Goal: Communication & Community: Answer question/provide support

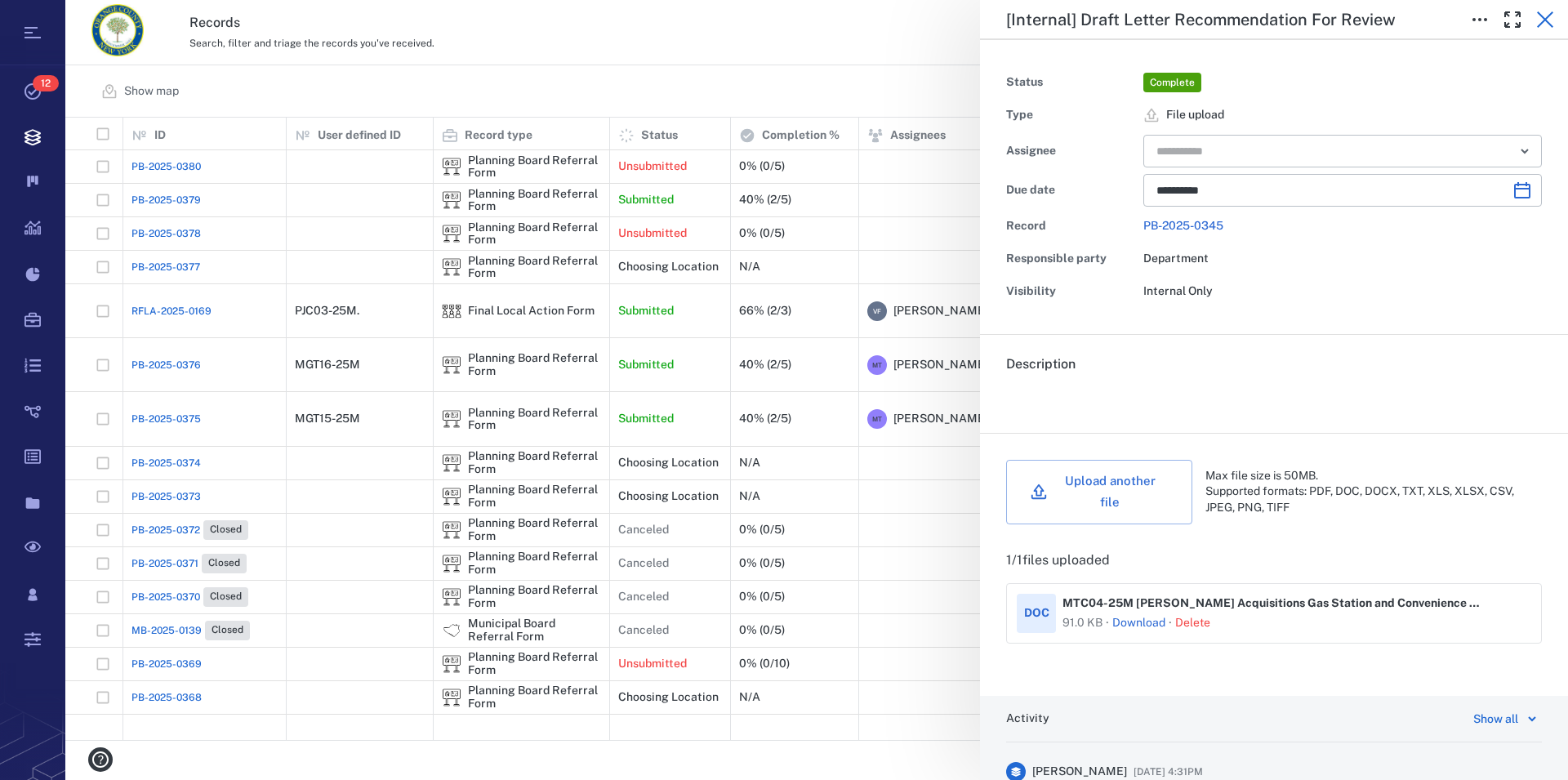
click at [1549, 19] on icon "button" at bounding box center [1544, 19] width 19 height 19
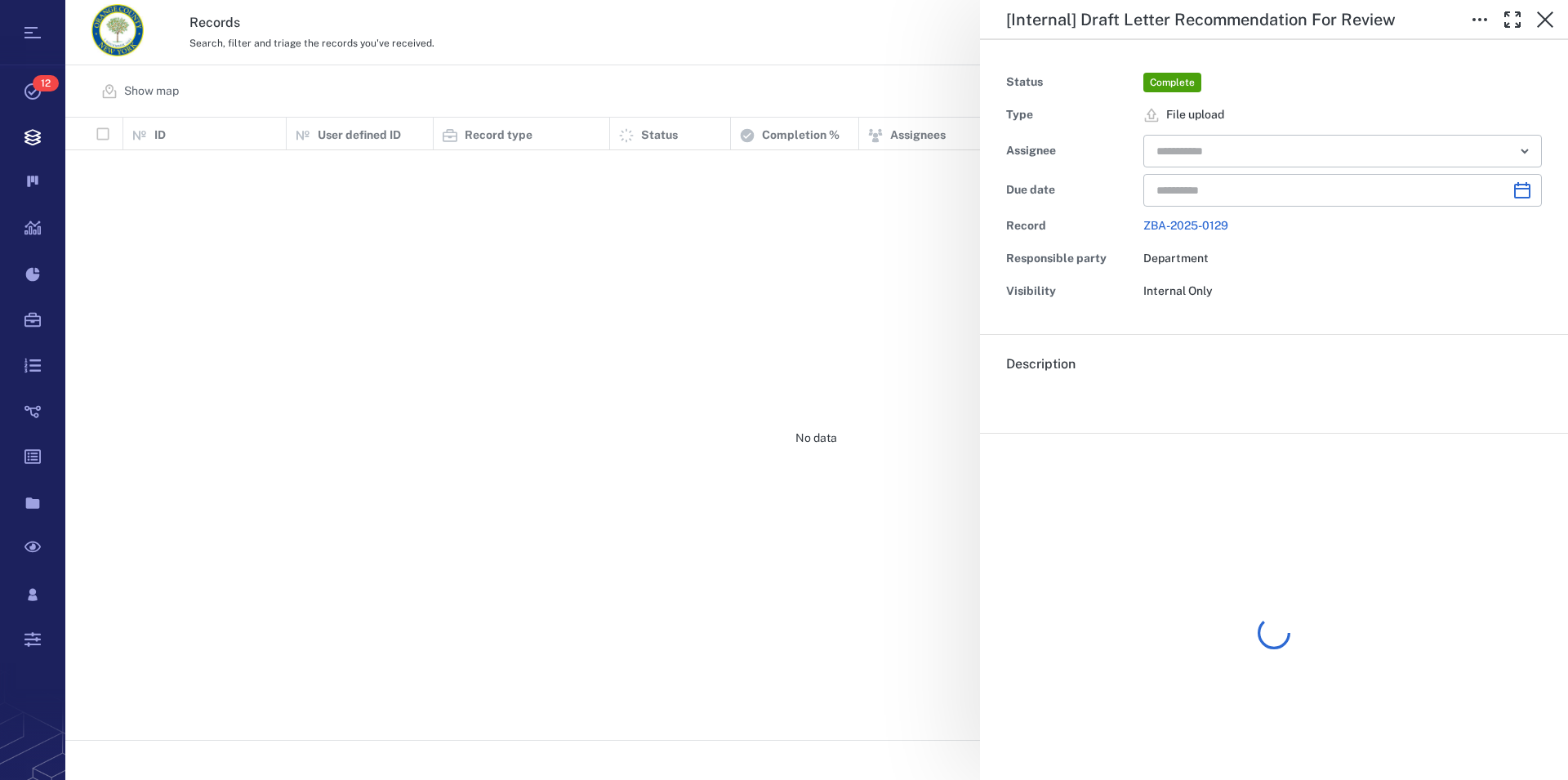
type input "**********"
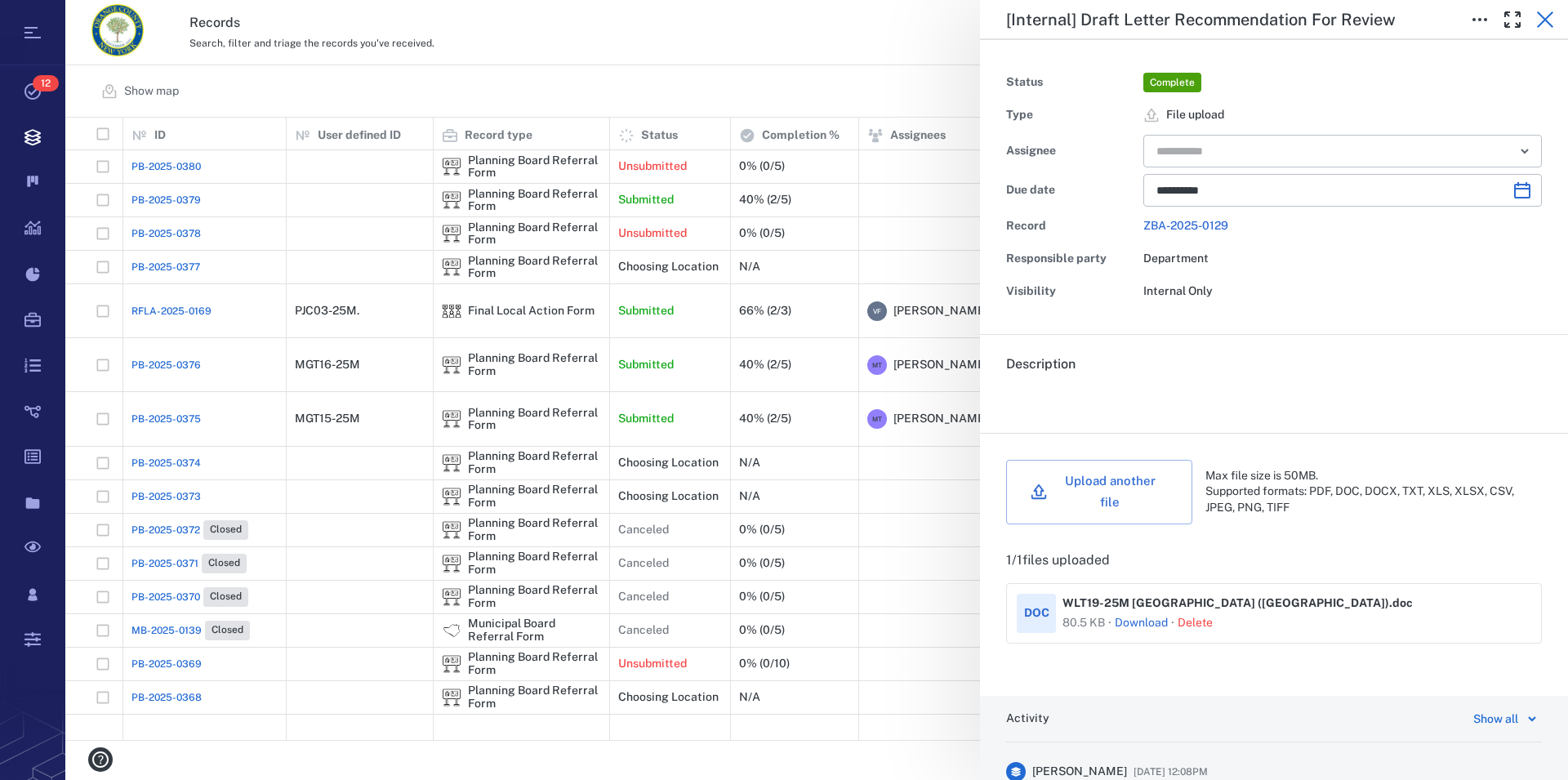
click at [1550, 19] on icon "button" at bounding box center [1544, 19] width 19 height 19
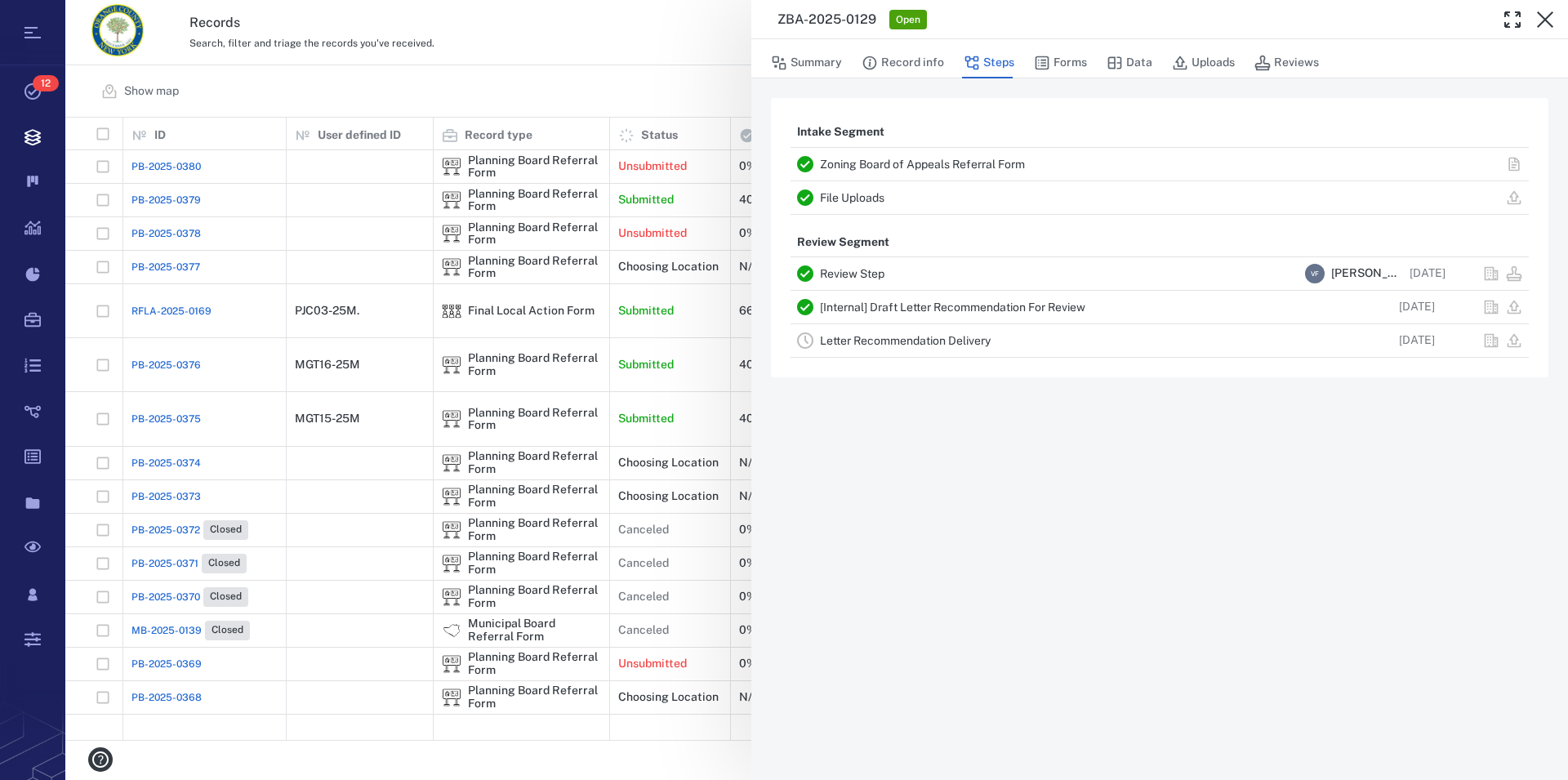
click at [1550, 19] on icon "button" at bounding box center [1544, 19] width 19 height 19
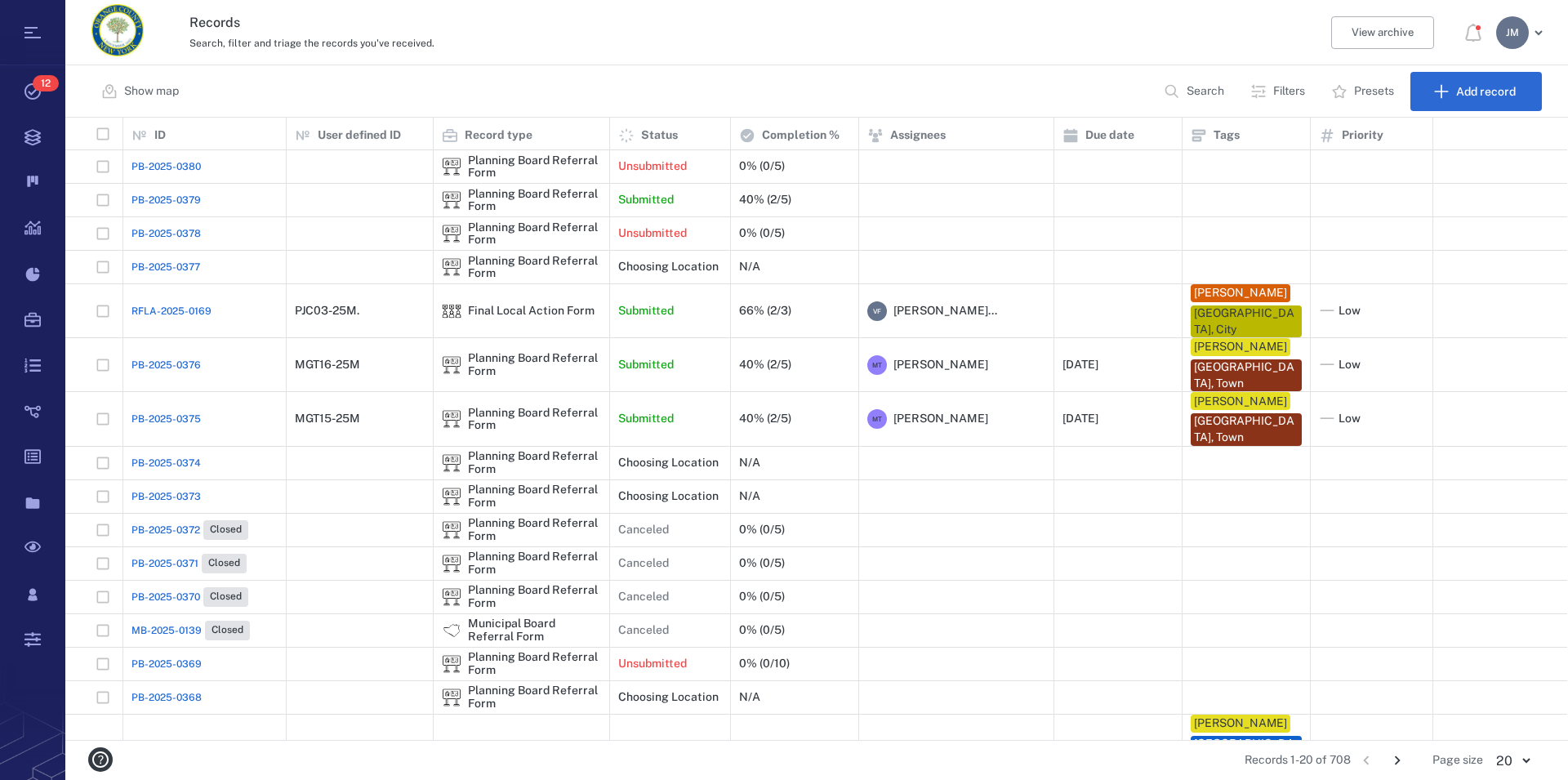
click at [1281, 85] on p "Filters" at bounding box center [1288, 92] width 32 height 16
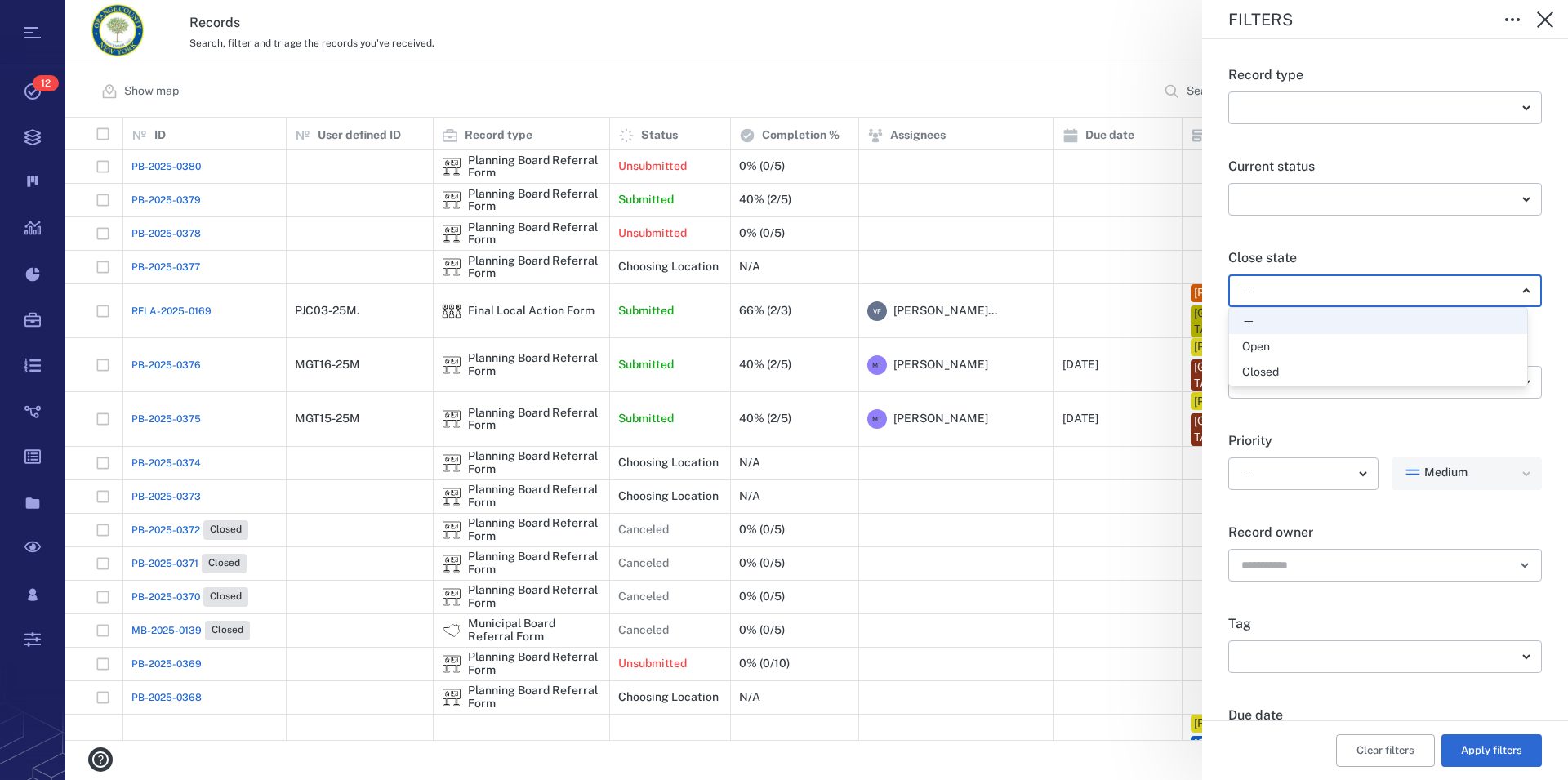
click at [1309, 286] on body "Tasks 12 Records Boards Dashboard Reports Record types Guide steps Rules Form b…" at bounding box center [784, 390] width 1568 height 780
click at [1299, 348] on div "Open" at bounding box center [1377, 347] width 272 height 16
type input "*****"
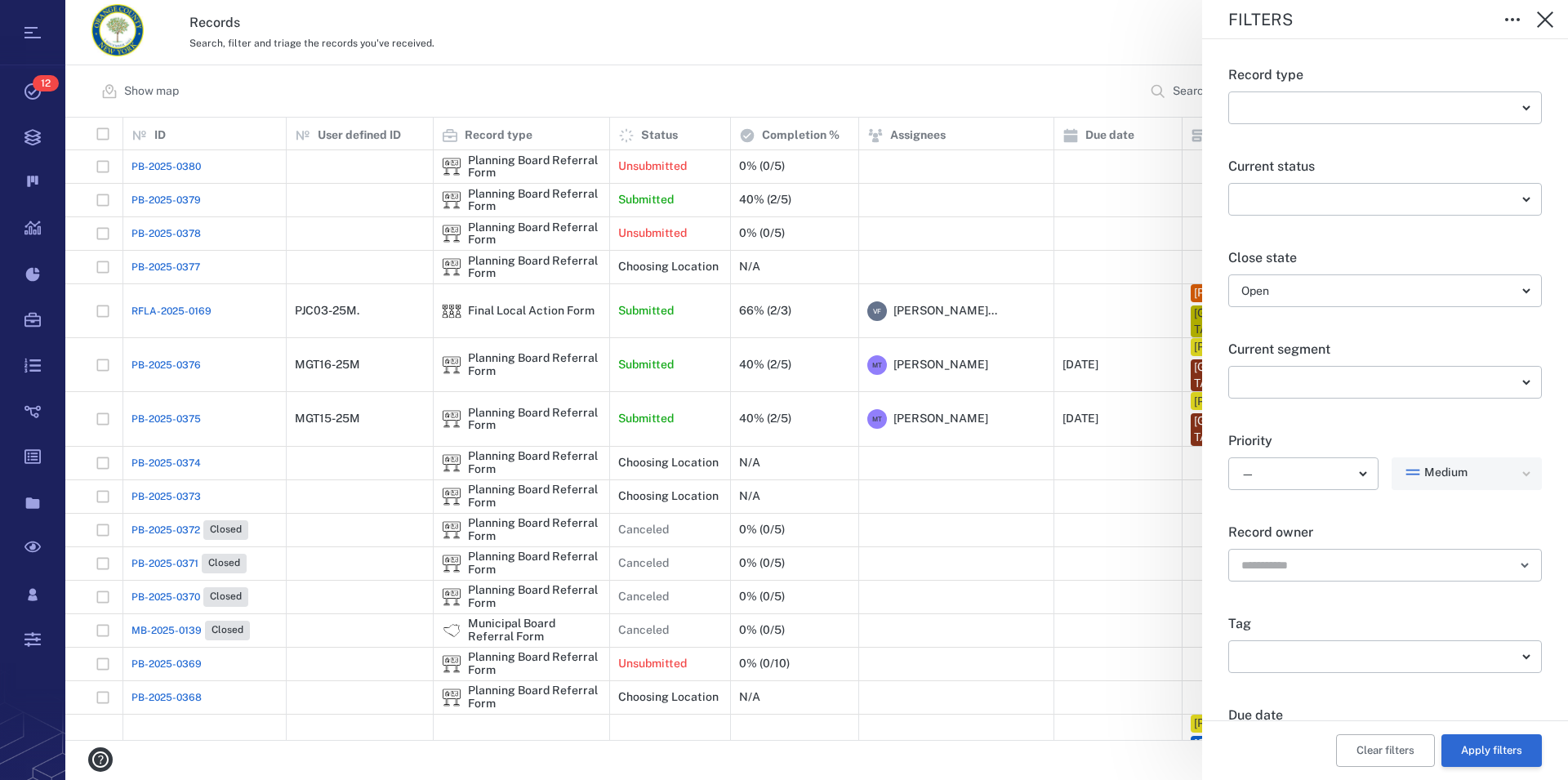
click at [1477, 746] on button "Apply filters" at bounding box center [1492, 751] width 101 height 33
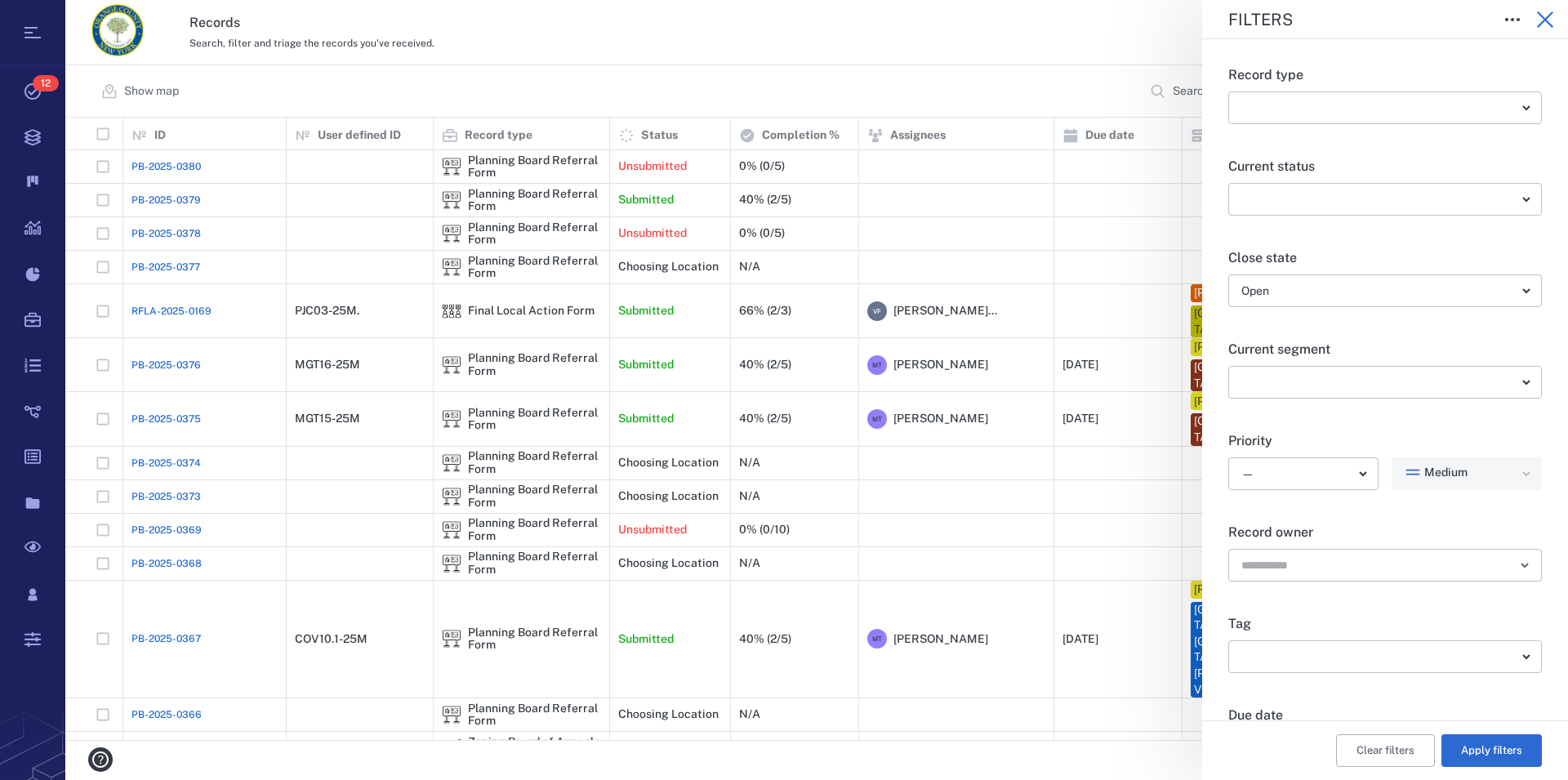
click at [1553, 17] on icon "button" at bounding box center [1544, 19] width 19 height 19
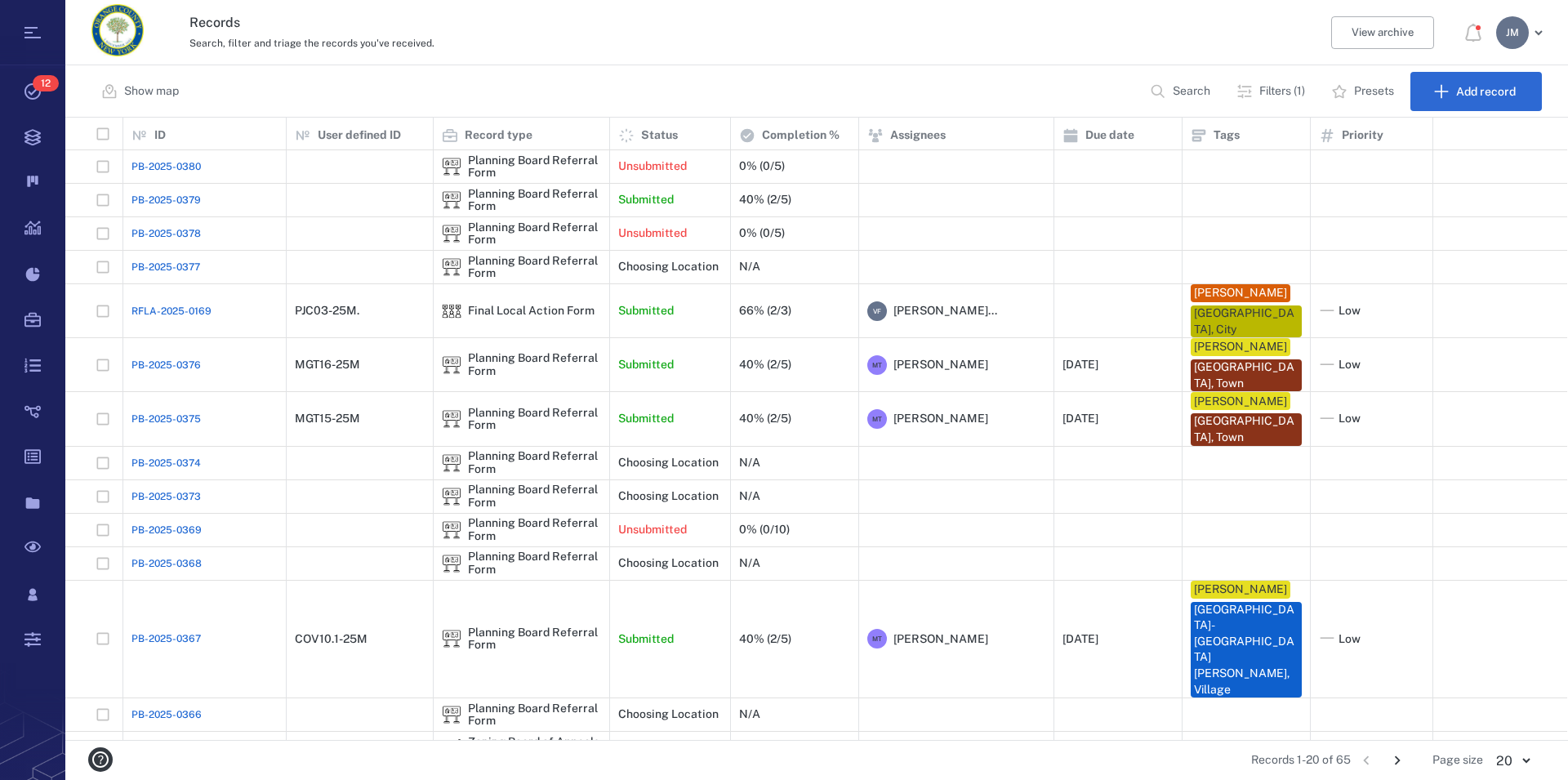
click at [1396, 757] on icon "Go to next page" at bounding box center [1398, 761] width 18 height 18
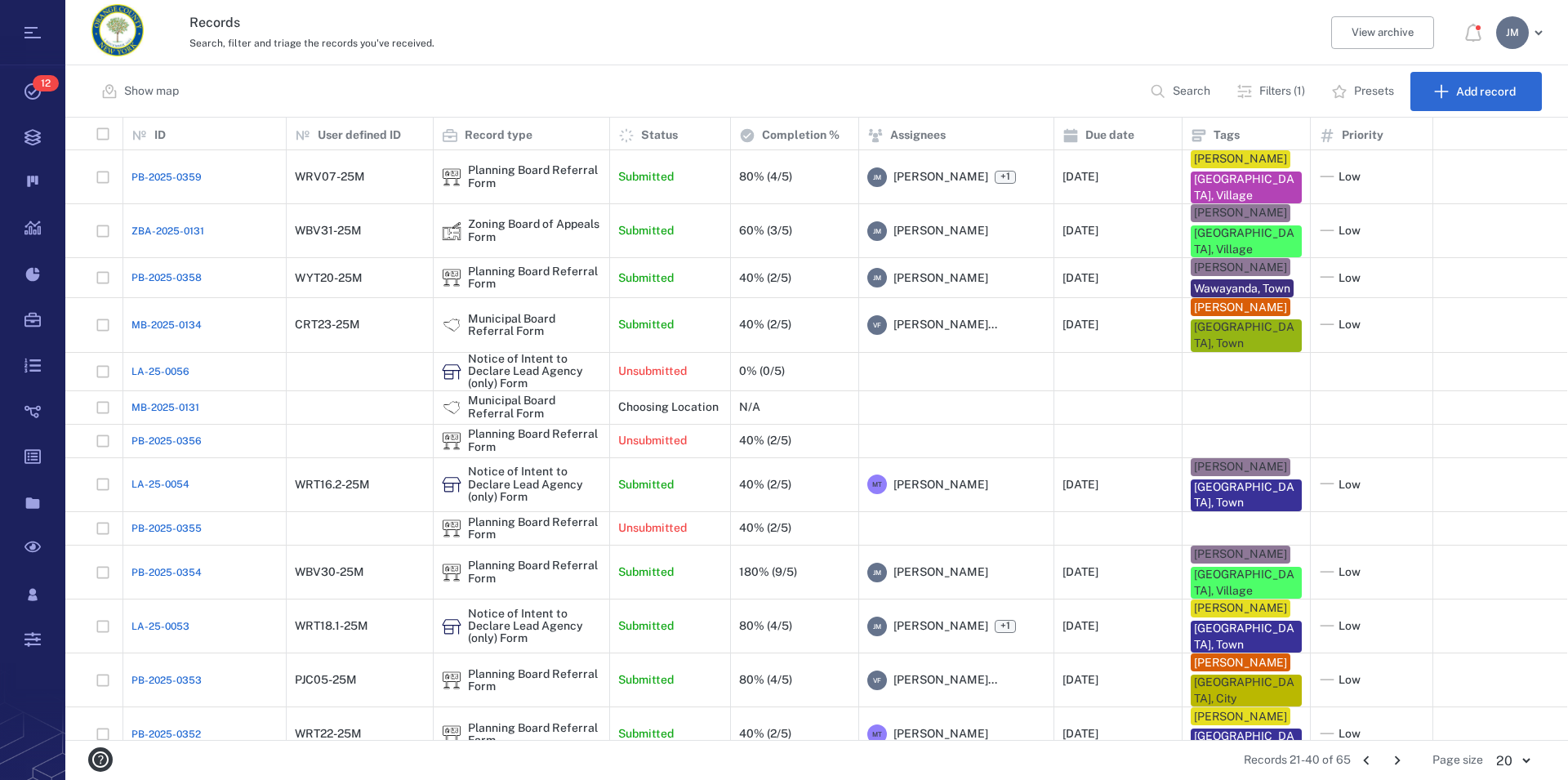
click at [1396, 757] on icon "Go to next page" at bounding box center [1398, 761] width 18 height 18
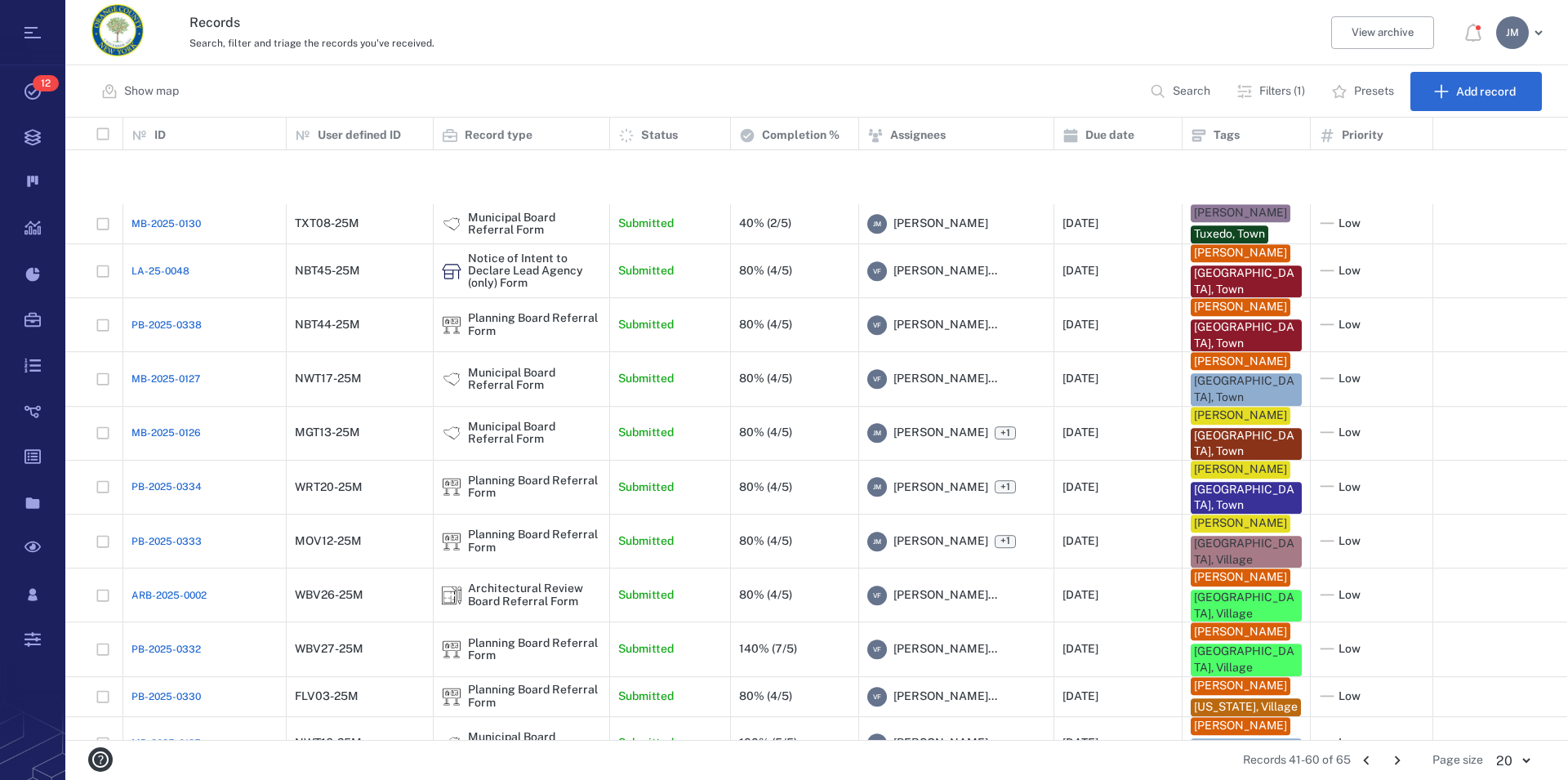
scroll to position [465, 0]
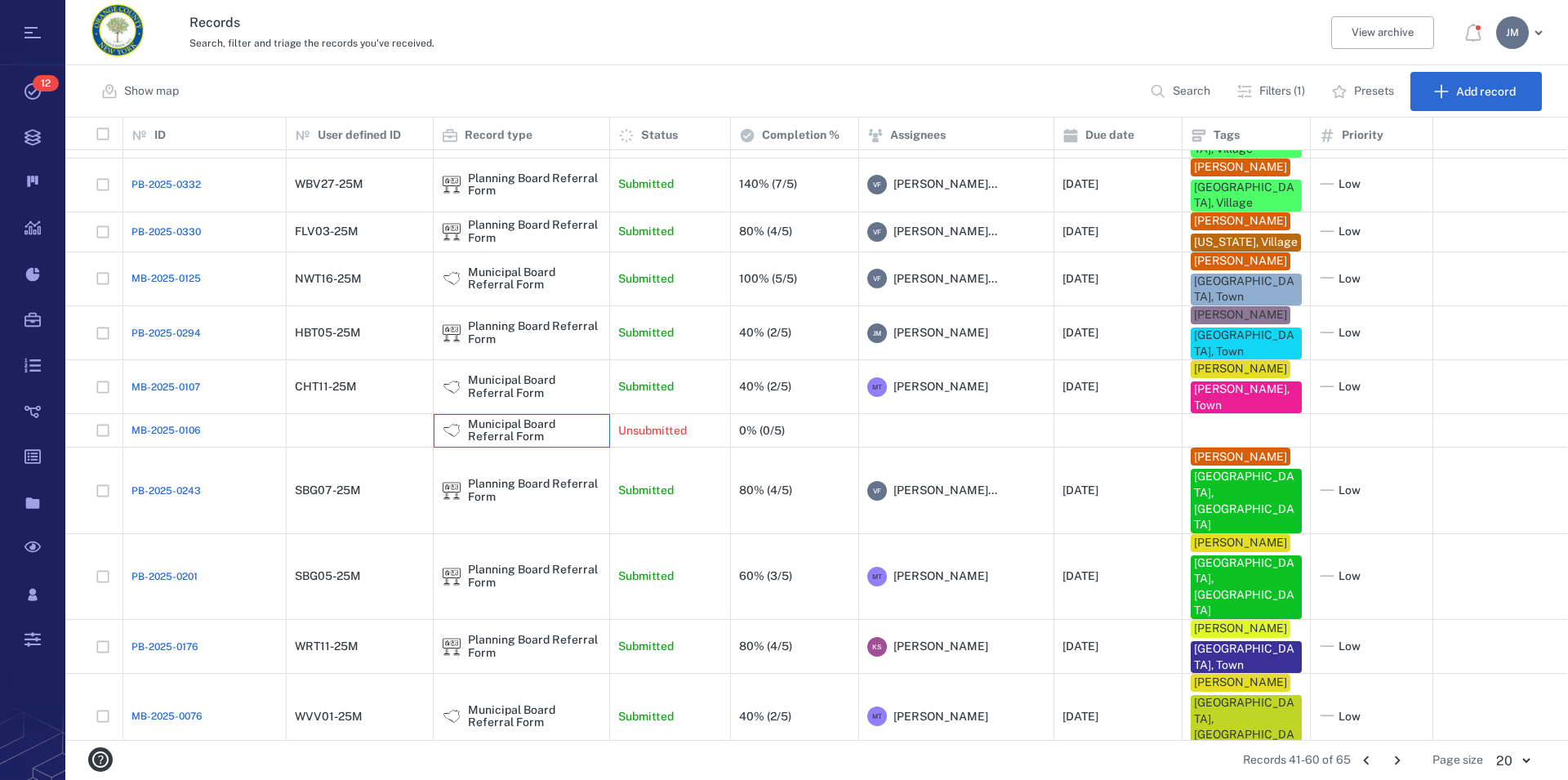
click at [510, 444] on div "Municipal Board Referral Form" at bounding box center [534, 431] width 133 height 26
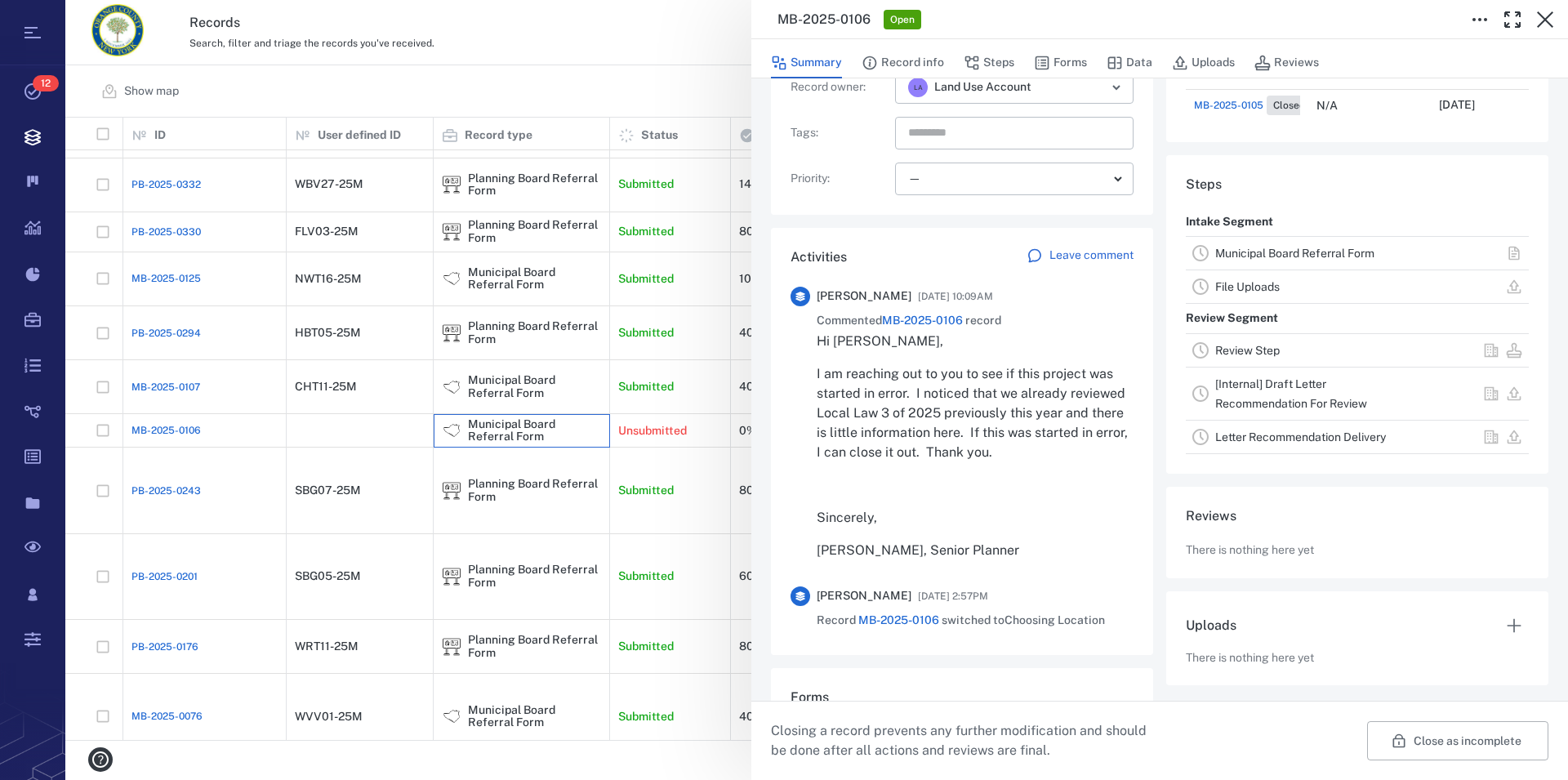
scroll to position [280, 0]
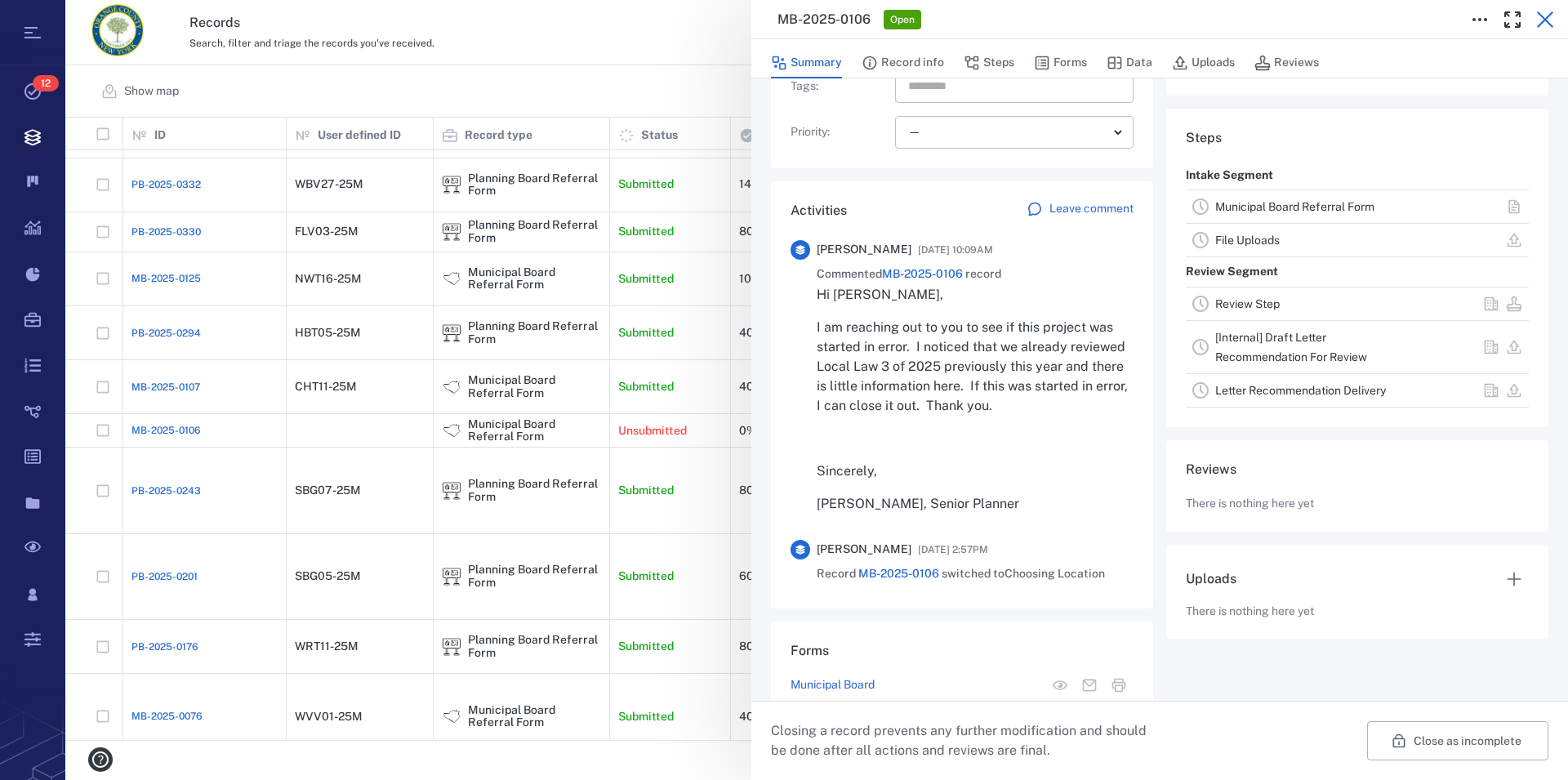
click at [1541, 17] on icon "button" at bounding box center [1544, 19] width 19 height 19
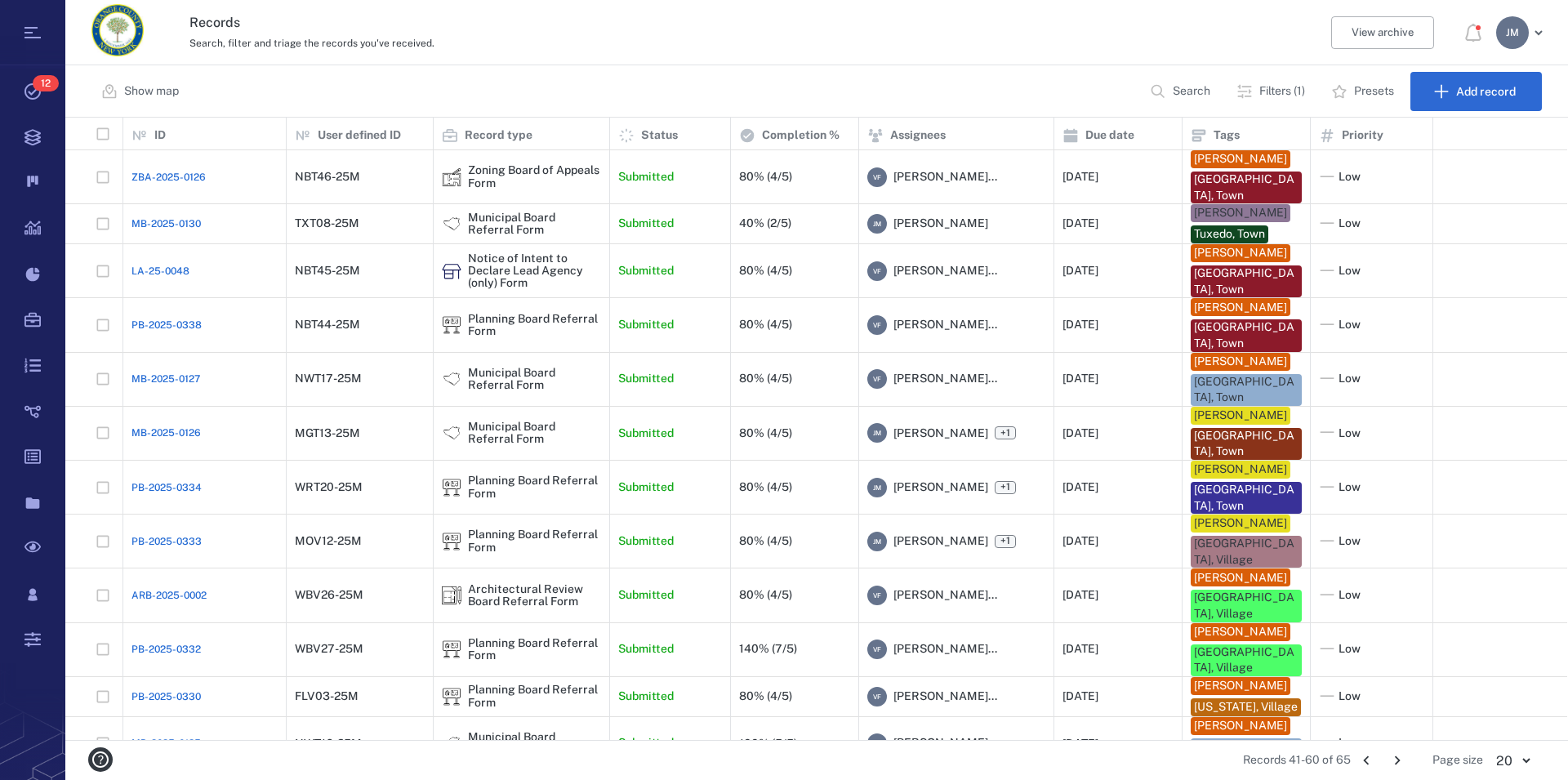
click at [1362, 755] on icon "Go to previous page" at bounding box center [1366, 761] width 18 height 18
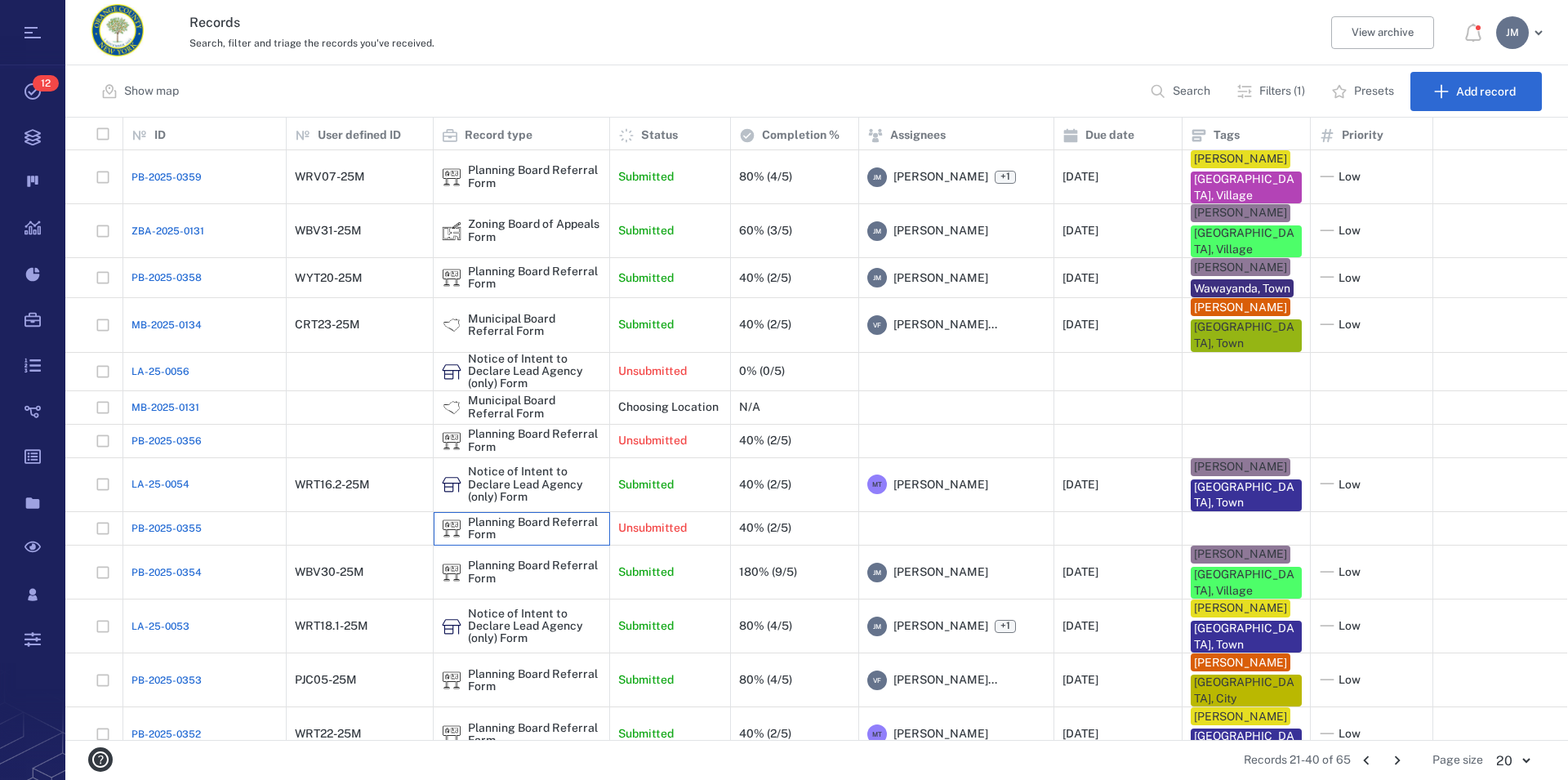
click at [522, 516] on div "Planning Board Referral Form" at bounding box center [534, 529] width 133 height 26
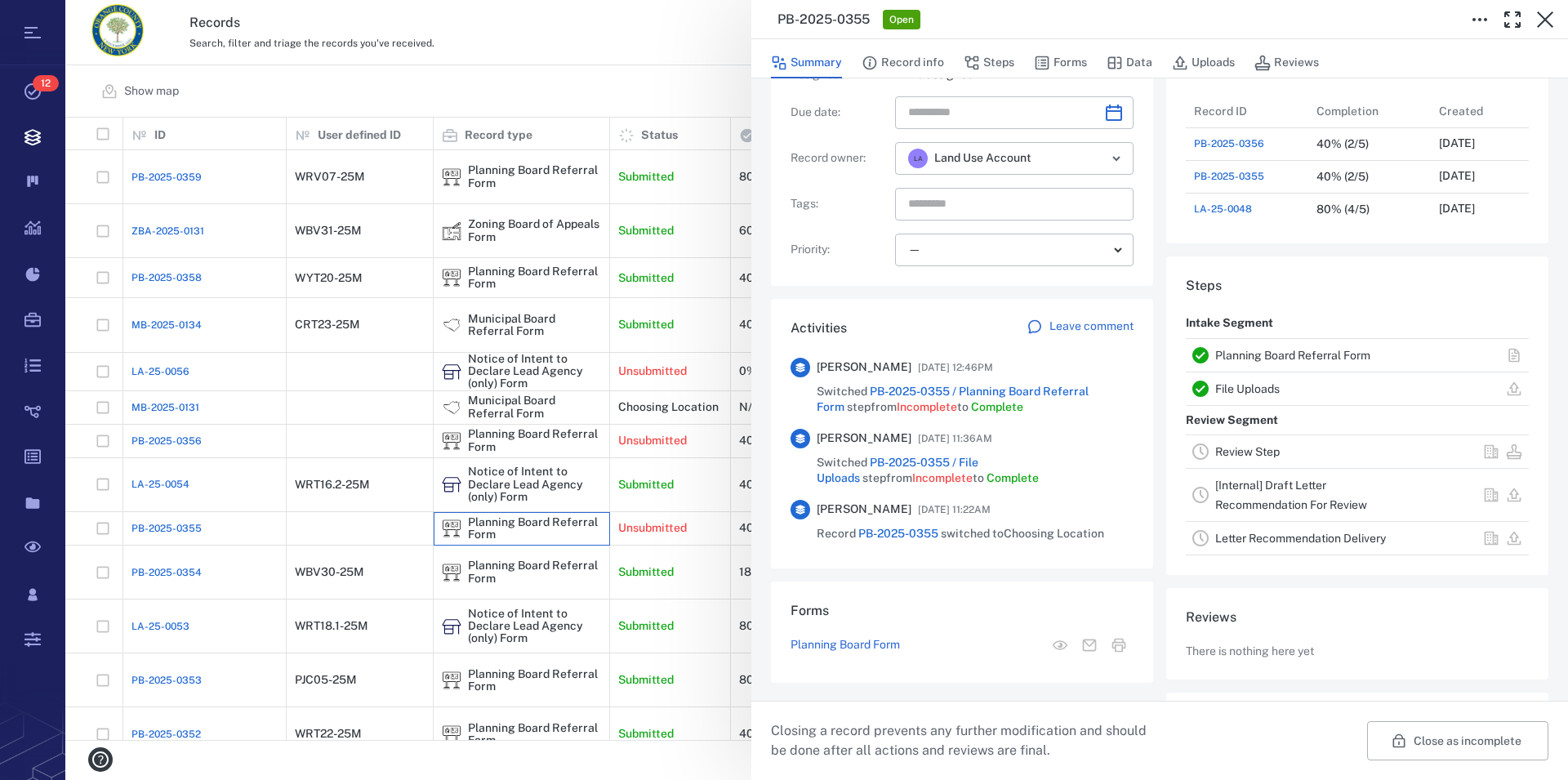
scroll to position [186, 0]
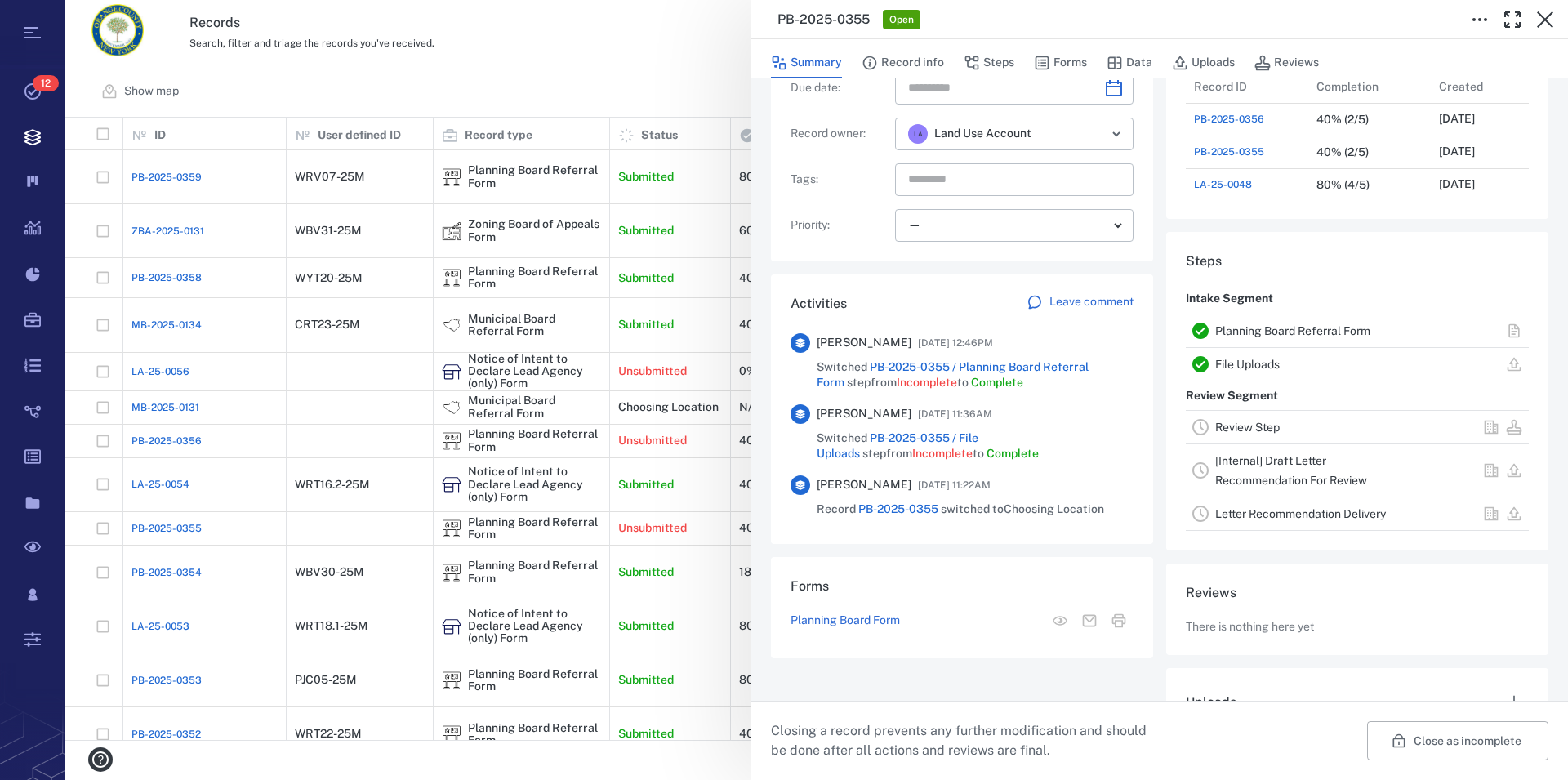
click at [1275, 330] on link "Planning Board Referral Form" at bounding box center [1292, 331] width 155 height 13
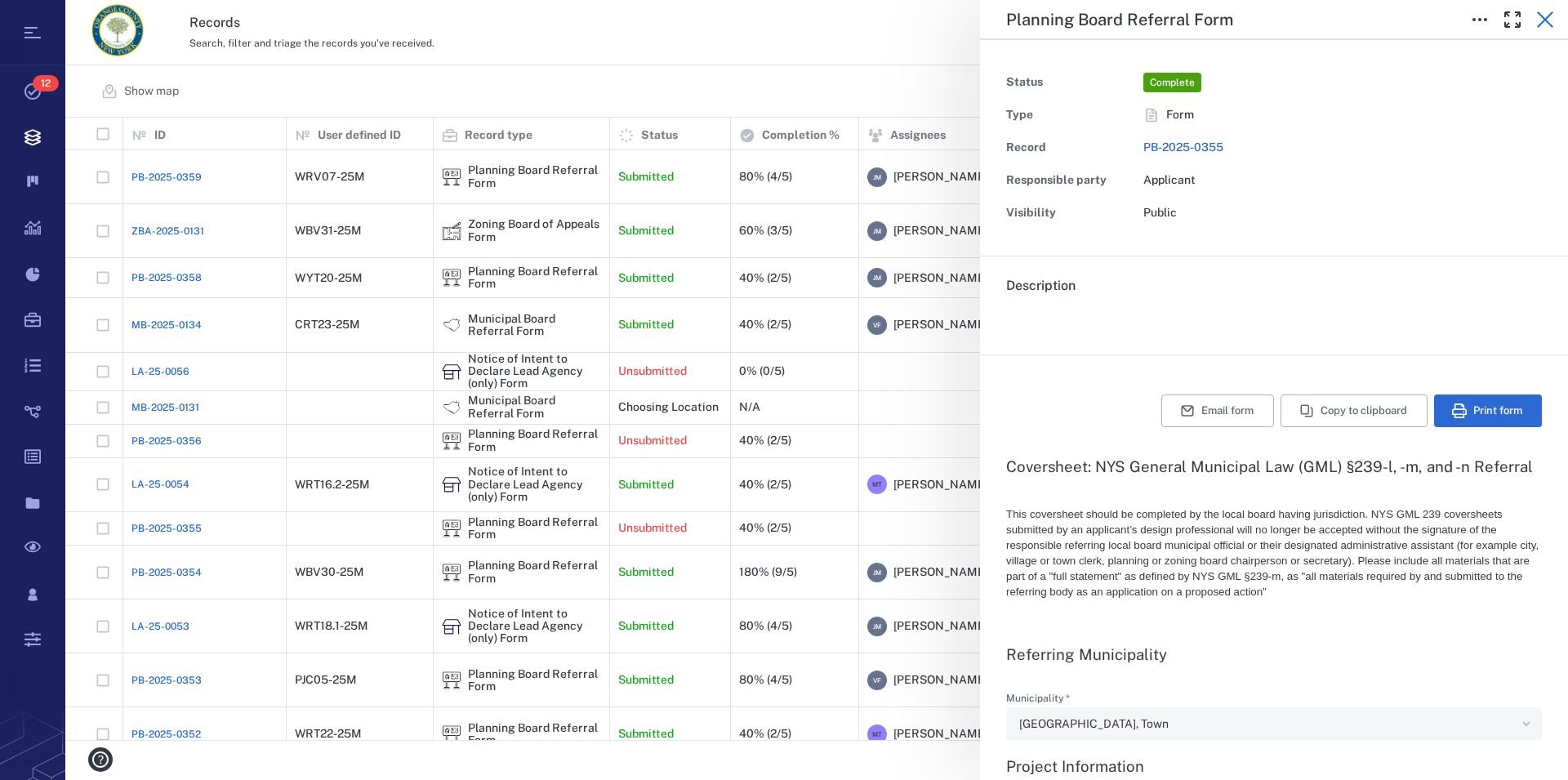
click at [1550, 13] on icon "button" at bounding box center [1544, 19] width 19 height 19
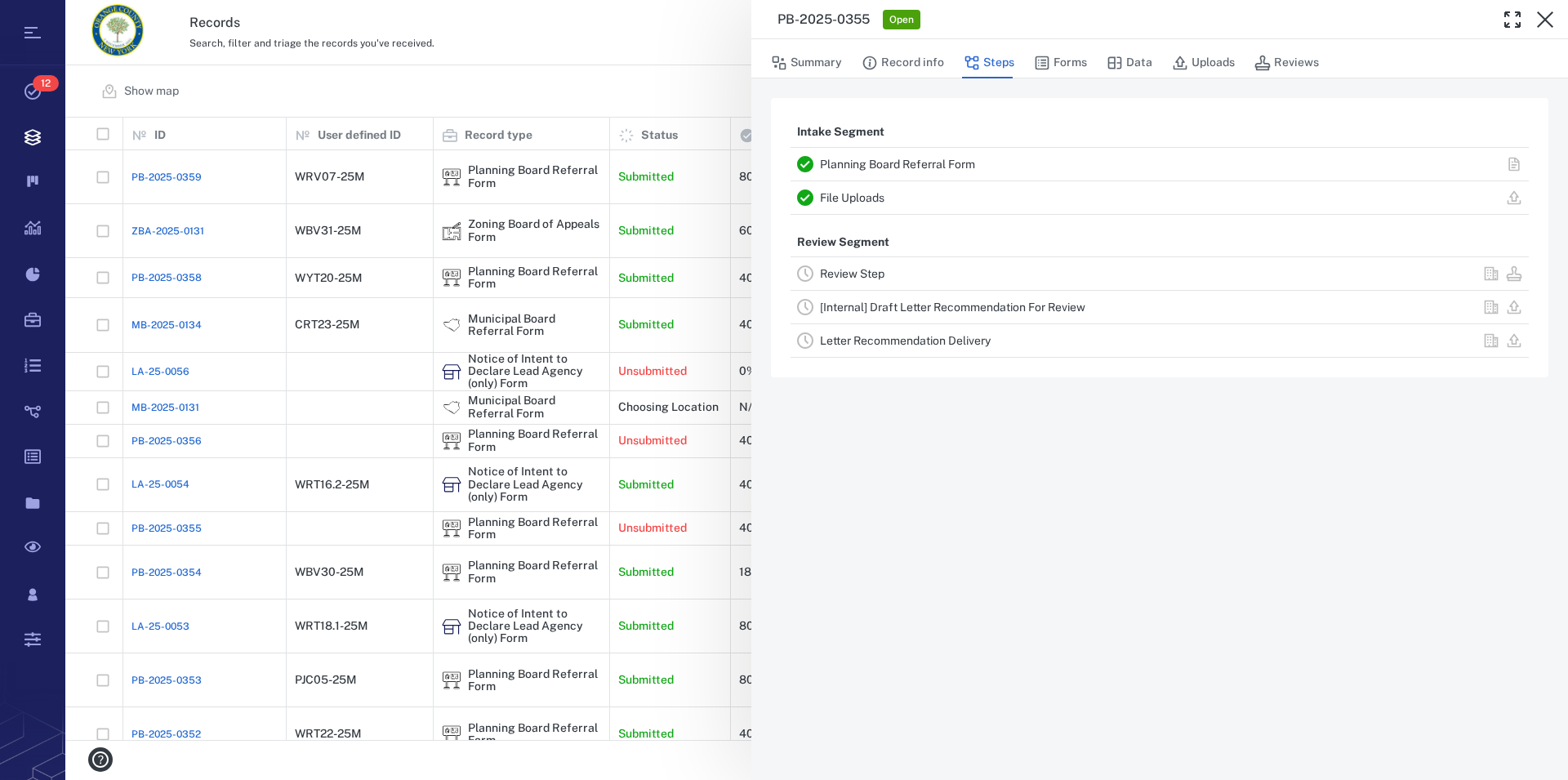
click at [866, 197] on link "File Uploads" at bounding box center [852, 197] width 64 height 13
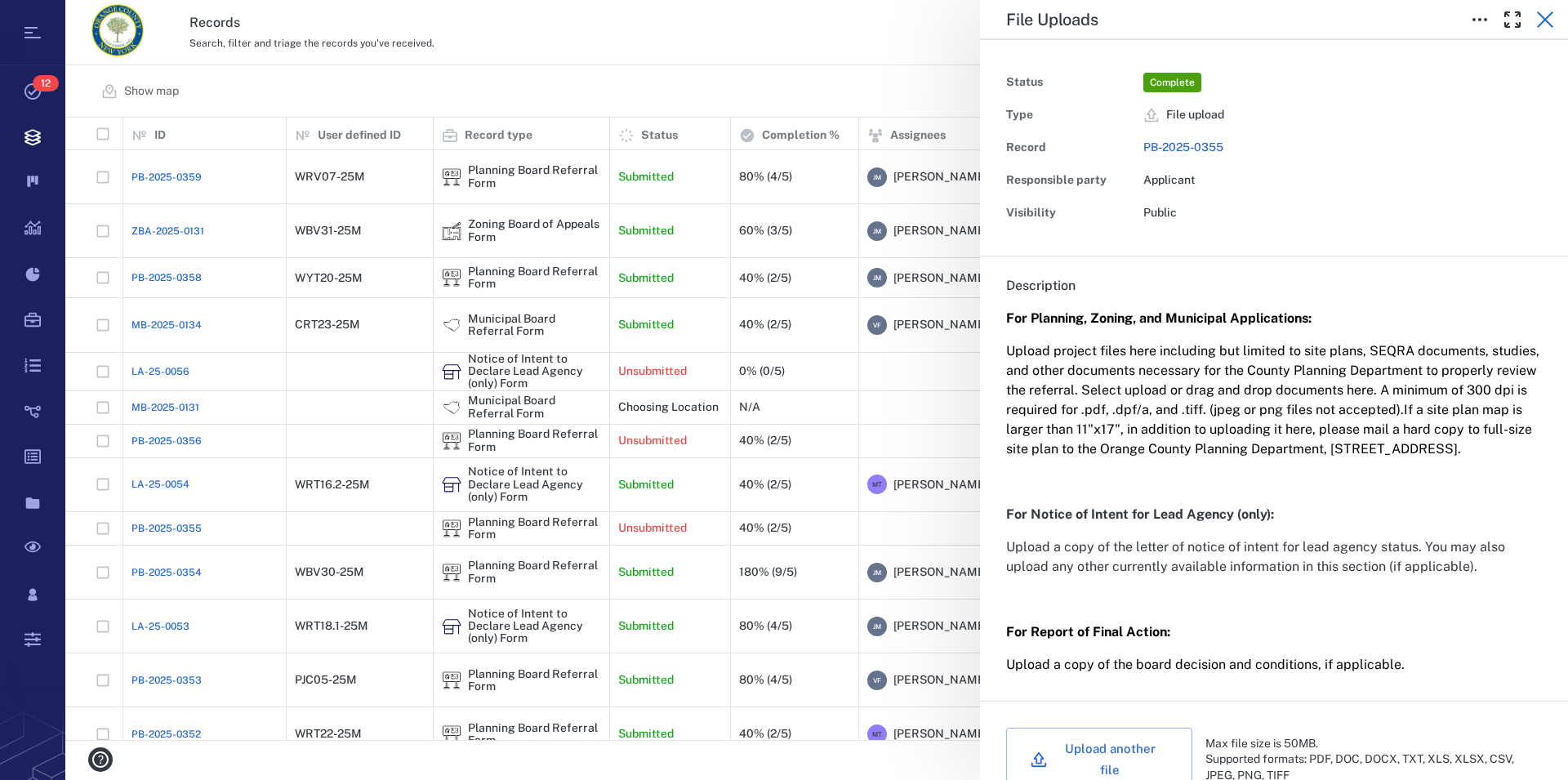
click at [1547, 20] on icon "button" at bounding box center [1544, 19] width 19 height 19
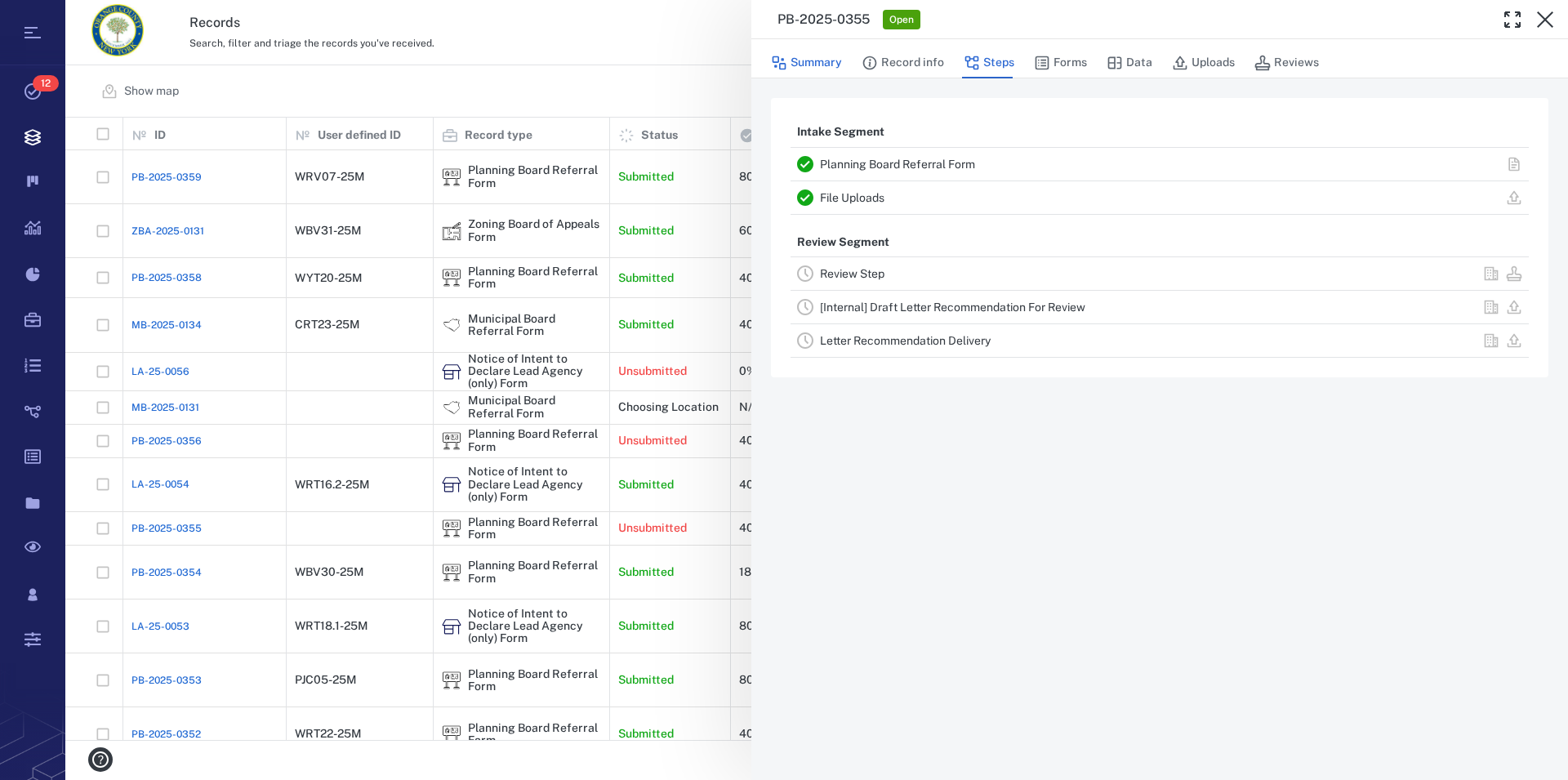
click at [815, 68] on button "Summary" at bounding box center [806, 63] width 71 height 31
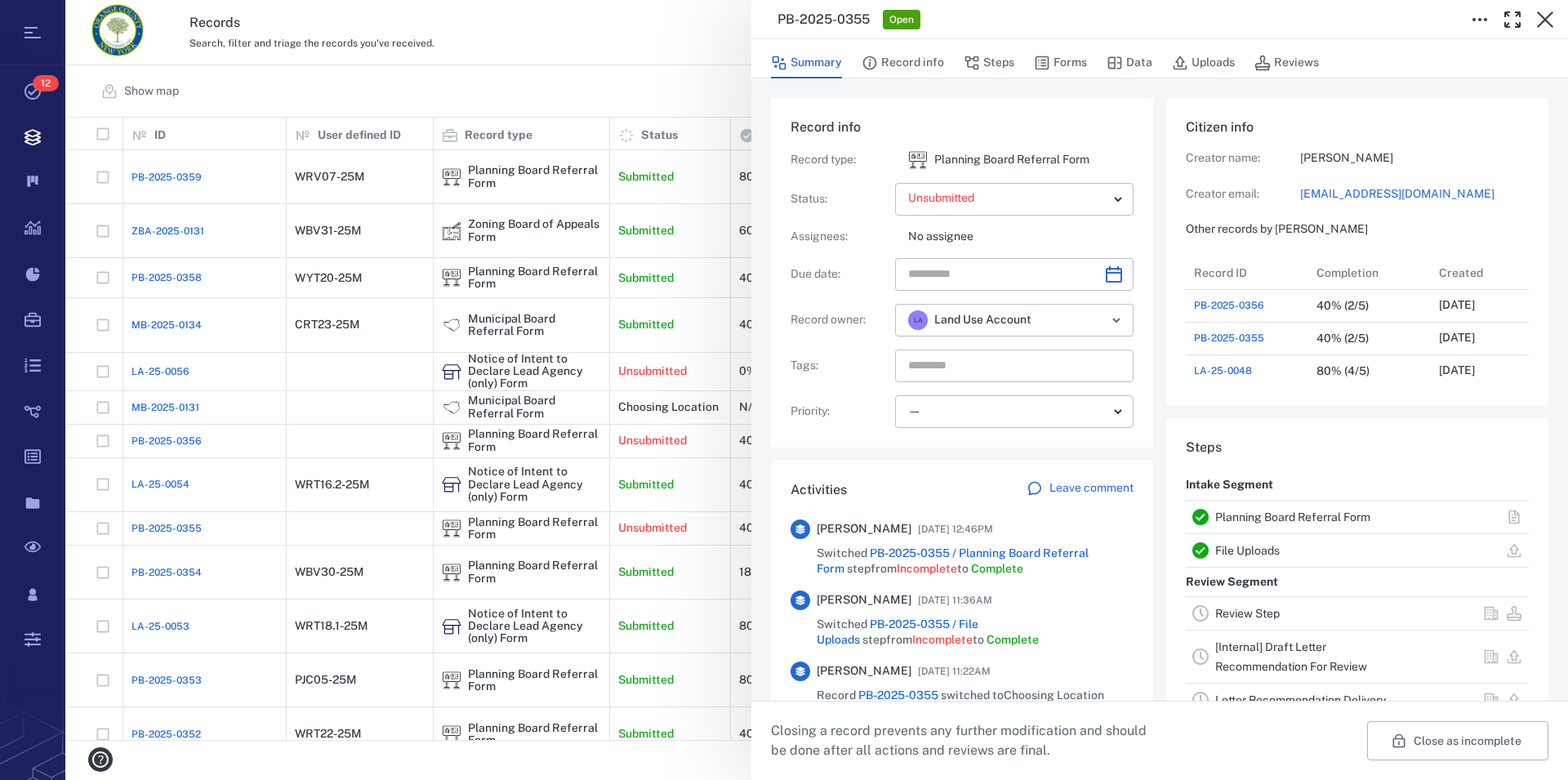
click at [1105, 489] on p "Leave comment" at bounding box center [1091, 489] width 84 height 16
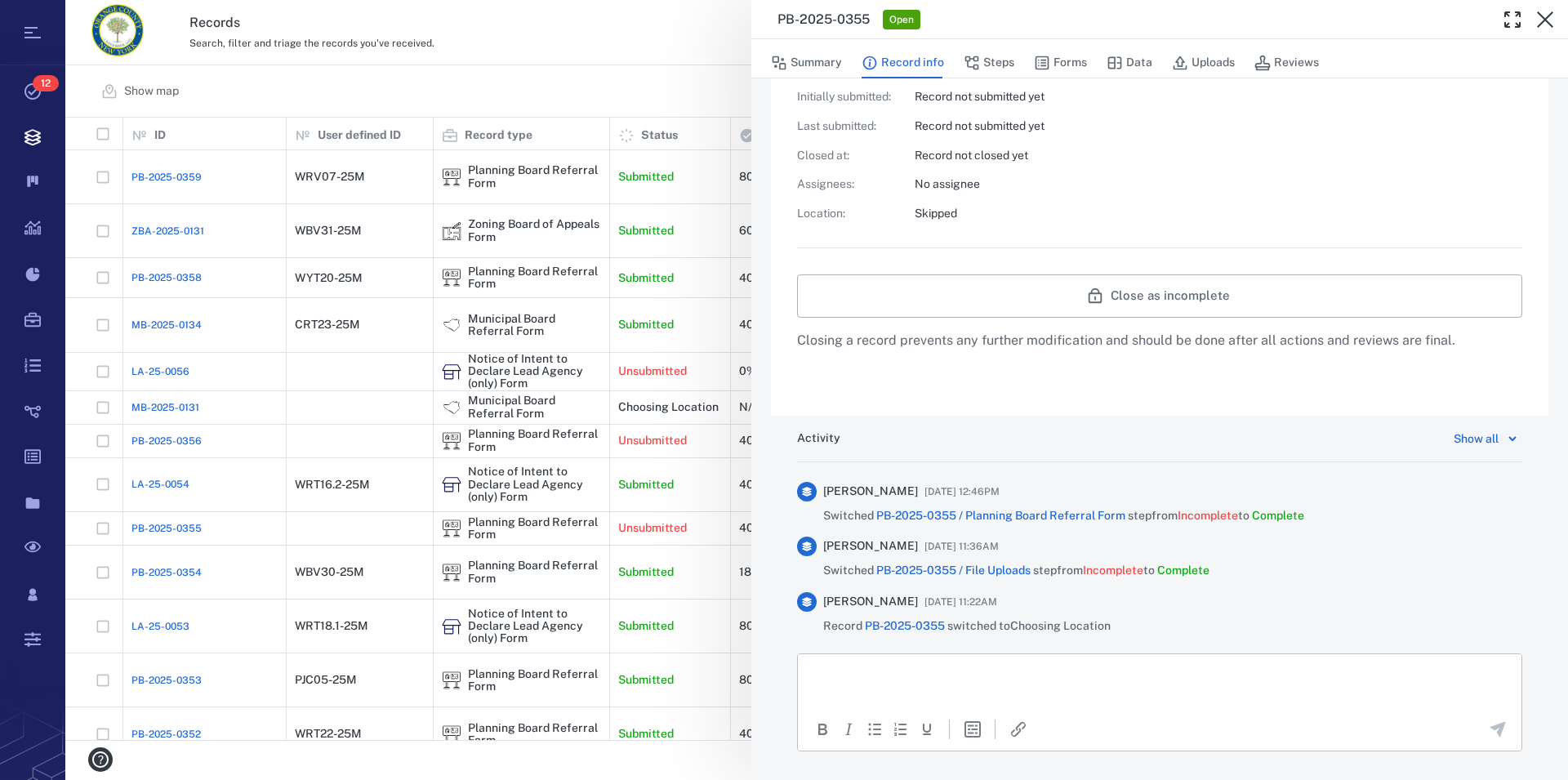
click at [935, 673] on p "Rich Text Area. Press ALT-0 for help." at bounding box center [1159, 675] width 696 height 15
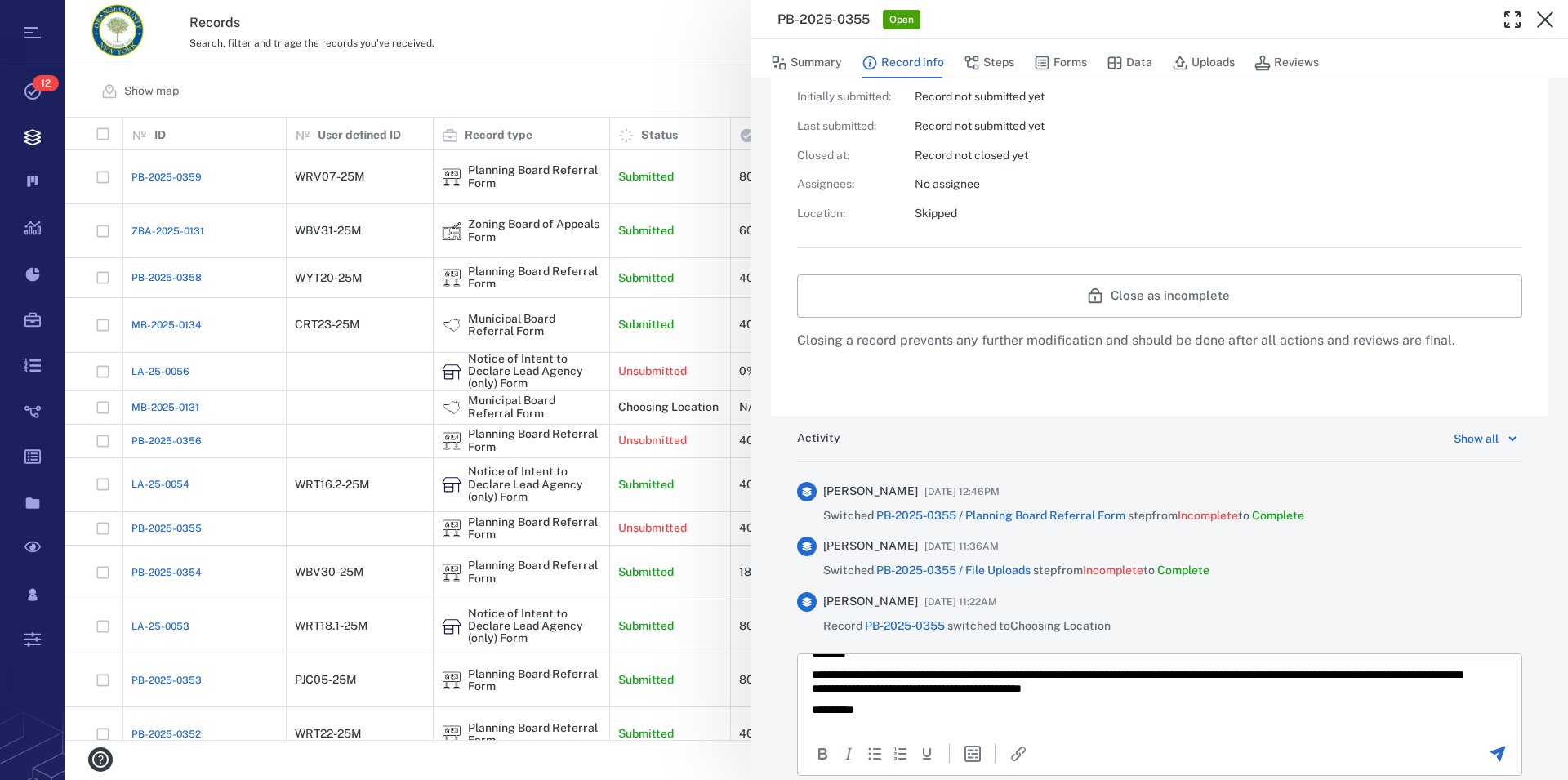
scroll to position [41, 0]
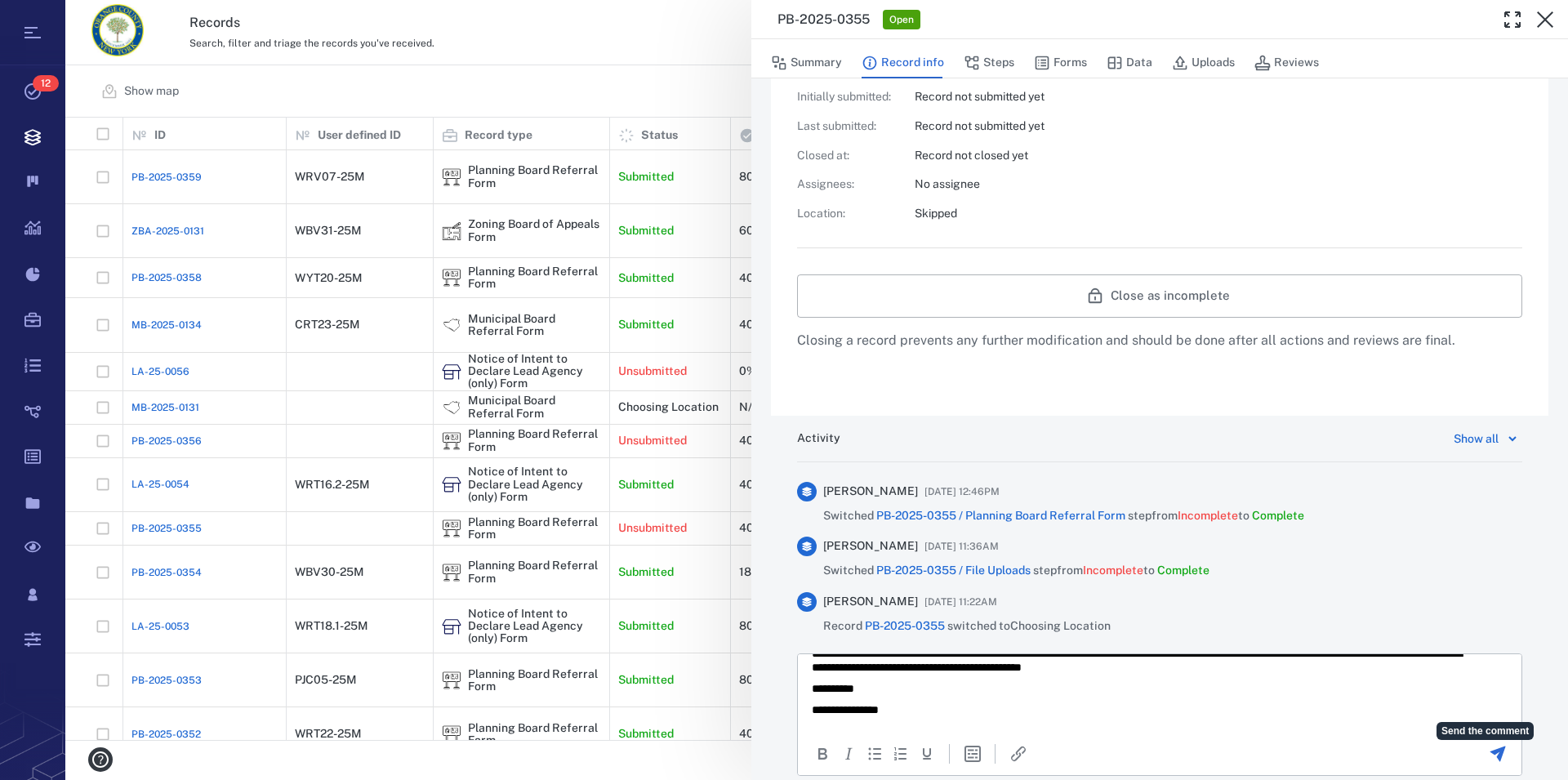
click at [1490, 752] on icon "Send the comment" at bounding box center [1497, 753] width 16 height 16
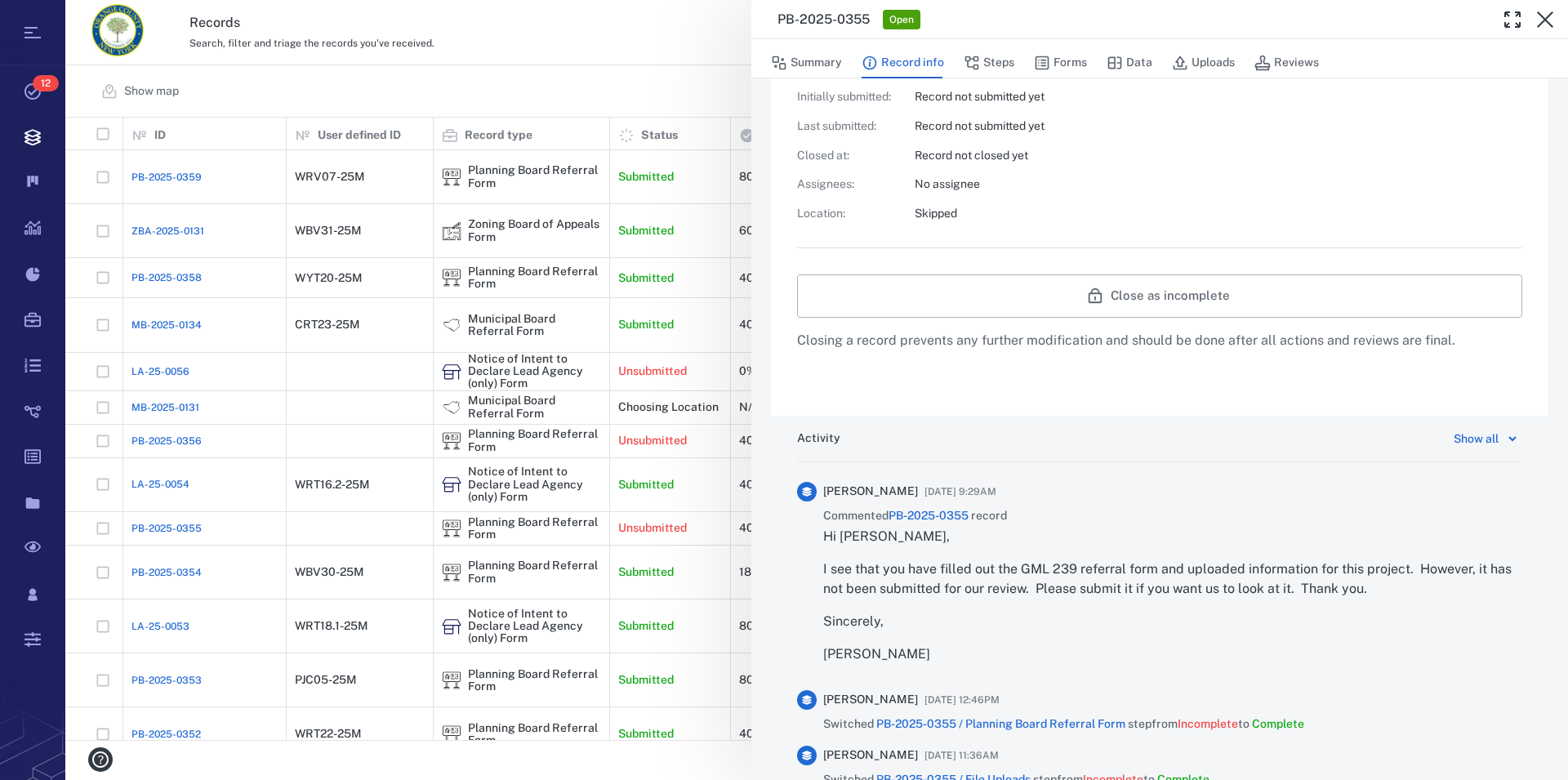
click at [536, 416] on div "**********" at bounding box center [816, 390] width 1502 height 780
click at [1547, 16] on icon "button" at bounding box center [1545, 19] width 16 height 16
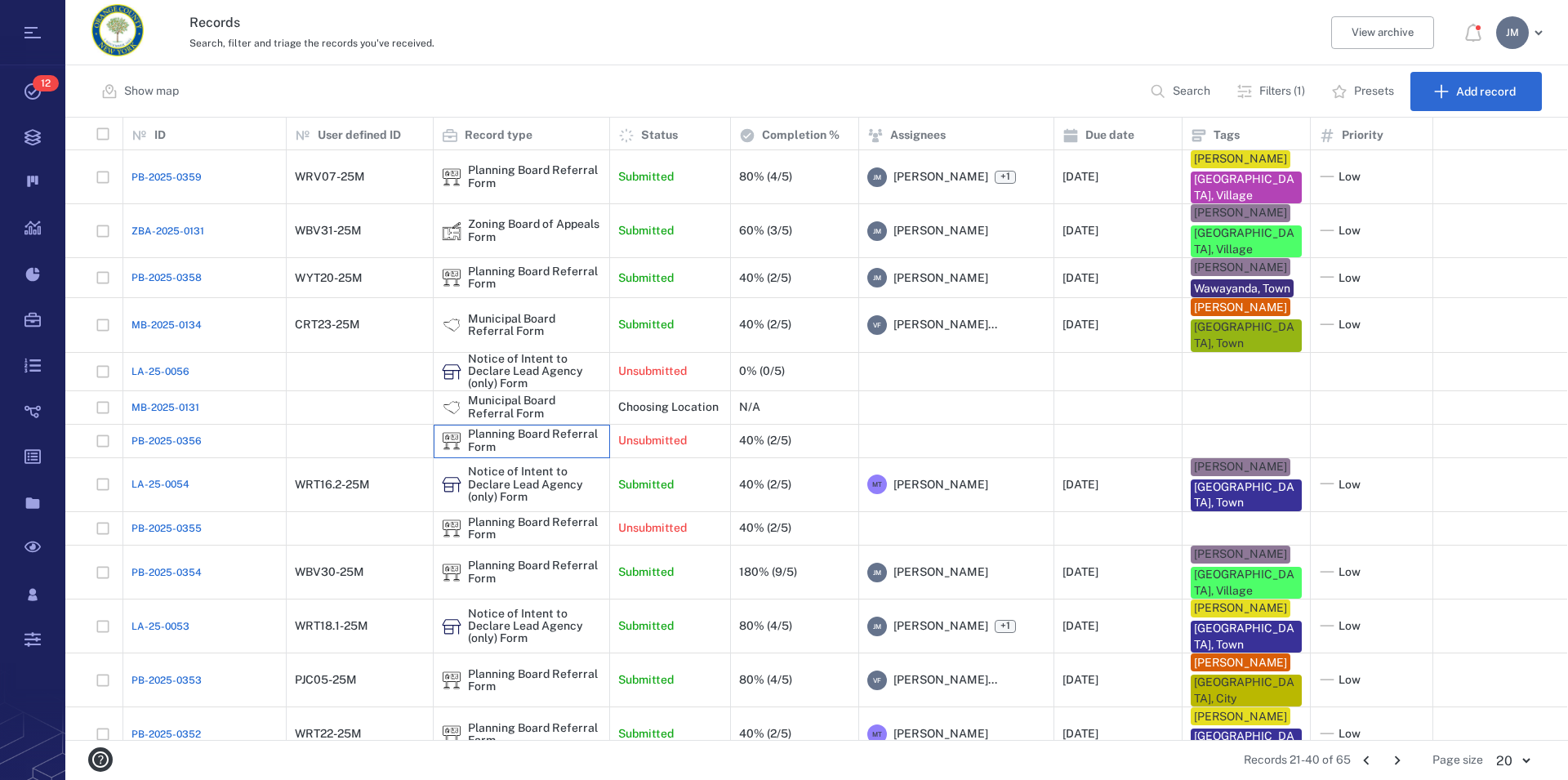
click at [533, 428] on div "Planning Board Referral Form" at bounding box center [534, 441] width 133 height 26
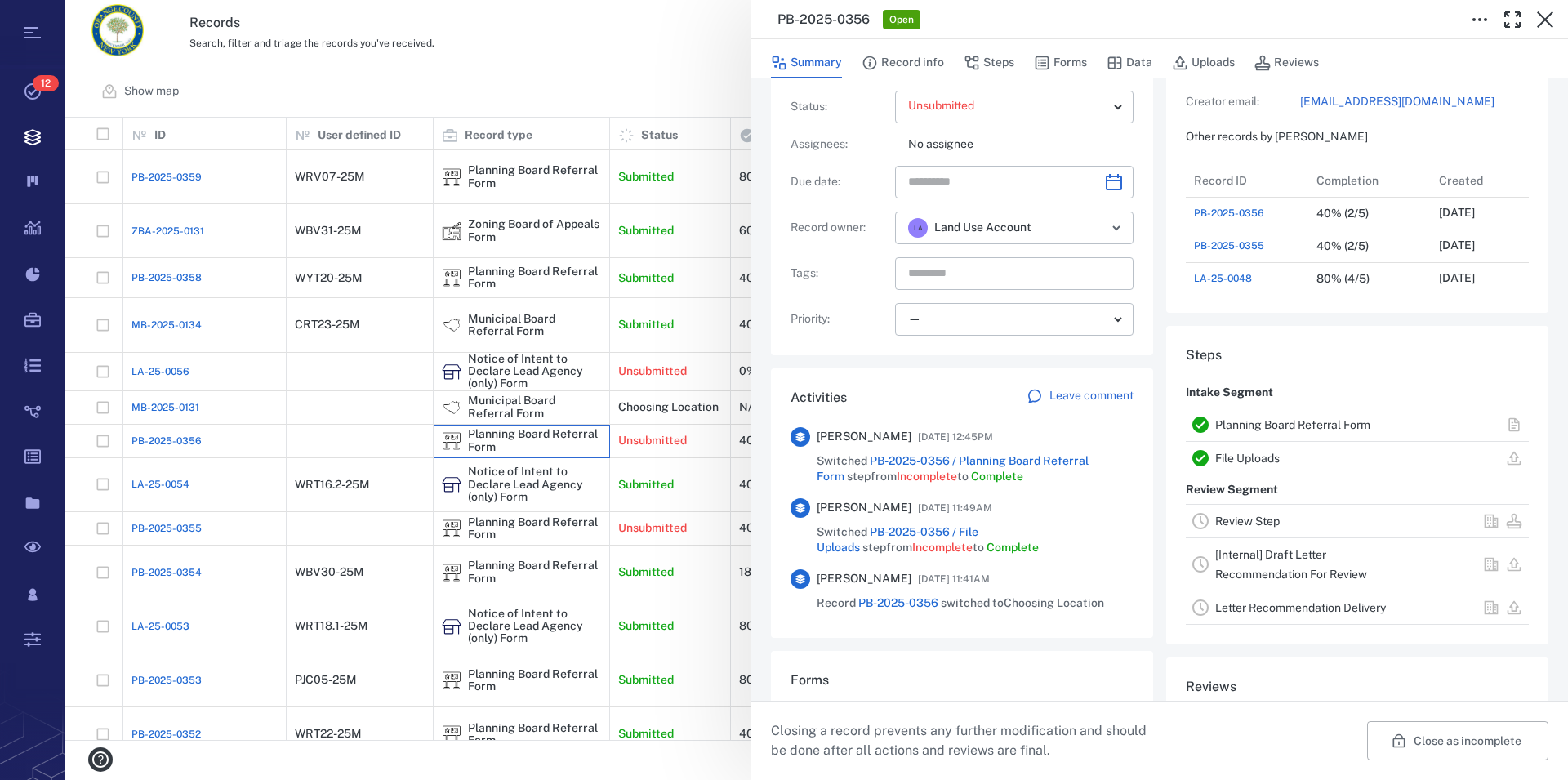
scroll to position [93, 0]
click at [1283, 425] on link "Planning Board Referral Form" at bounding box center [1292, 423] width 155 height 13
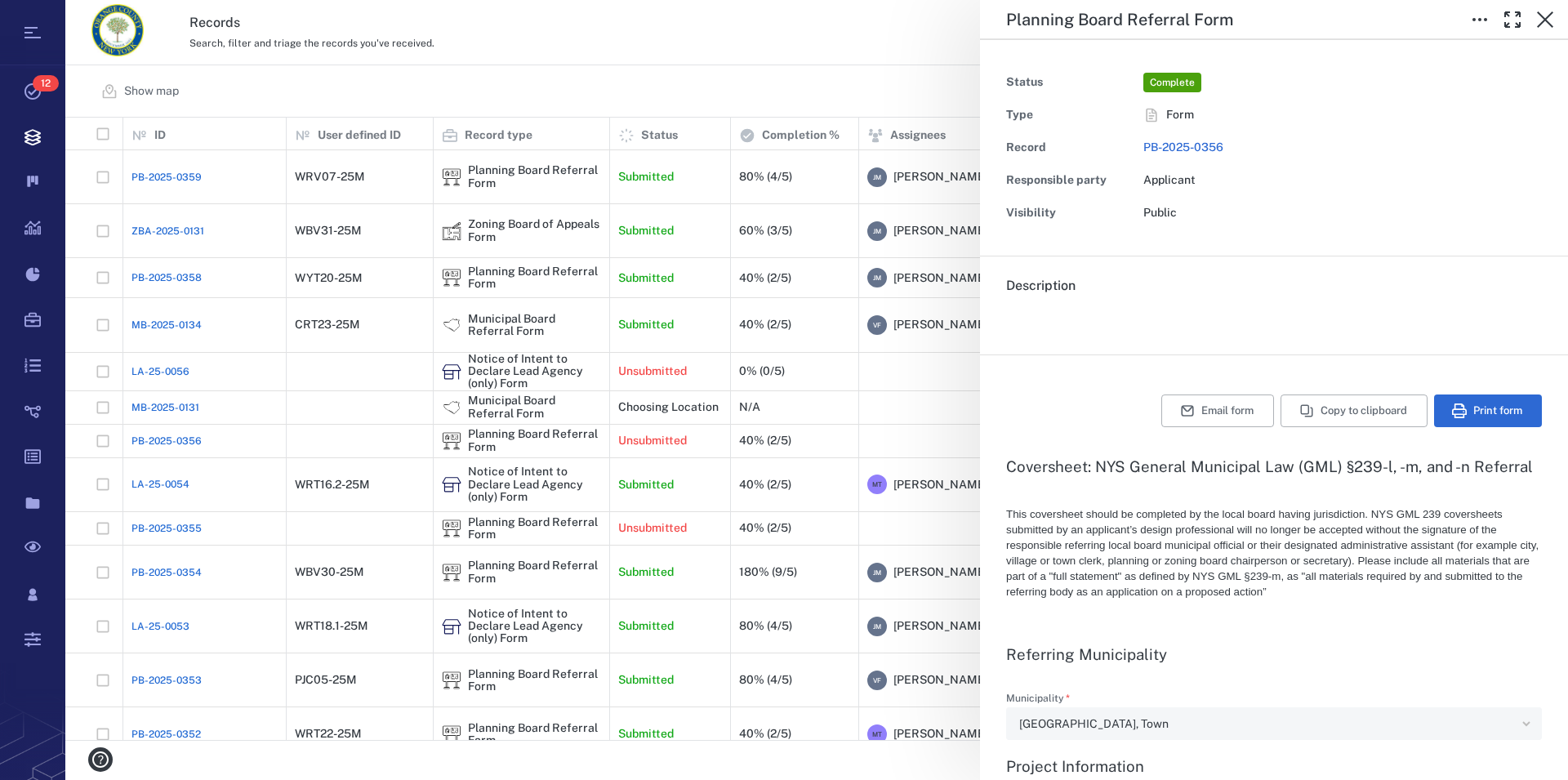
type textarea "*"
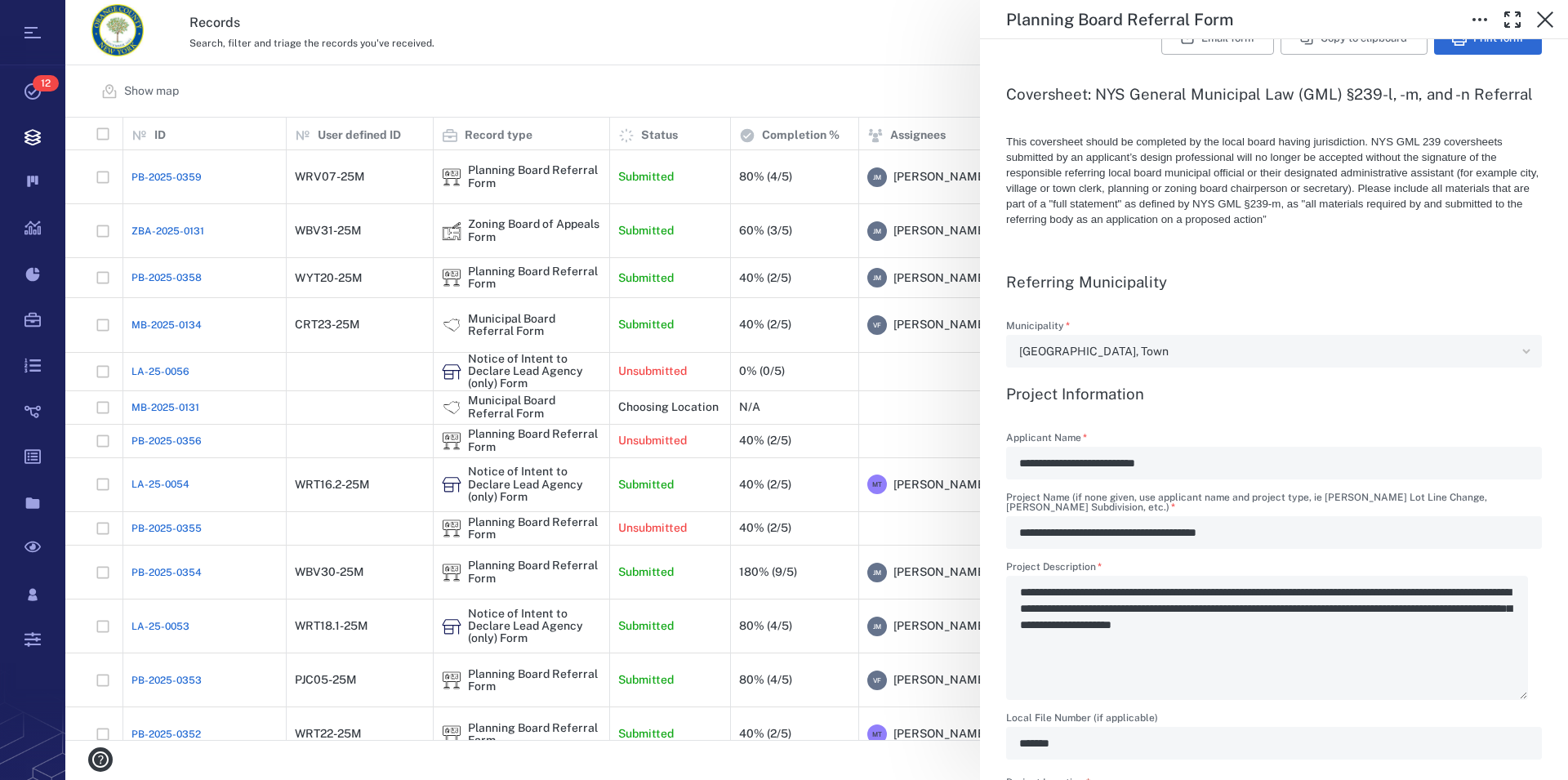
click at [530, 488] on div "**********" at bounding box center [816, 390] width 1502 height 780
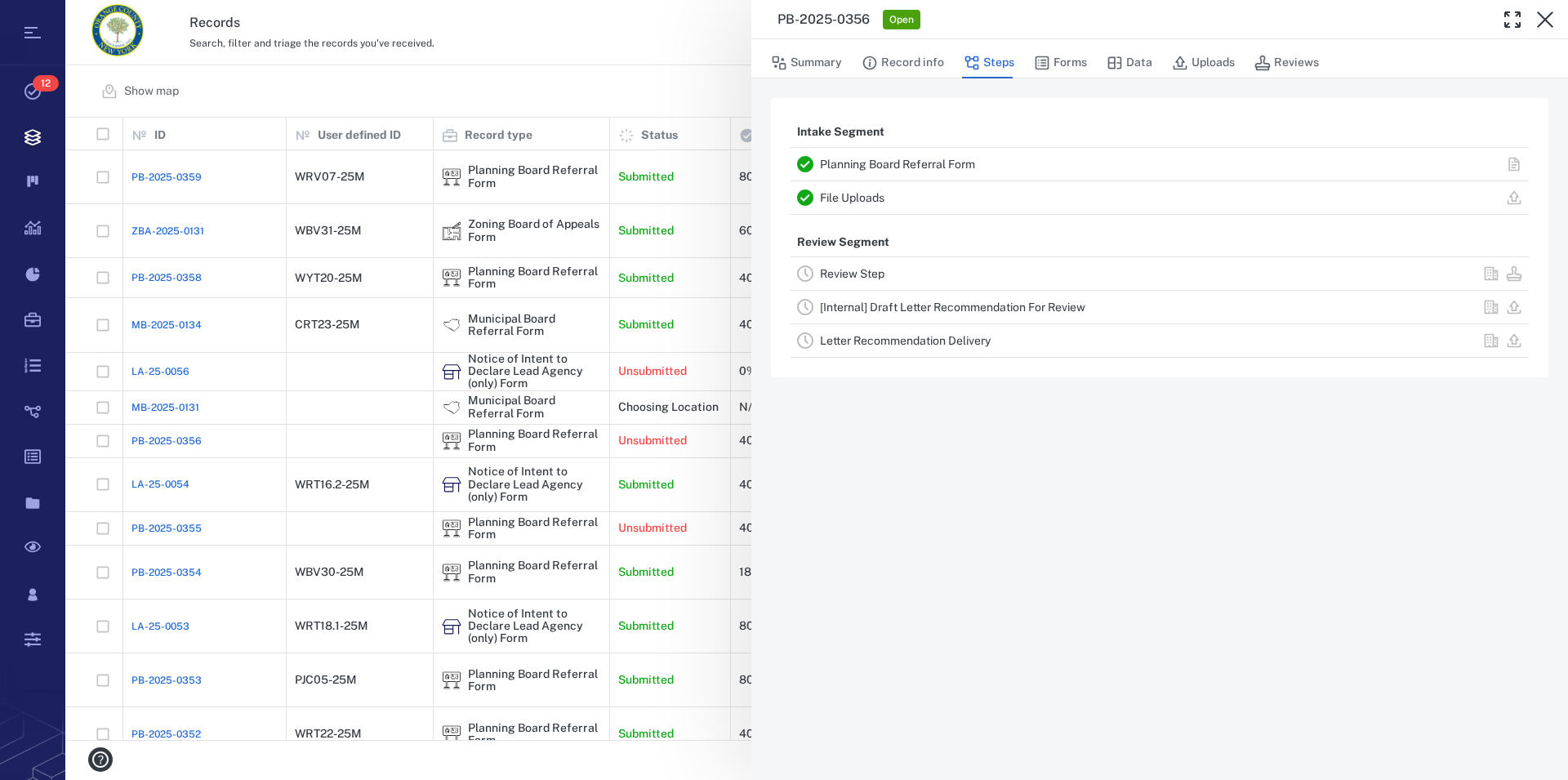
click at [942, 157] on div "Planning Board Referral Form" at bounding box center [1059, 163] width 478 height 19
click at [943, 161] on link "Planning Board Referral Form" at bounding box center [897, 164] width 155 height 13
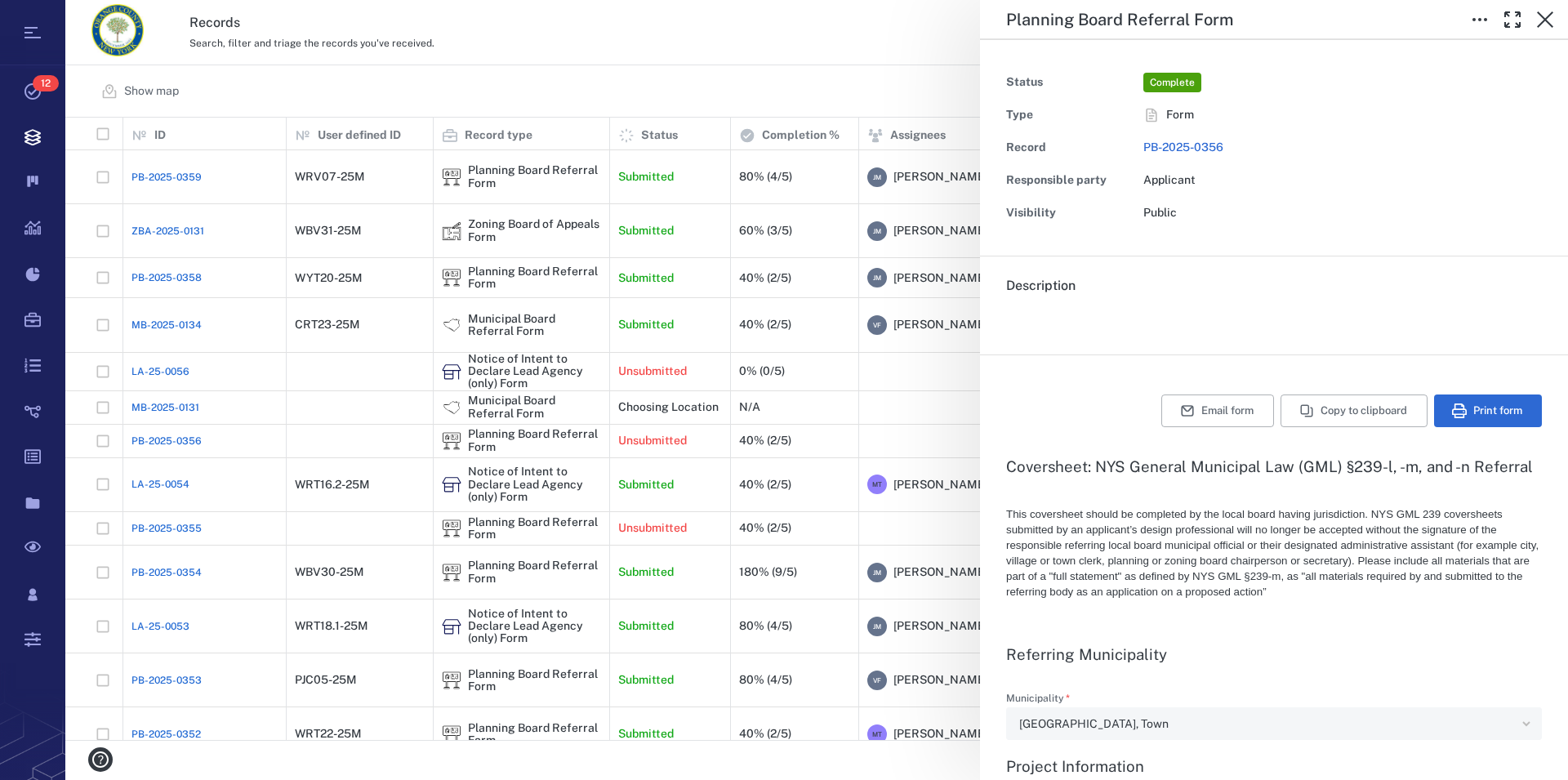
type textarea "*"
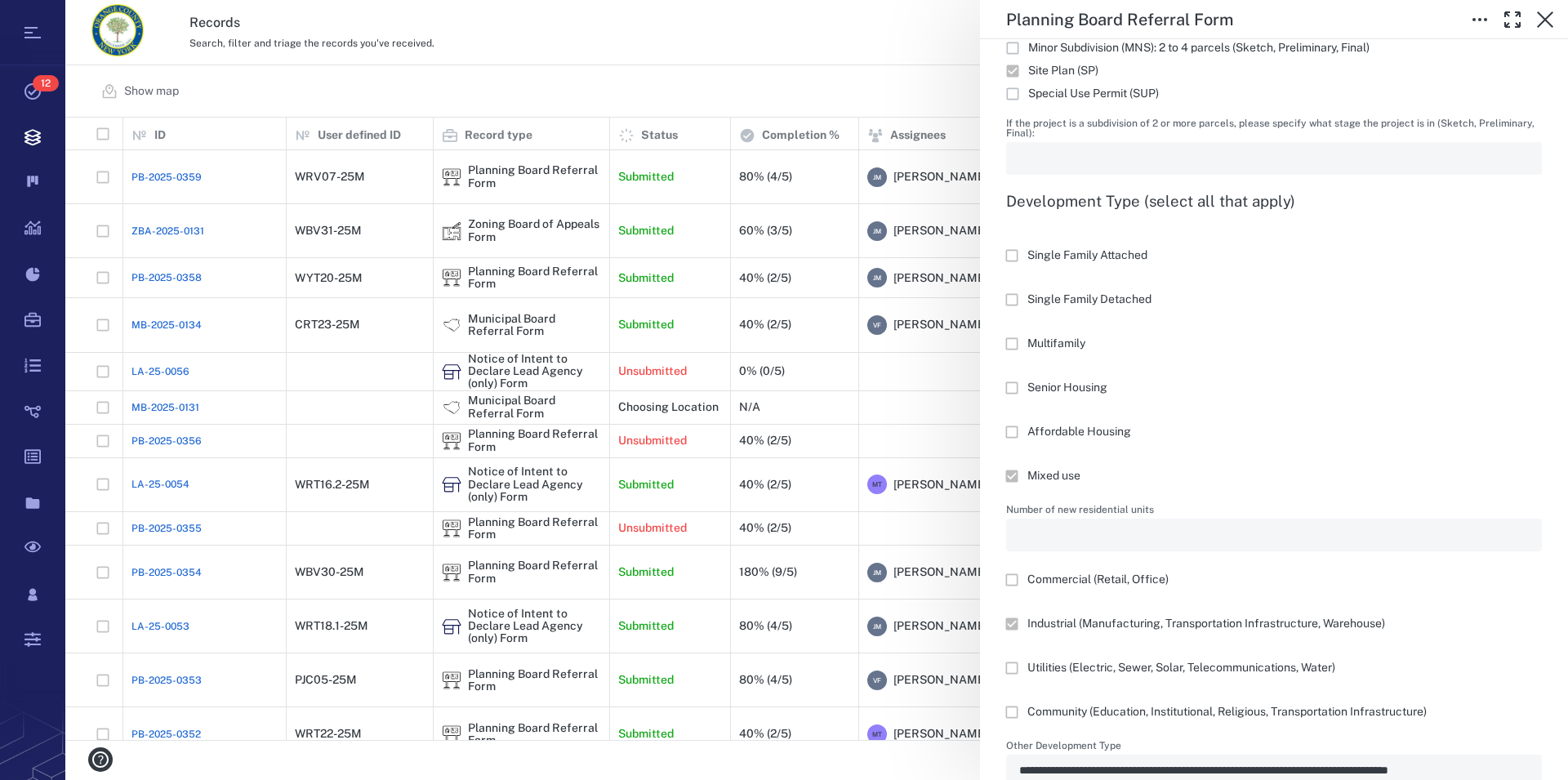
scroll to position [1210, 0]
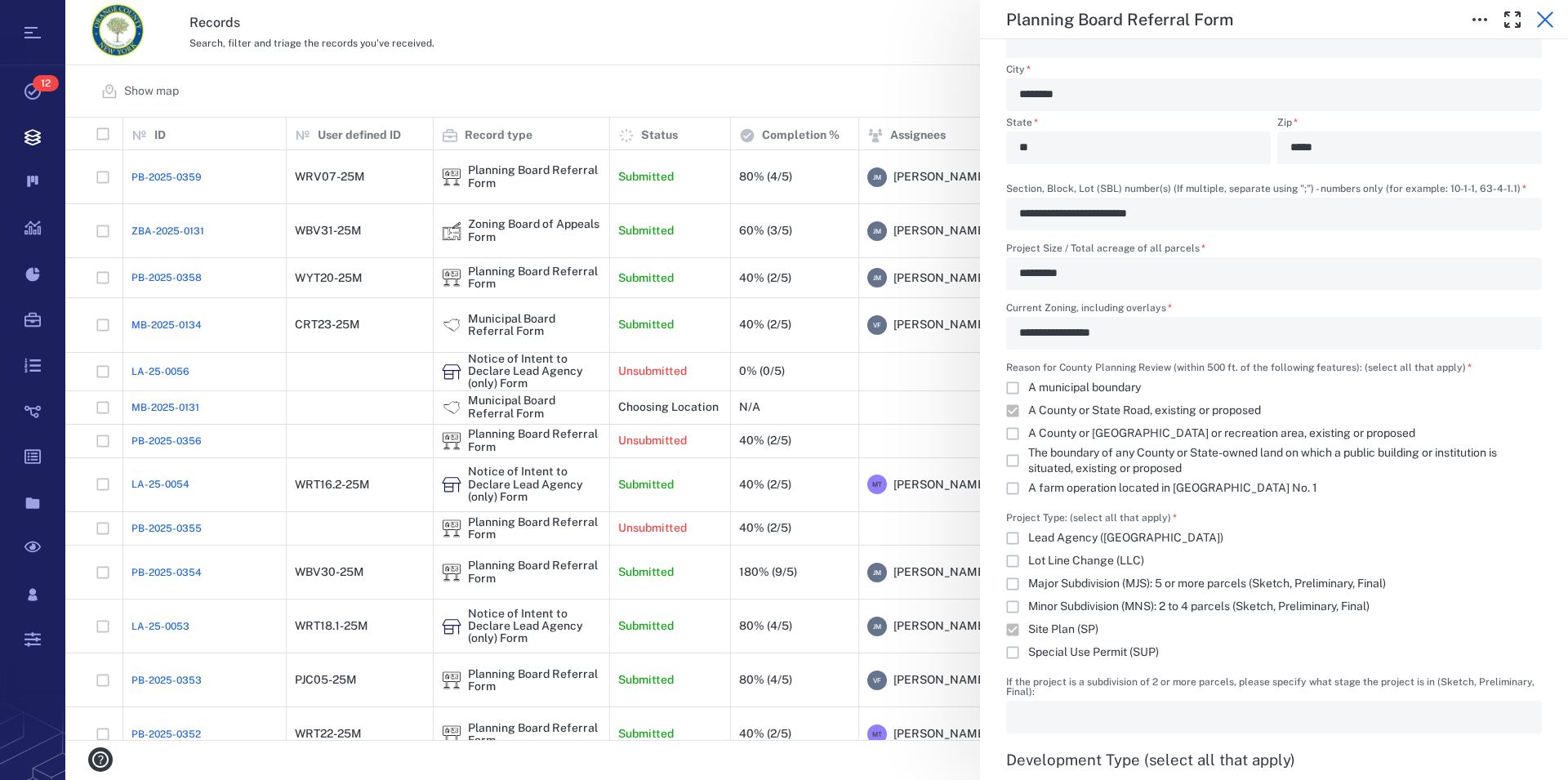
click at [1546, 18] on icon "button" at bounding box center [1545, 19] width 16 height 16
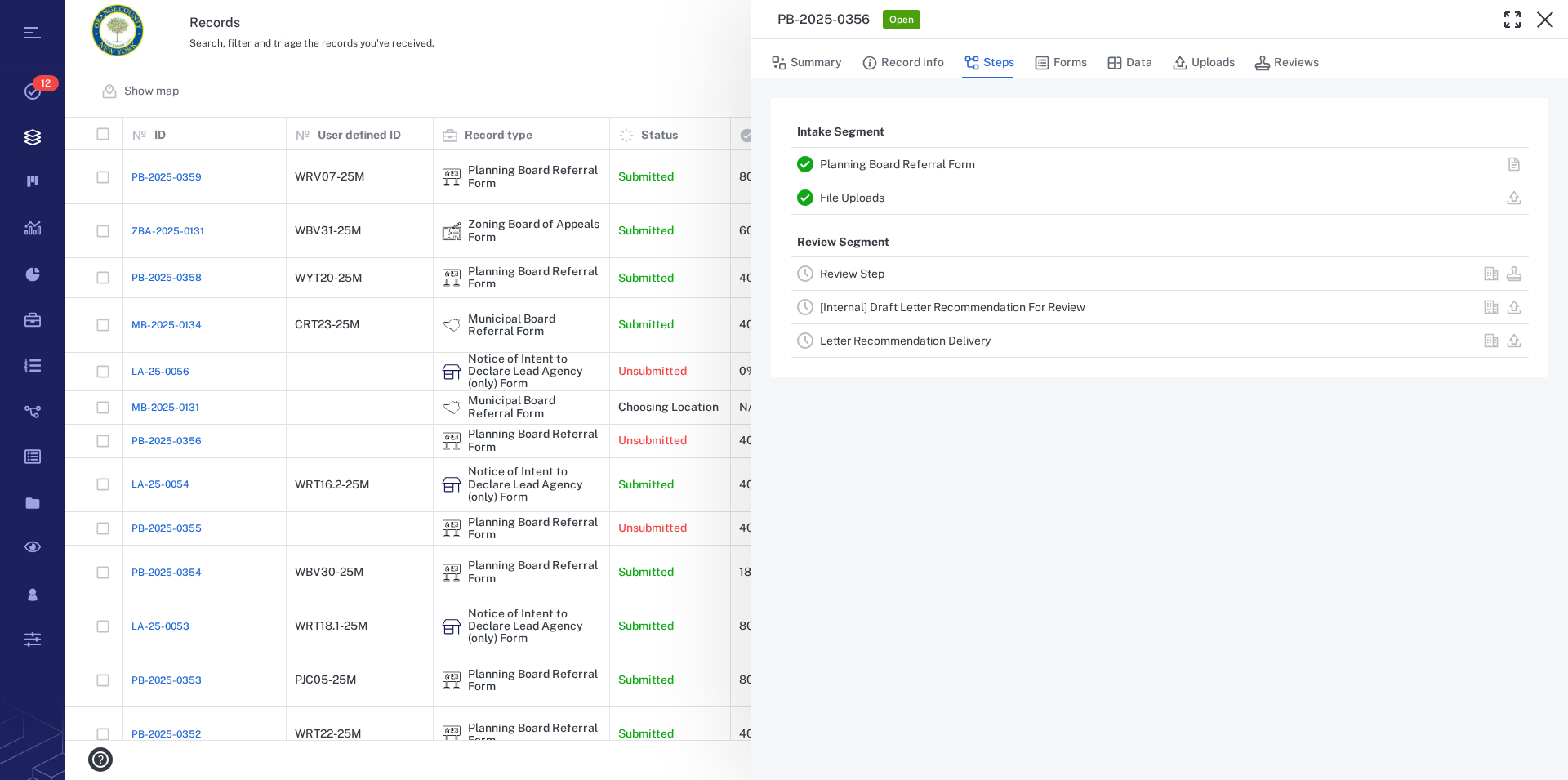
click at [1546, 18] on icon "button" at bounding box center [1545, 19] width 16 height 16
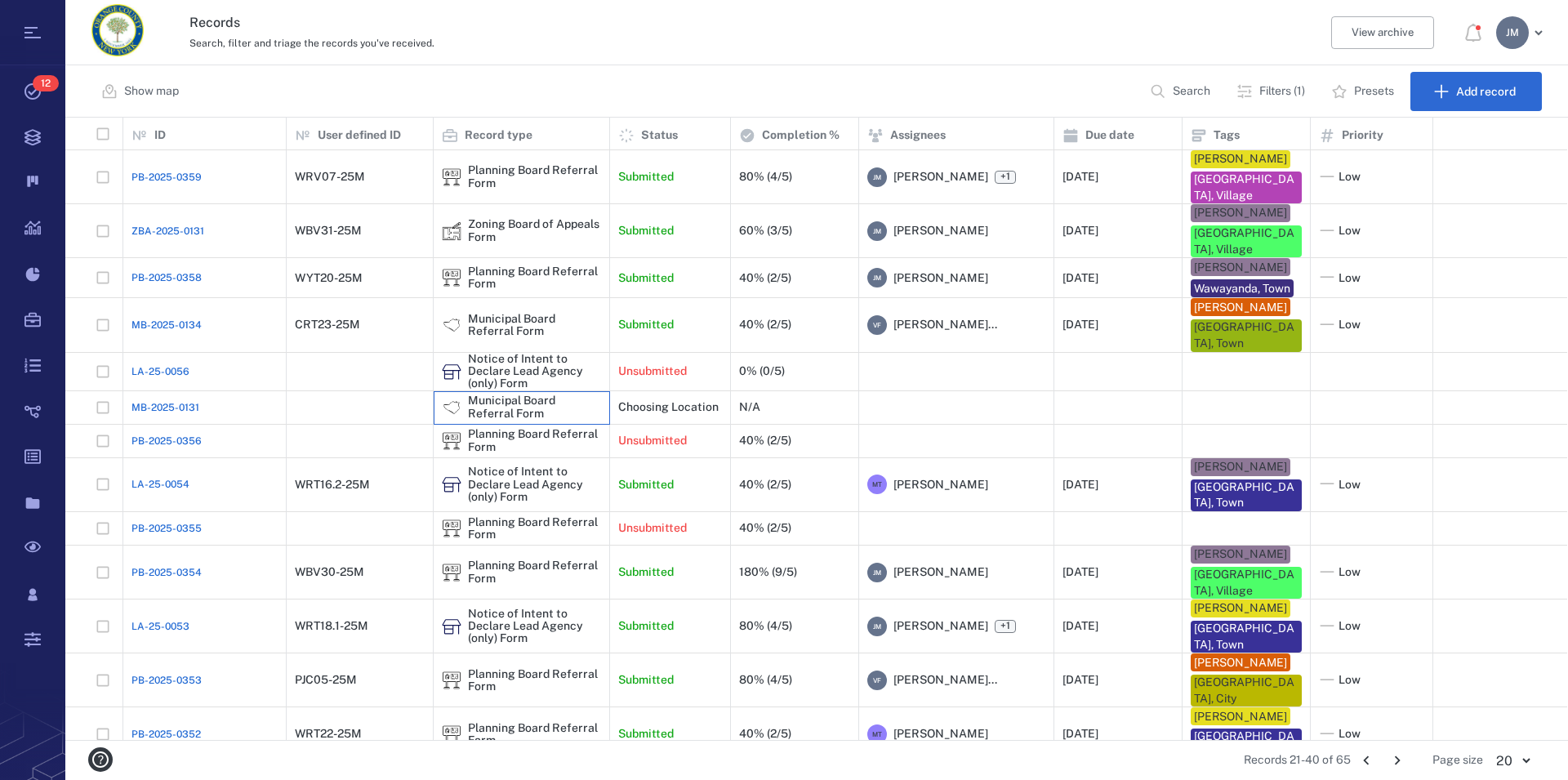
click at [515, 394] on div "Municipal Board Referral Form" at bounding box center [534, 407] width 133 height 26
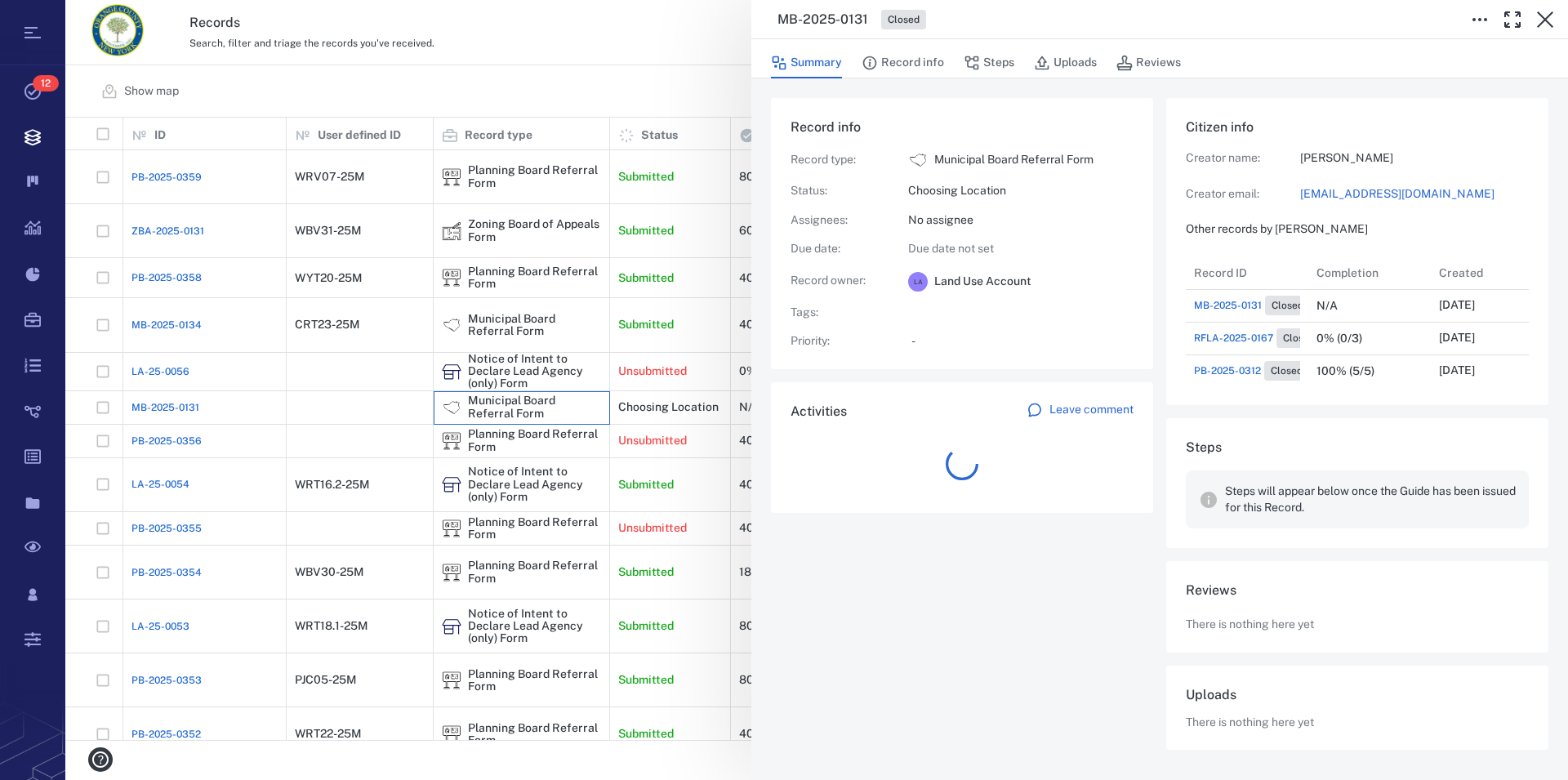
scroll to position [15, 16]
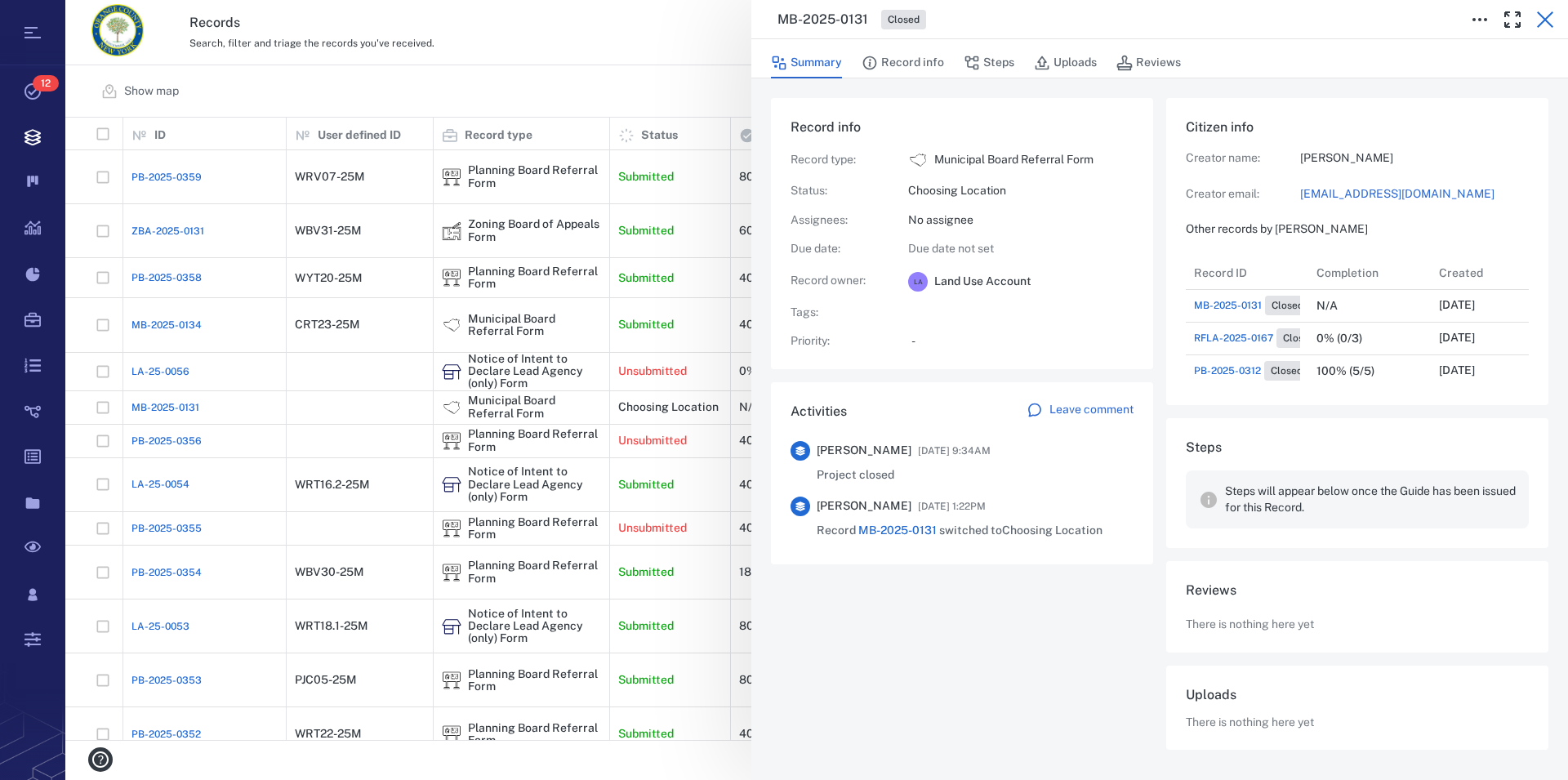
click at [1543, 19] on icon "button" at bounding box center [1544, 19] width 19 height 19
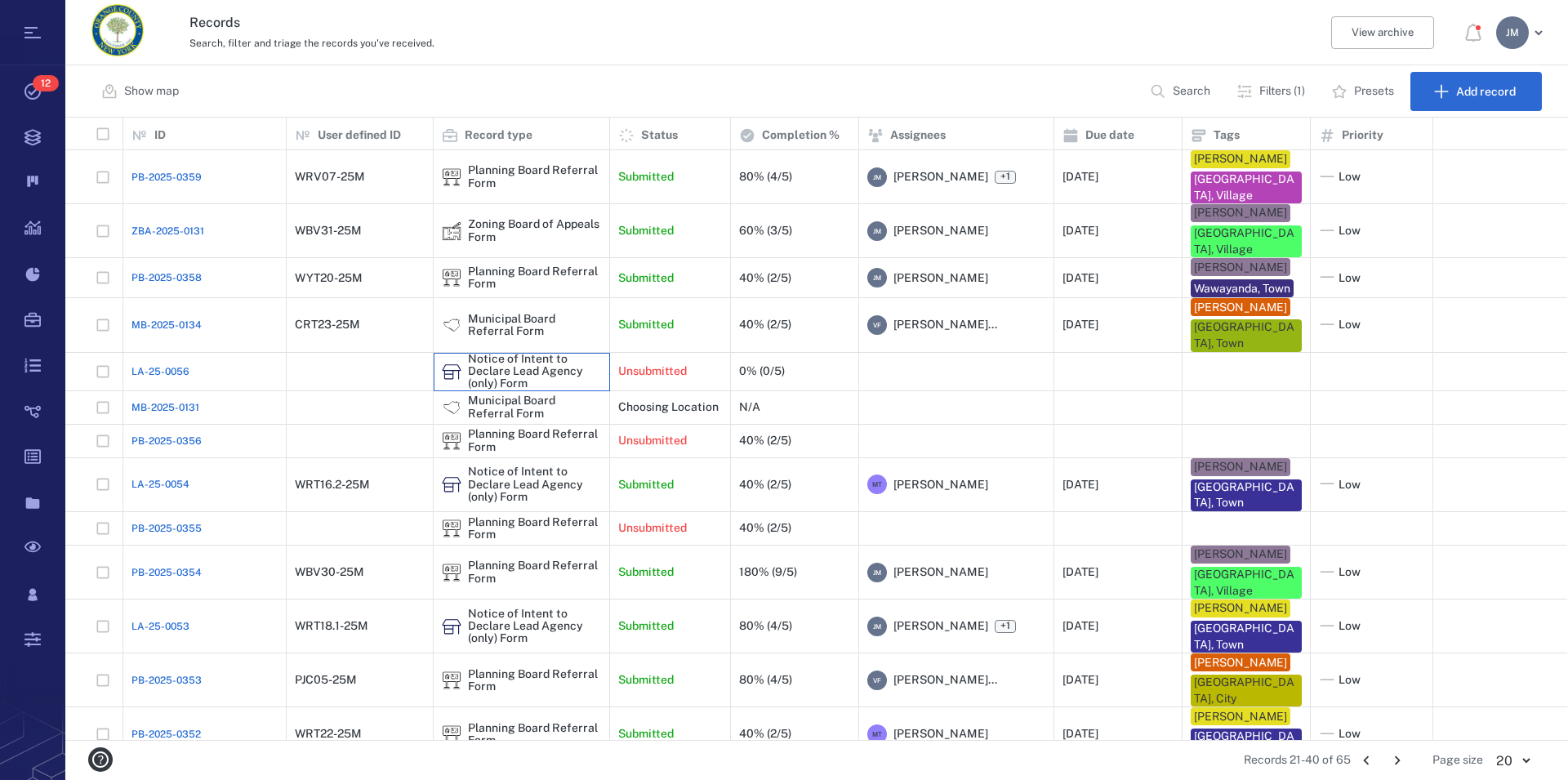
click at [508, 361] on div "Notice of Intent to Declare Lead Agency (only) Form" at bounding box center [534, 371] width 133 height 38
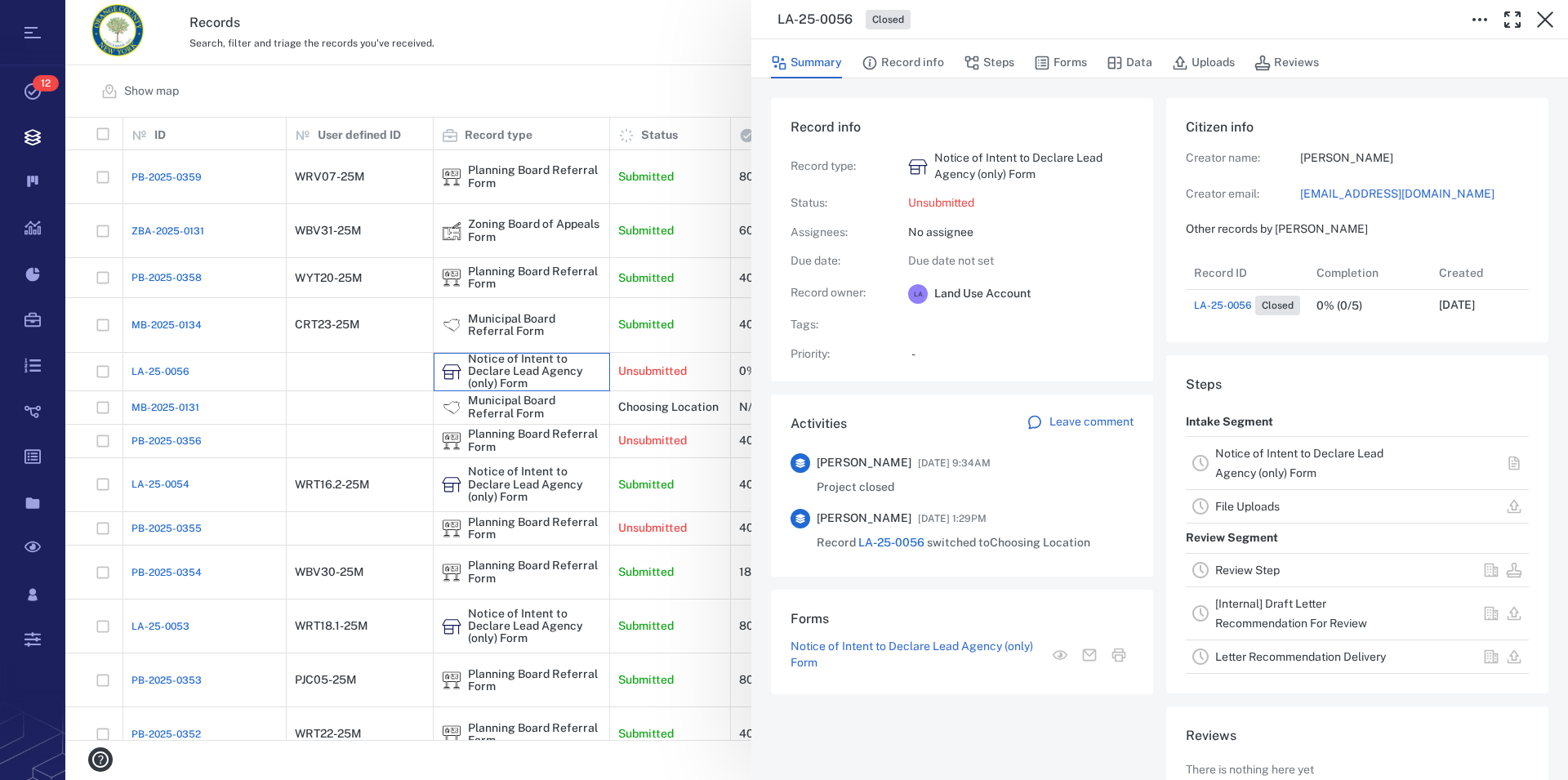
scroll to position [65, 323]
click at [1549, 23] on icon "button" at bounding box center [1545, 19] width 16 height 16
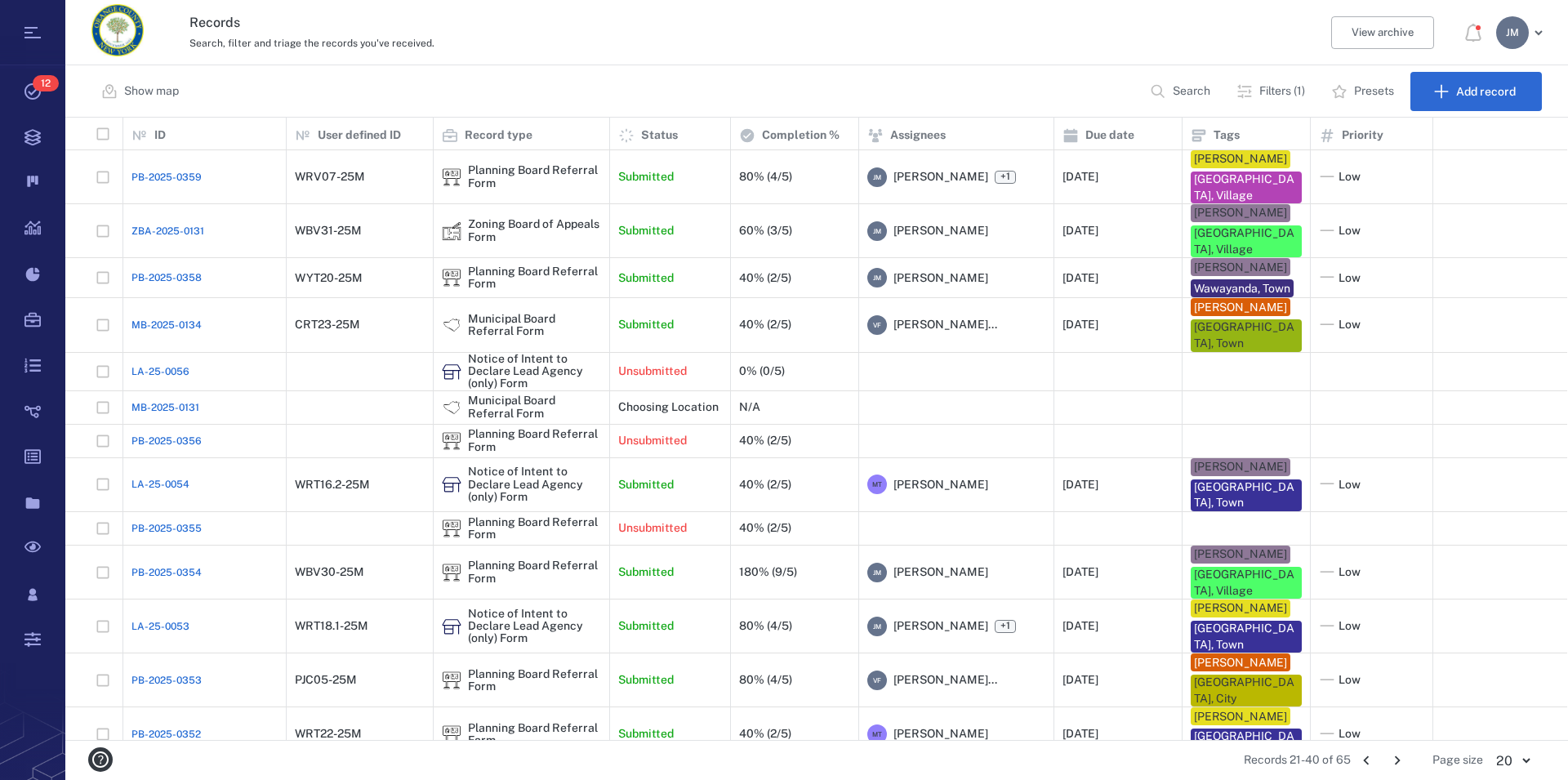
click at [1371, 756] on icon "Go to previous page" at bounding box center [1366, 761] width 18 height 18
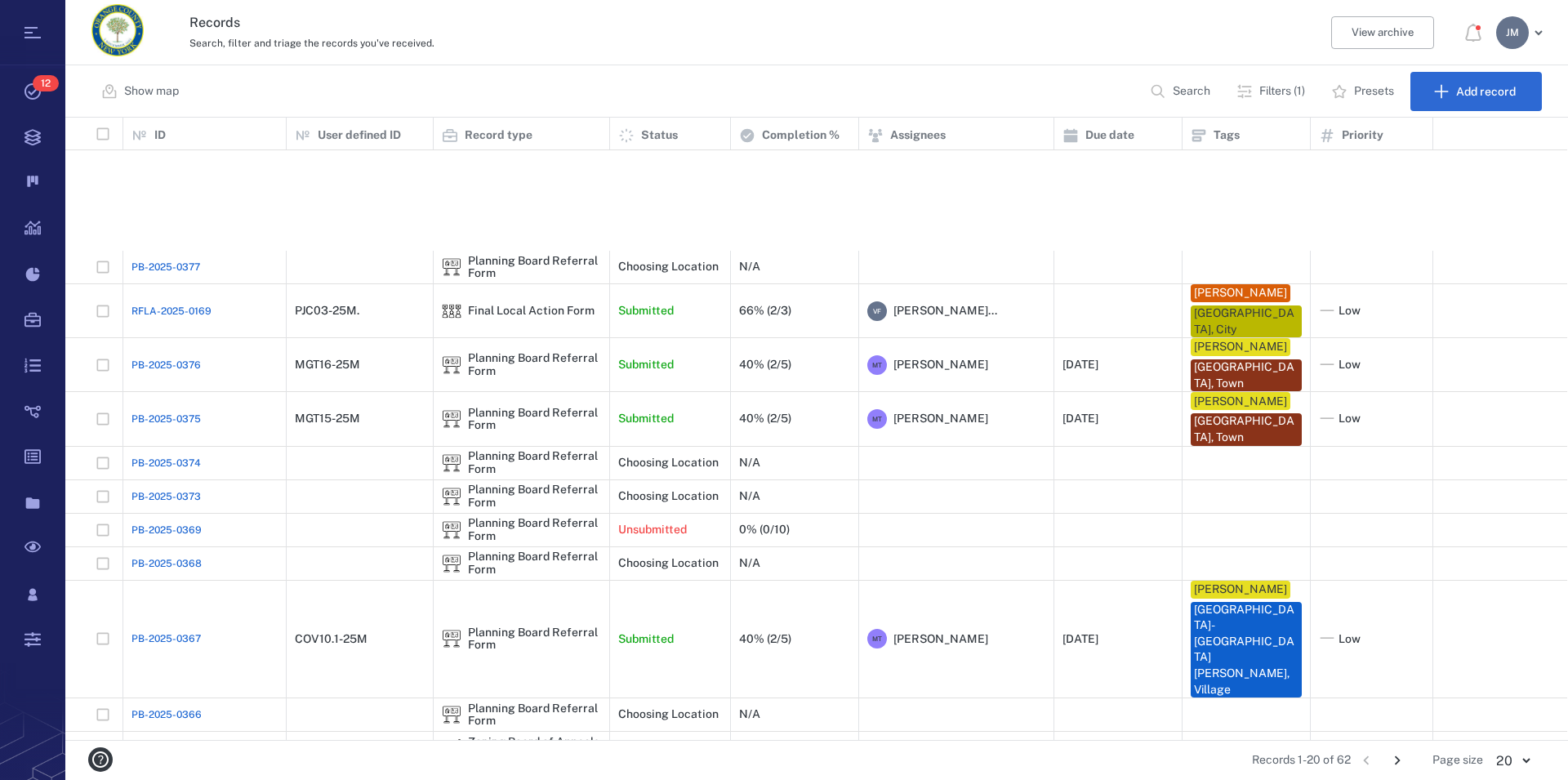
scroll to position [238, 0]
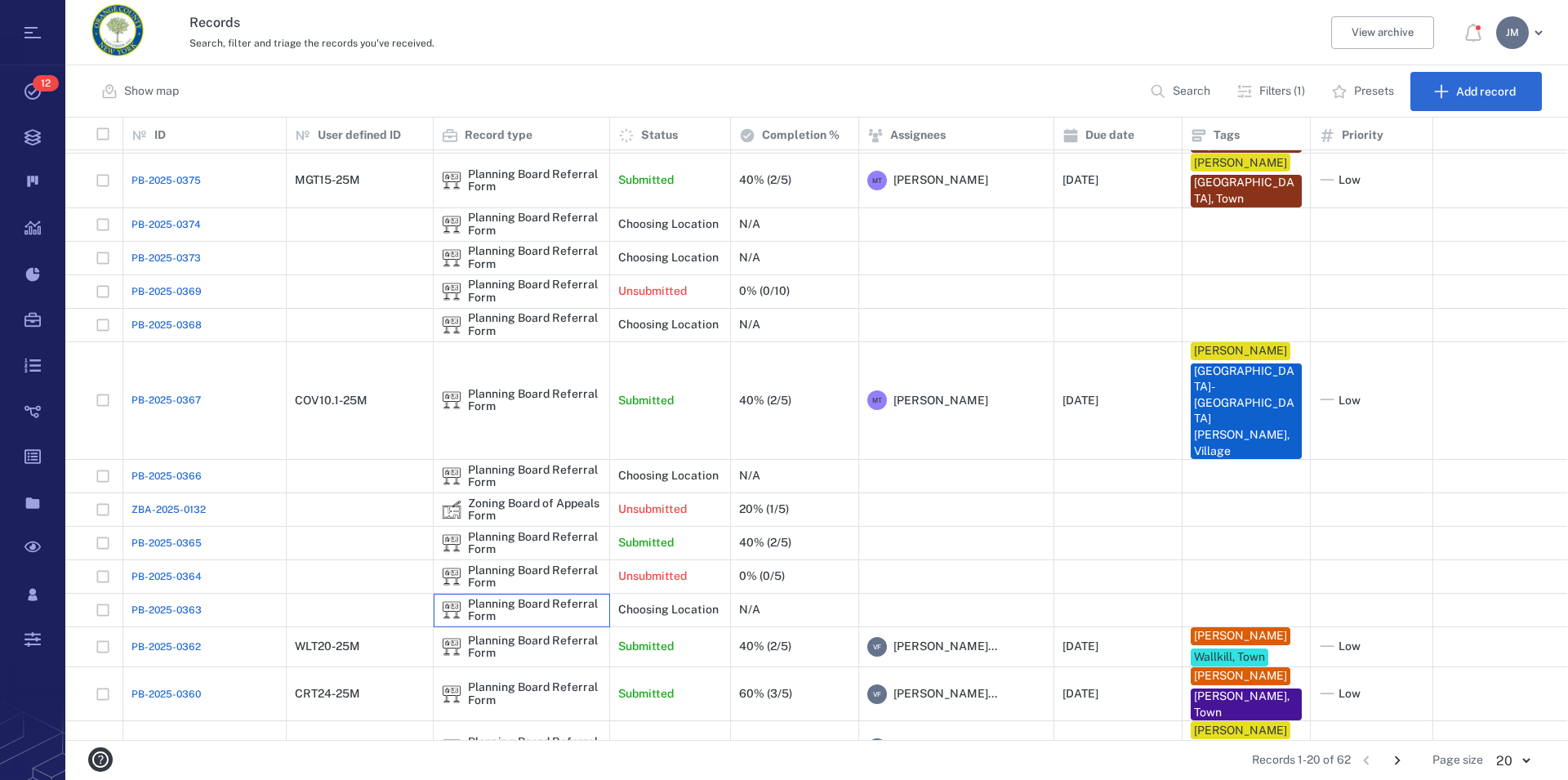
click at [528, 598] on div "Planning Board Referral Form" at bounding box center [534, 610] width 133 height 26
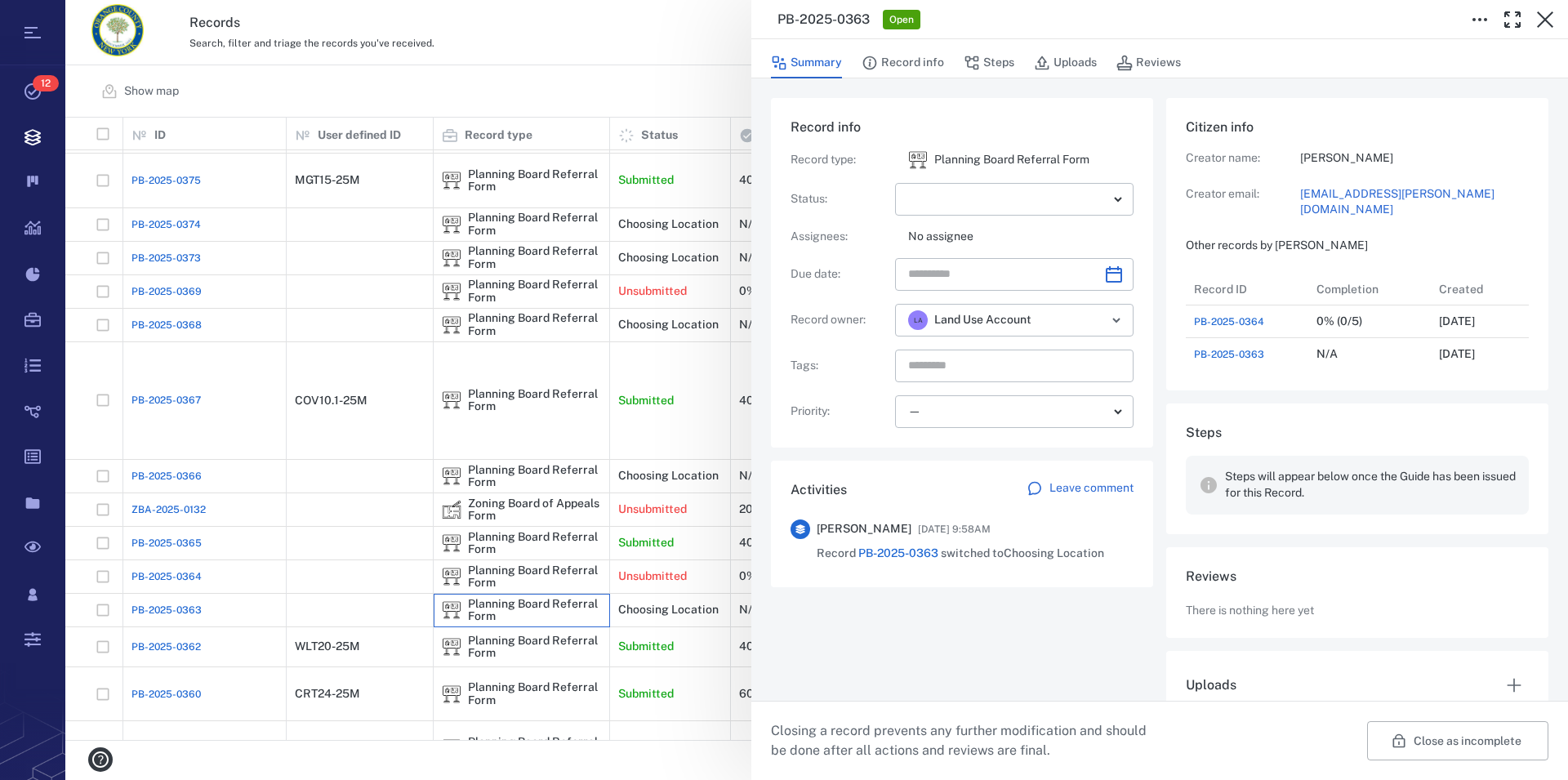
scroll to position [98, 323]
click at [1432, 744] on button "Close as incomplete" at bounding box center [1457, 741] width 181 height 39
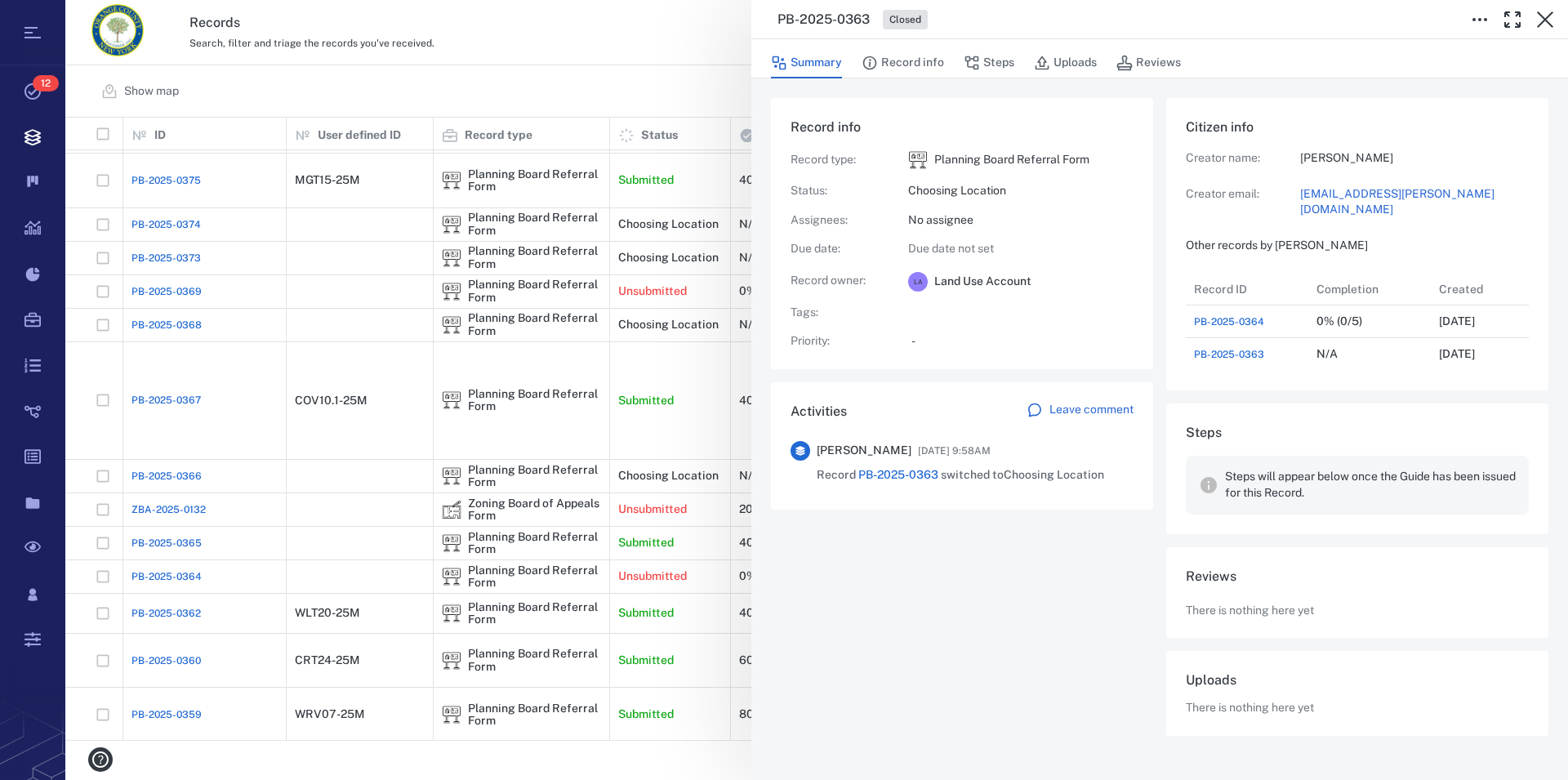
scroll to position [98, 329]
click at [1545, 12] on icon "button" at bounding box center [1544, 19] width 19 height 19
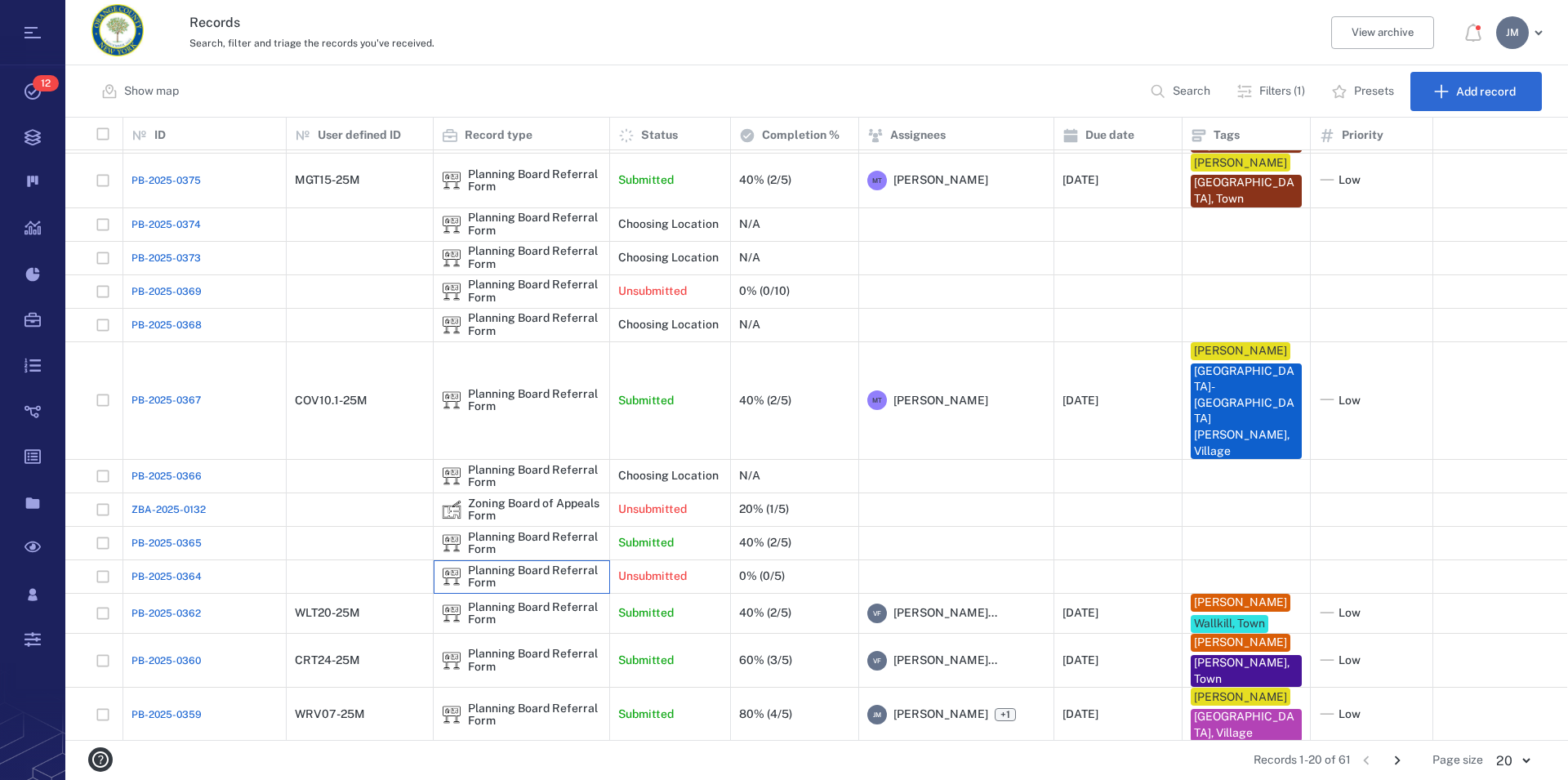
click at [524, 565] on div "Planning Board Referral Form" at bounding box center [534, 577] width 133 height 26
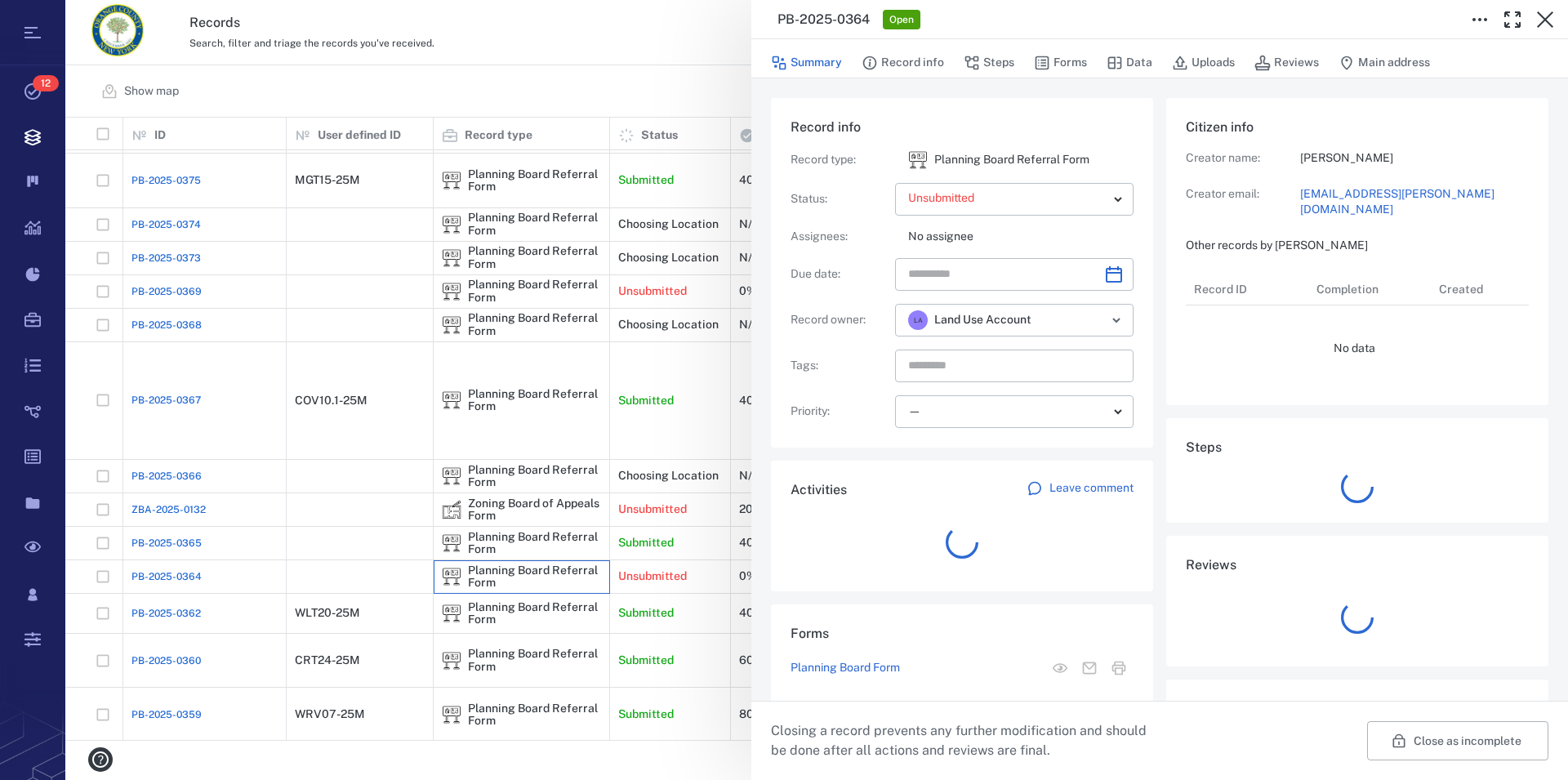
scroll to position [98, 323]
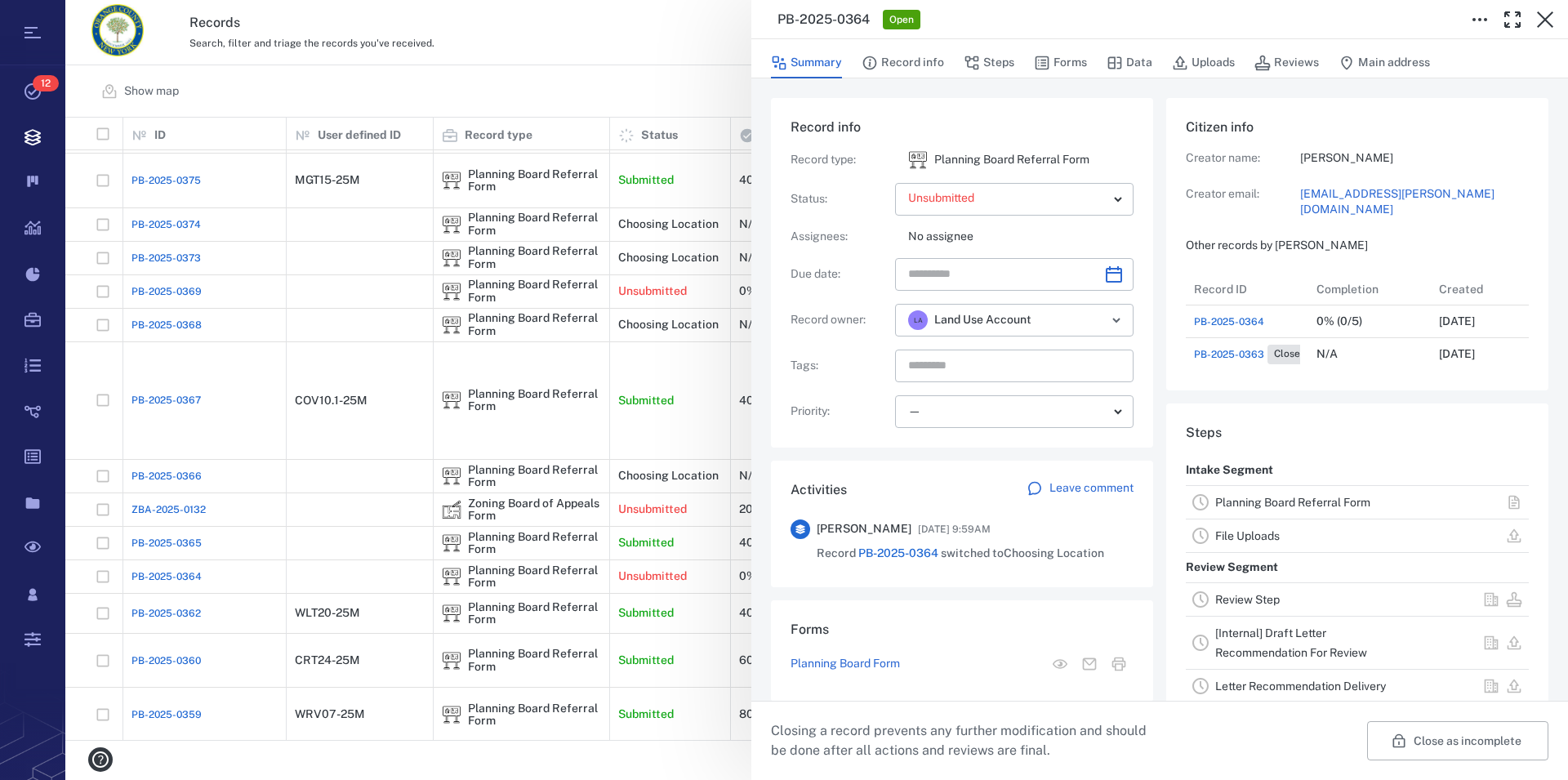
click at [1261, 504] on link "Planning Board Referral Form" at bounding box center [1292, 502] width 155 height 13
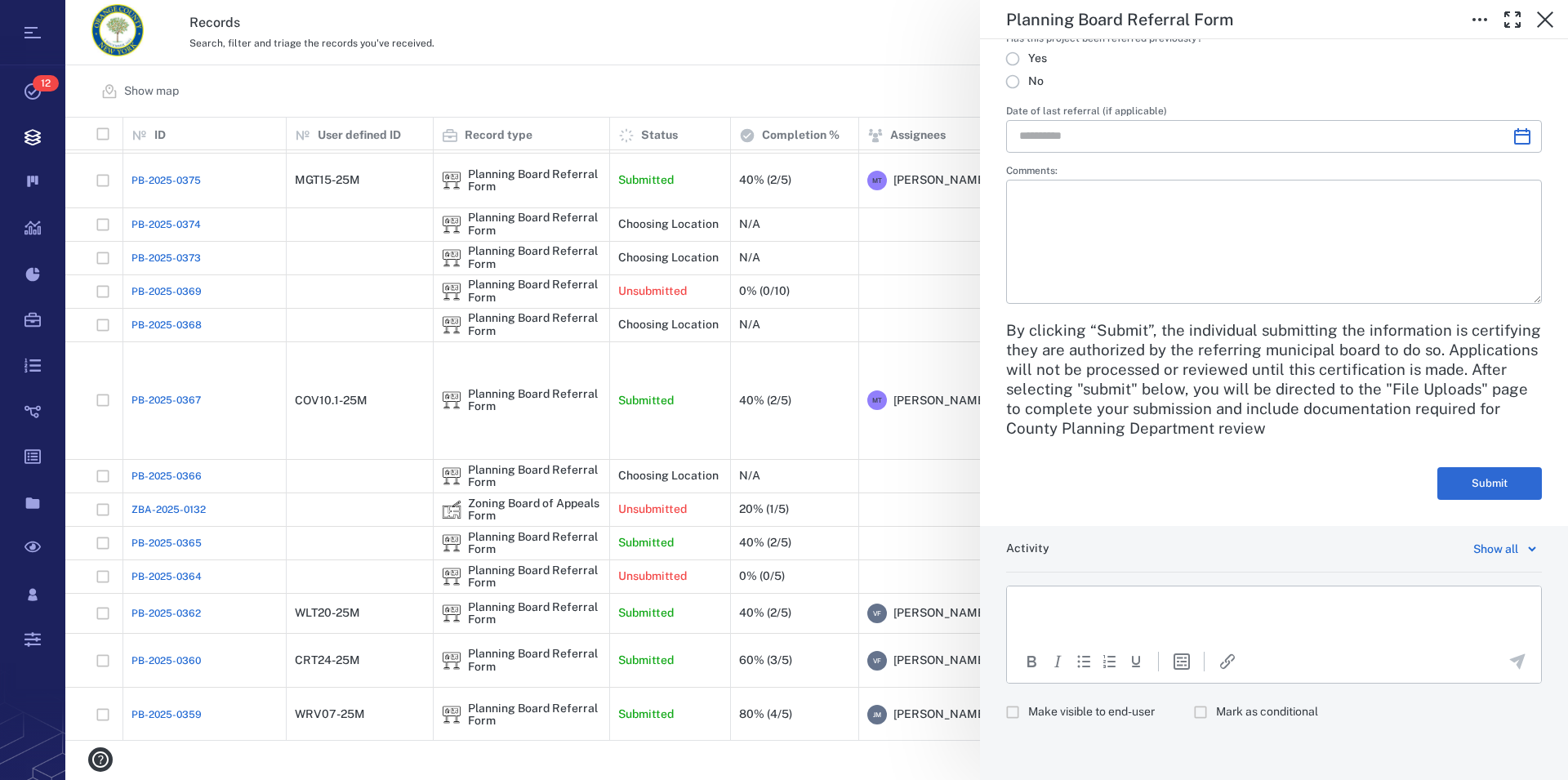
scroll to position [3540, 0]
click at [1540, 16] on icon "button" at bounding box center [1544, 19] width 19 height 19
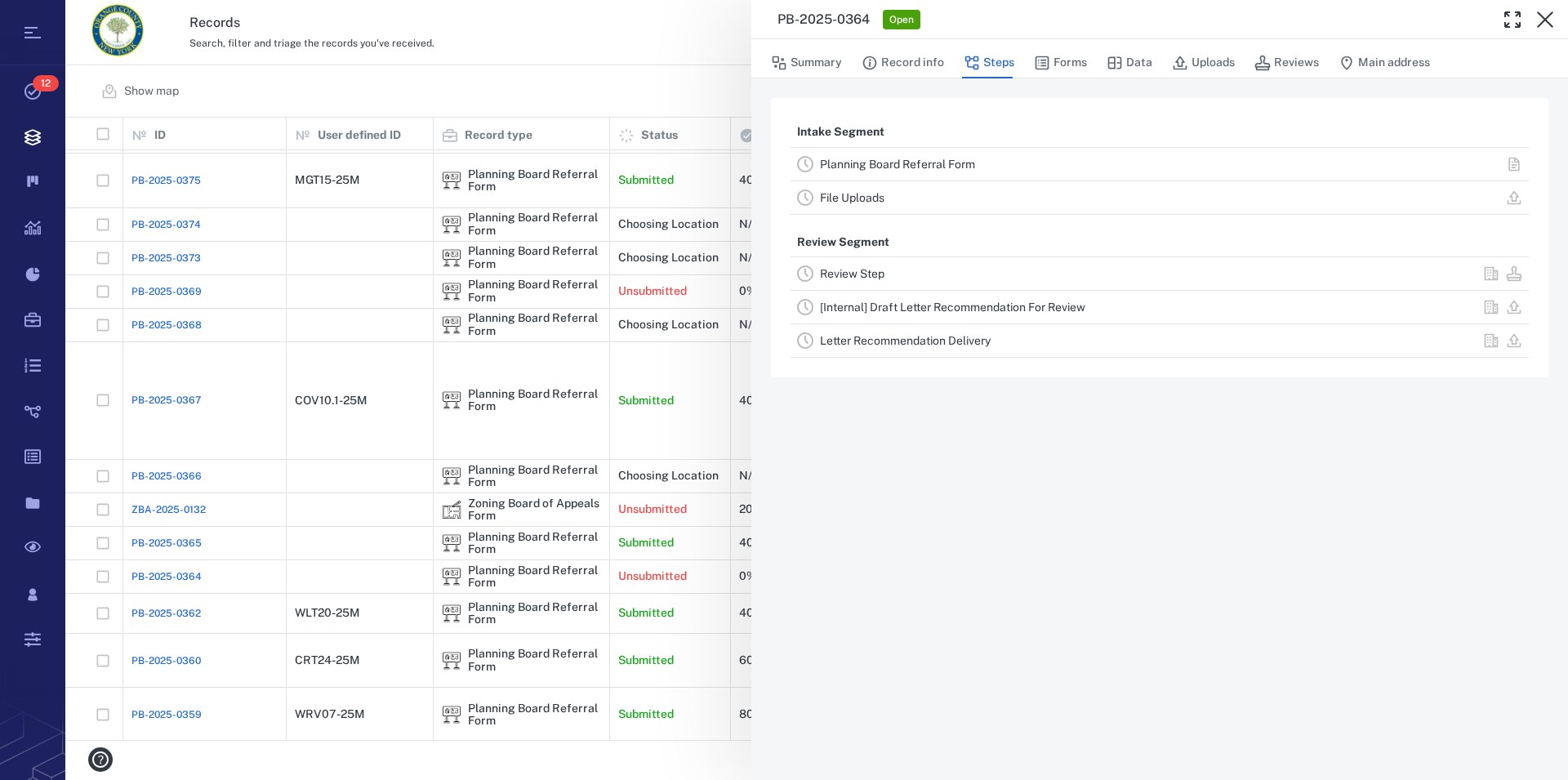
click at [865, 199] on link "File Uploads" at bounding box center [852, 197] width 64 height 13
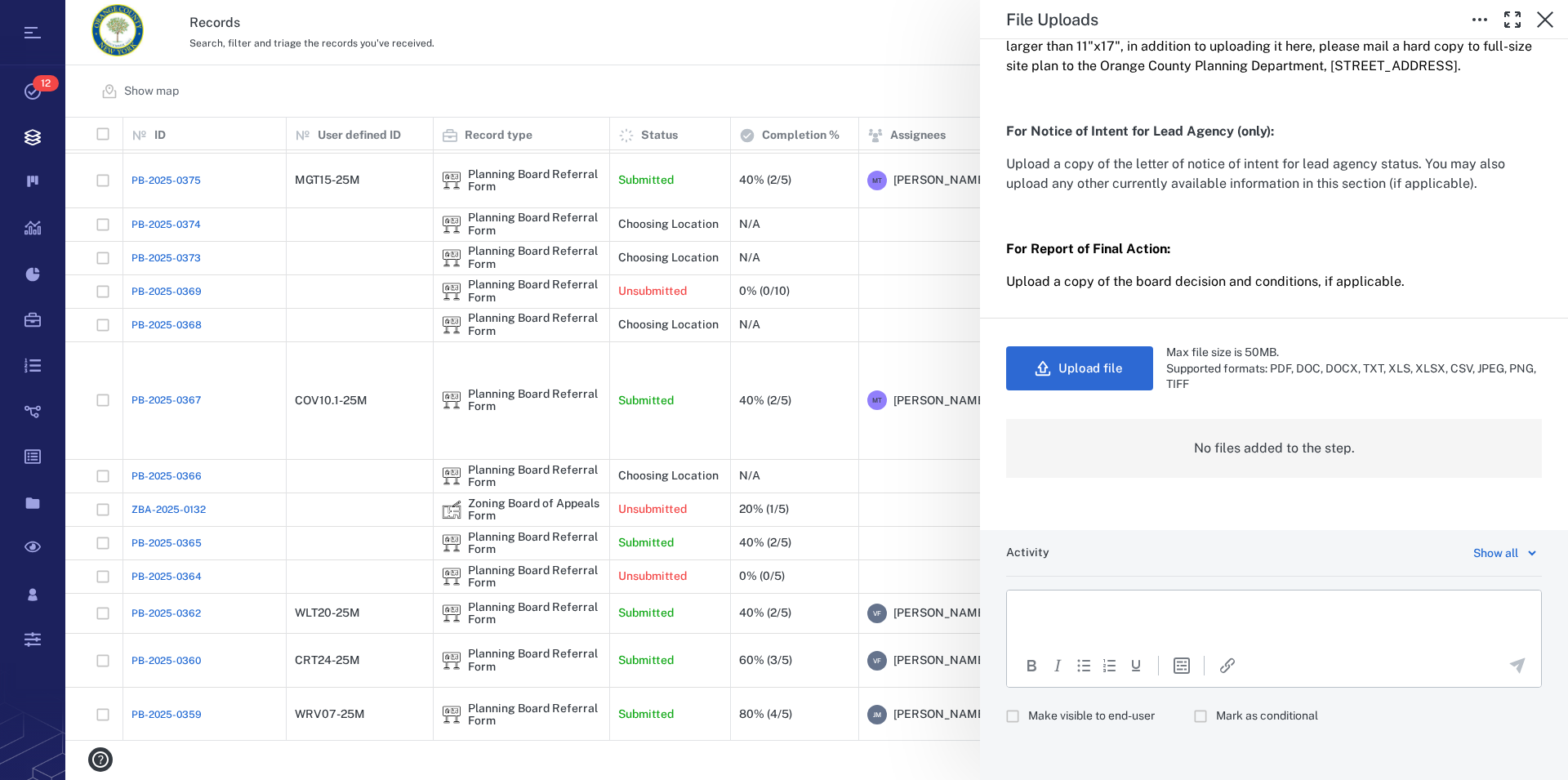
scroll to position [407, 0]
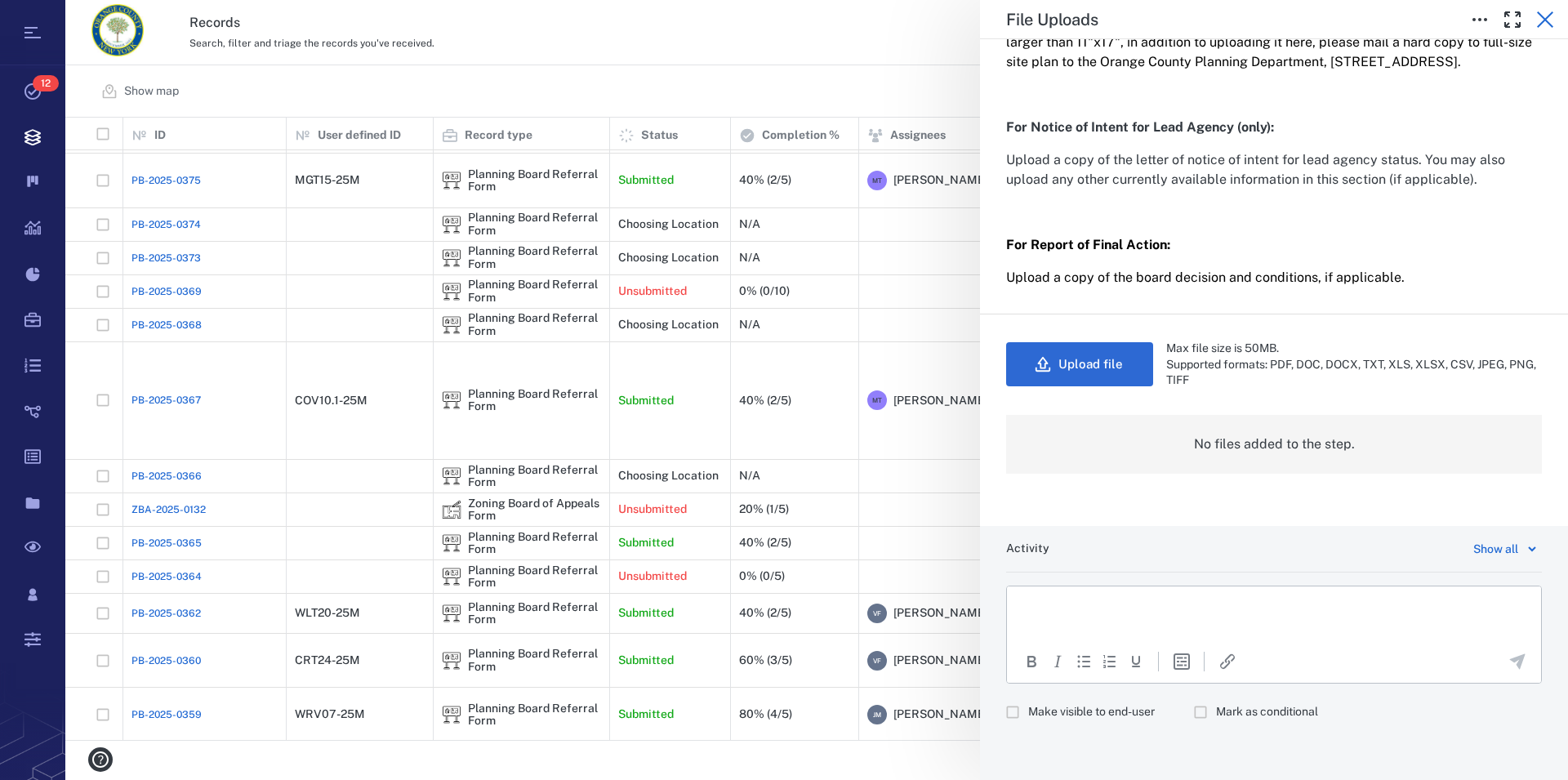
click at [1550, 20] on icon "button" at bounding box center [1544, 19] width 19 height 19
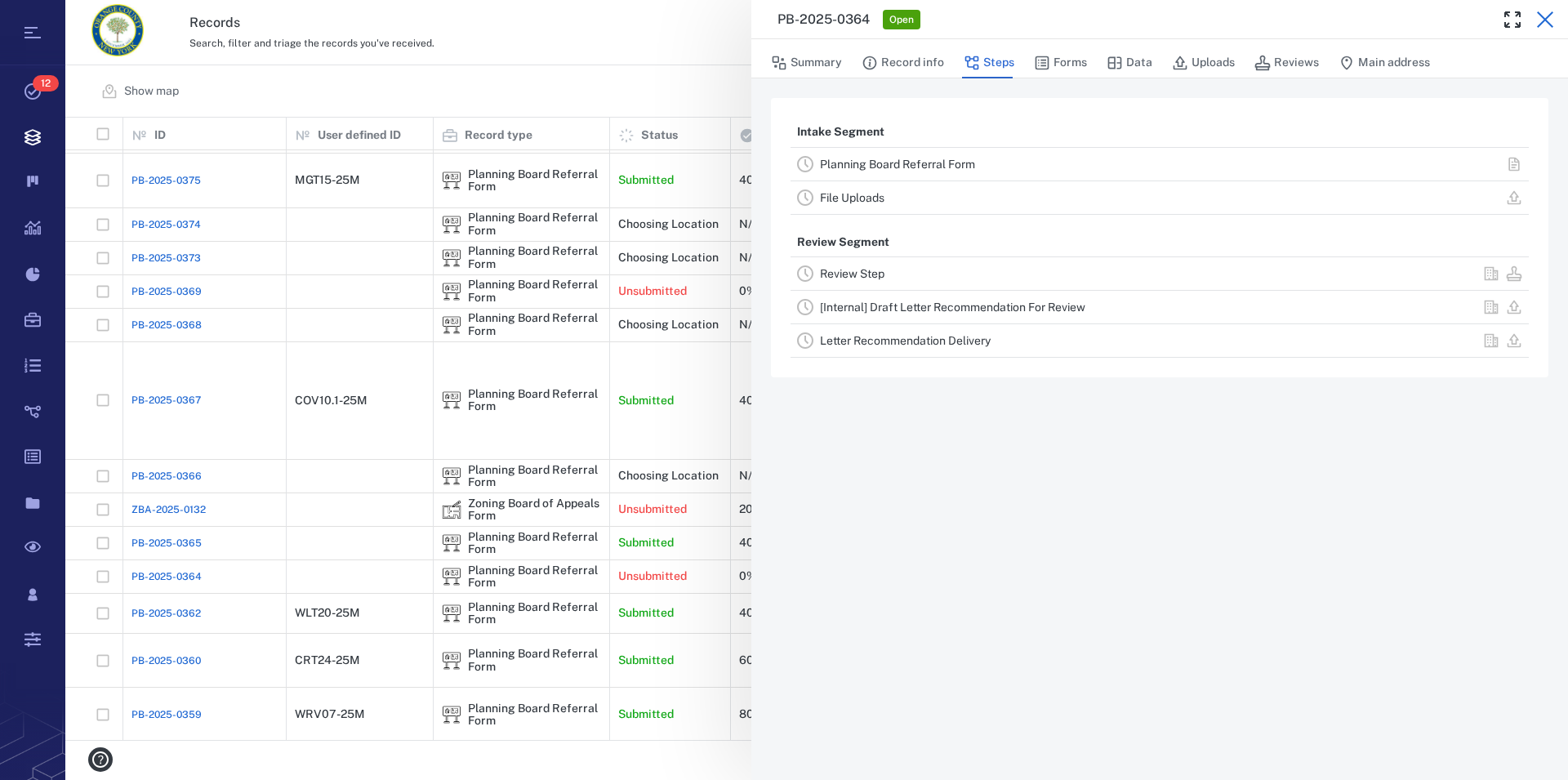
click at [1548, 21] on icon "button" at bounding box center [1544, 19] width 19 height 19
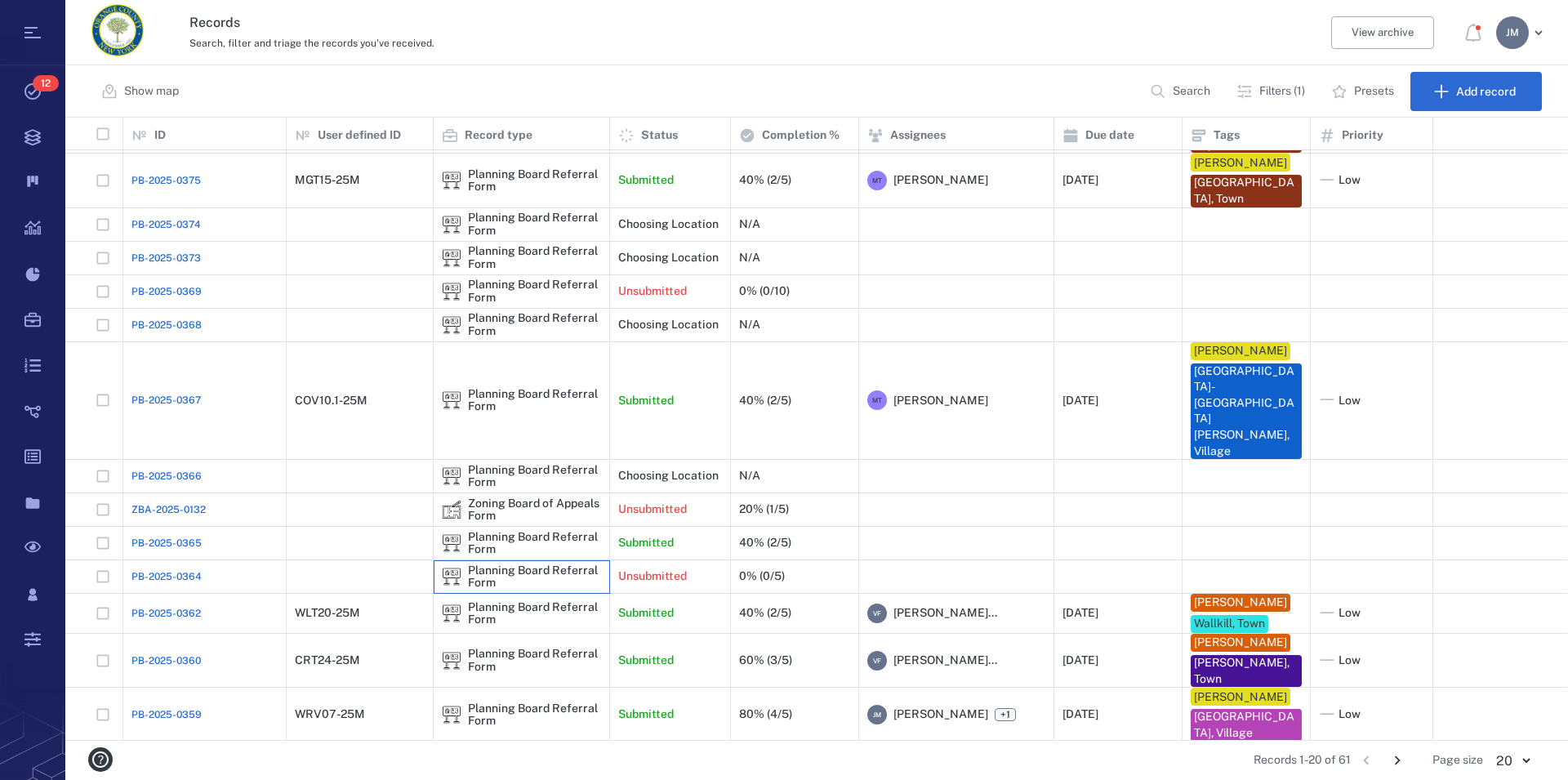
click at [576, 565] on div "Planning Board Referral Form" at bounding box center [534, 577] width 133 height 26
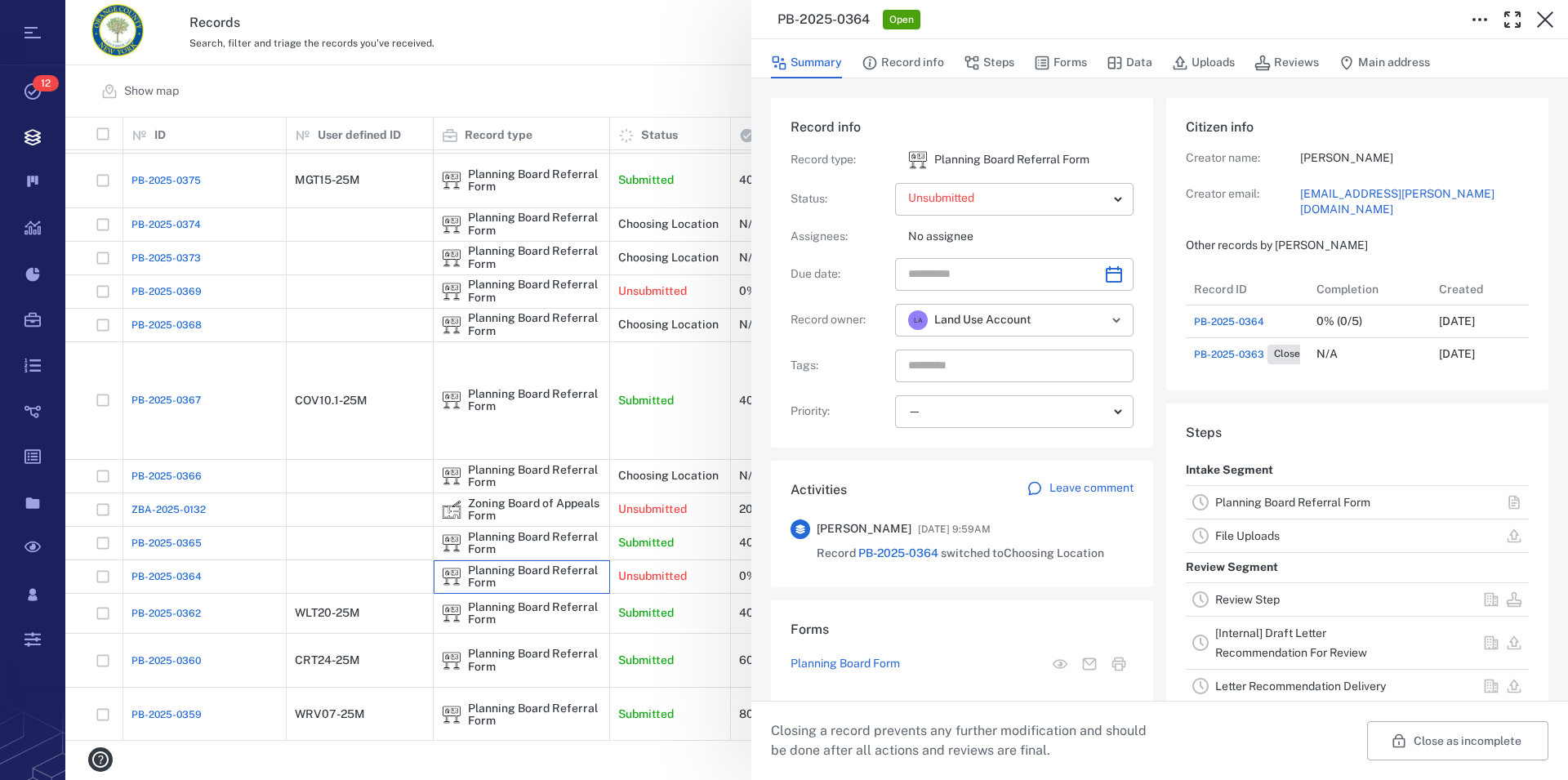
scroll to position [98, 323]
click at [1445, 745] on button "Close as incomplete" at bounding box center [1457, 741] width 181 height 39
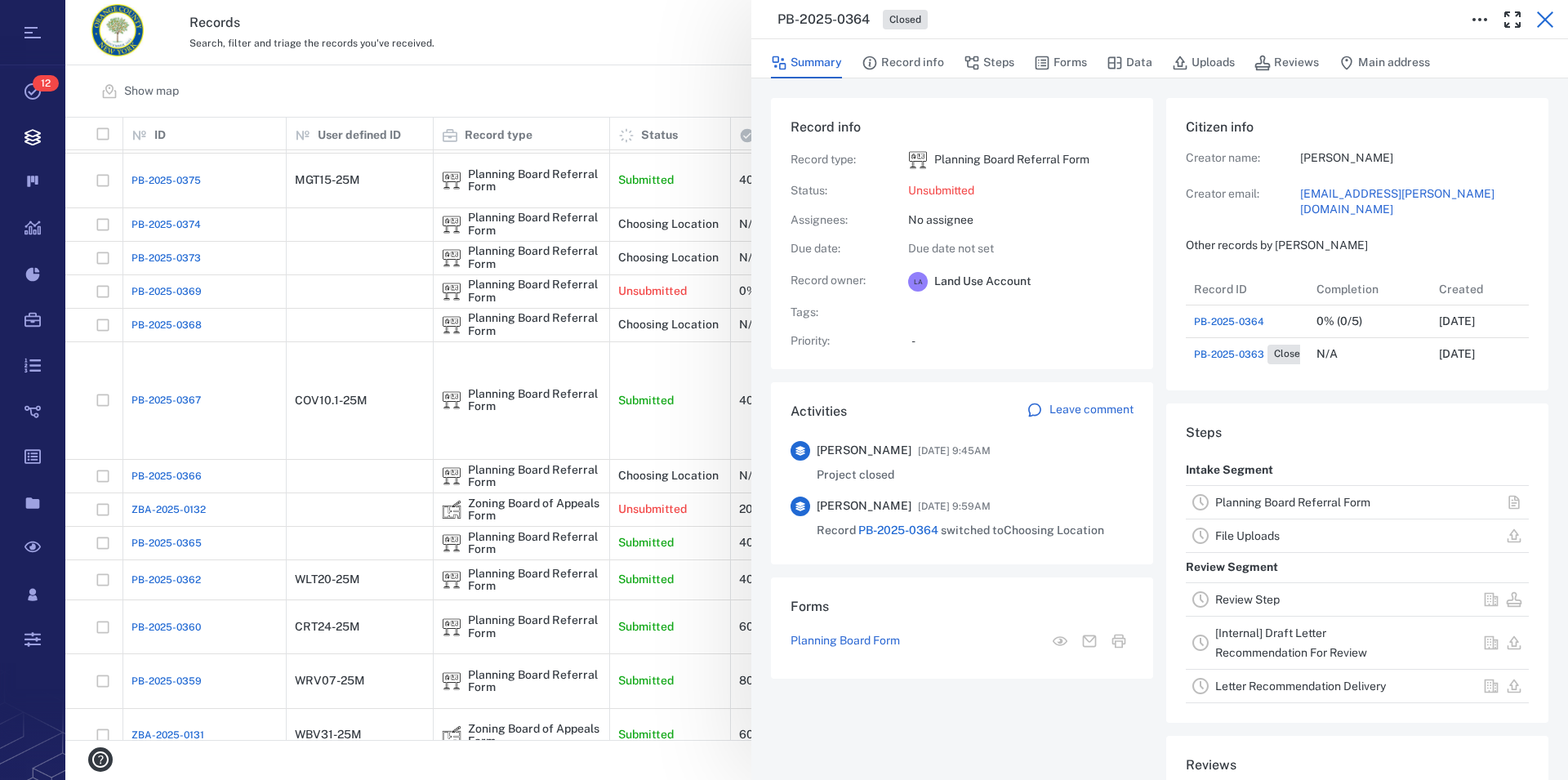
click at [1542, 18] on icon "button" at bounding box center [1544, 19] width 19 height 19
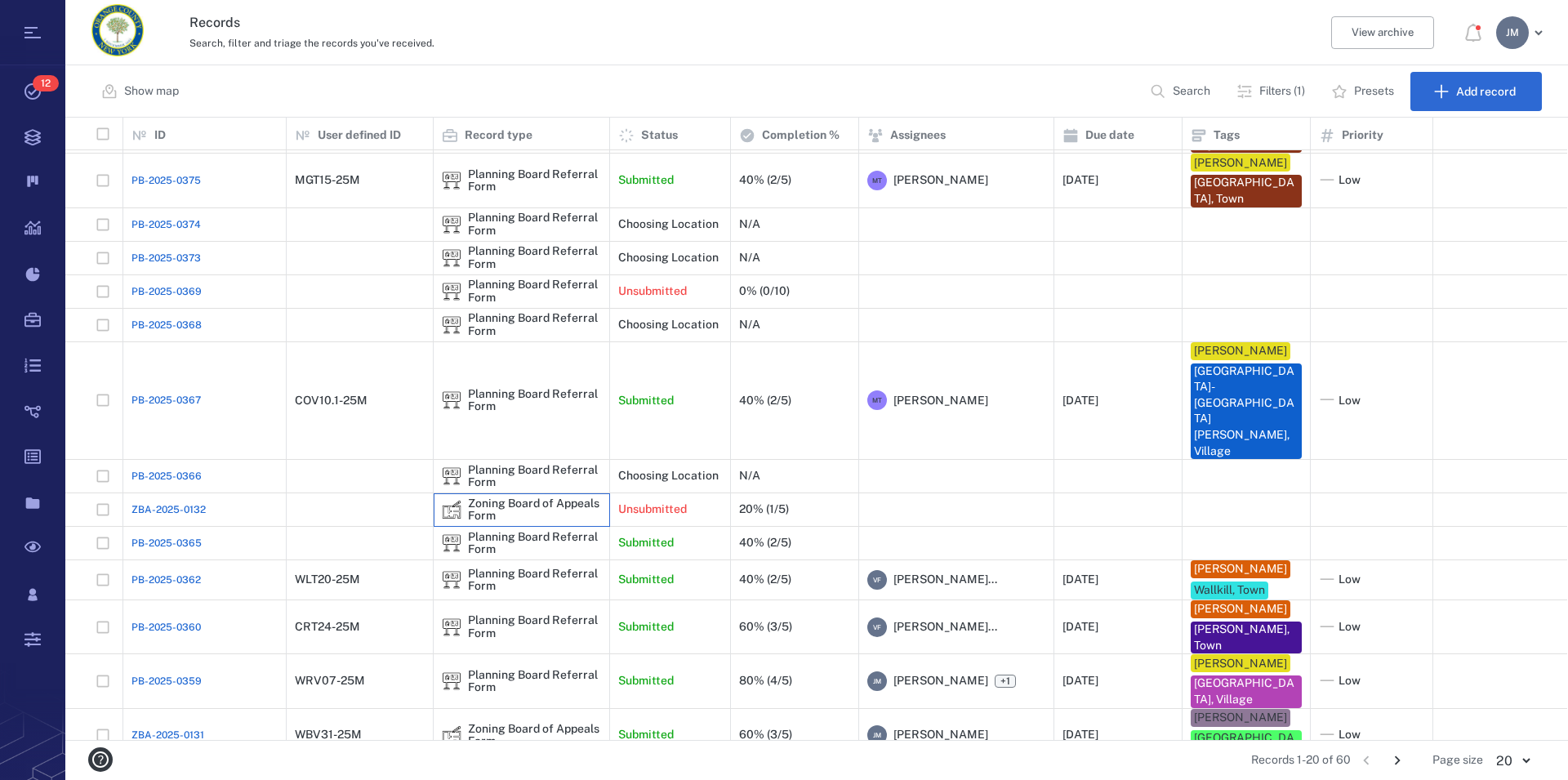
click at [531, 498] on div "Zoning Board of Appeals Form" at bounding box center [534, 511] width 133 height 26
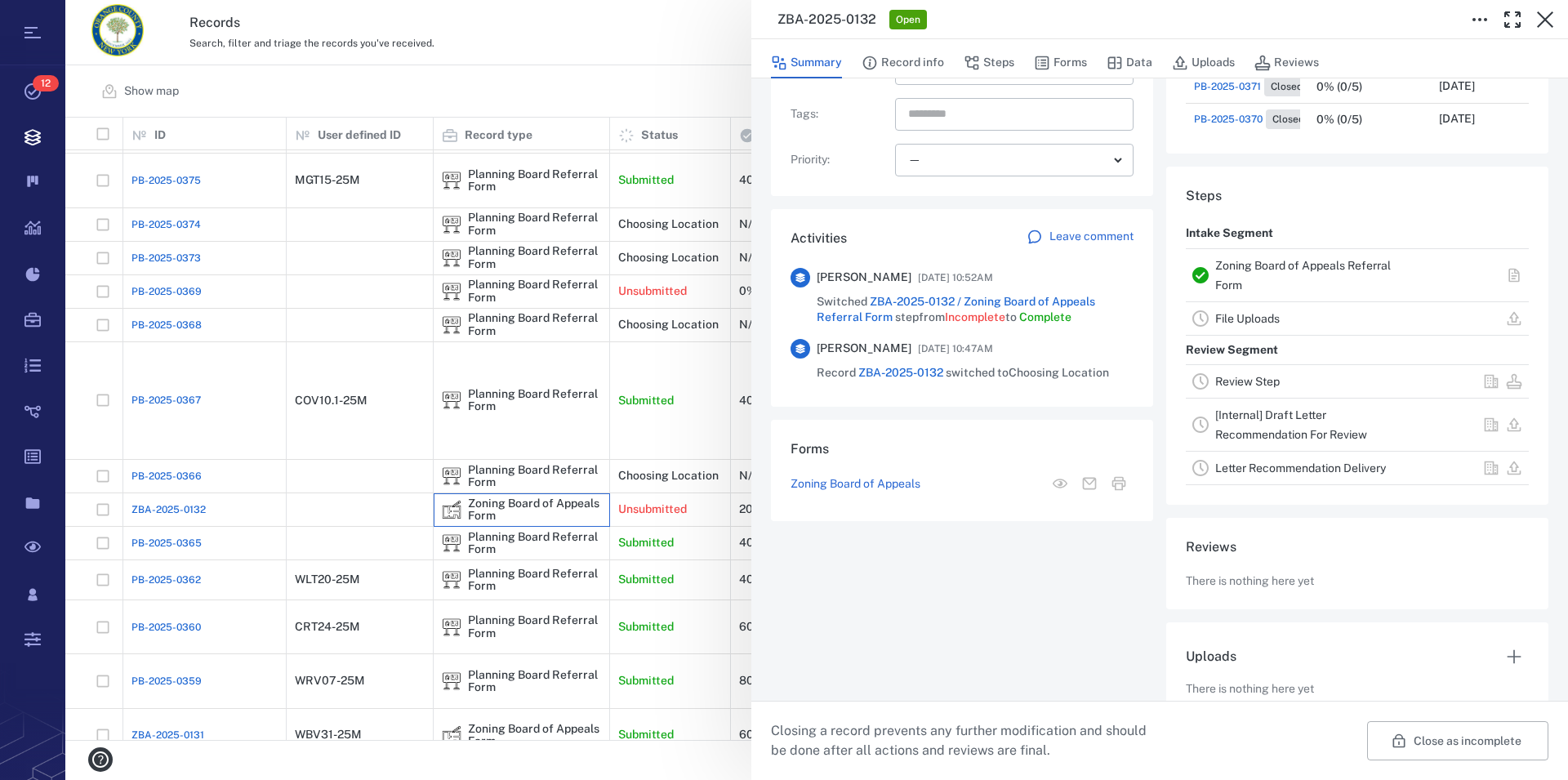
scroll to position [280, 0]
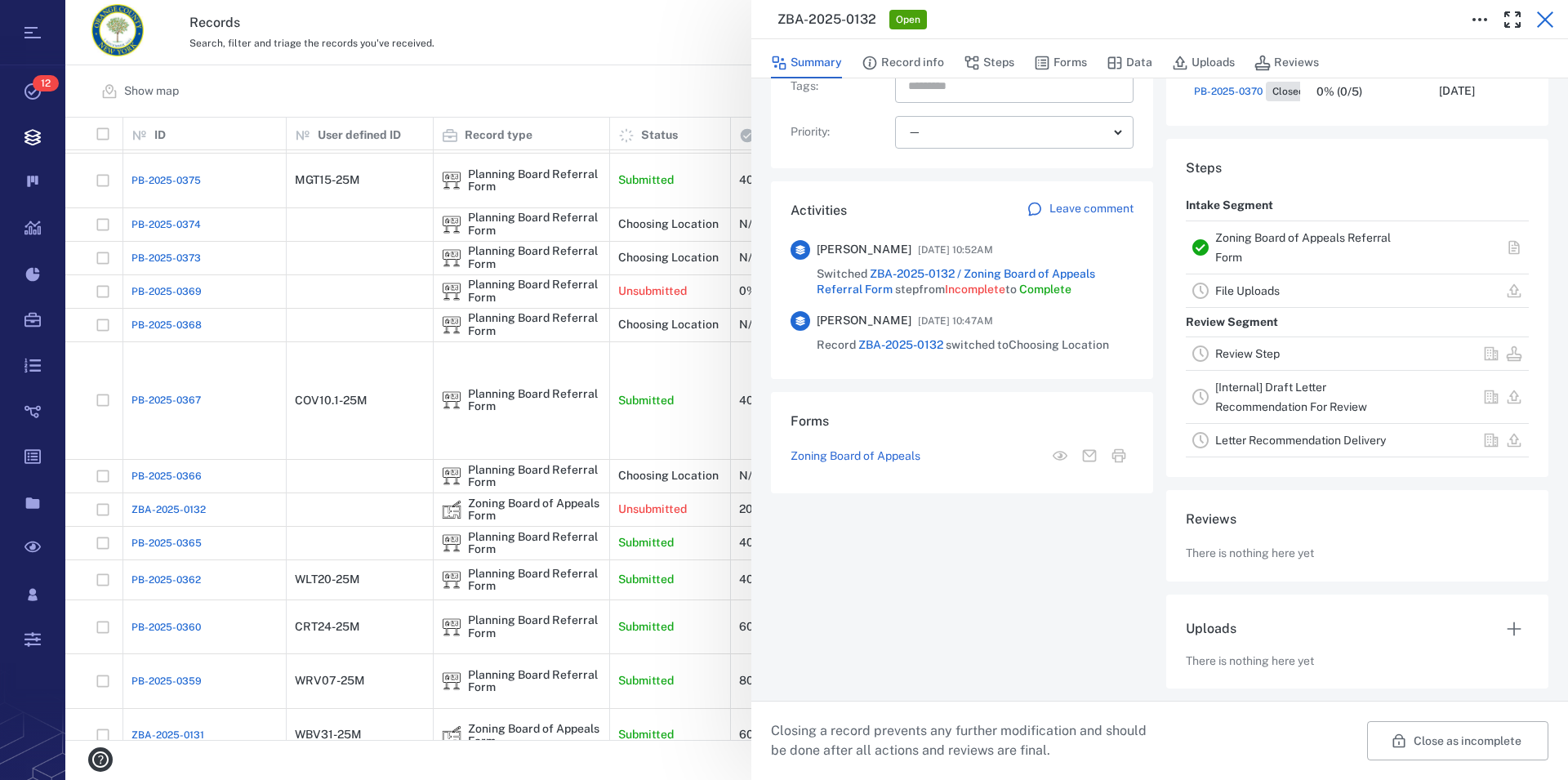
click at [1542, 16] on icon "button" at bounding box center [1544, 19] width 19 height 19
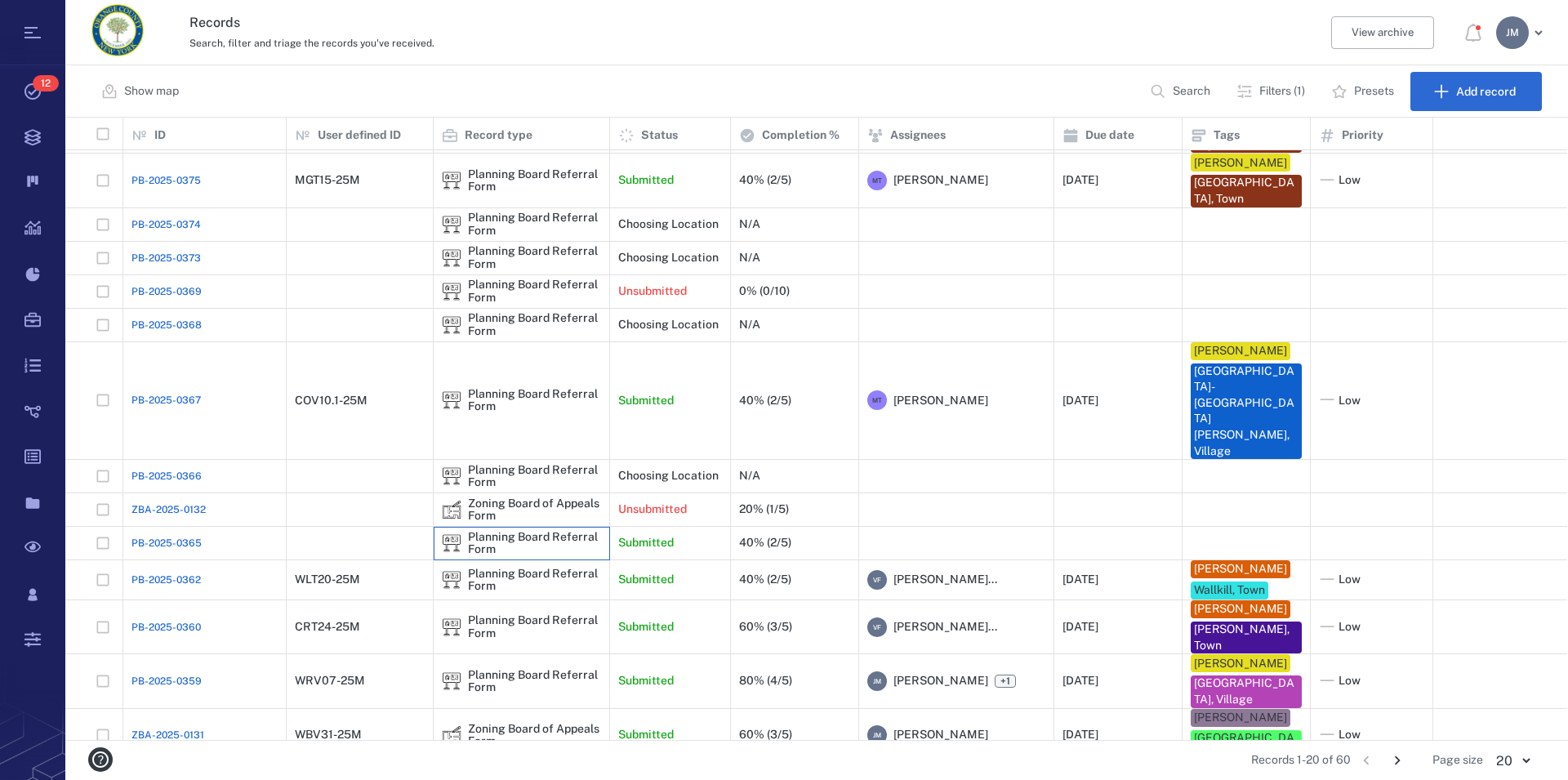
click at [535, 531] on div "Planning Board Referral Form" at bounding box center [534, 544] width 133 height 26
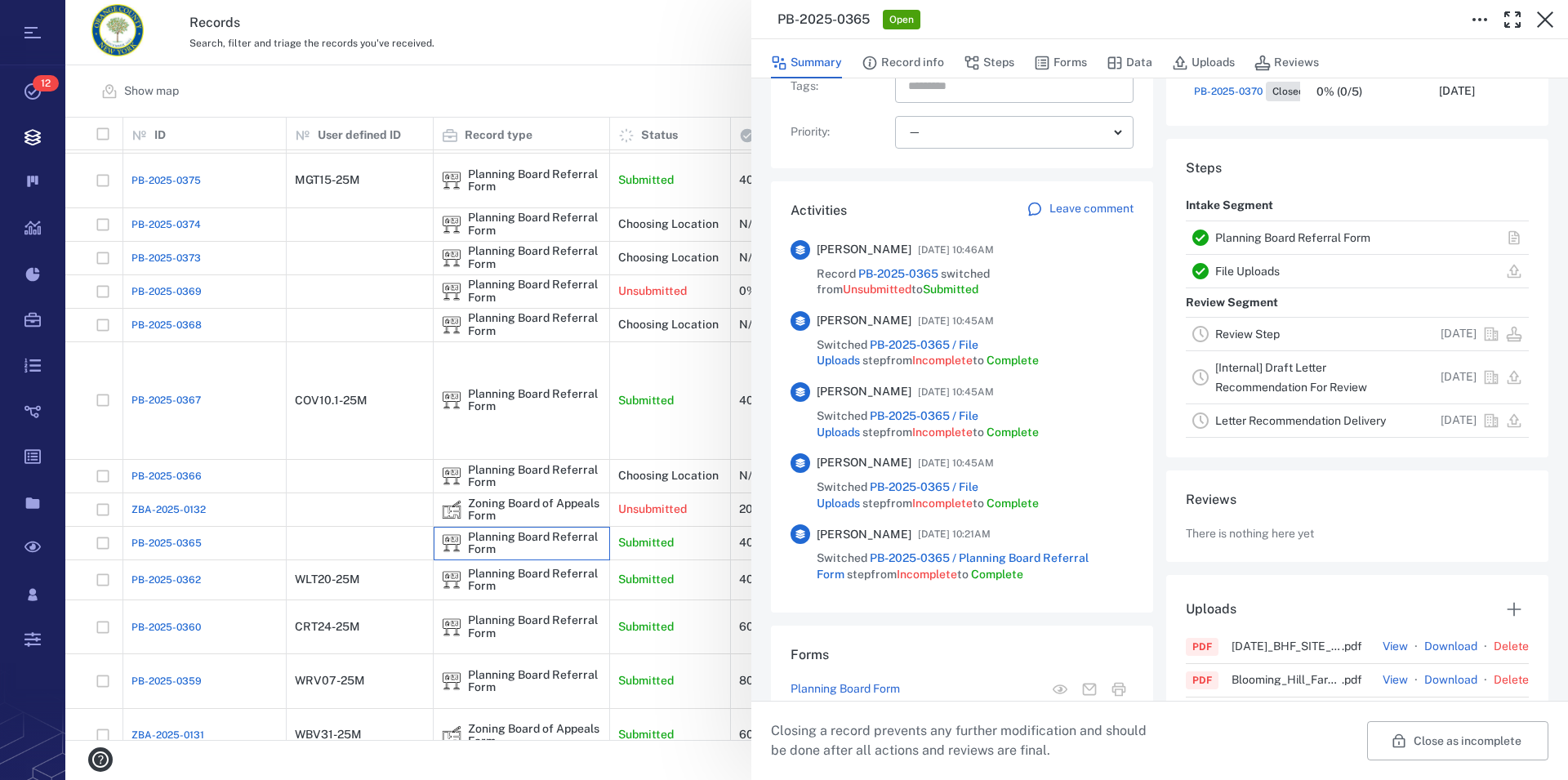
scroll to position [51, 0]
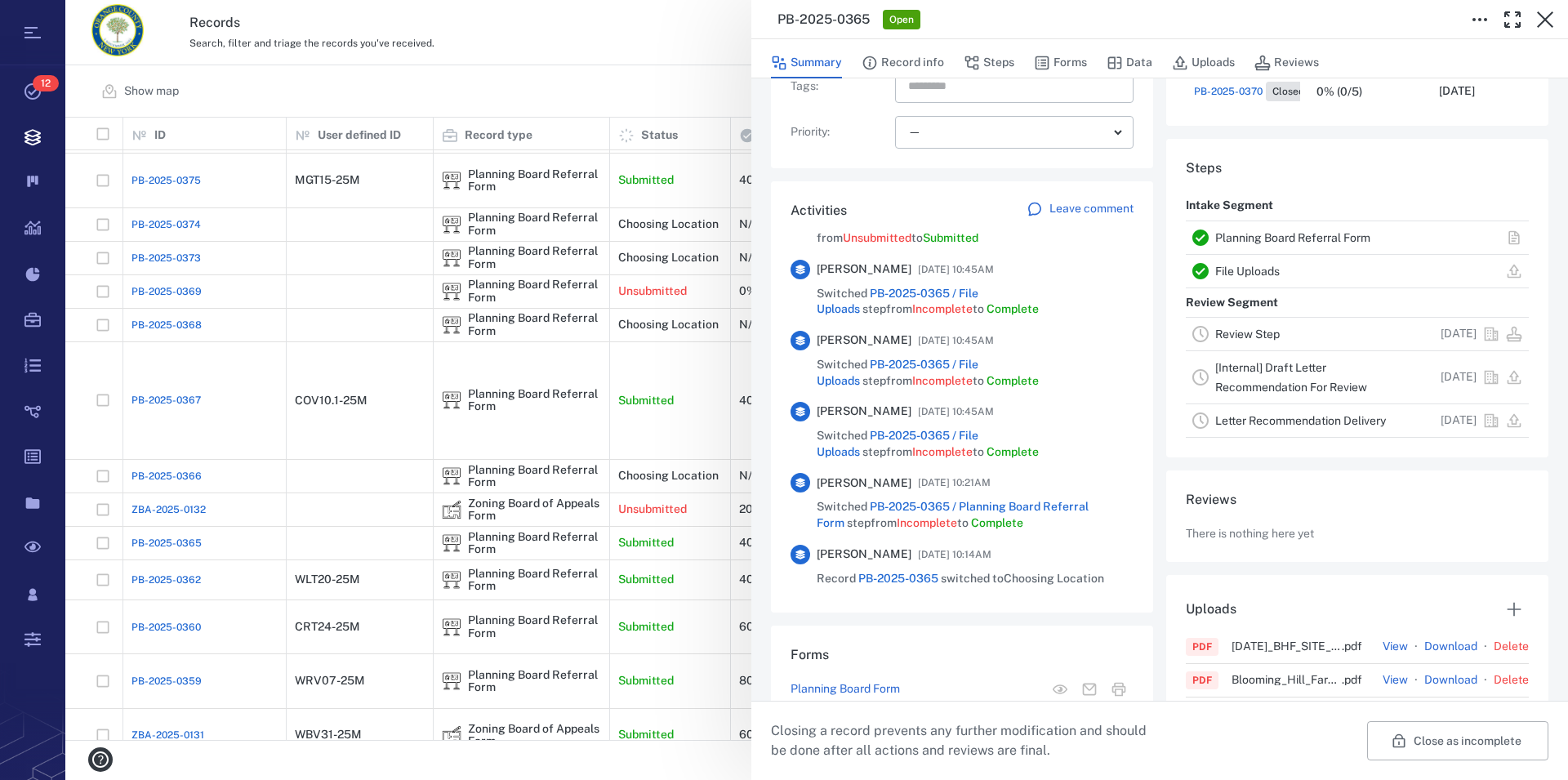
click at [1346, 236] on link "Planning Board Referral Form" at bounding box center [1292, 237] width 155 height 13
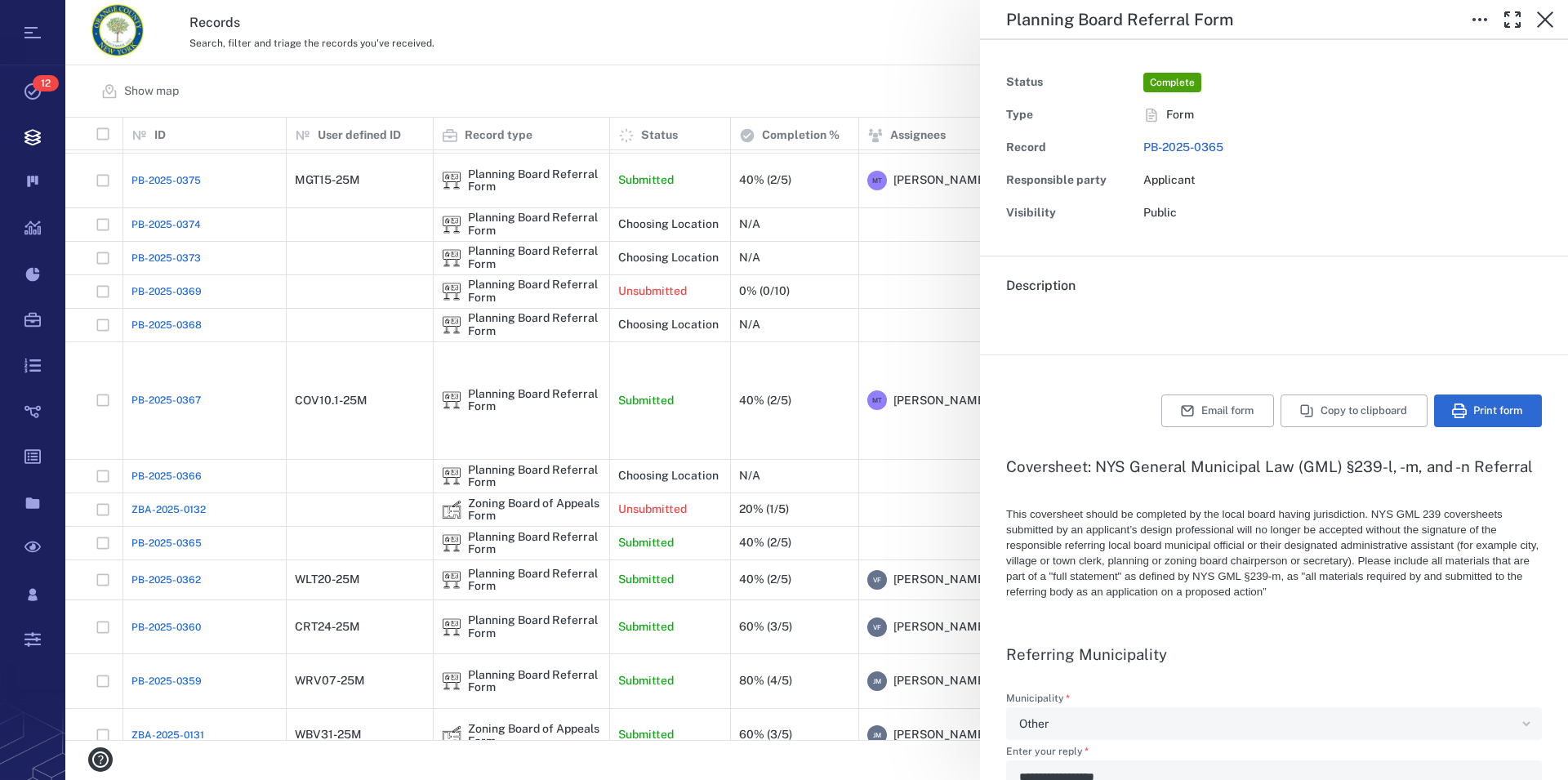
type textarea "*"
click at [1546, 26] on icon "button" at bounding box center [1544, 19] width 19 height 19
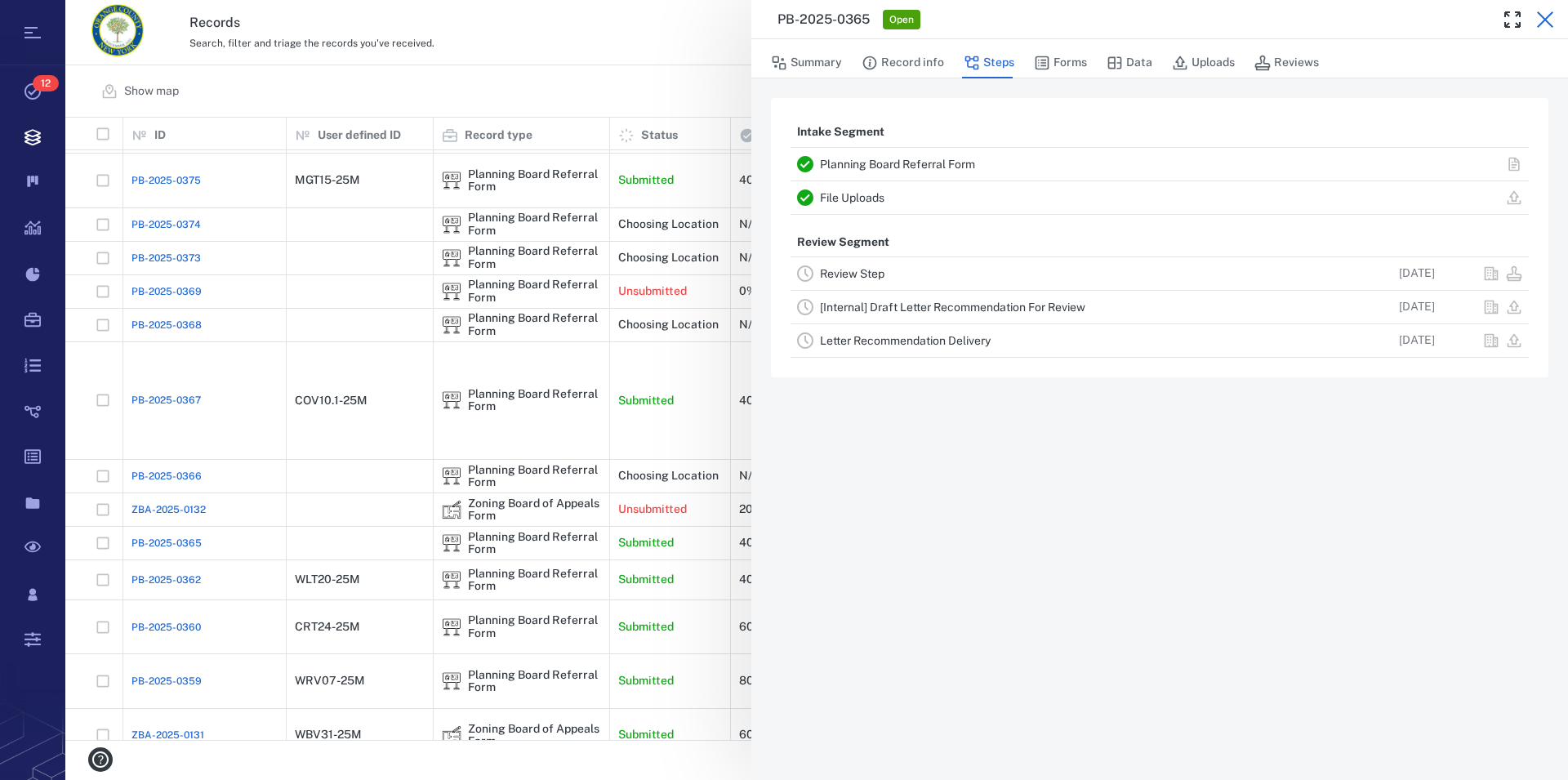
click at [1545, 18] on icon "button" at bounding box center [1545, 19] width 16 height 16
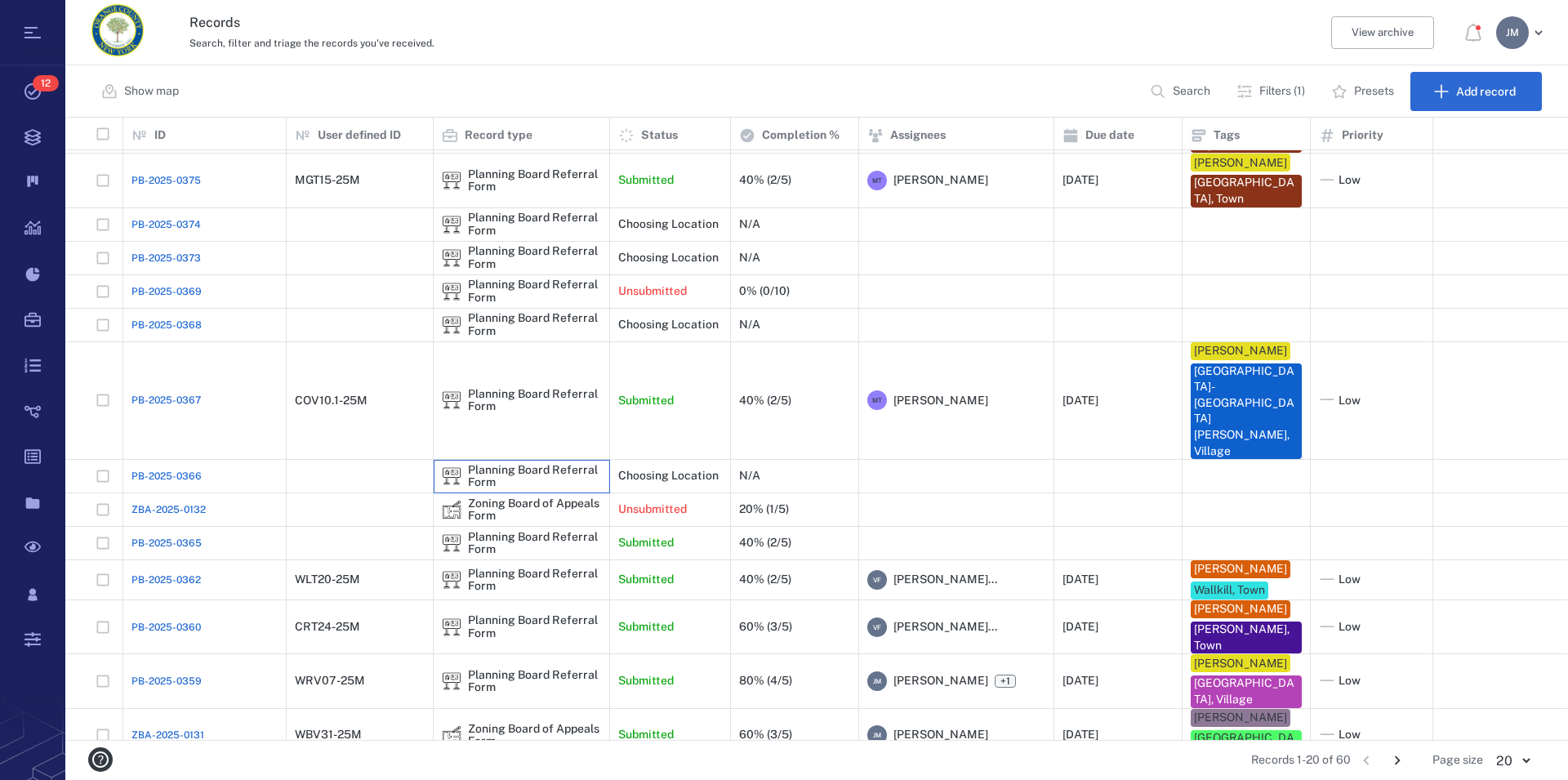
click at [488, 464] on div "Planning Board Referral Form" at bounding box center [534, 477] width 133 height 26
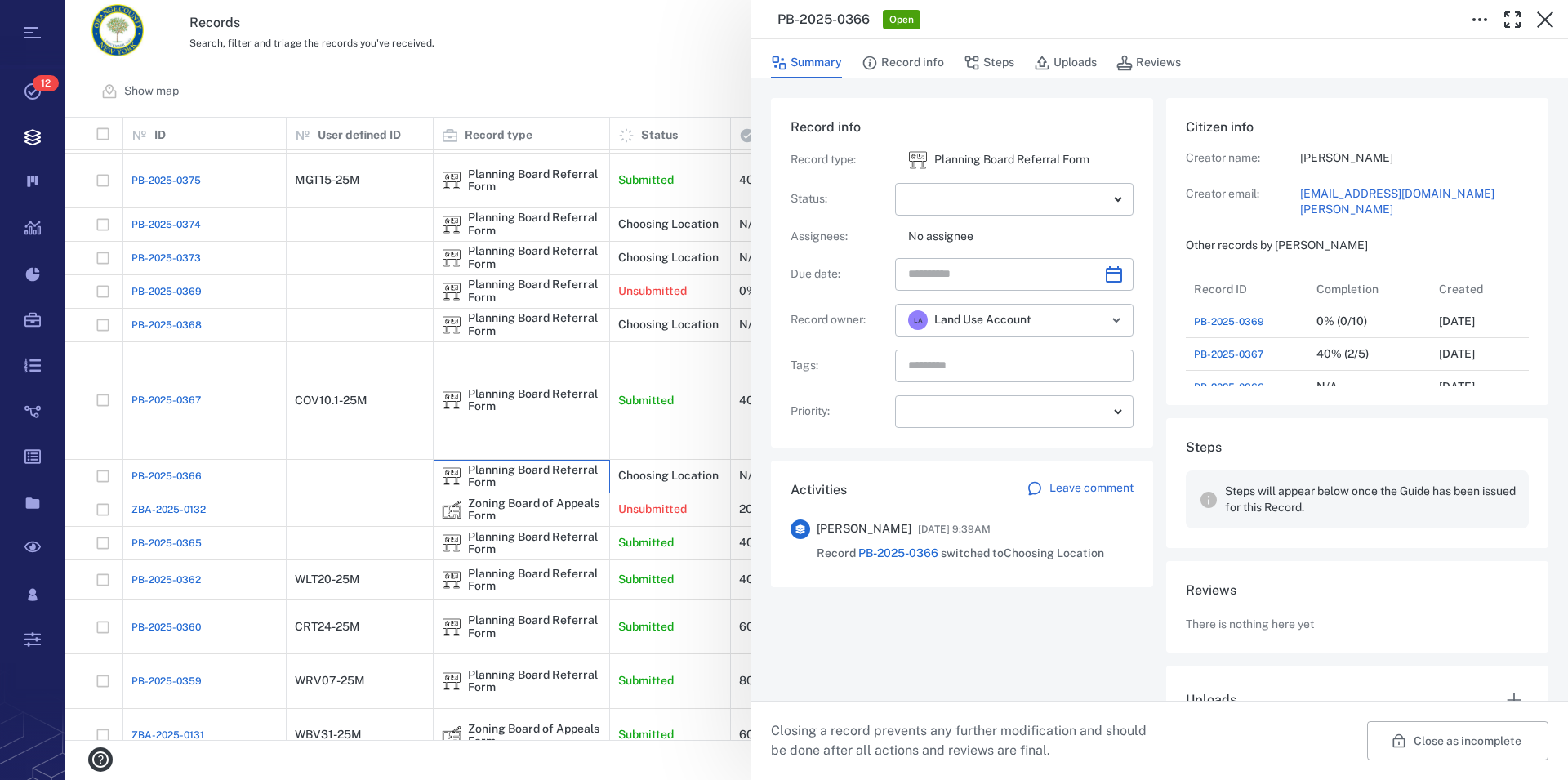
scroll to position [71, 0]
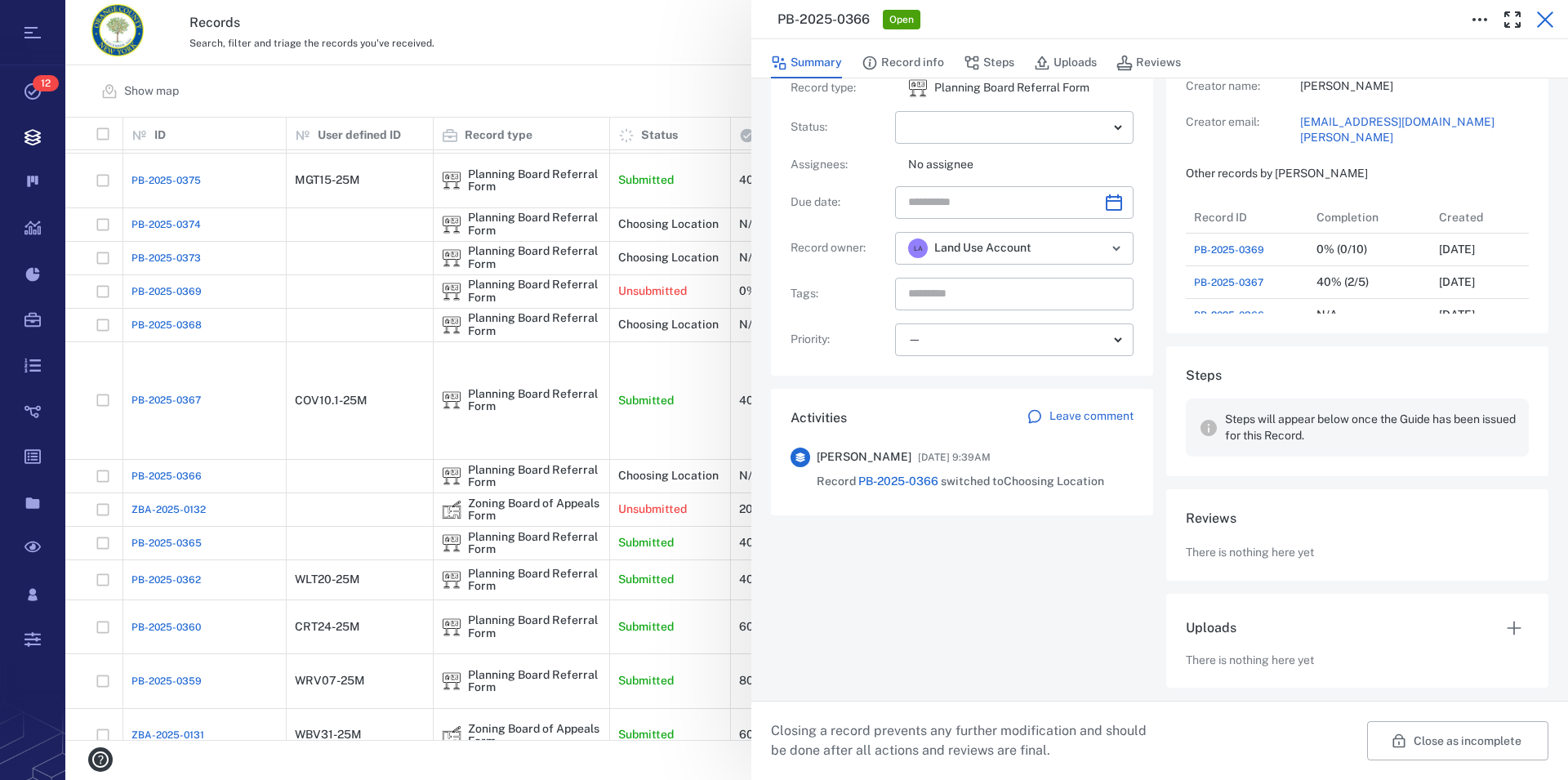
click at [1551, 20] on icon "button" at bounding box center [1544, 19] width 19 height 19
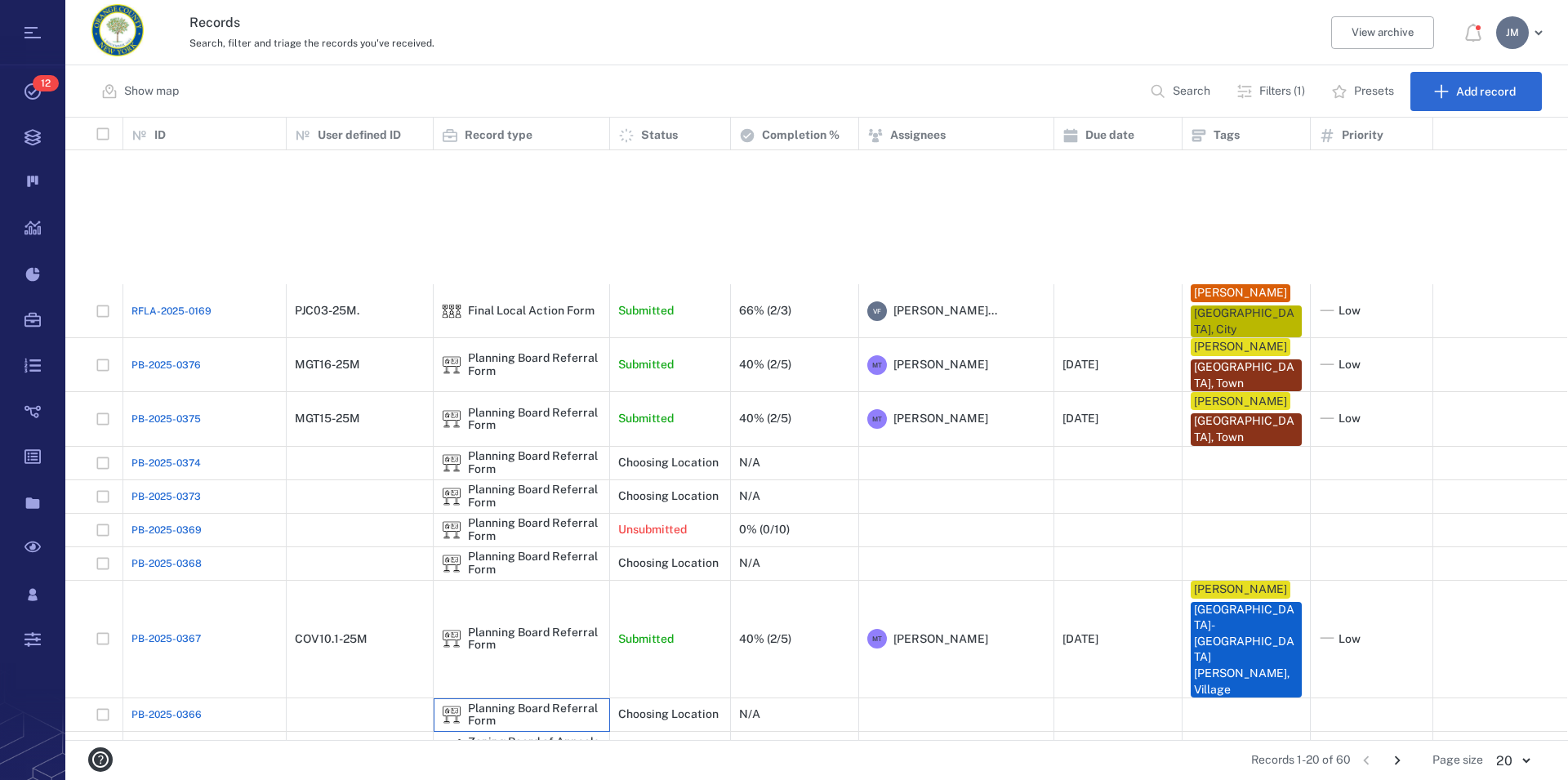
scroll to position [251, 0]
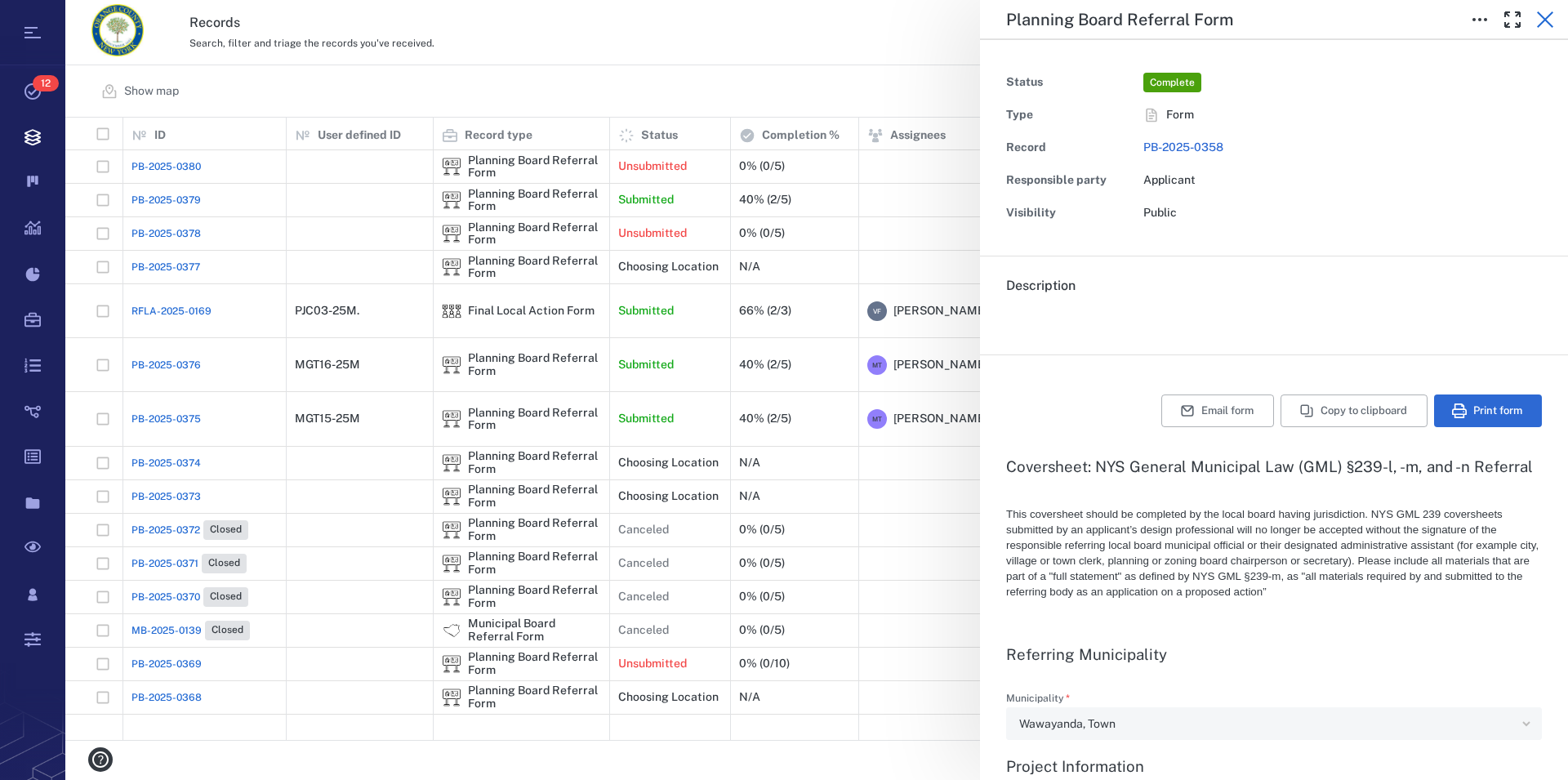
click at [1541, 16] on icon "button" at bounding box center [1545, 19] width 16 height 16
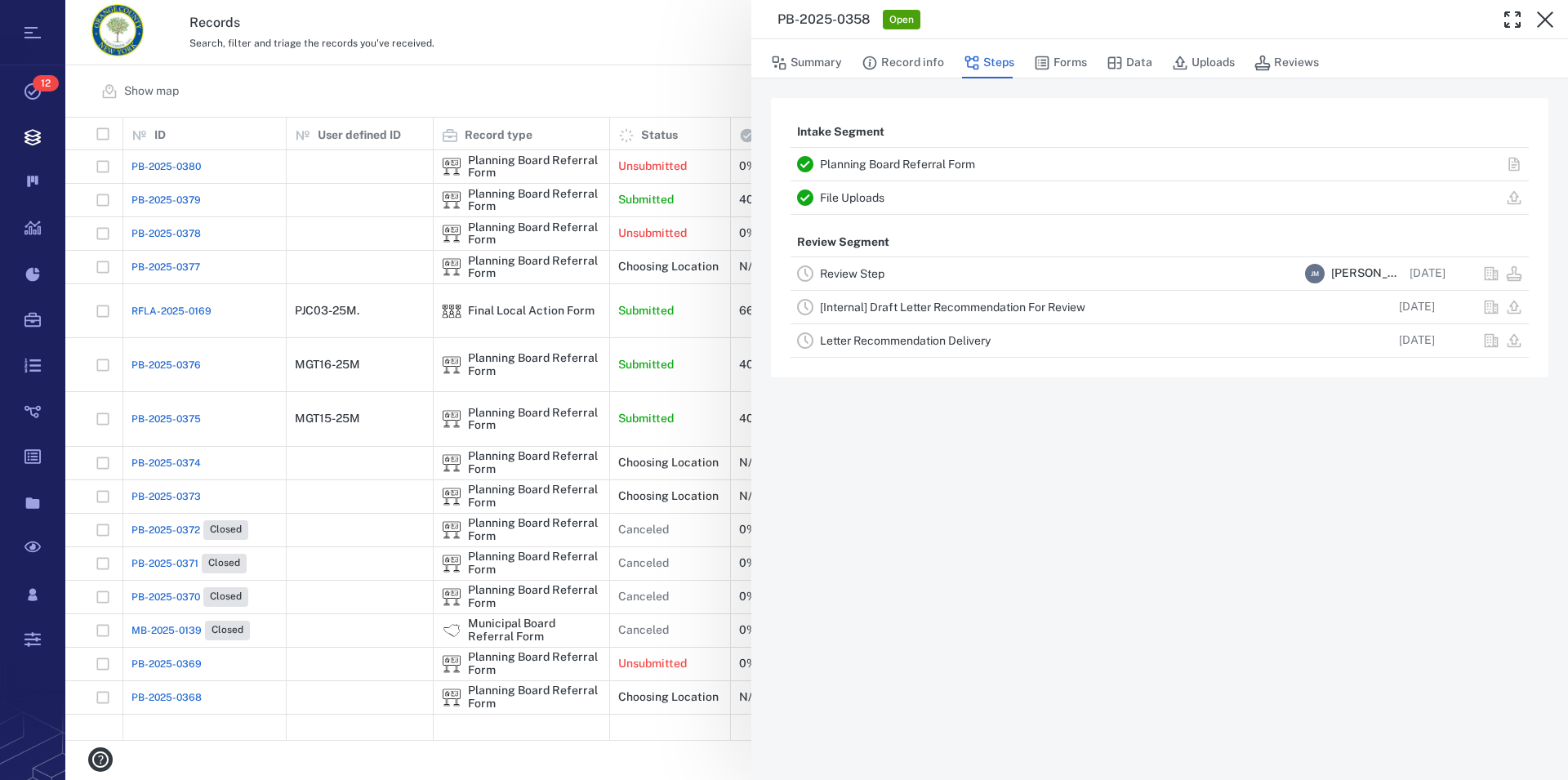
click at [1541, 16] on icon "button" at bounding box center [1545, 19] width 16 height 16
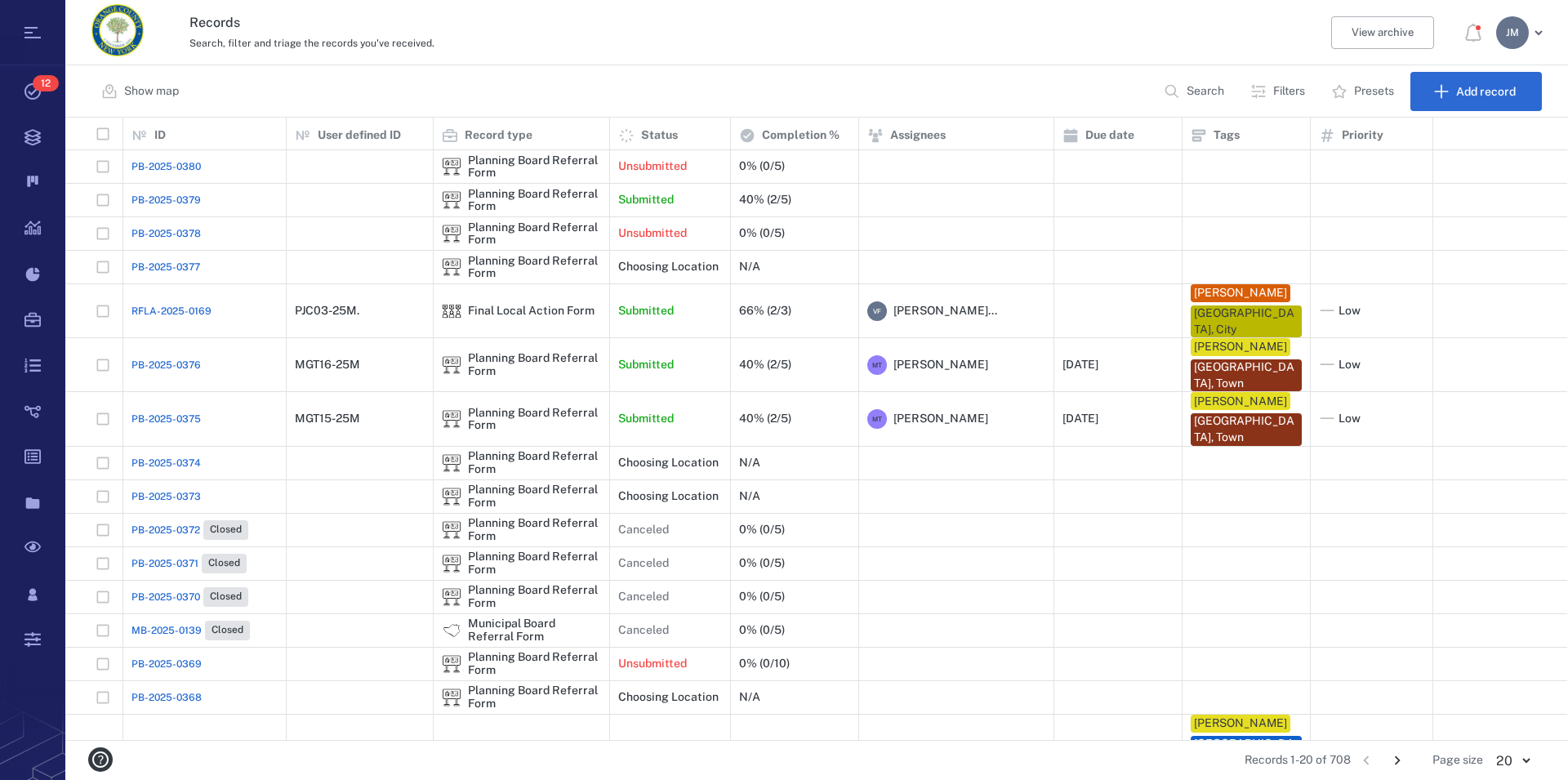
click at [1282, 91] on p "Filters" at bounding box center [1288, 92] width 32 height 16
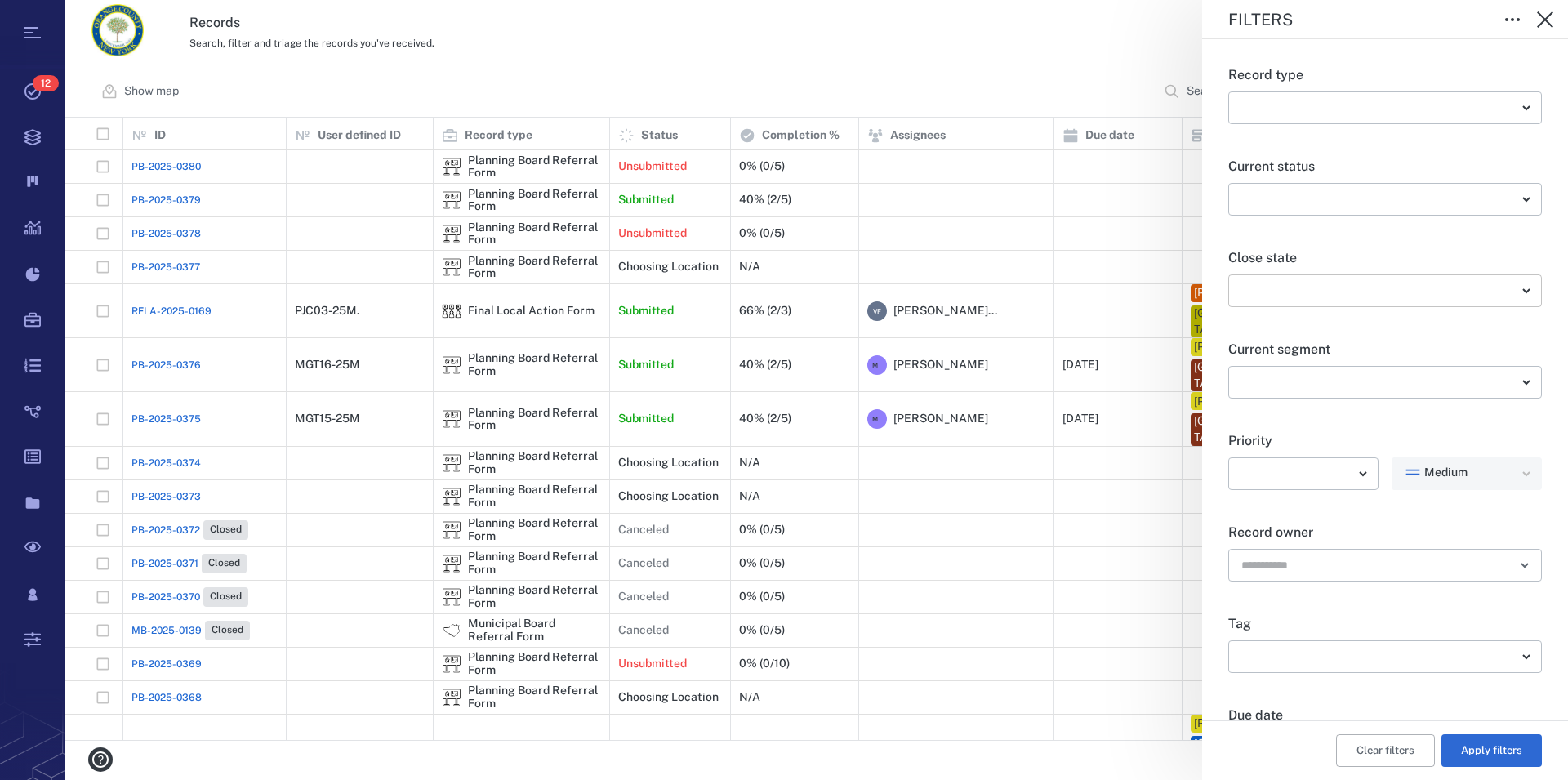
click at [1292, 295] on body "Tasks 12 Records Boards Dashboard Reports Record types Guide steps Rules Form b…" at bounding box center [784, 390] width 1568 height 780
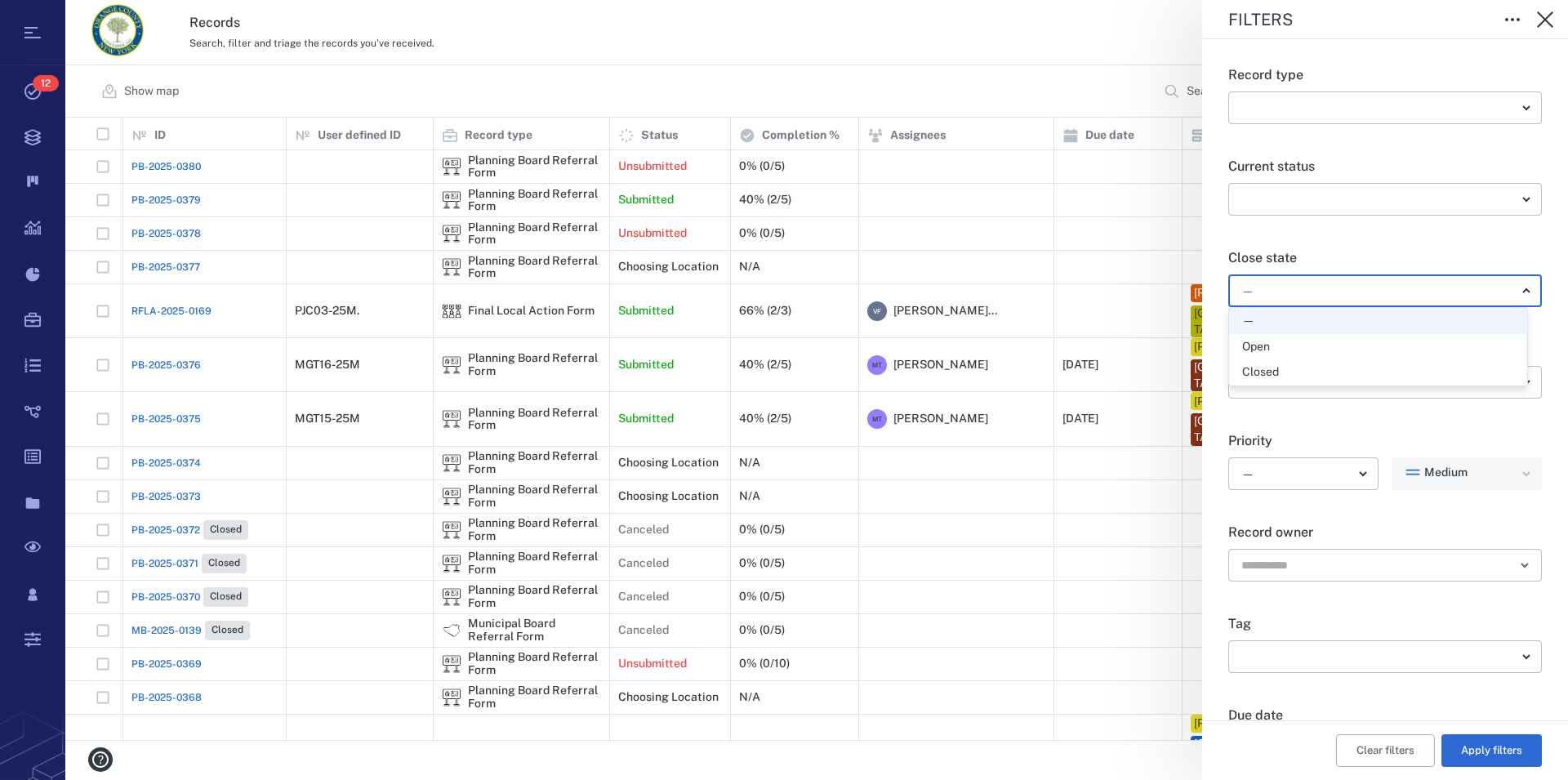
click at [1273, 347] on div "Open" at bounding box center [1377, 347] width 272 height 16
type input "*****"
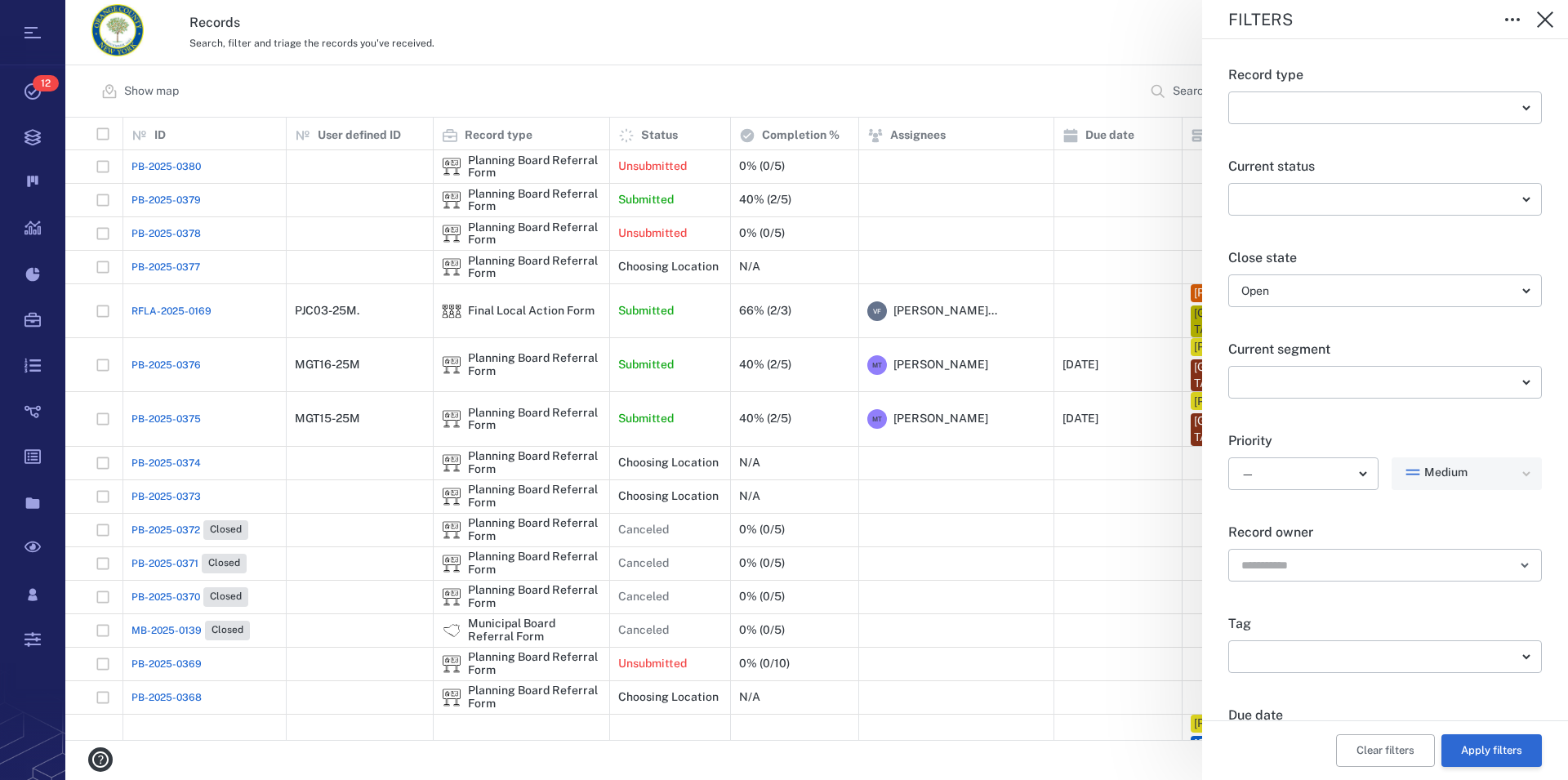
click at [1479, 757] on button "Apply filters" at bounding box center [1492, 751] width 101 height 33
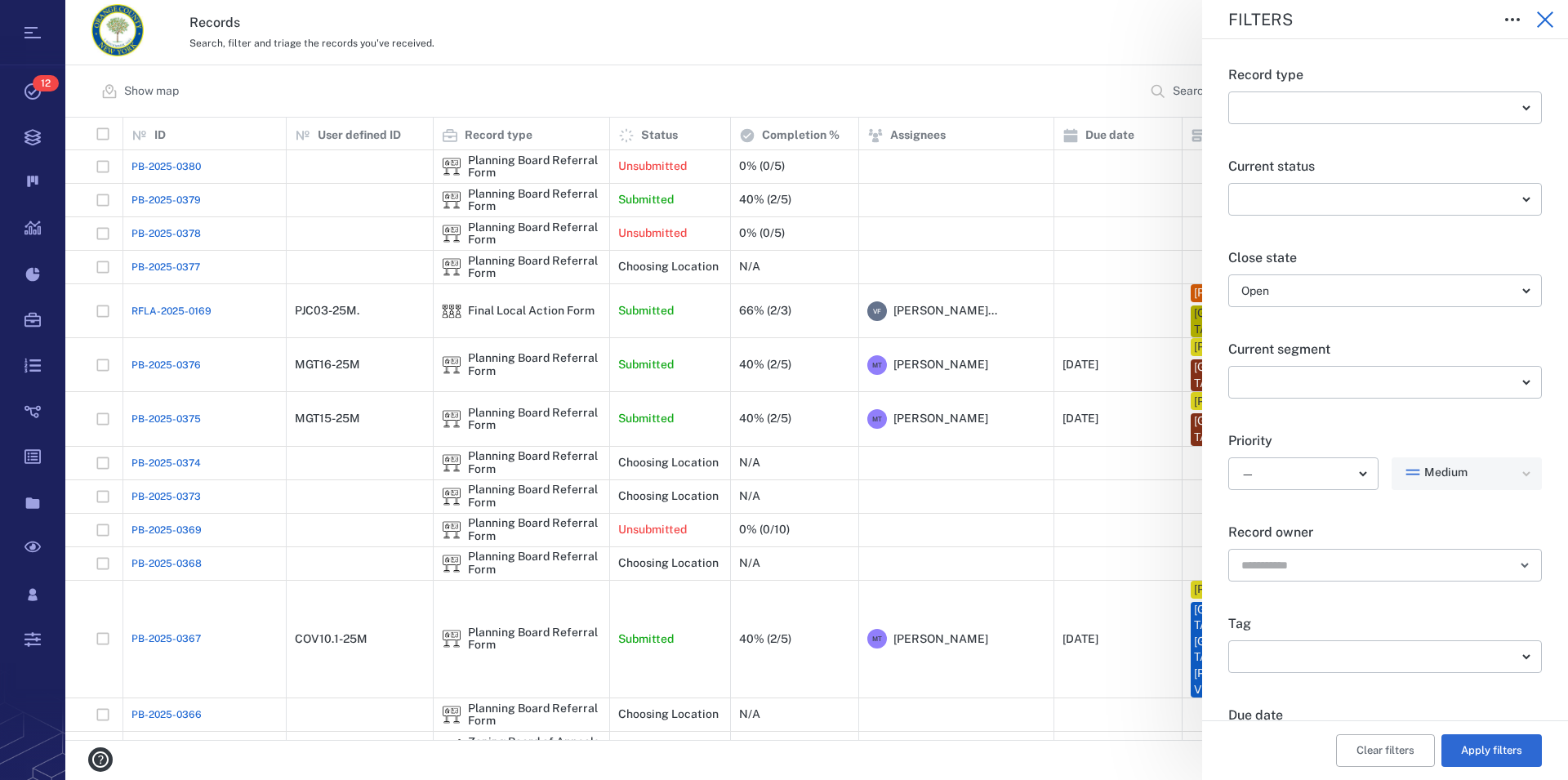
click at [1548, 16] on icon "button" at bounding box center [1545, 19] width 16 height 16
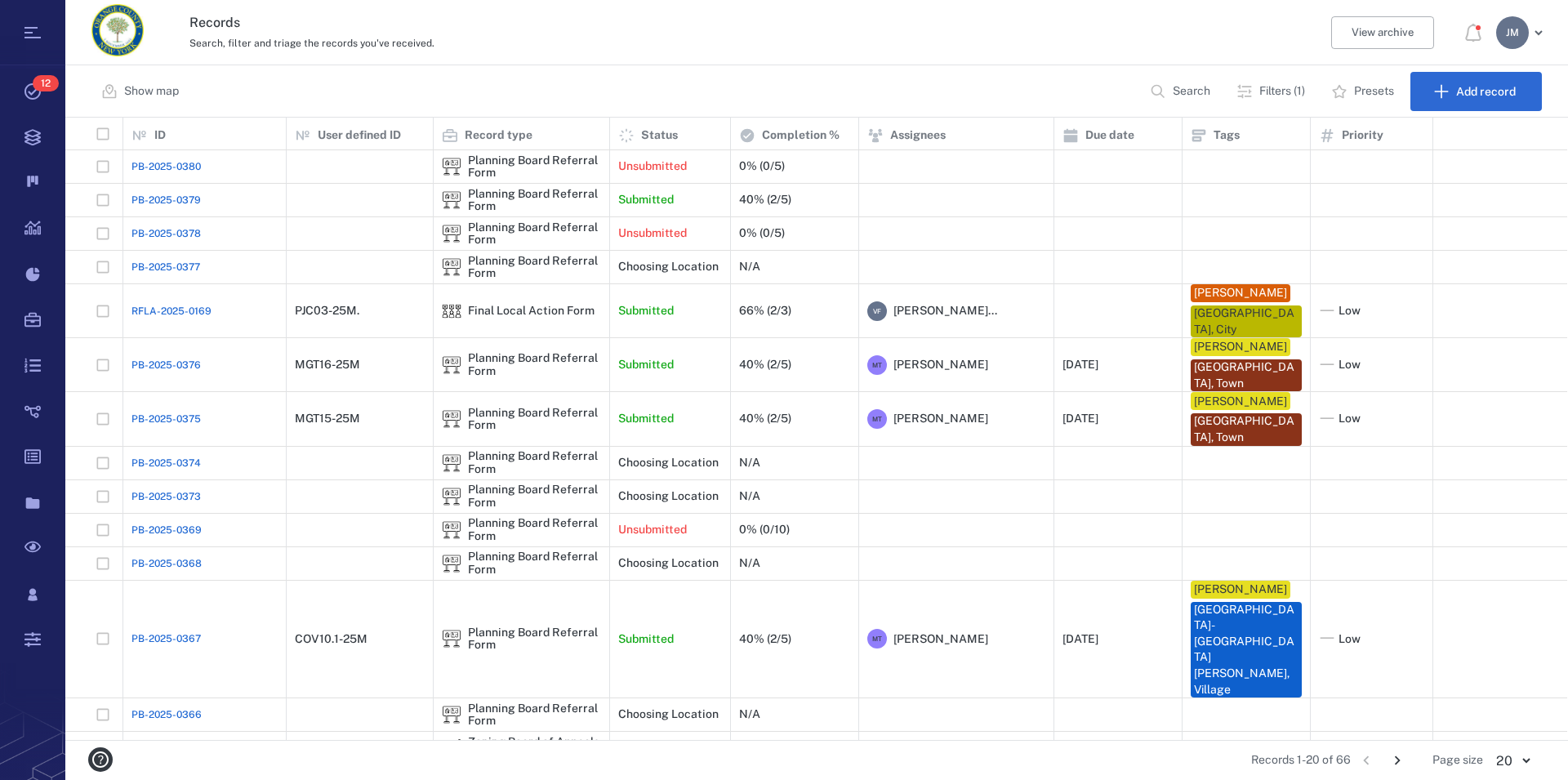
scroll to position [217, 0]
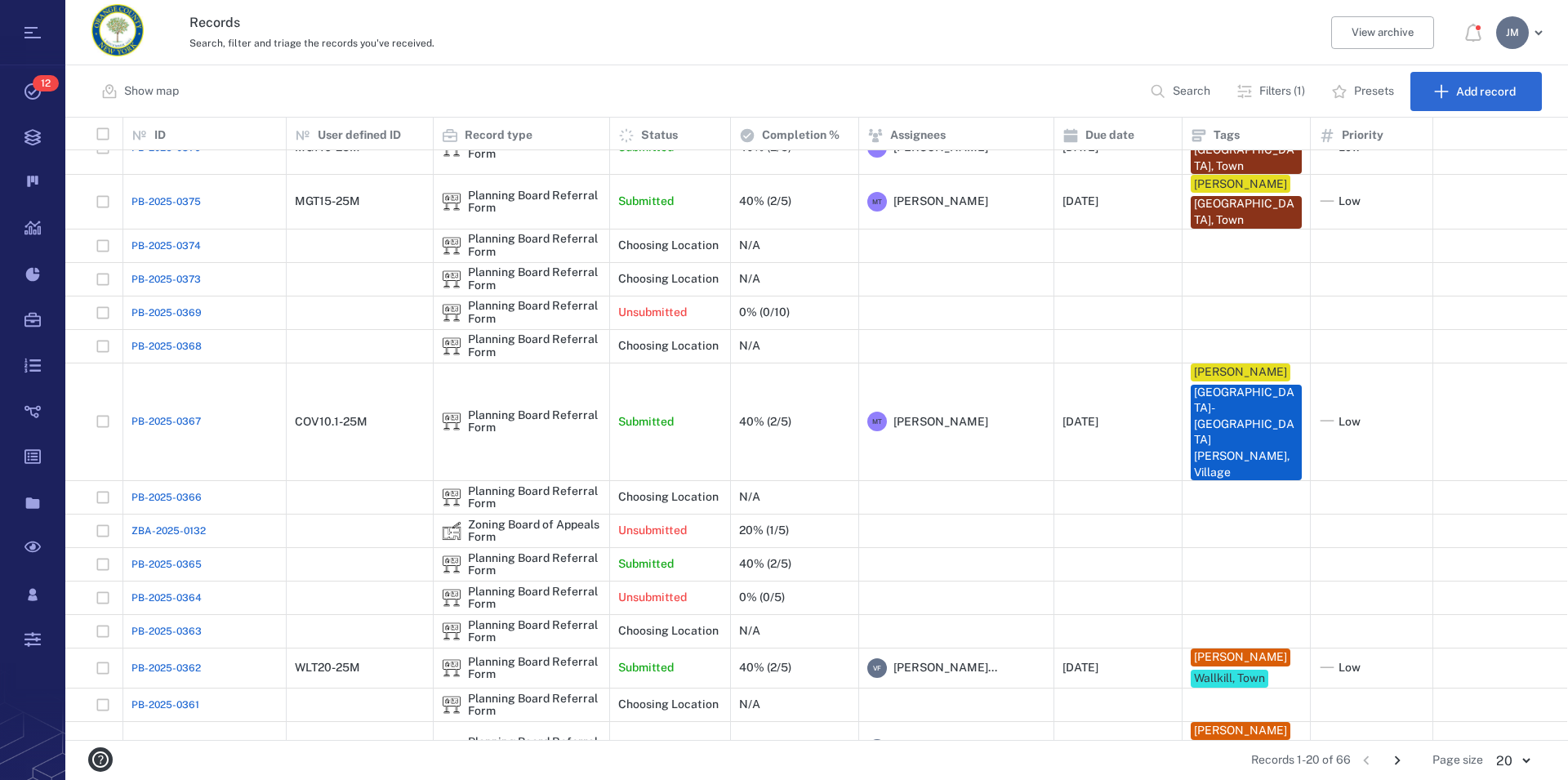
click at [1399, 757] on icon "Go to next page" at bounding box center [1398, 761] width 18 height 18
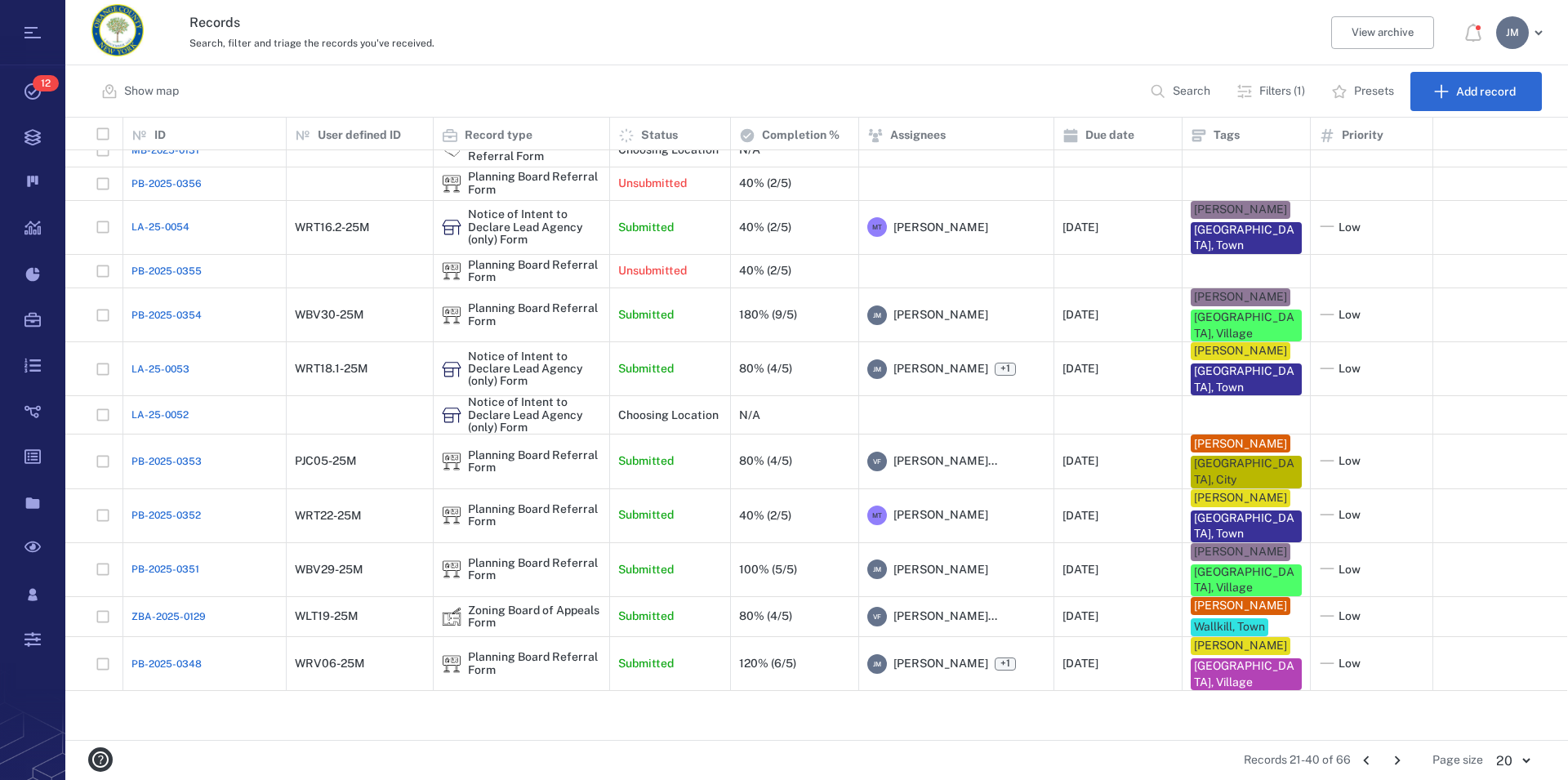
scroll to position [0, 0]
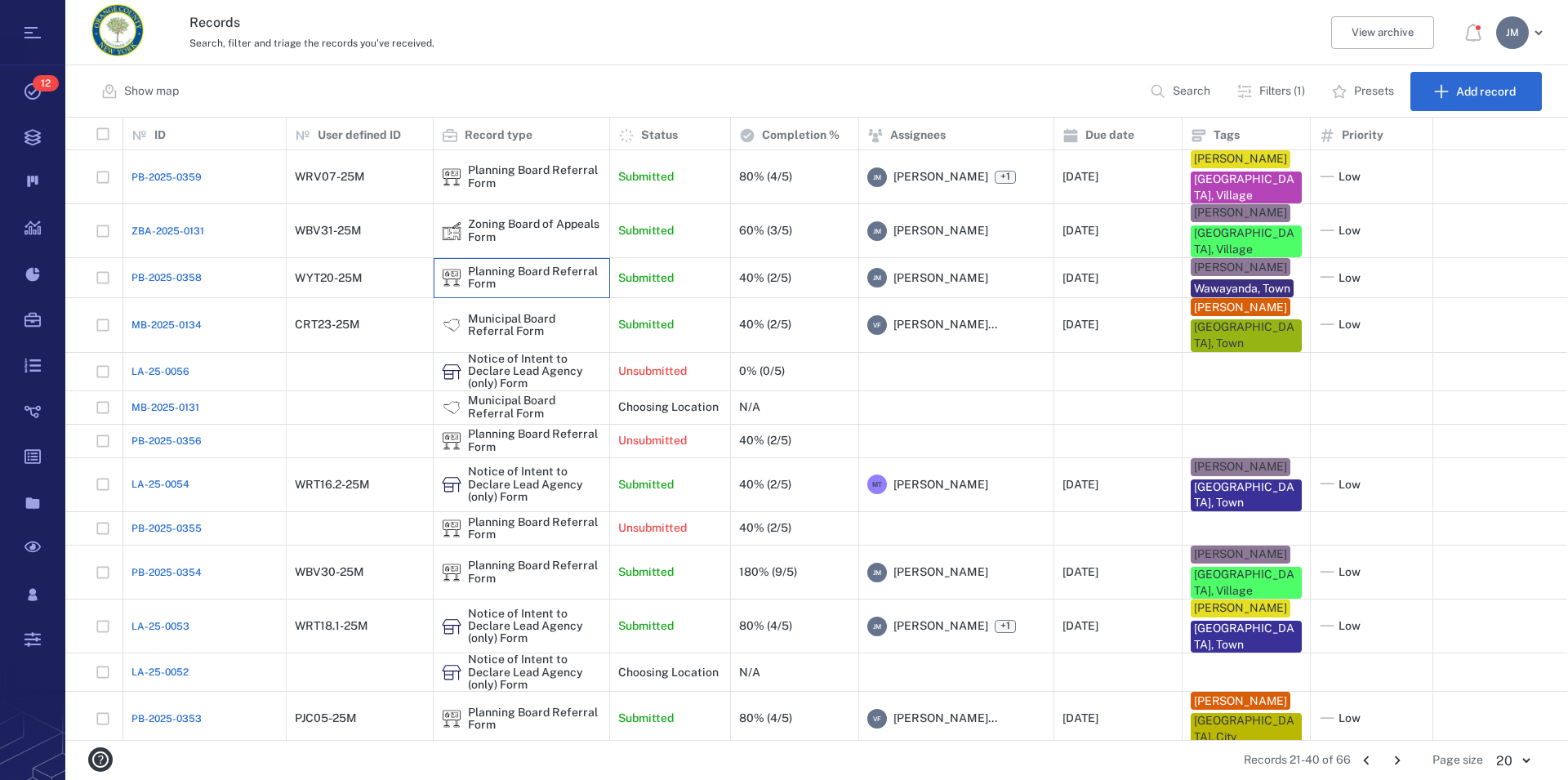
click at [528, 266] on div "Planning Board Referral Form" at bounding box center [534, 279] width 133 height 26
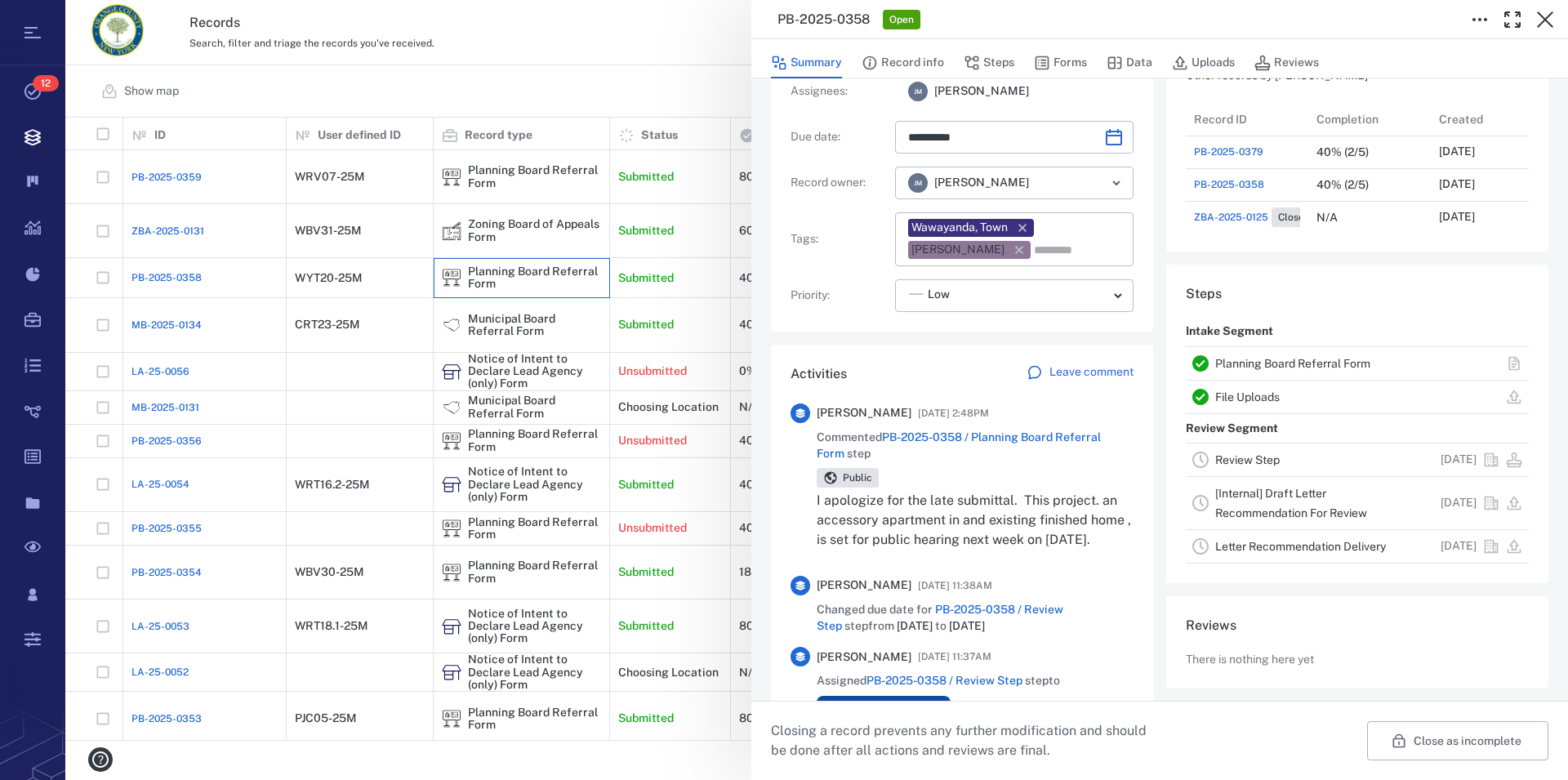
scroll to position [186, 0]
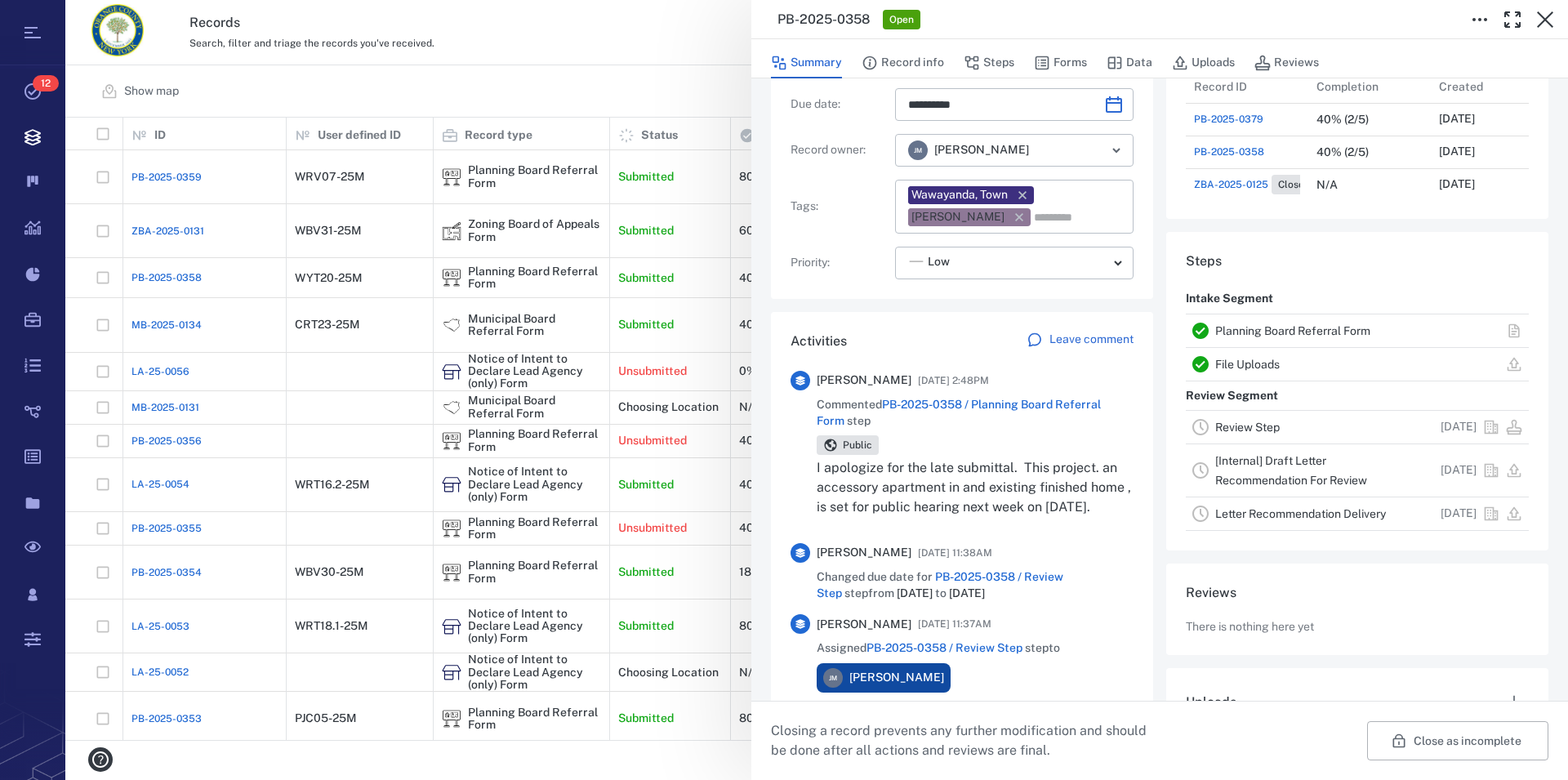
click at [1082, 339] on p "Leave comment" at bounding box center [1091, 340] width 84 height 16
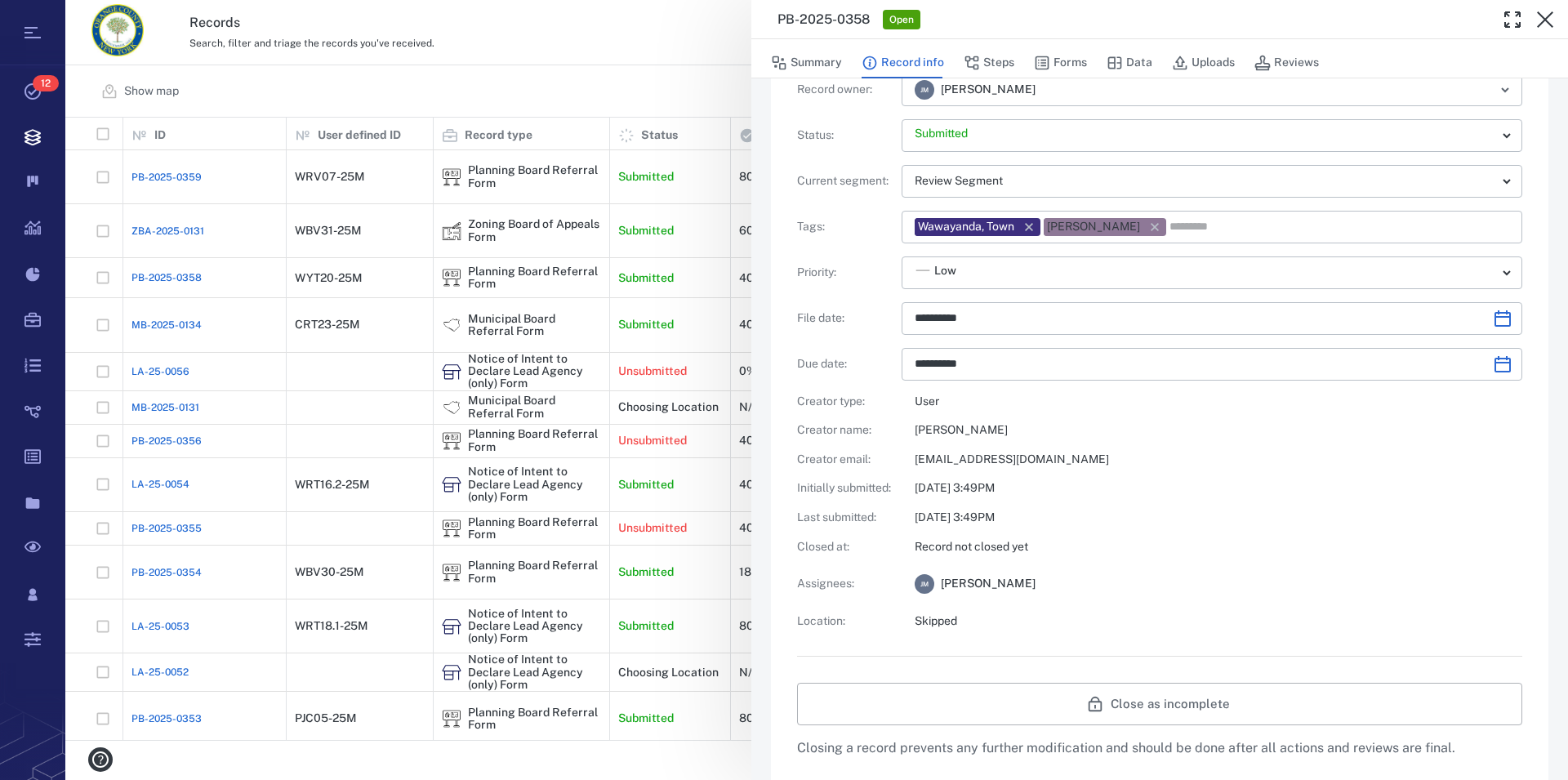
type input "**********"
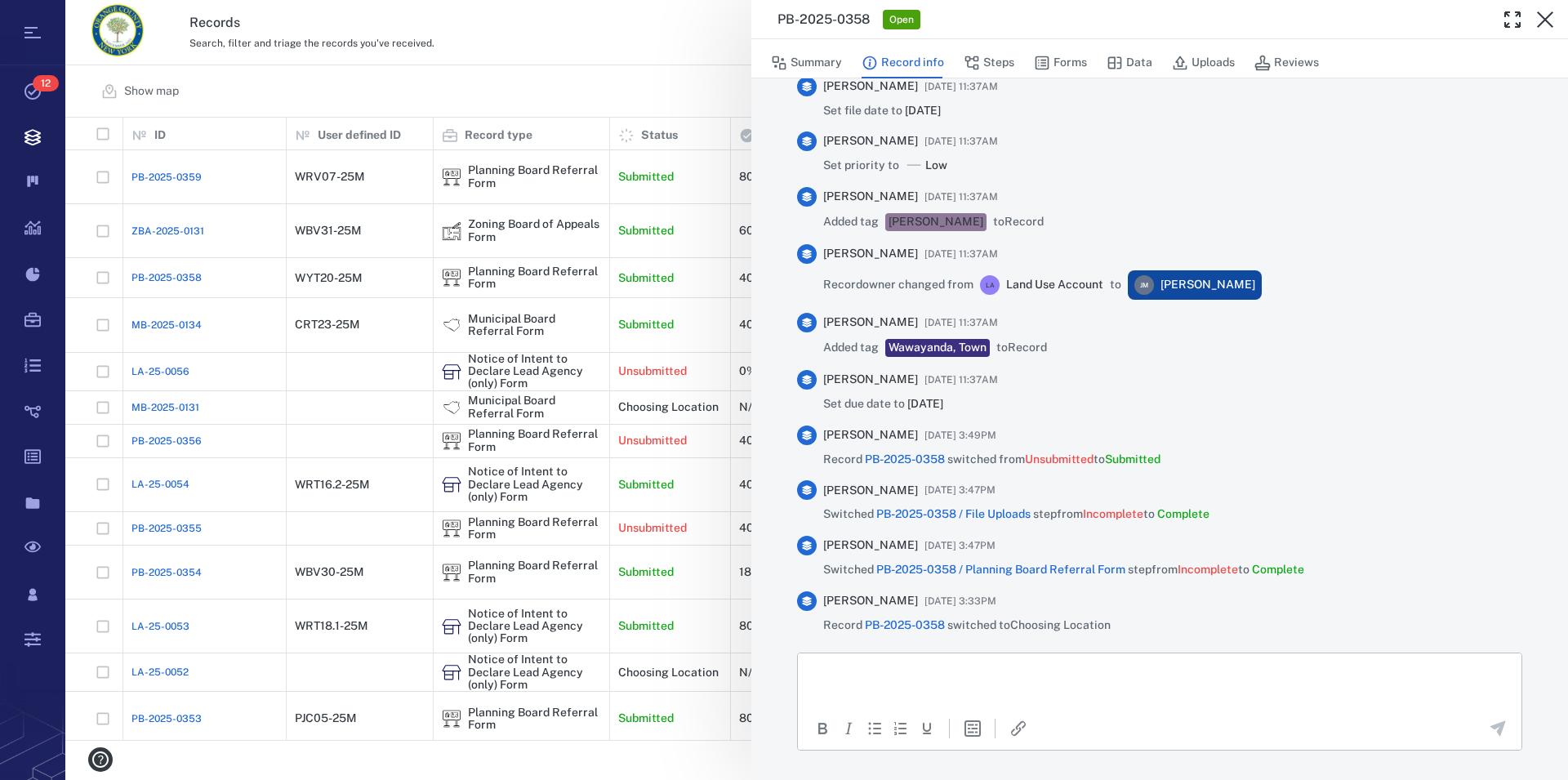
click at [969, 668] on p "Rich Text Area. Press ALT-0 for help." at bounding box center [1159, 674] width 696 height 15
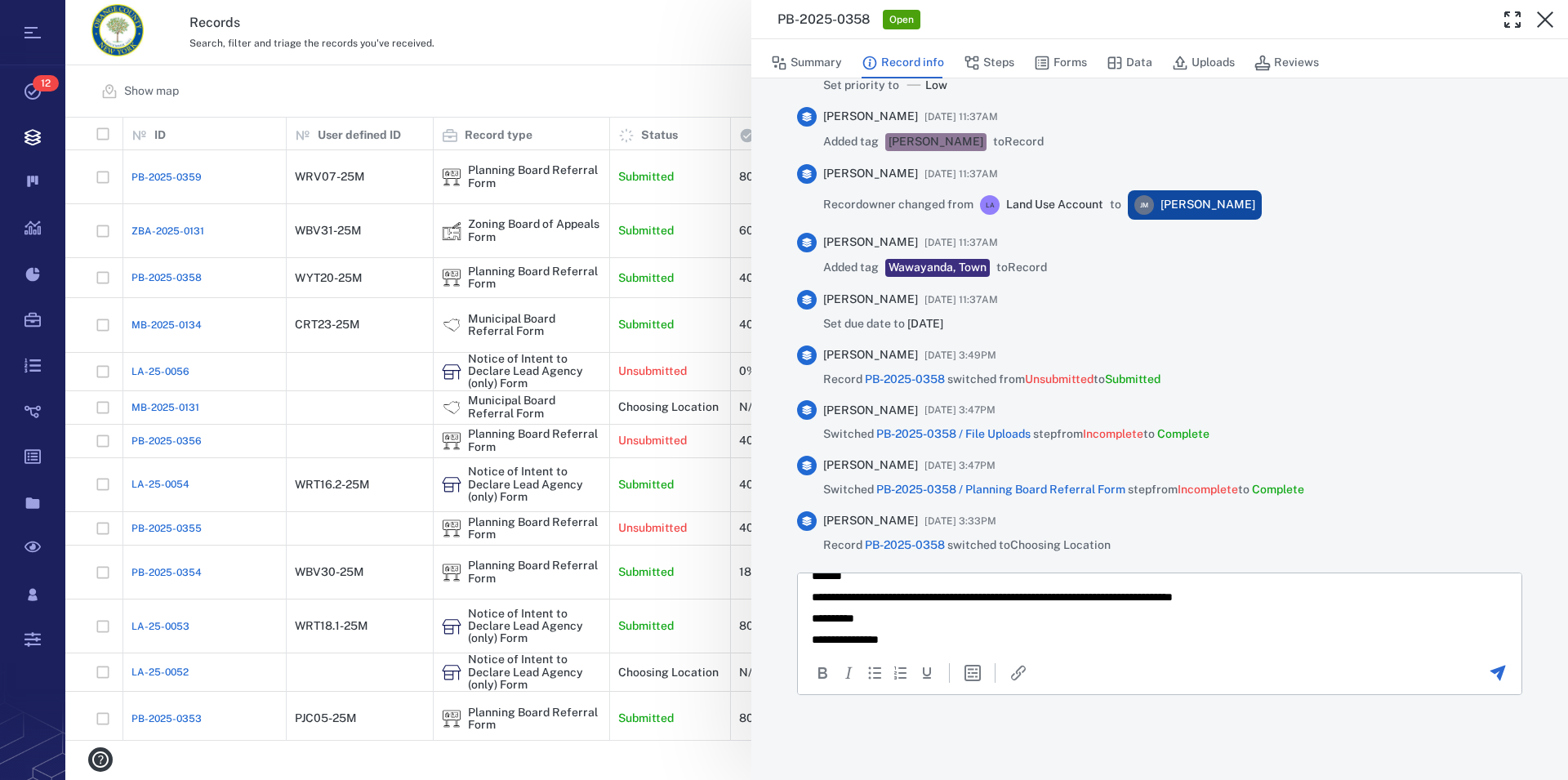
scroll to position [27, 0]
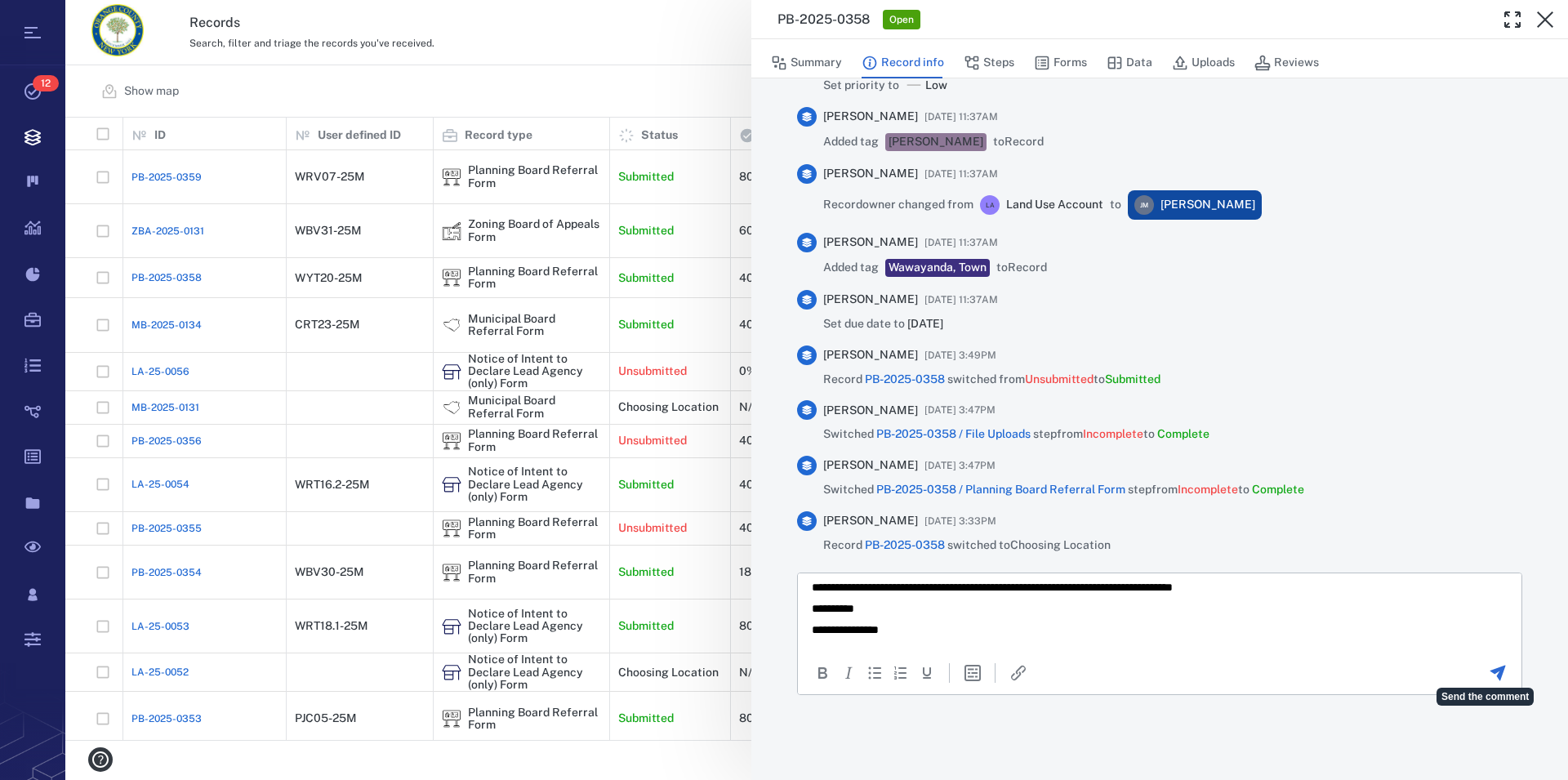
click at [1487, 675] on icon "Send the comment" at bounding box center [1497, 672] width 19 height 19
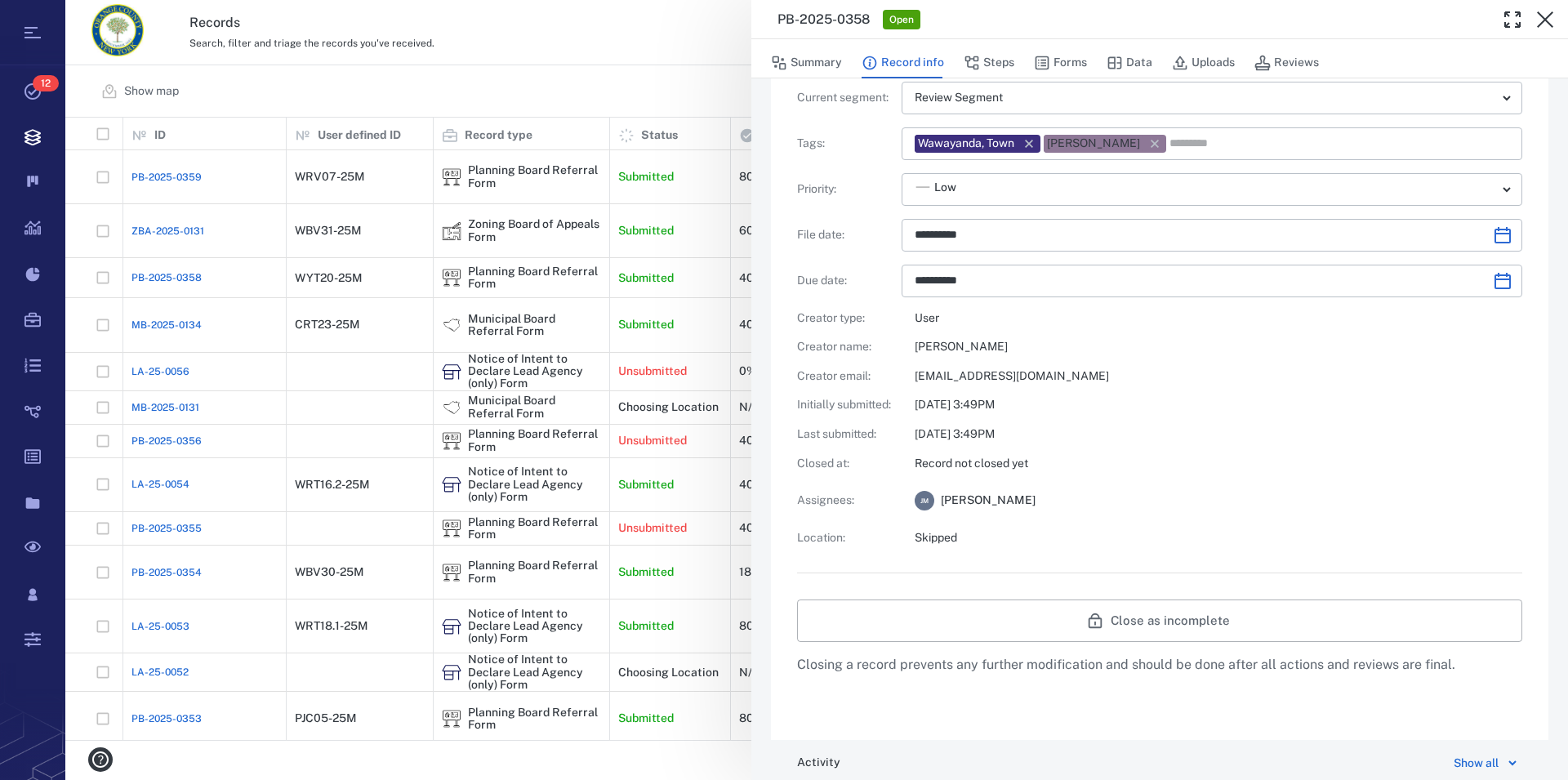
scroll to position [0, 0]
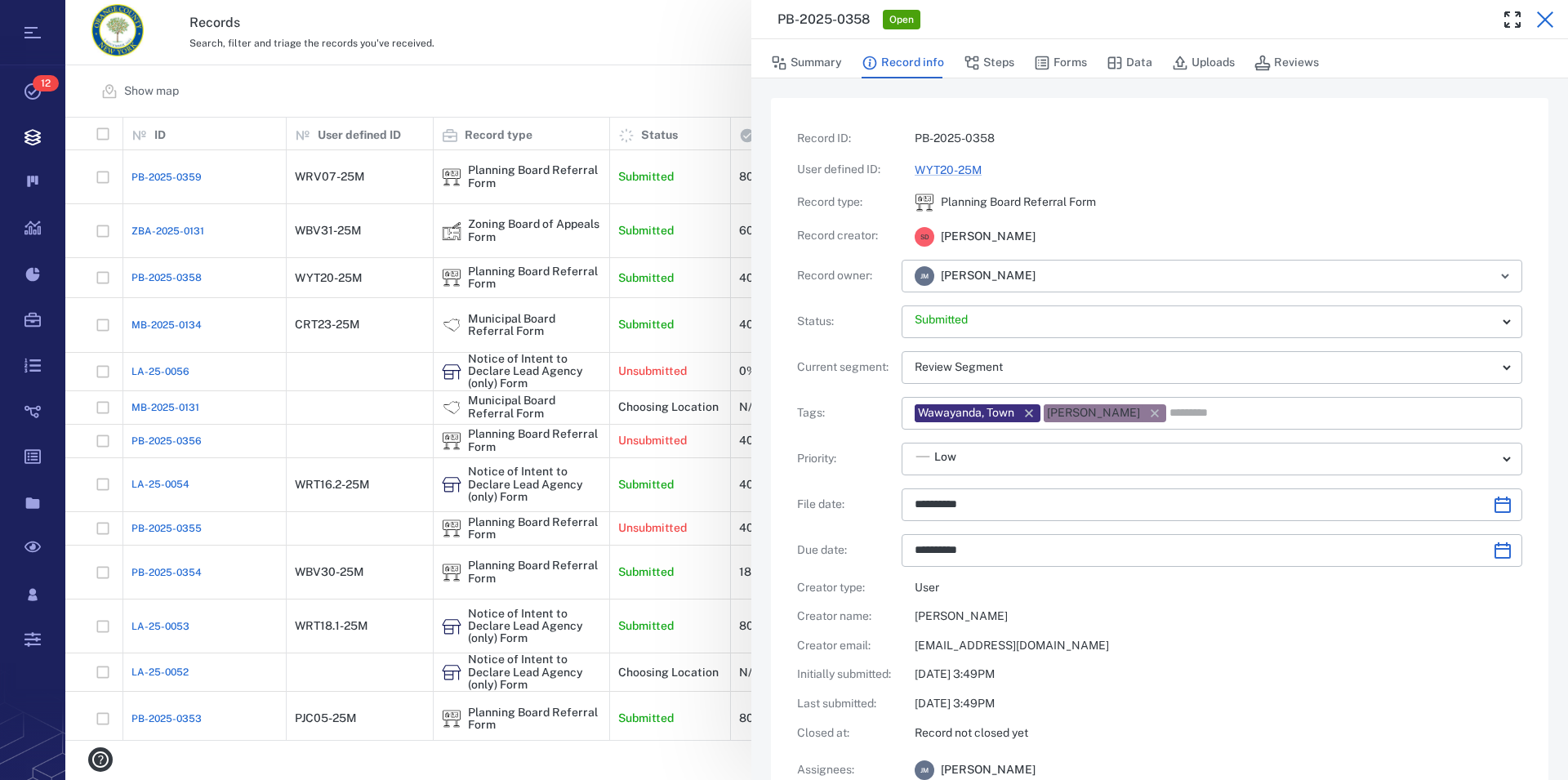
click at [1541, 20] on icon "button" at bounding box center [1544, 19] width 19 height 19
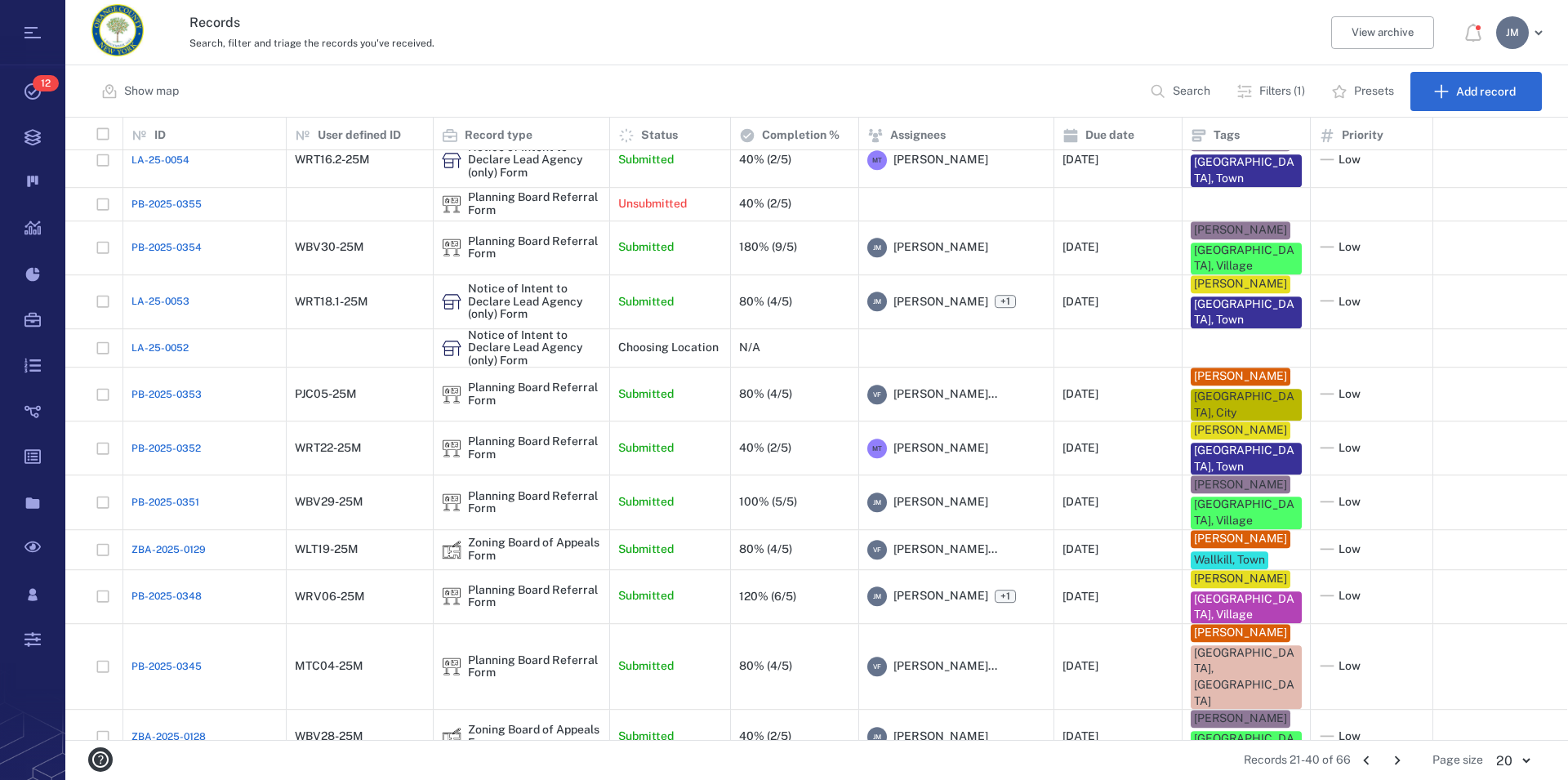
scroll to position [314, 0]
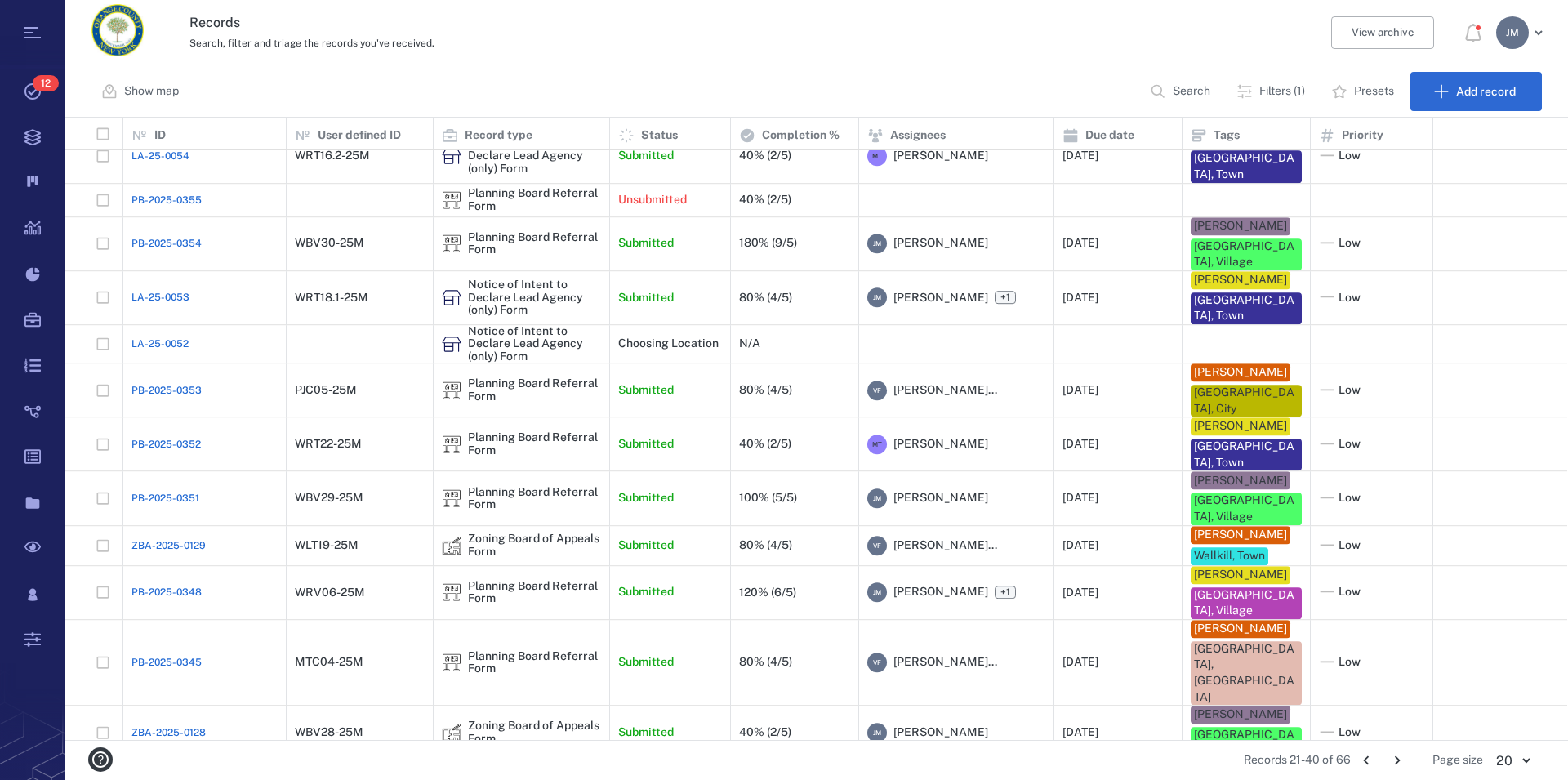
click at [1391, 755] on icon "Go to next page" at bounding box center [1398, 761] width 18 height 18
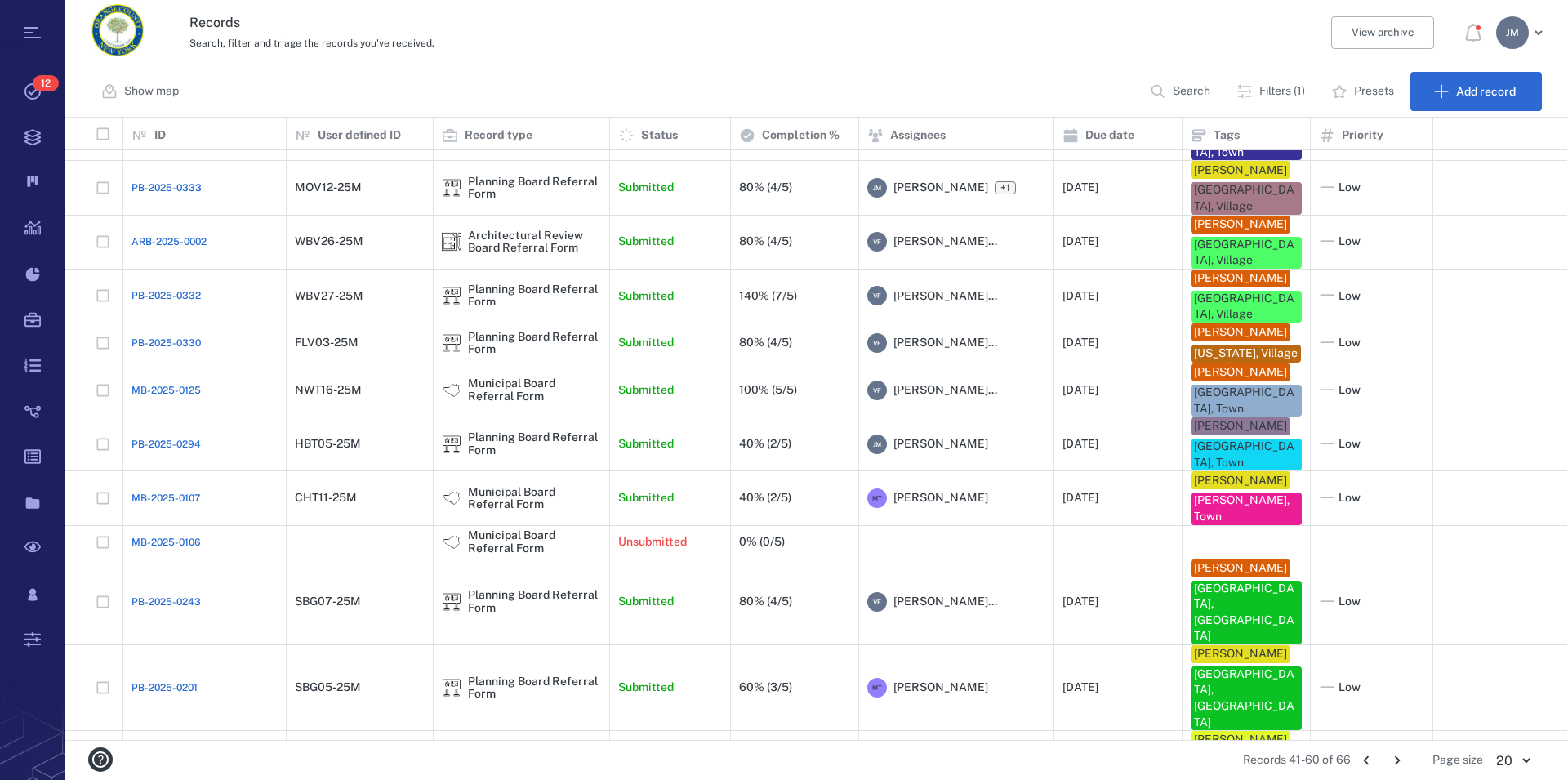
scroll to position [485, 0]
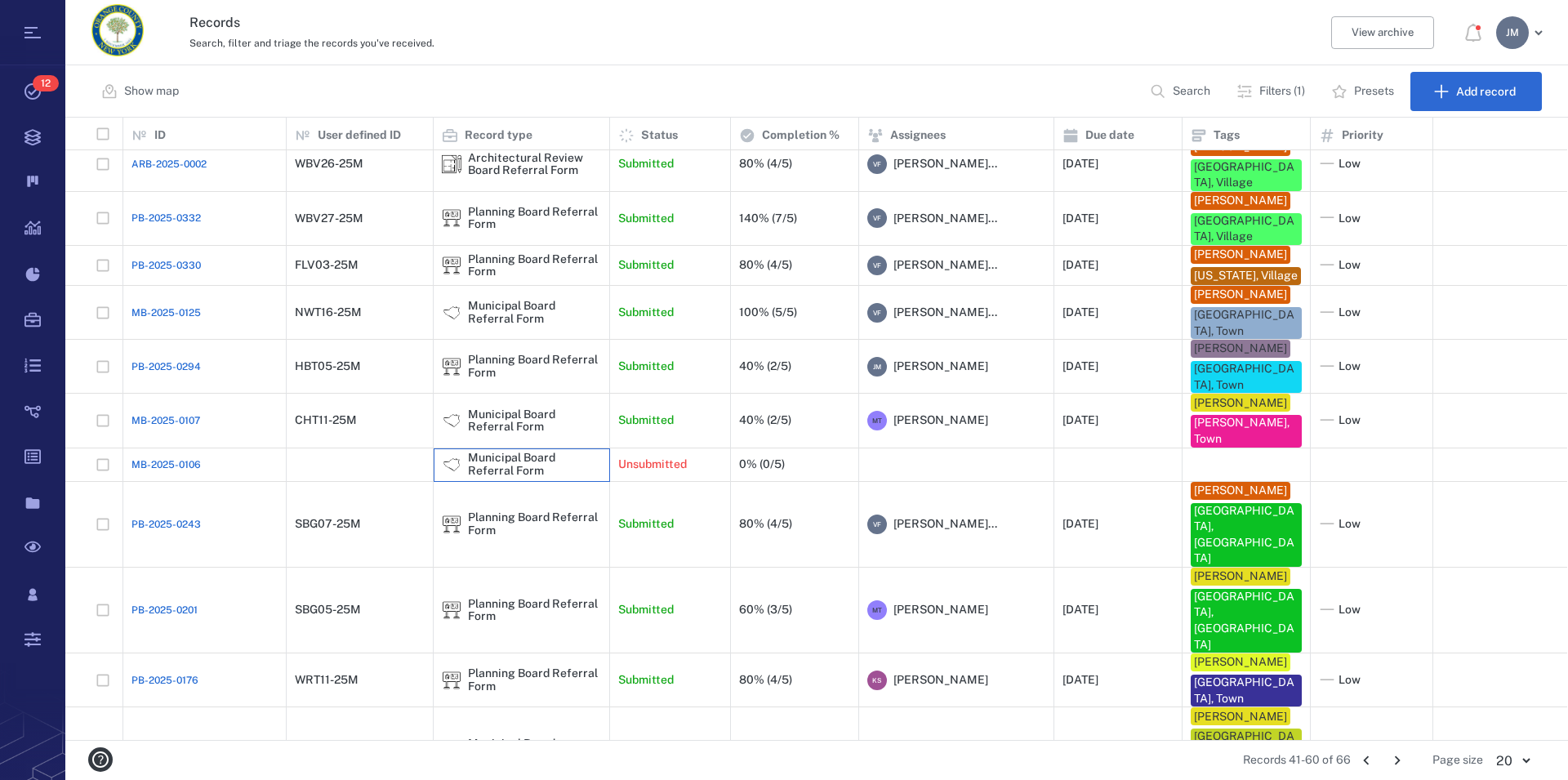
click at [525, 476] on div "Municipal Board Referral Form" at bounding box center [534, 465] width 133 height 26
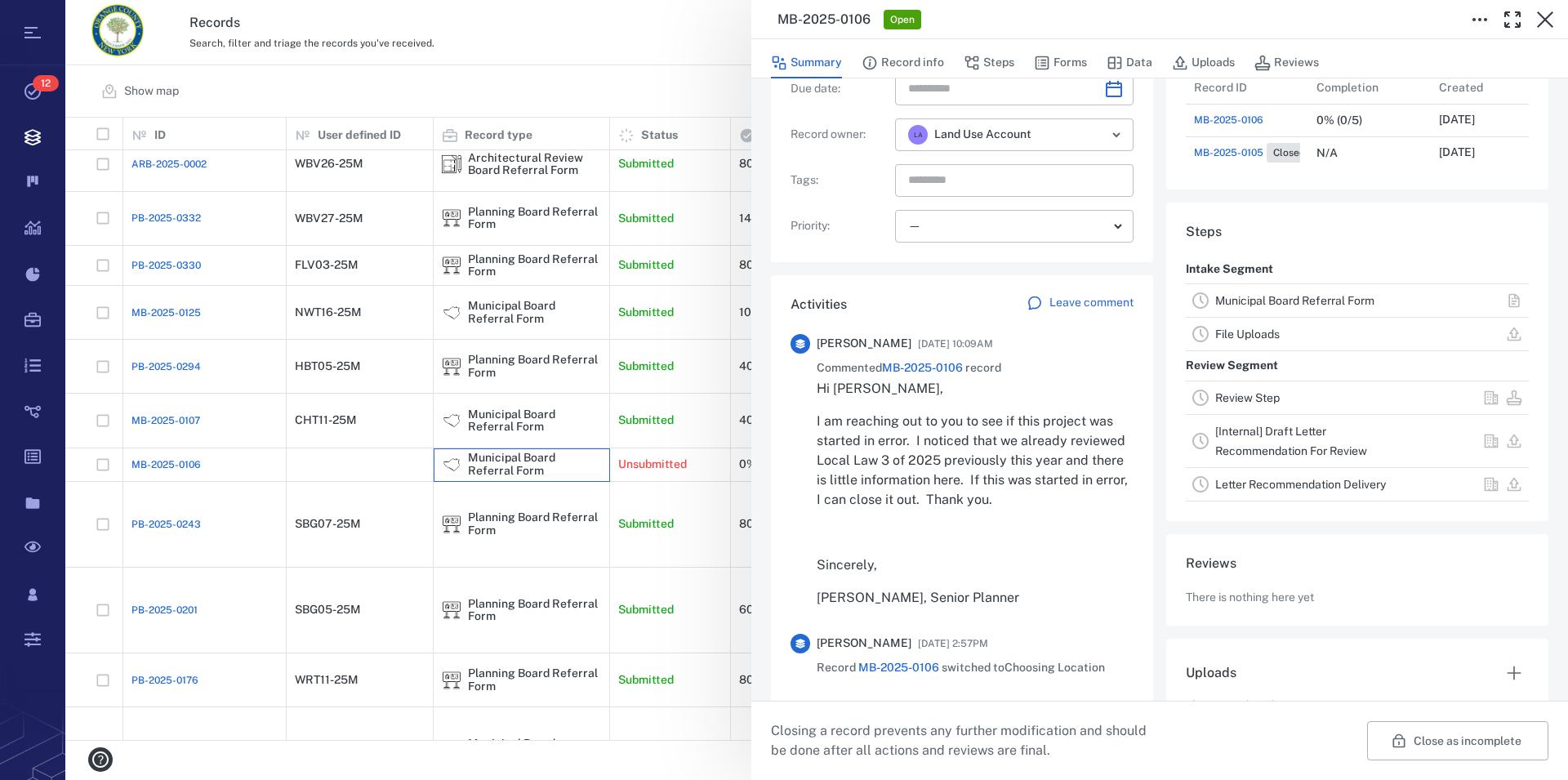
scroll to position [186, 0]
click at [1547, 13] on icon "button" at bounding box center [1544, 19] width 19 height 19
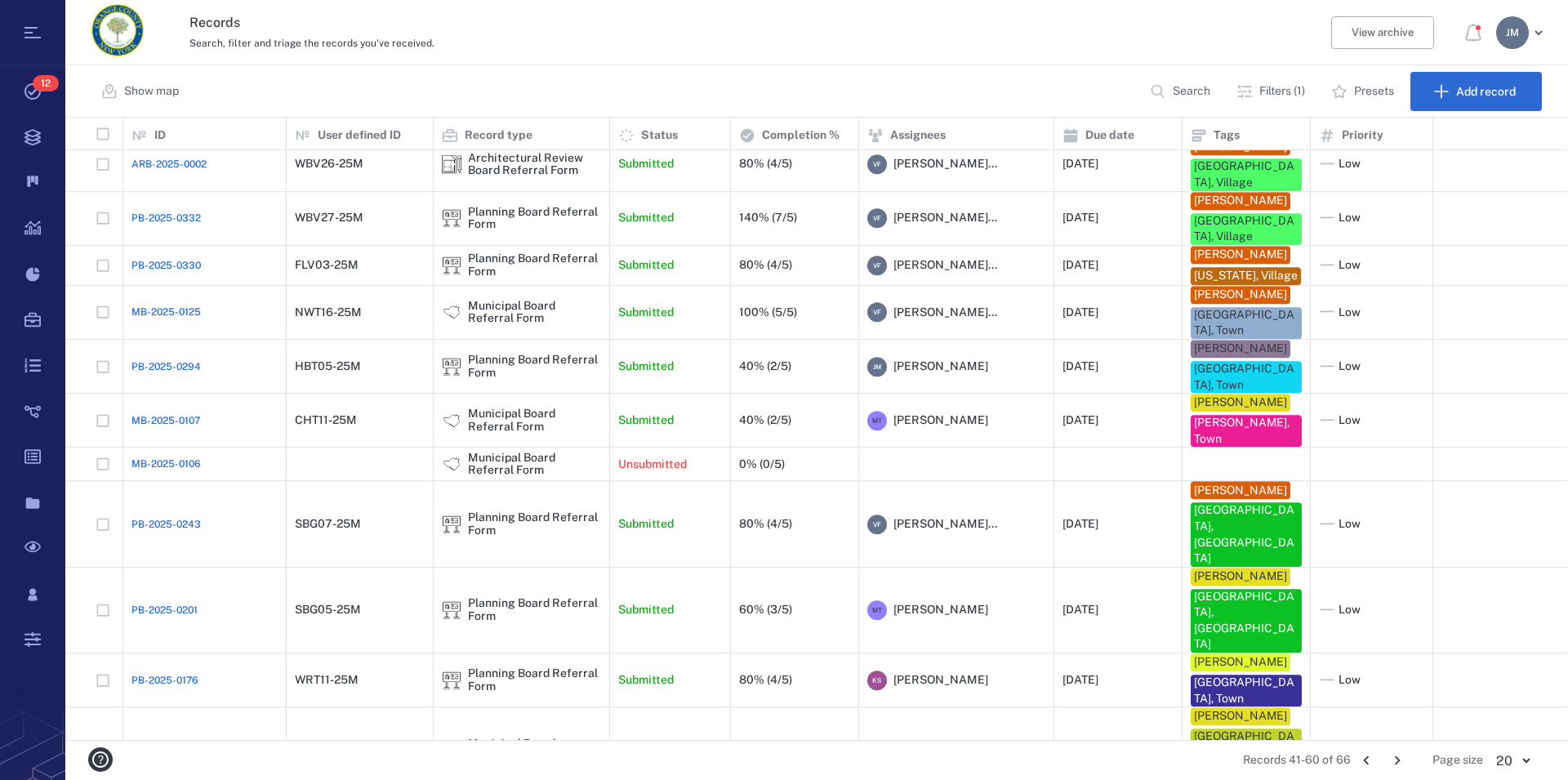
click at [1401, 758] on icon "Go to next page" at bounding box center [1398, 761] width 18 height 18
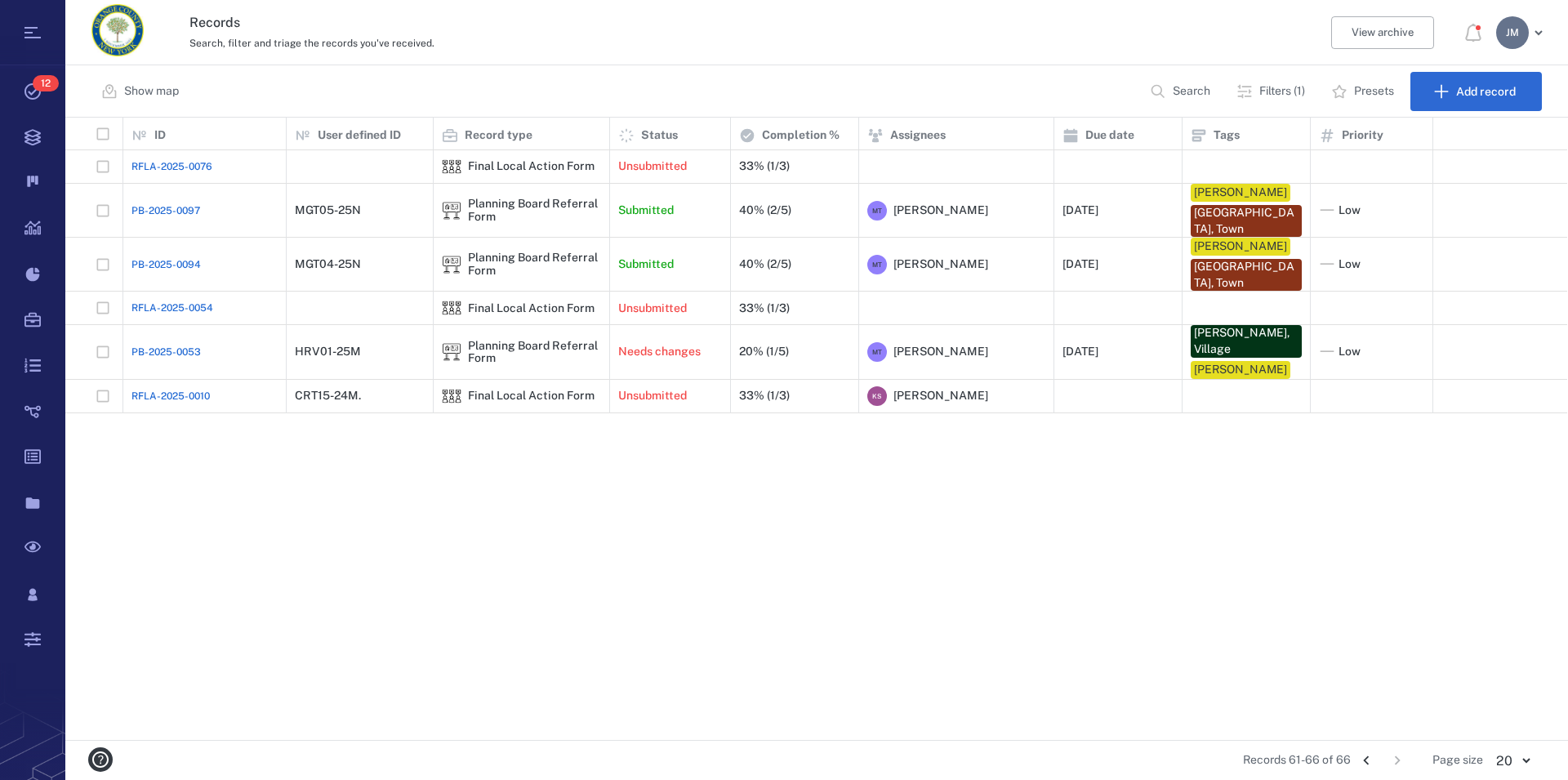
click at [1367, 760] on icon "Go to previous page" at bounding box center [1366, 761] width 18 height 18
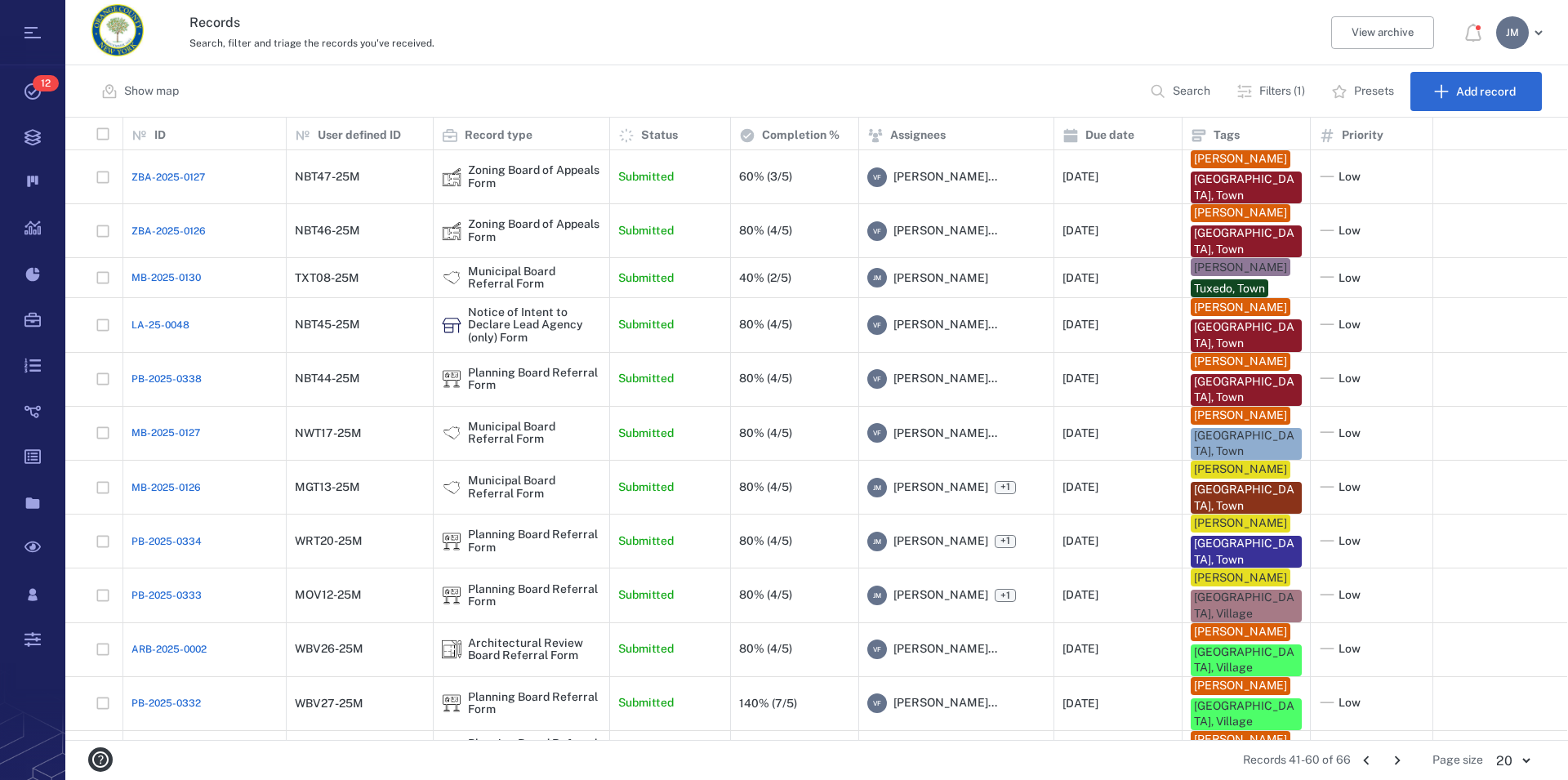
click at [1366, 758] on icon "Go to previous page" at bounding box center [1366, 761] width 18 height 18
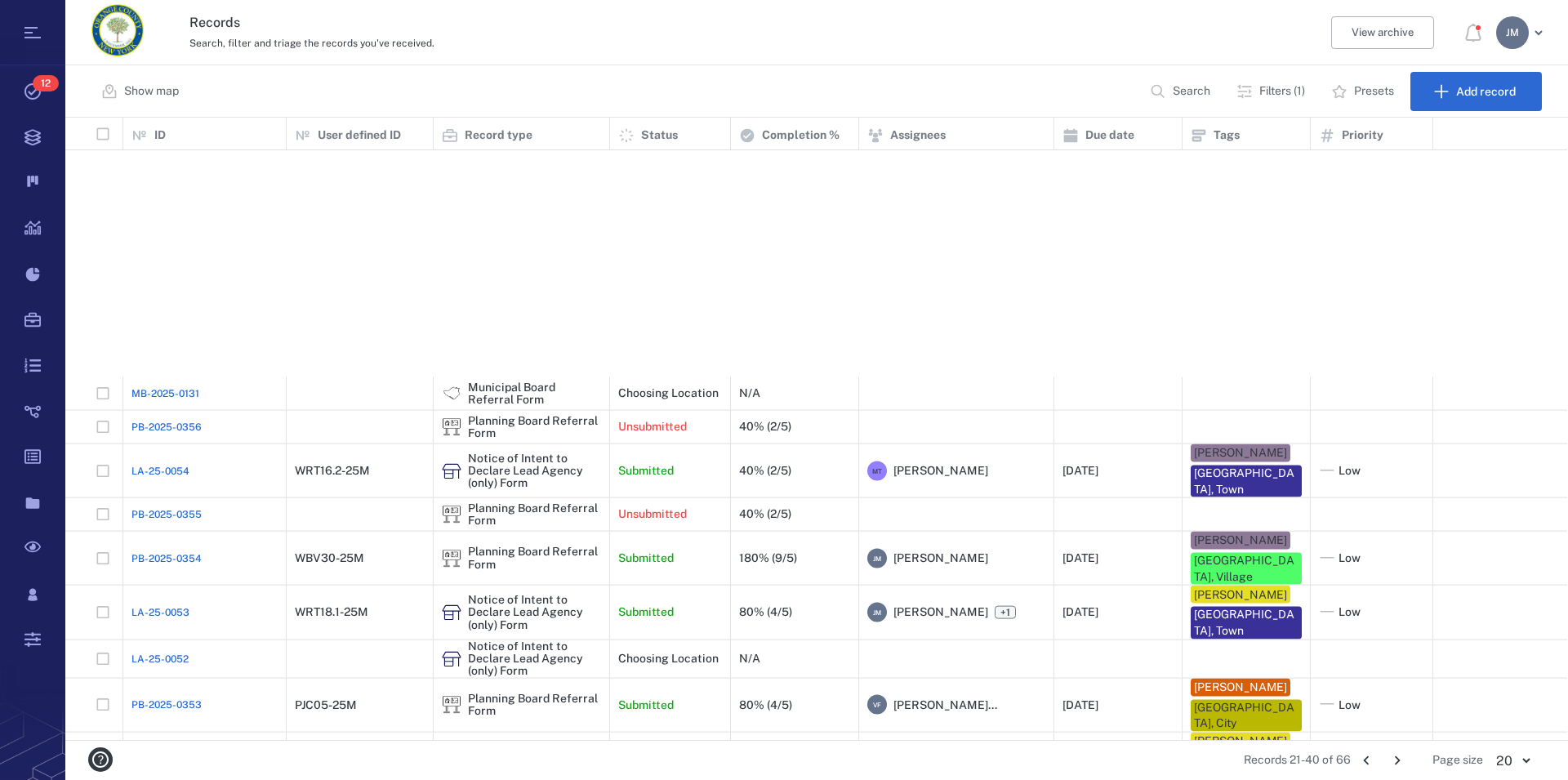
scroll to position [314, 0]
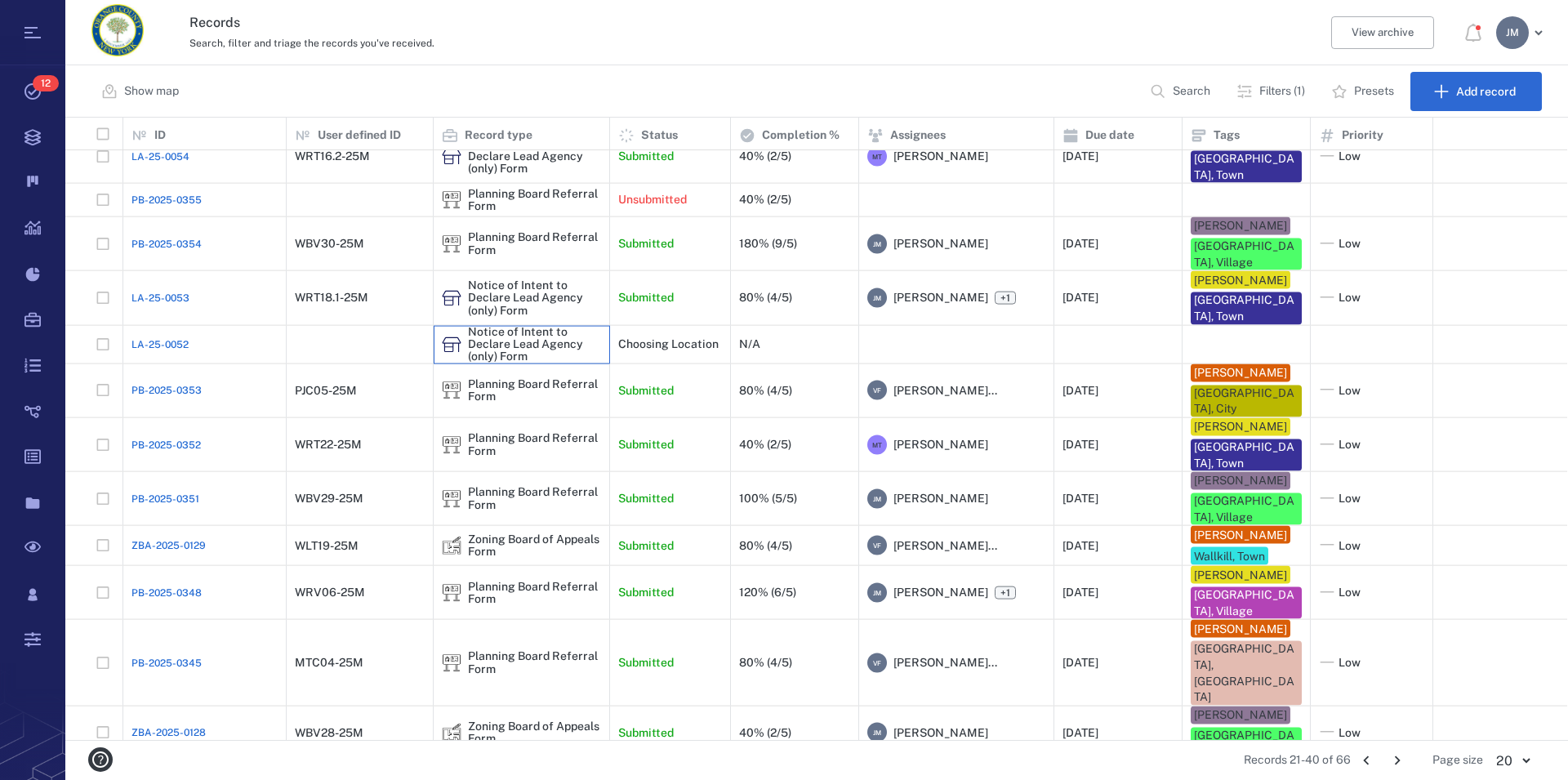
click at [525, 325] on div "Notice of Intent to Declare Lead Agency (only) Form" at bounding box center [534, 344] width 133 height 38
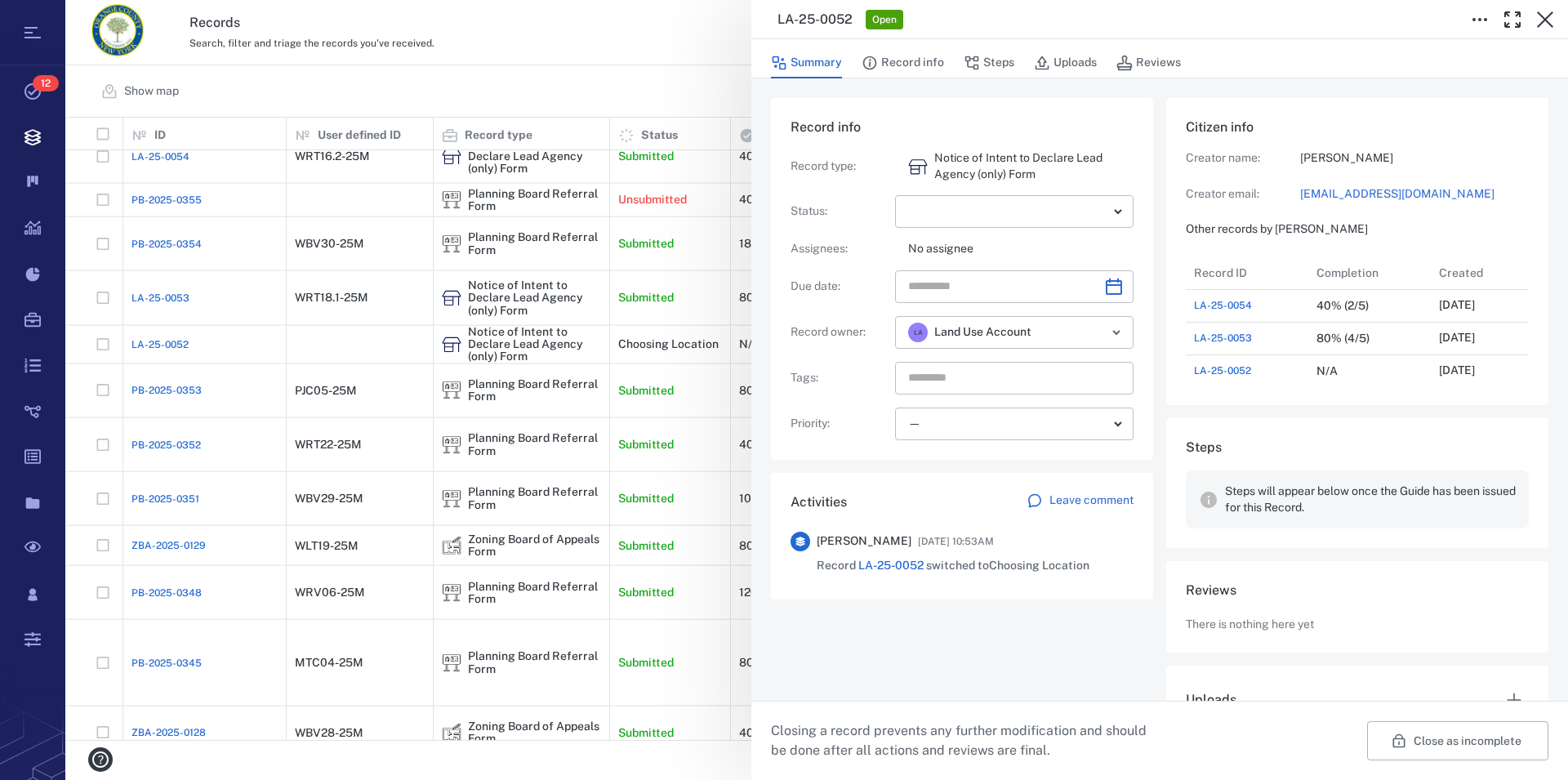
scroll to position [71, 0]
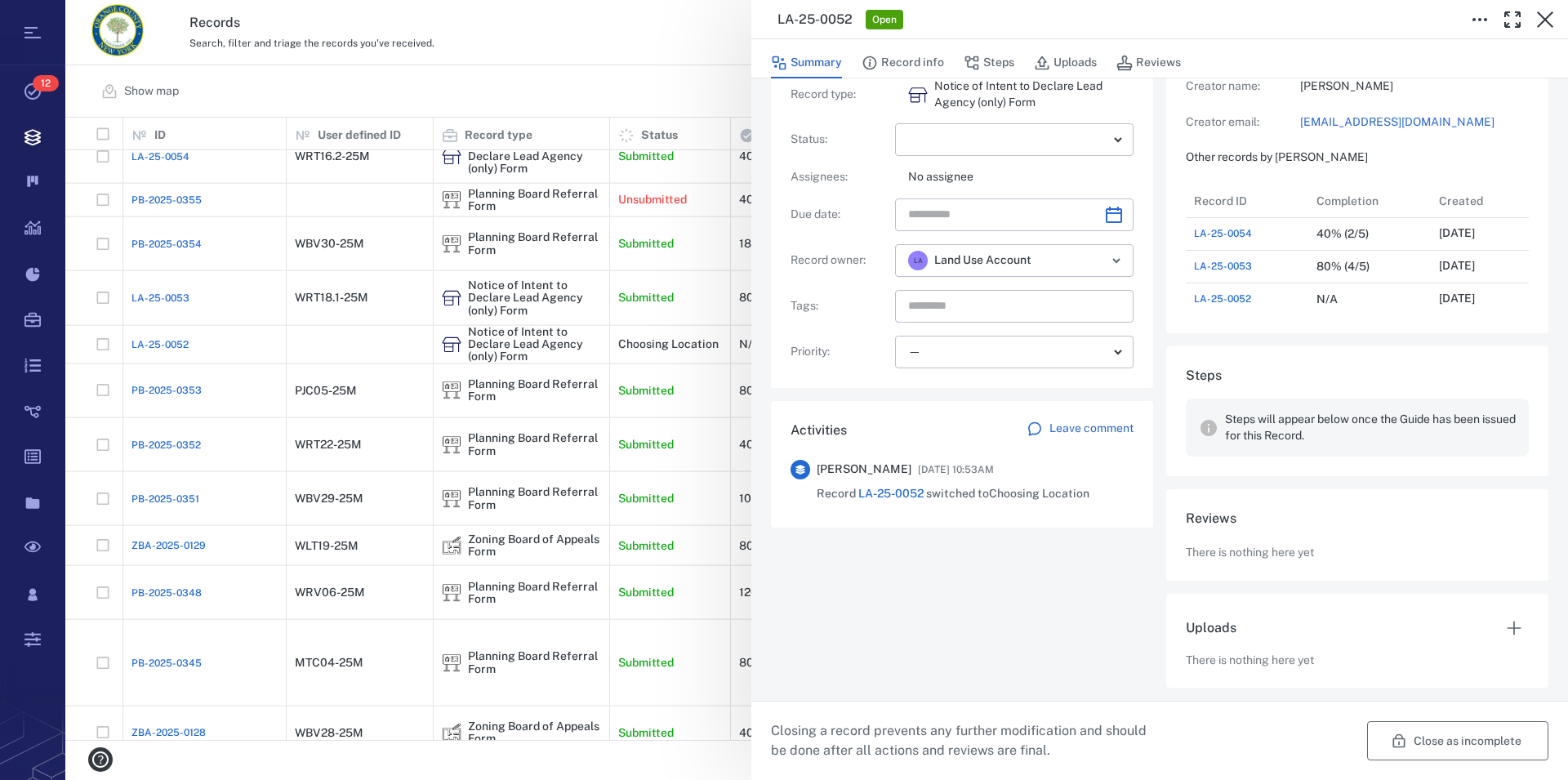
click at [1478, 739] on button "Close as incomplete" at bounding box center [1457, 741] width 181 height 39
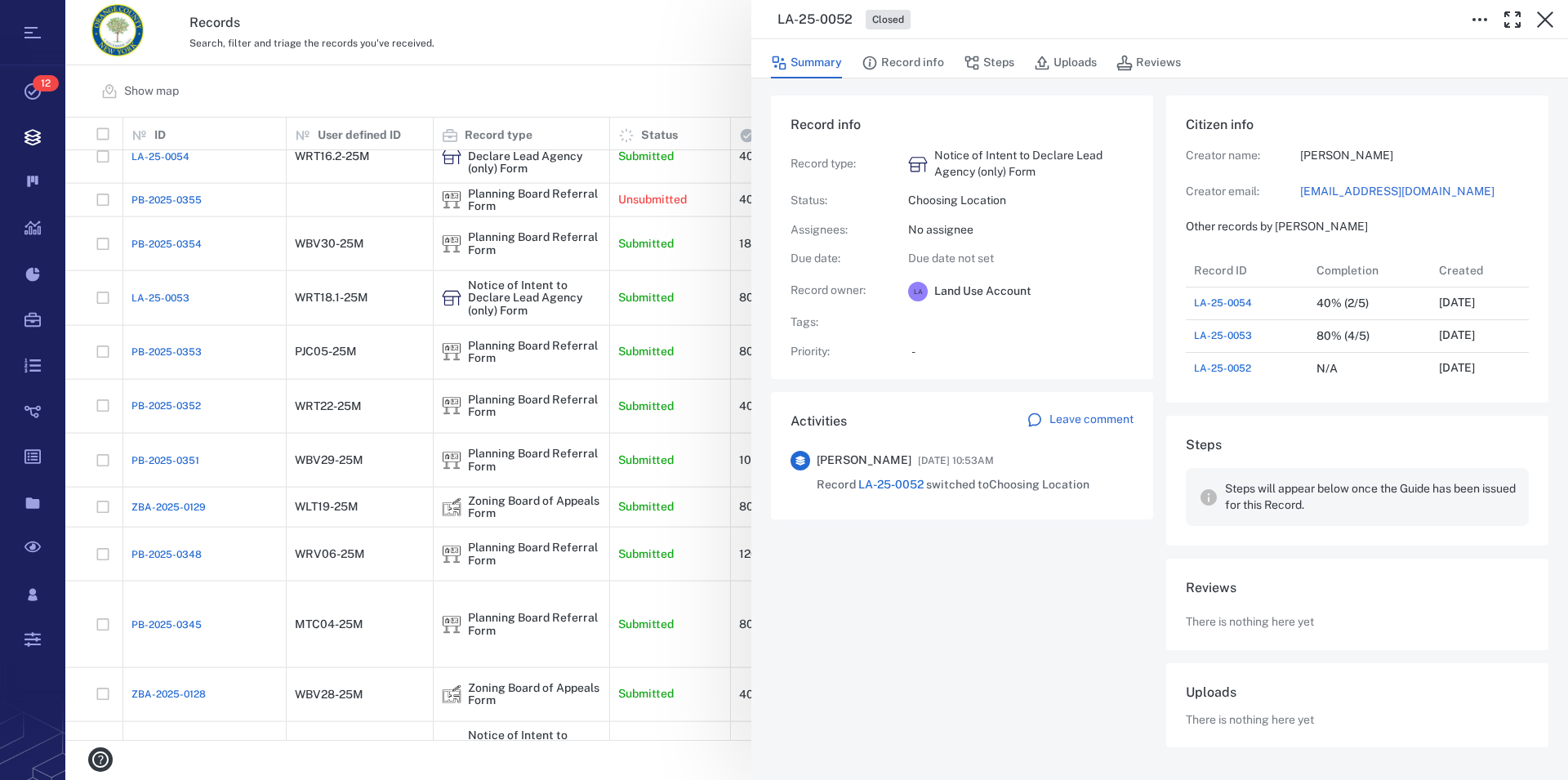
scroll to position [4, 0]
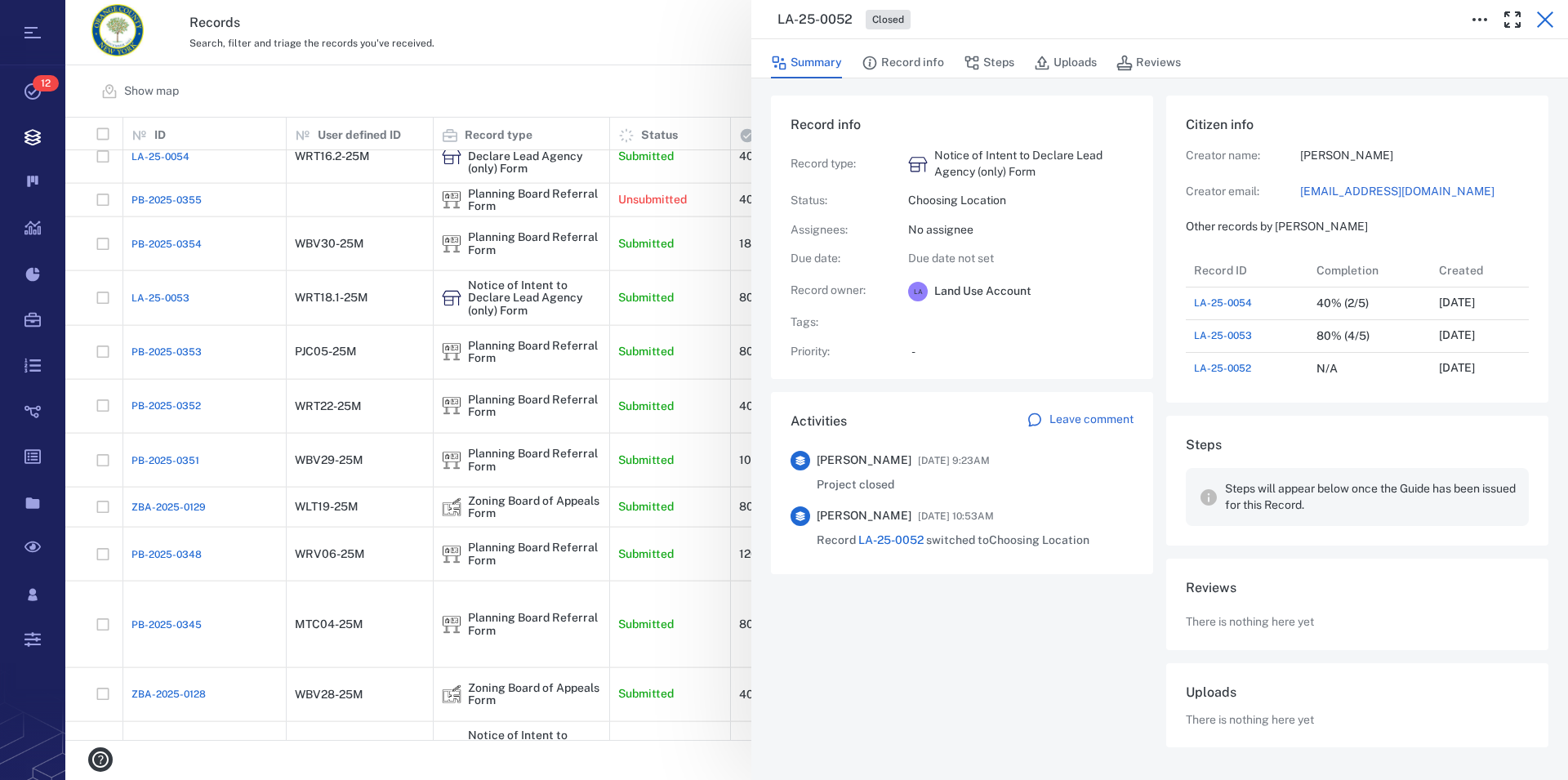
click at [1546, 19] on icon "button" at bounding box center [1545, 19] width 16 height 16
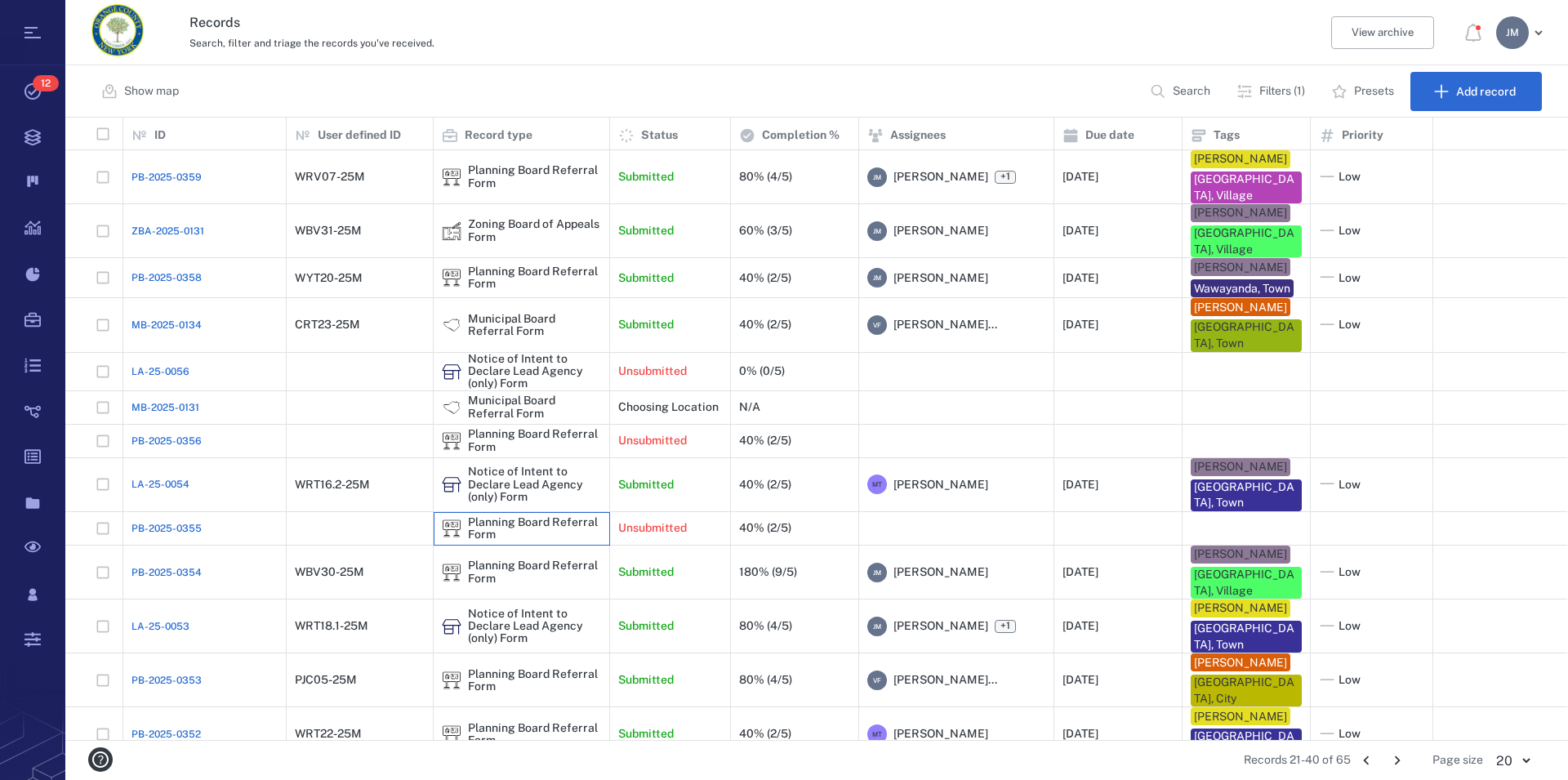
click at [493, 516] on div "Planning Board Referral Form" at bounding box center [534, 529] width 133 height 26
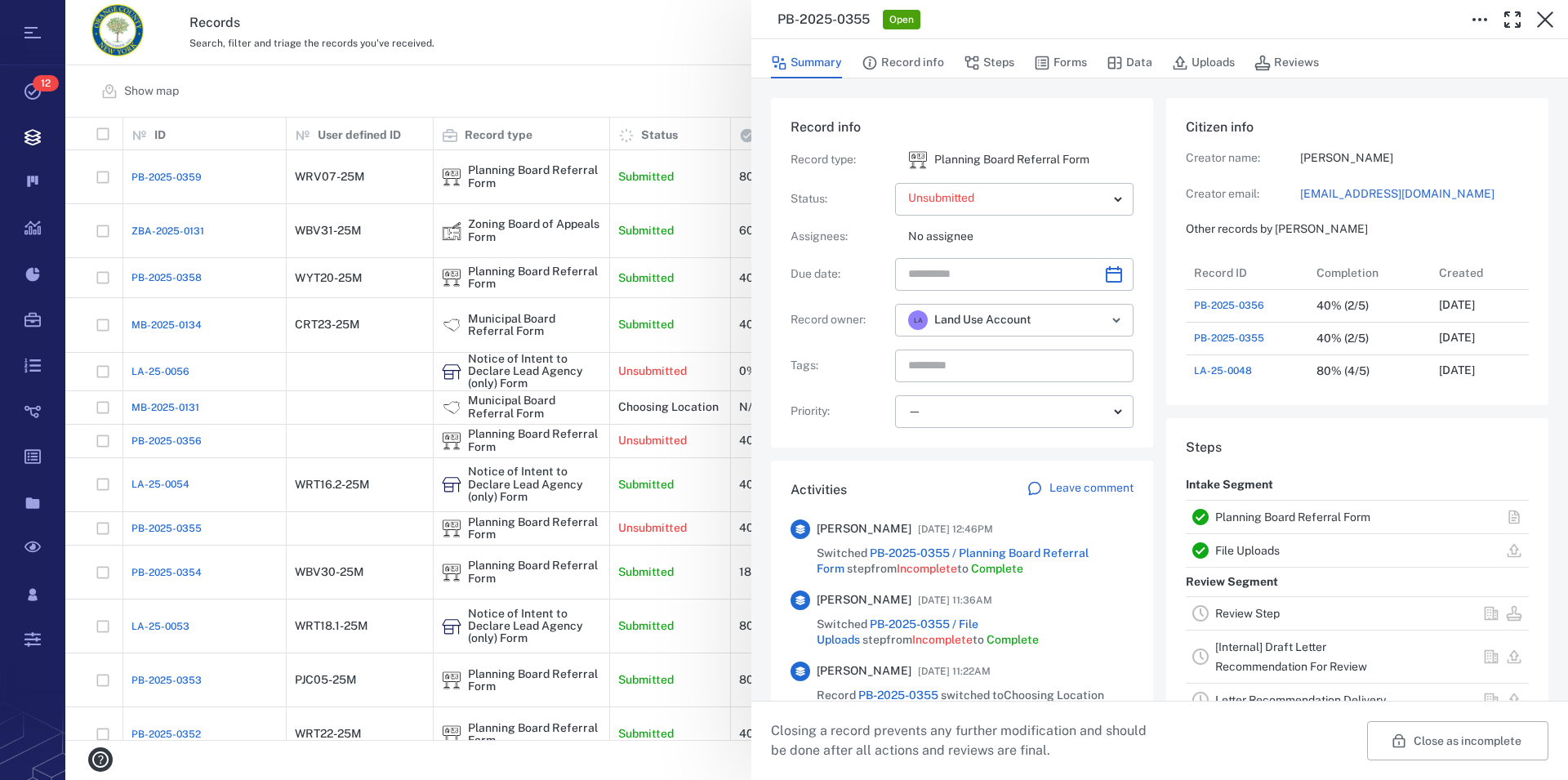
click at [1266, 513] on link "Planning Board Referral Form" at bounding box center [1292, 517] width 155 height 13
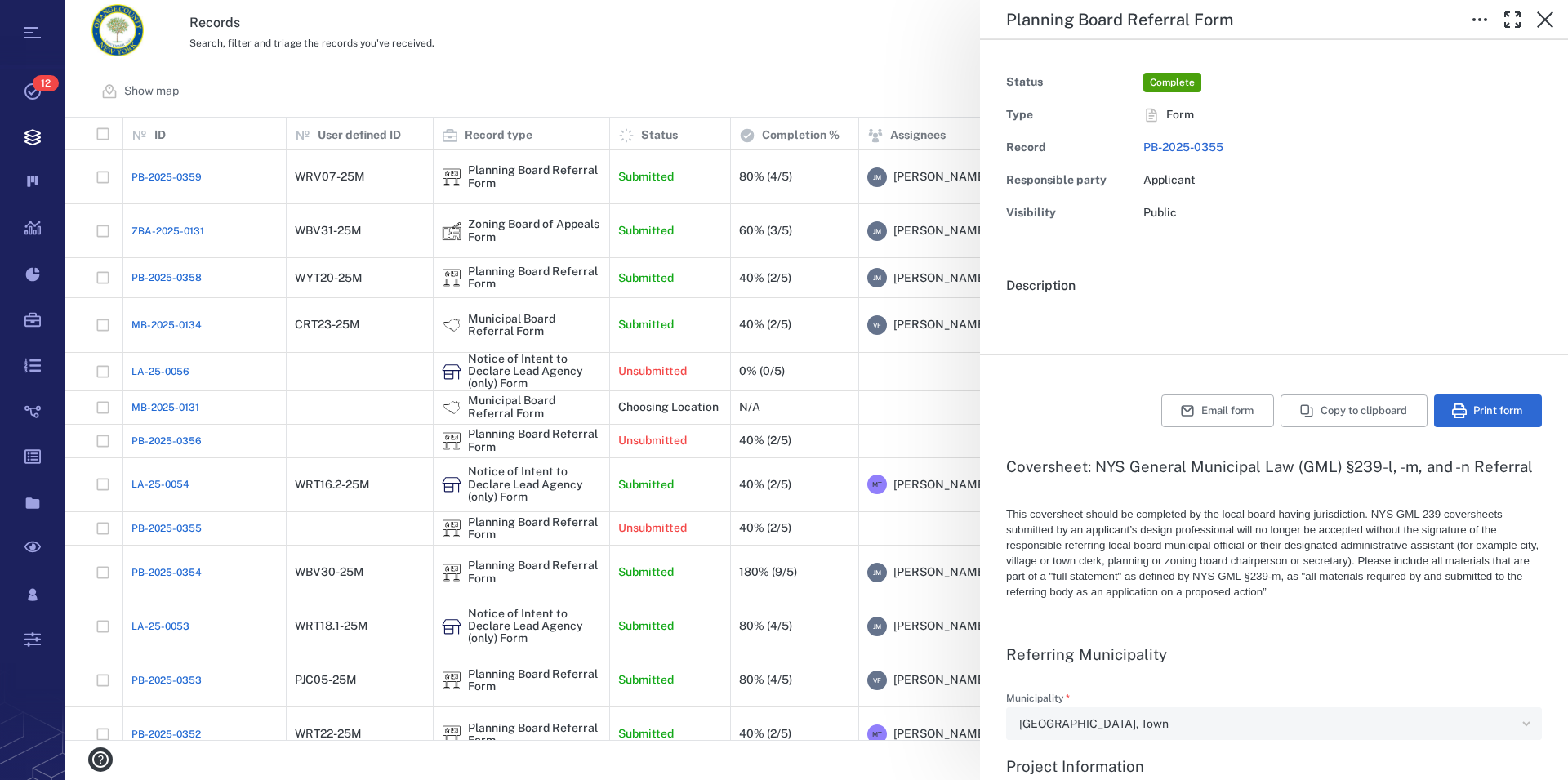
type textarea "*"
click at [1547, 24] on icon "button" at bounding box center [1544, 19] width 19 height 19
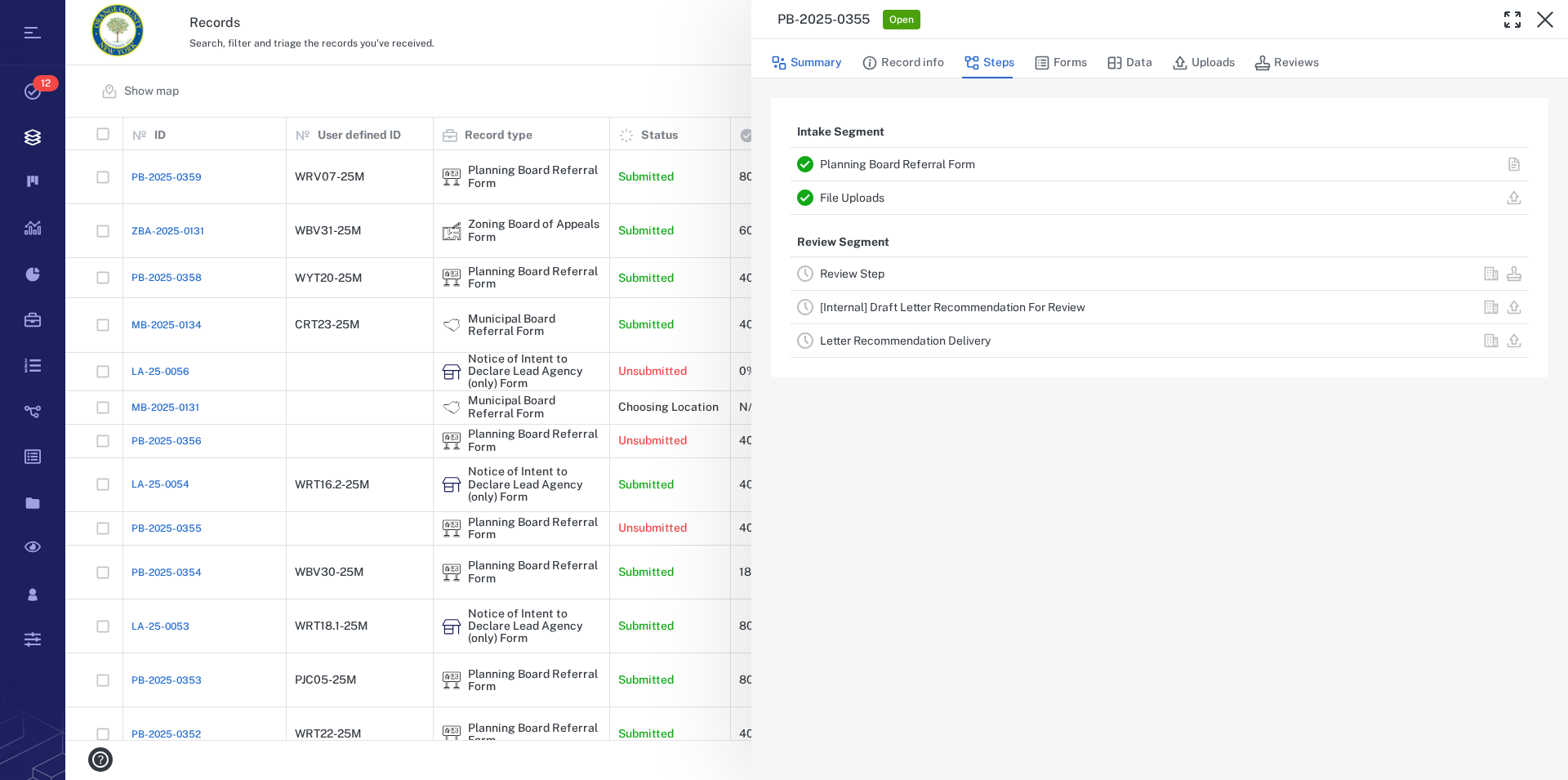
click at [818, 58] on button "Summary" at bounding box center [806, 63] width 71 height 31
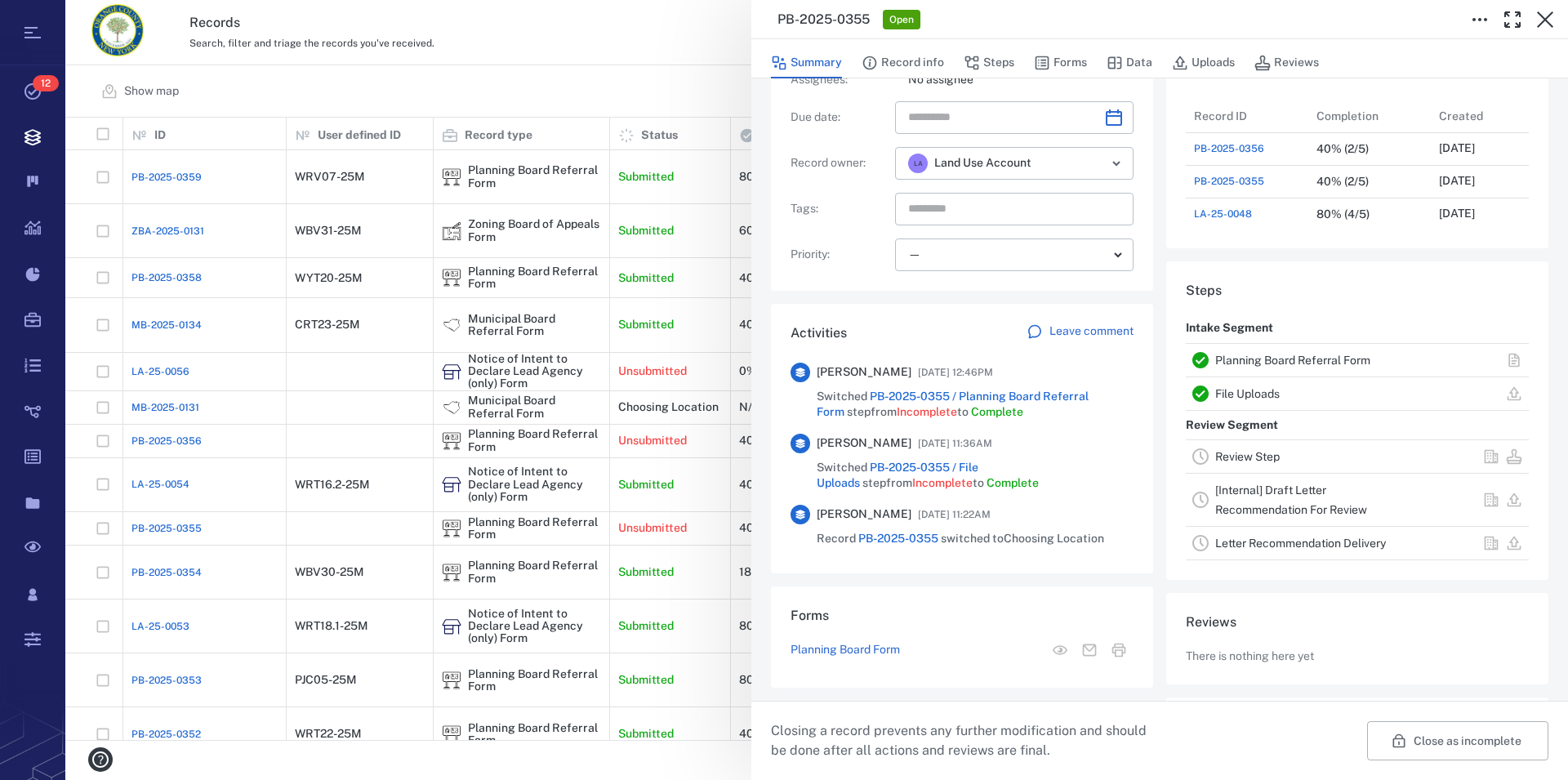
scroll to position [155, 0]
click at [1082, 334] on p "Leave comment" at bounding box center [1091, 334] width 84 height 16
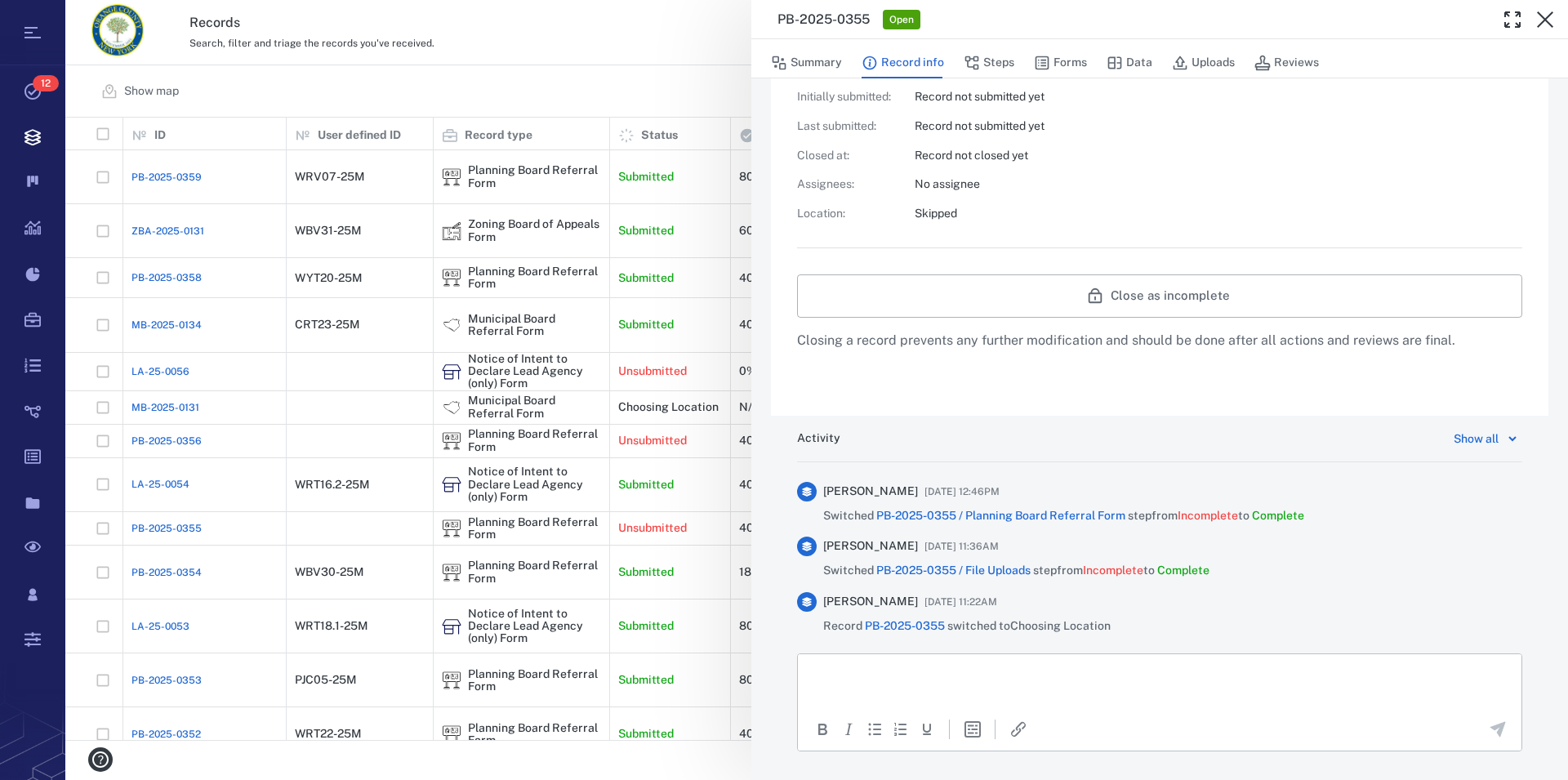
click at [1055, 655] on html at bounding box center [1158, 675] width 723 height 41
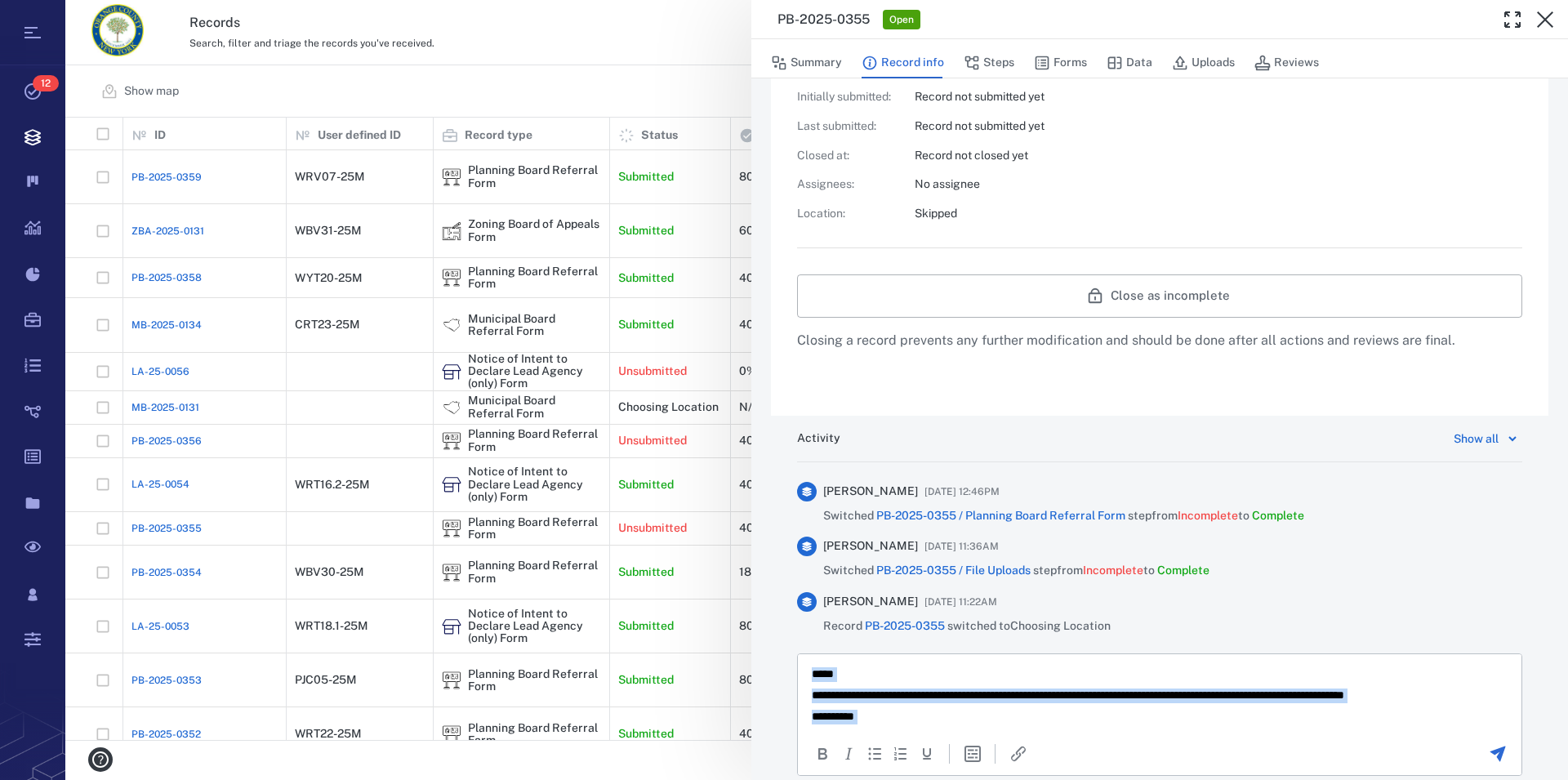
drag, startPoint x: 909, startPoint y: 708, endPoint x: 806, endPoint y: 625, distance: 132.3
click at [806, 654] on html "**********" at bounding box center [1158, 706] width 723 height 104
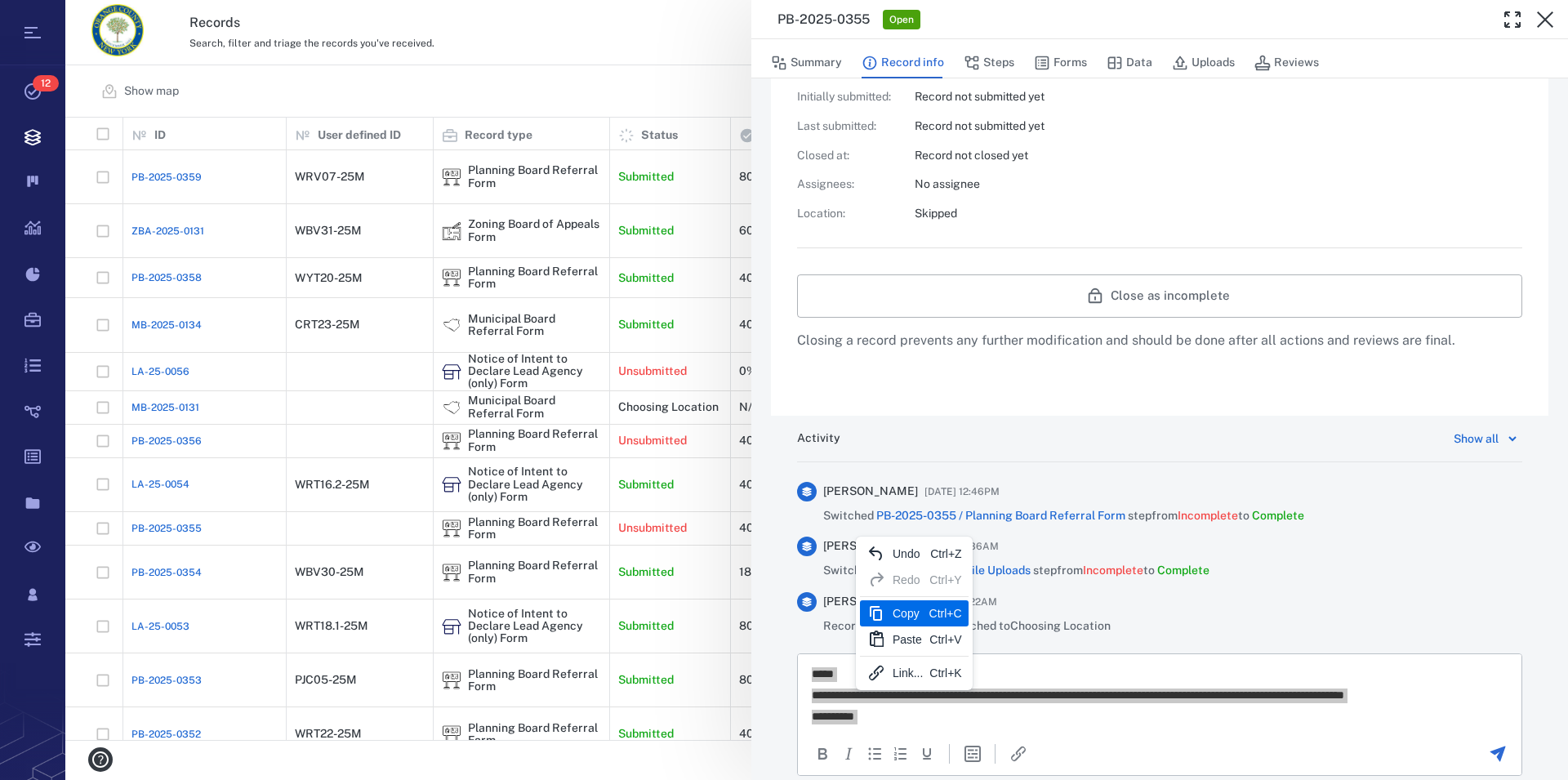
click at [917, 617] on div "Copy" at bounding box center [907, 612] width 30 height 19
click at [815, 63] on button "Summary" at bounding box center [806, 63] width 71 height 31
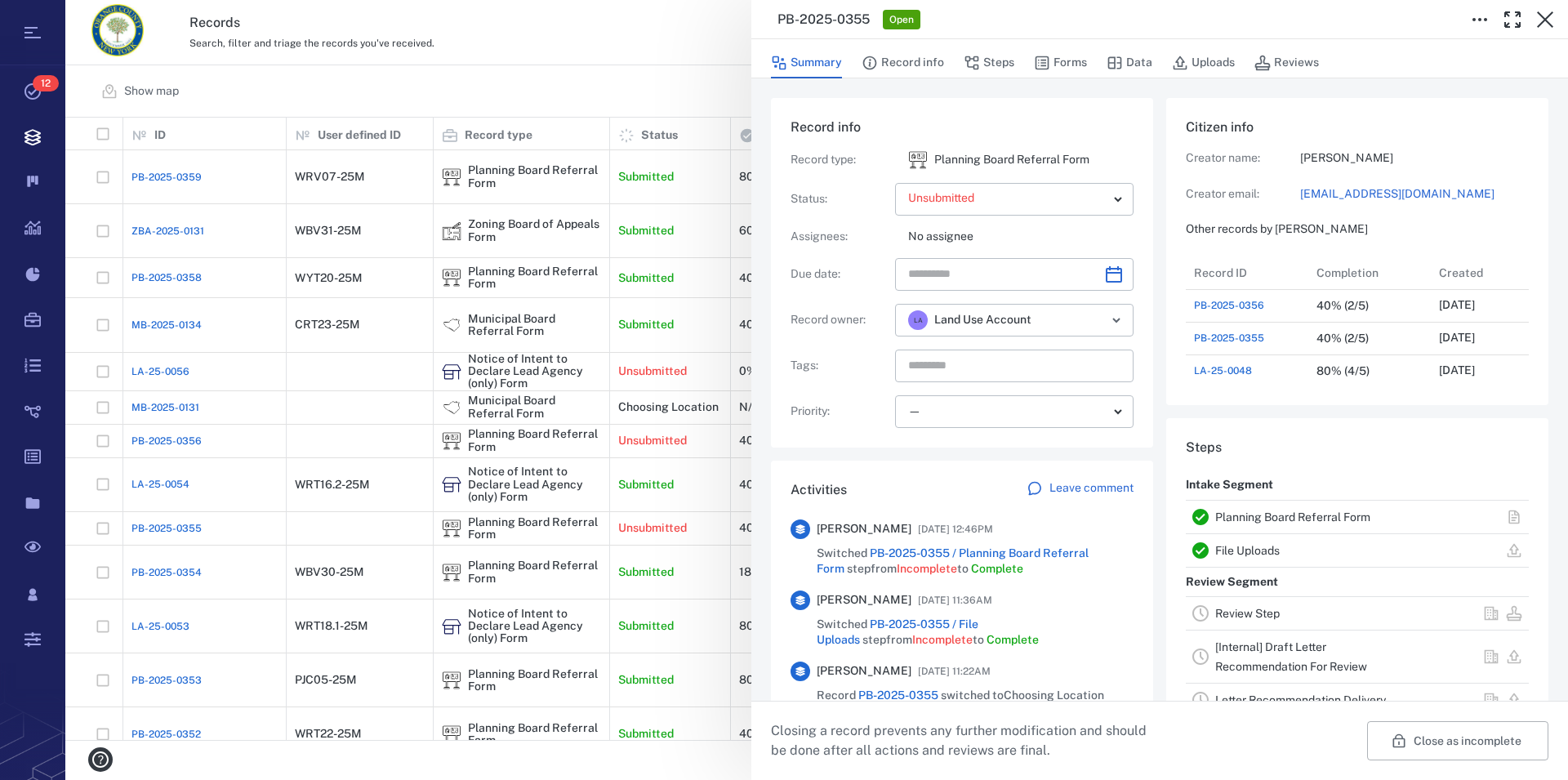
scroll to position [15, 16]
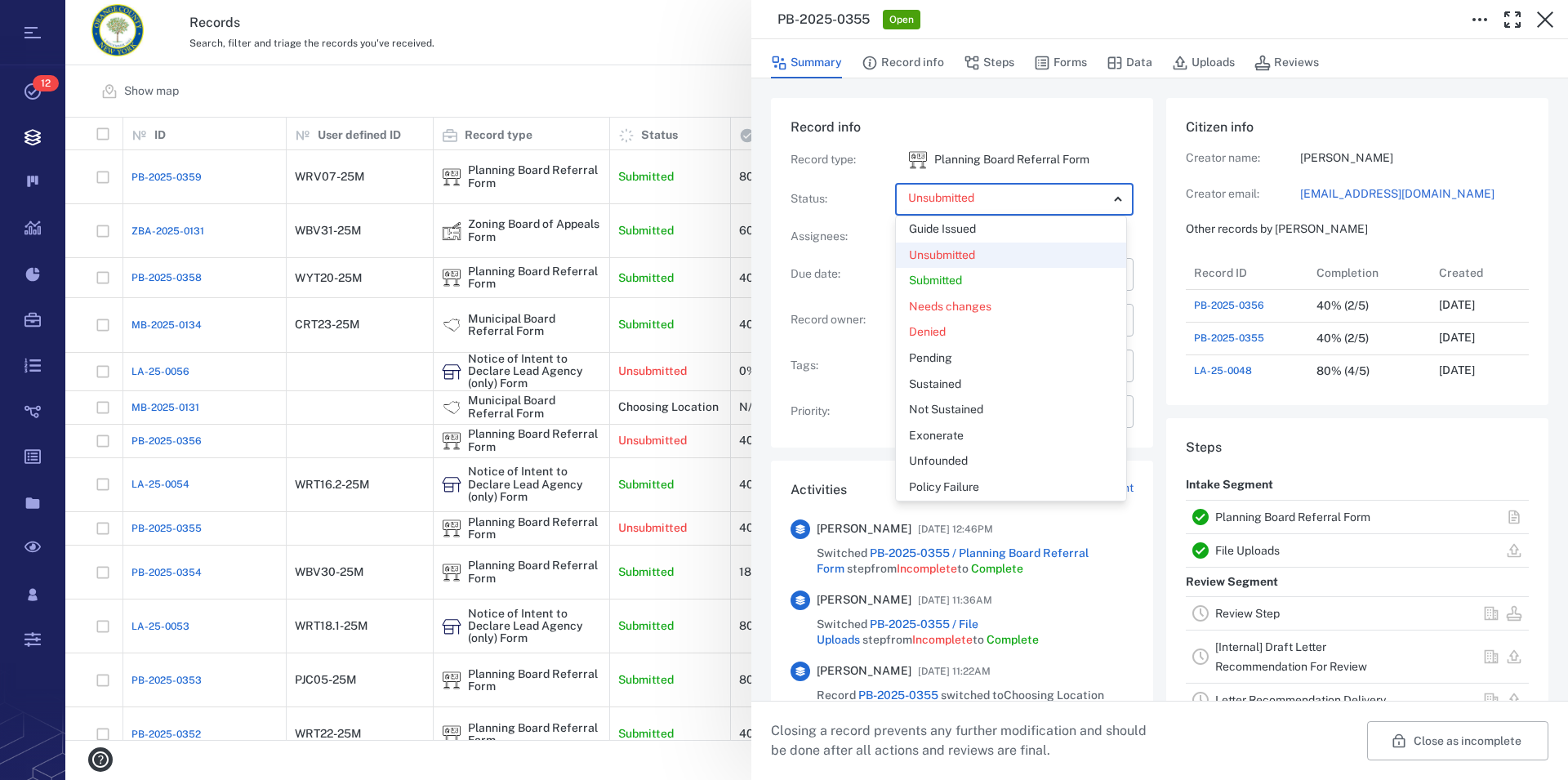
click at [1113, 196] on body "Tasks 12 Records Boards Dashboard Reports Record types Guide steps Rules Form b…" at bounding box center [784, 390] width 1568 height 780
click at [1113, 196] on div at bounding box center [784, 390] width 1568 height 780
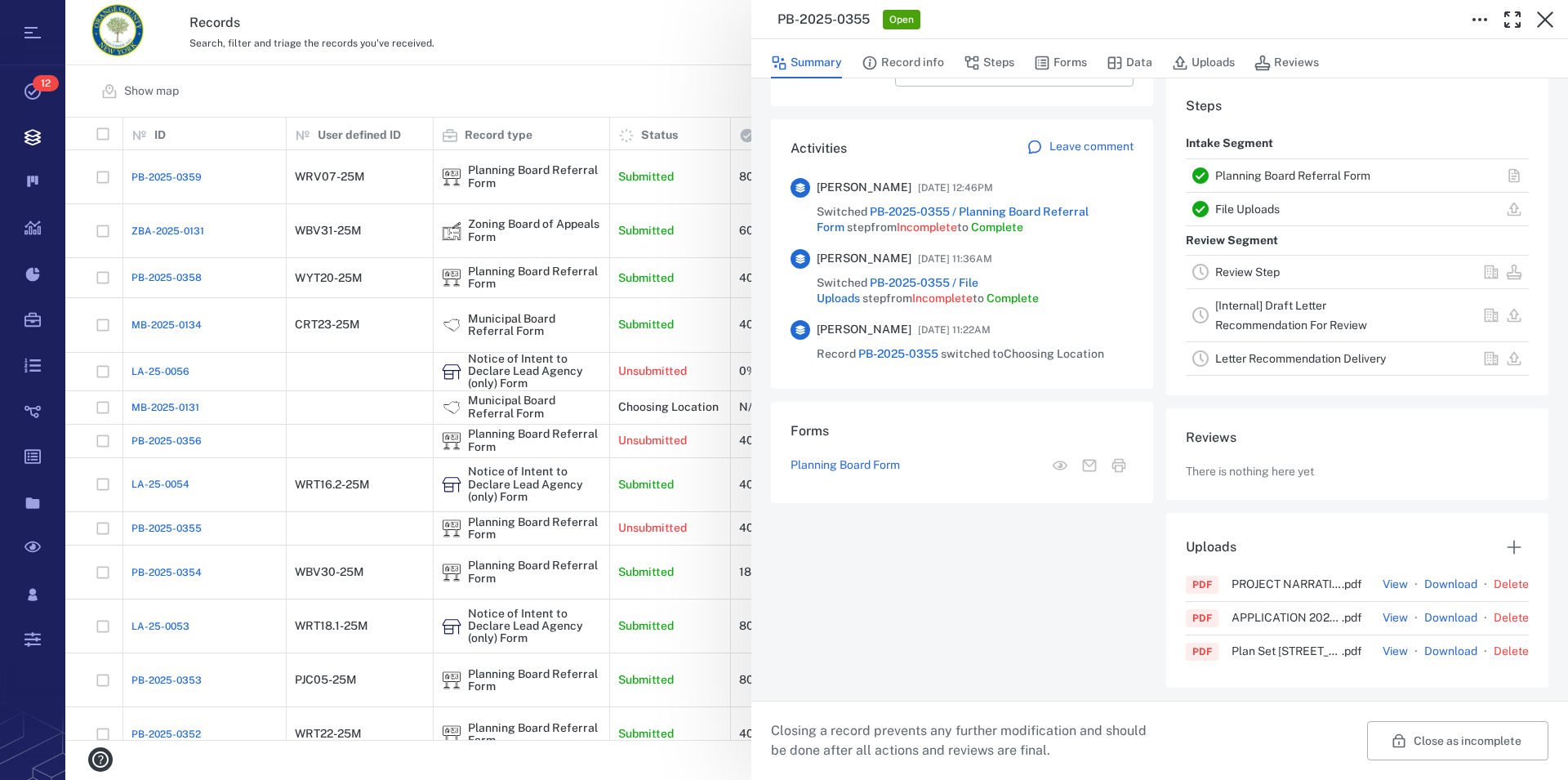
scroll to position [0, 0]
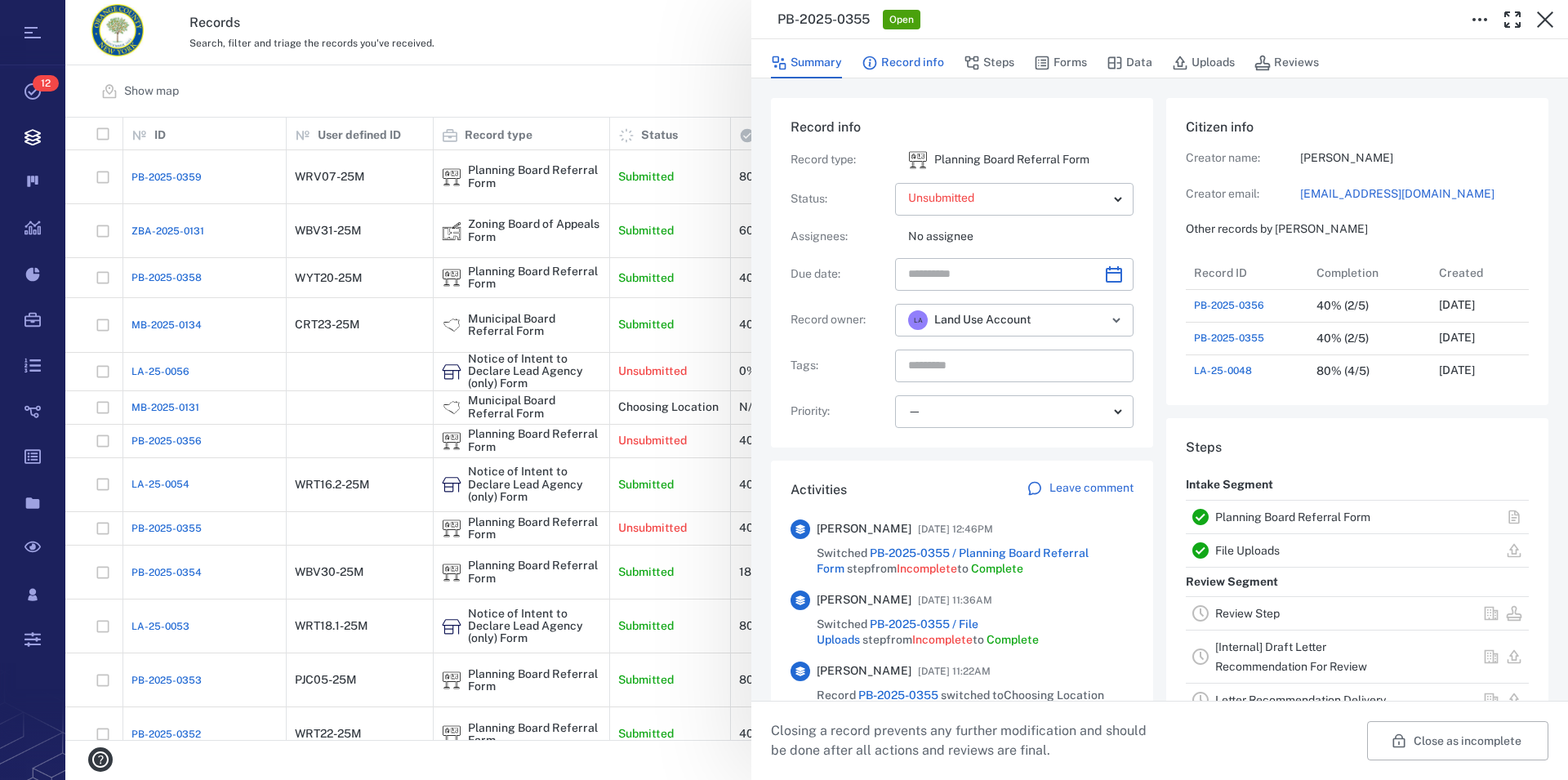
click at [913, 64] on button "Record info" at bounding box center [903, 63] width 82 height 31
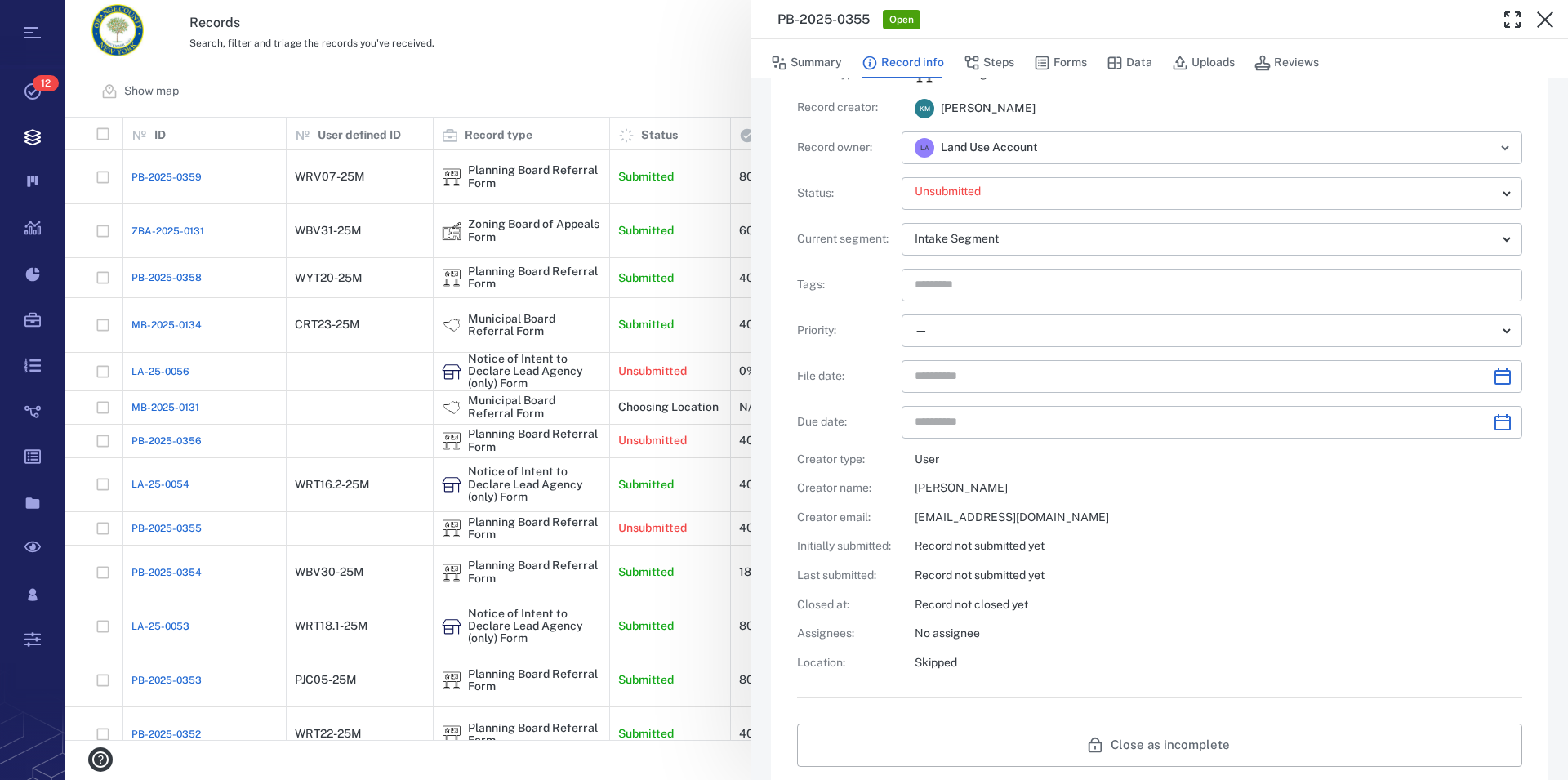
scroll to position [89, 0]
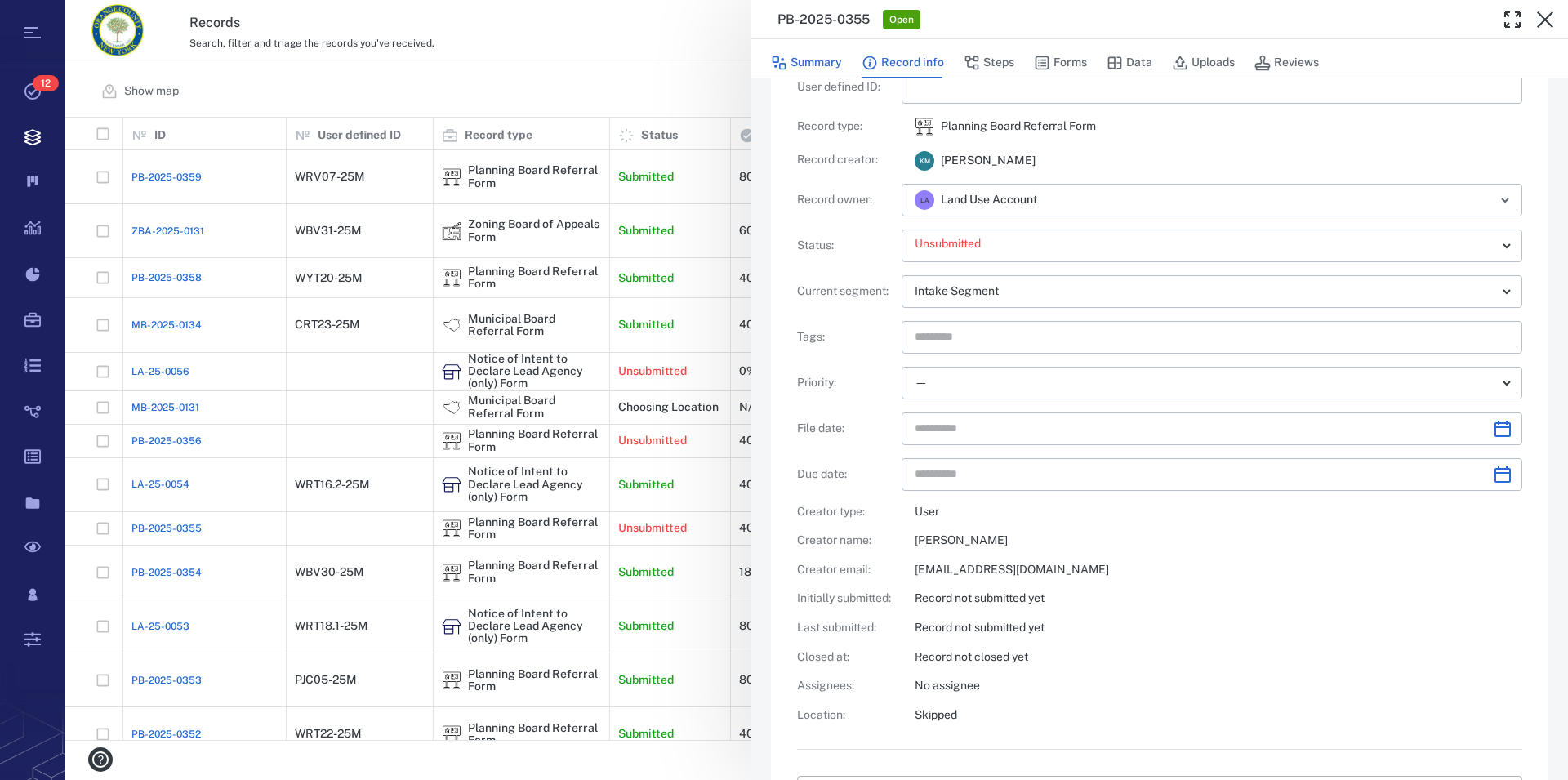
click at [813, 60] on button "Summary" at bounding box center [806, 63] width 71 height 31
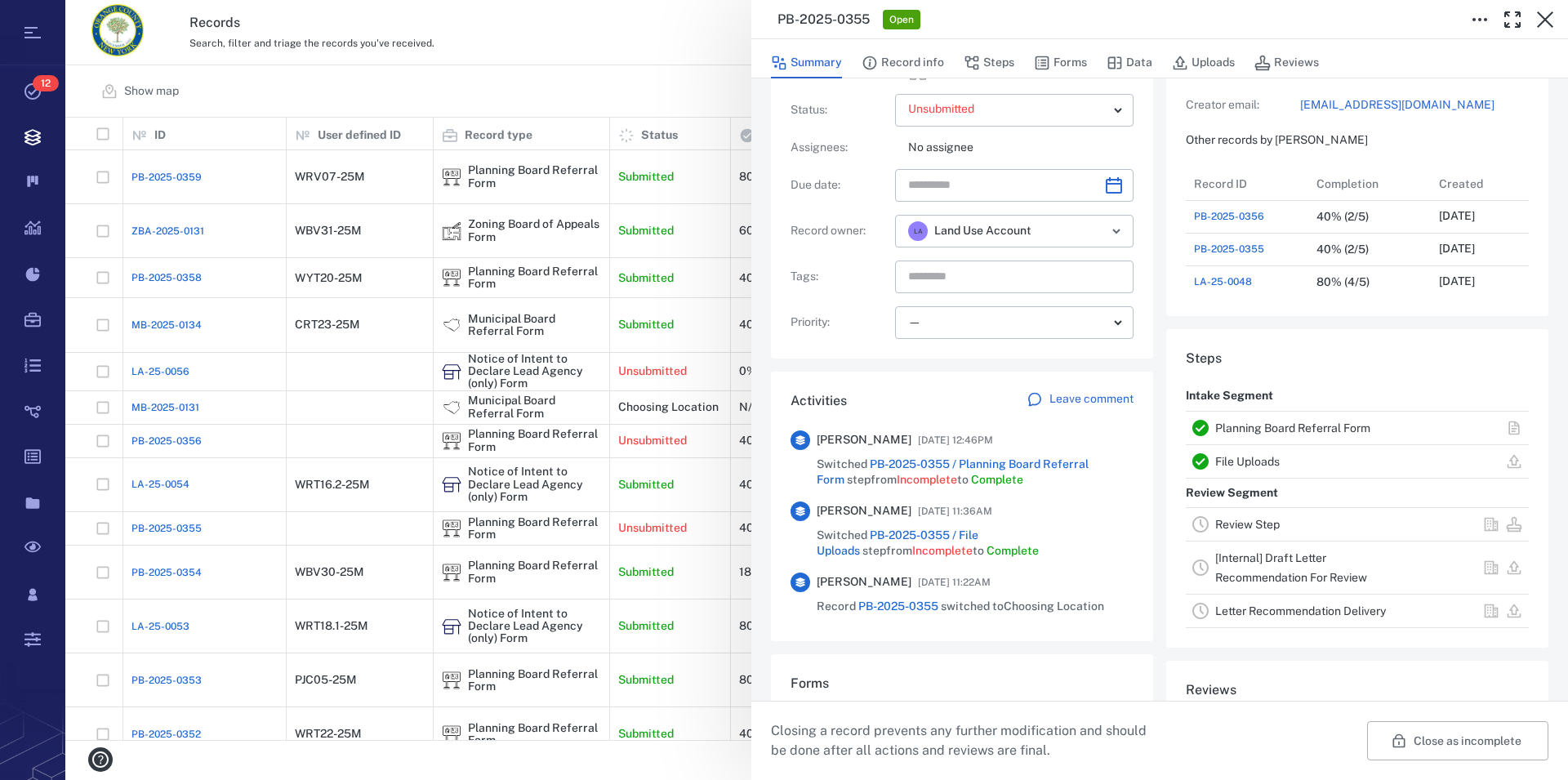
scroll to position [850, 309]
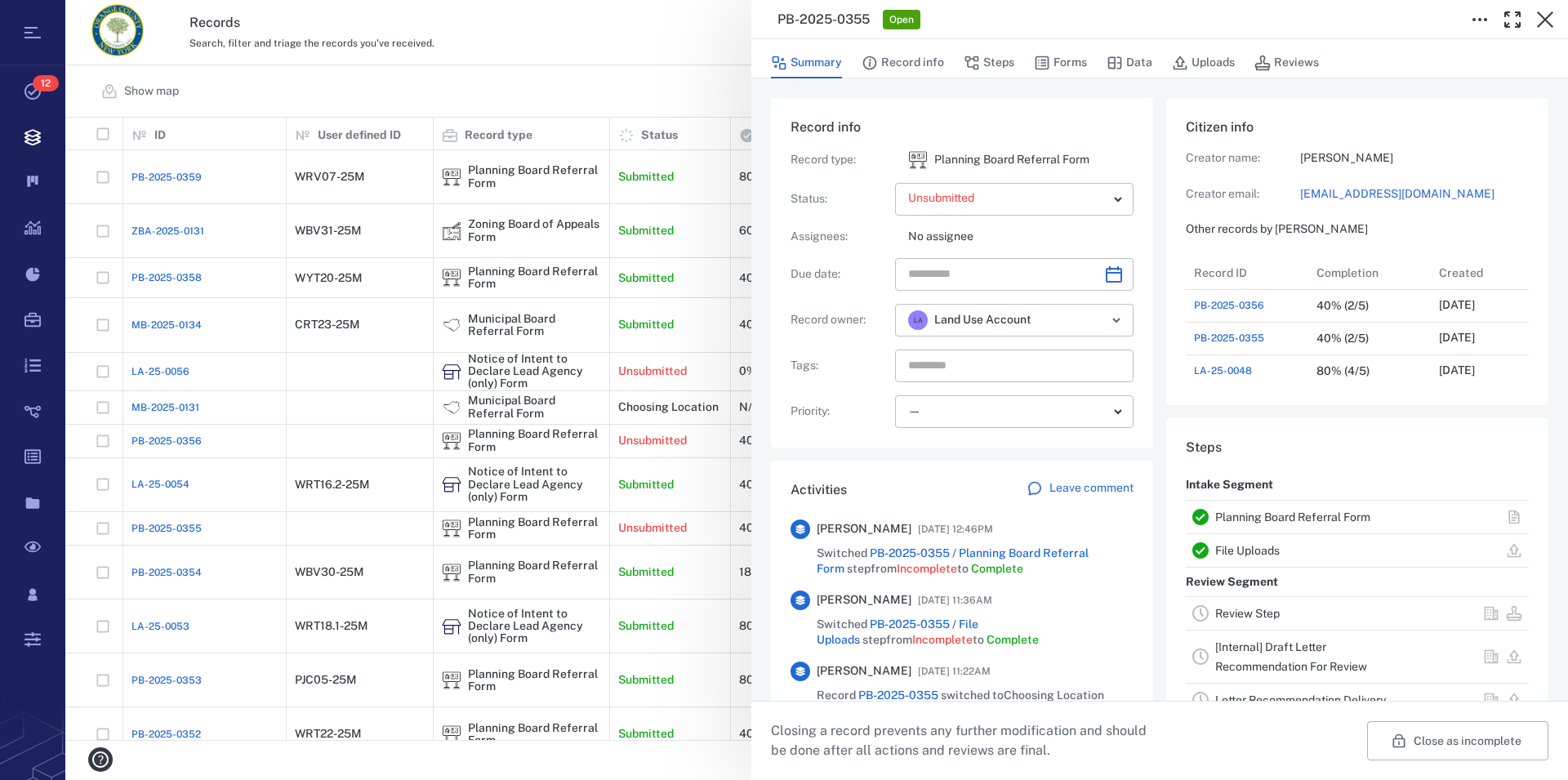
click at [1081, 485] on p "Leave comment" at bounding box center [1091, 489] width 84 height 16
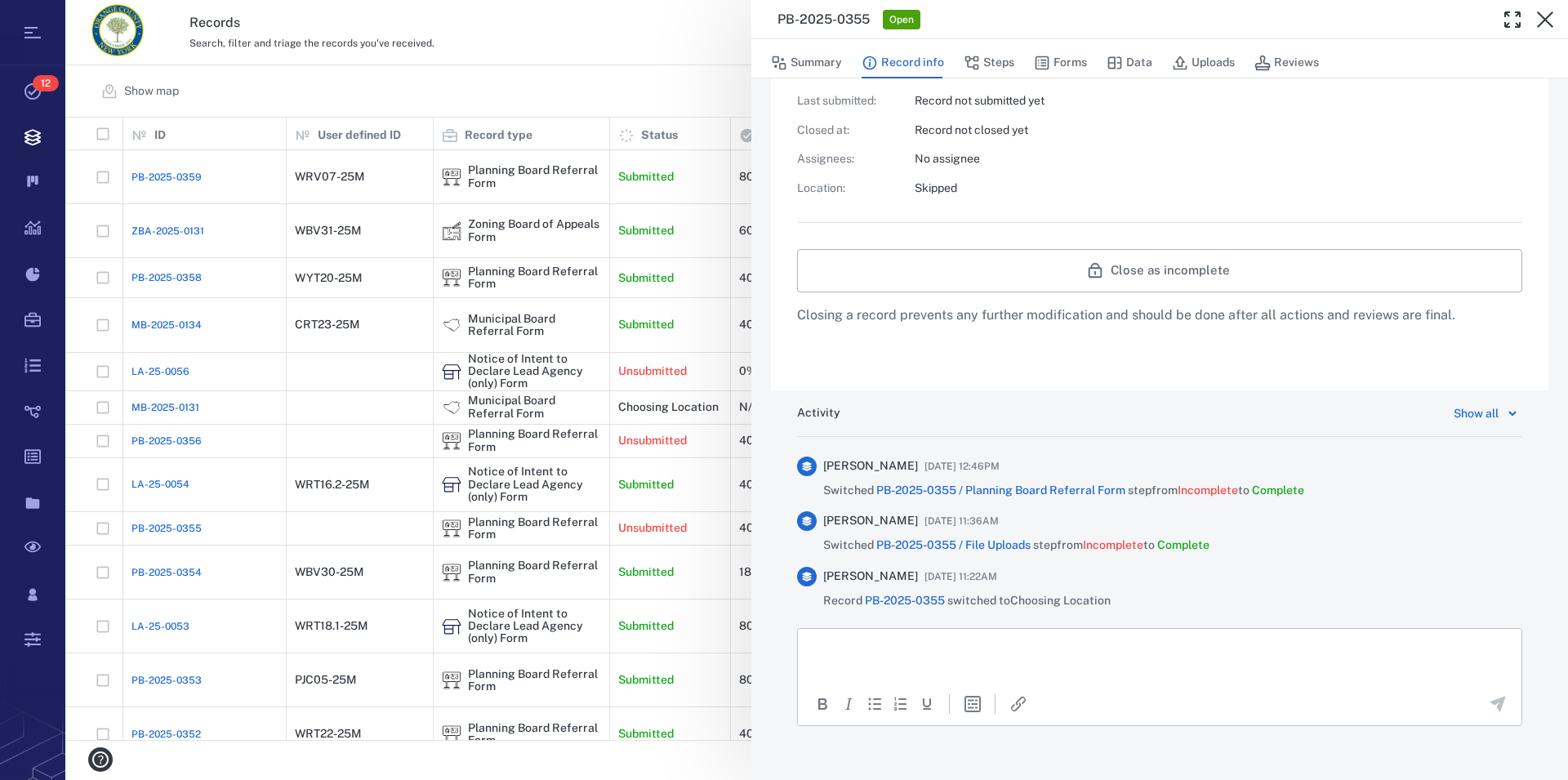
scroll to position [648, 0]
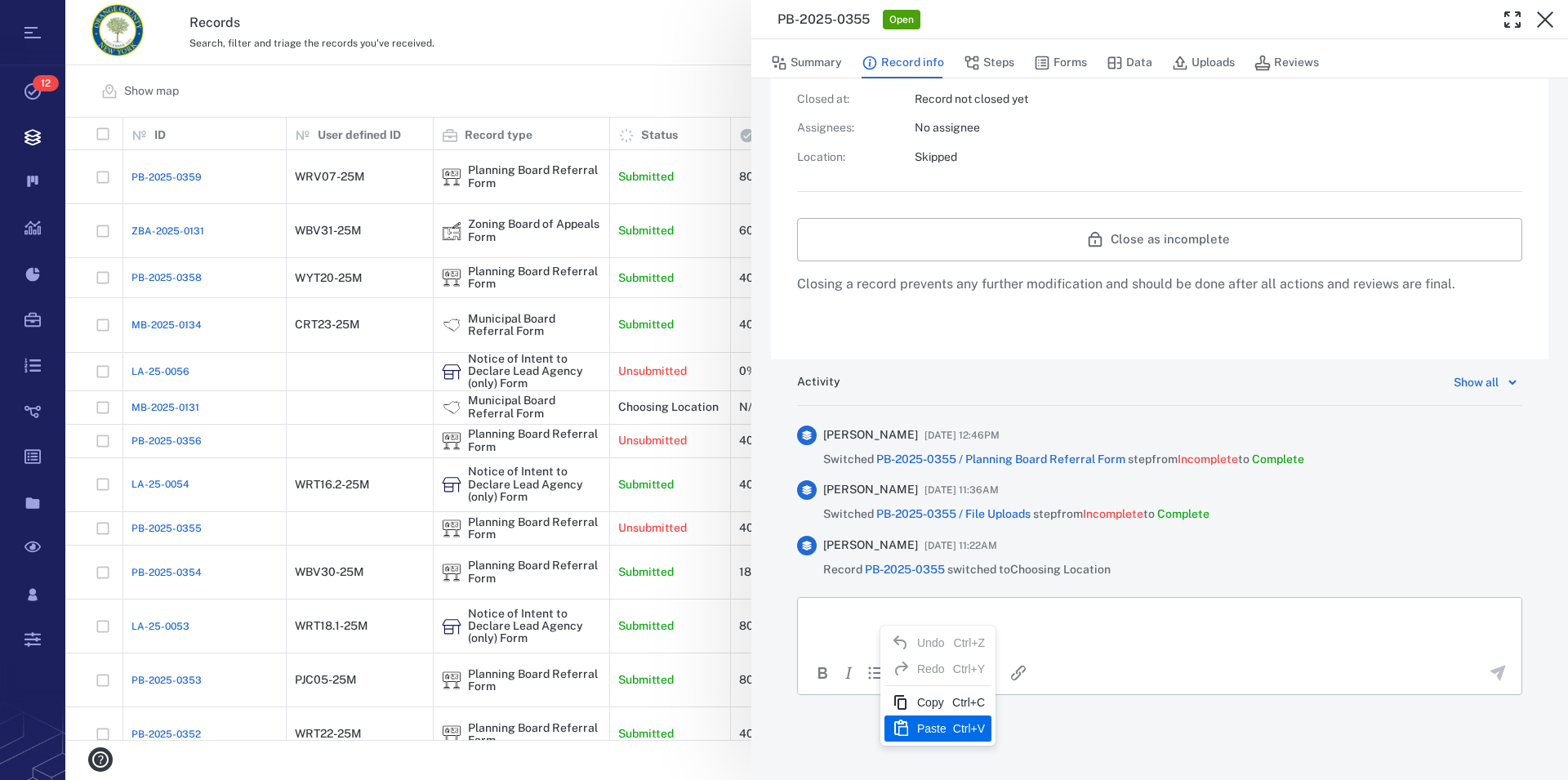
click at [954, 730] on div "Ctrl+V" at bounding box center [969, 728] width 32 height 19
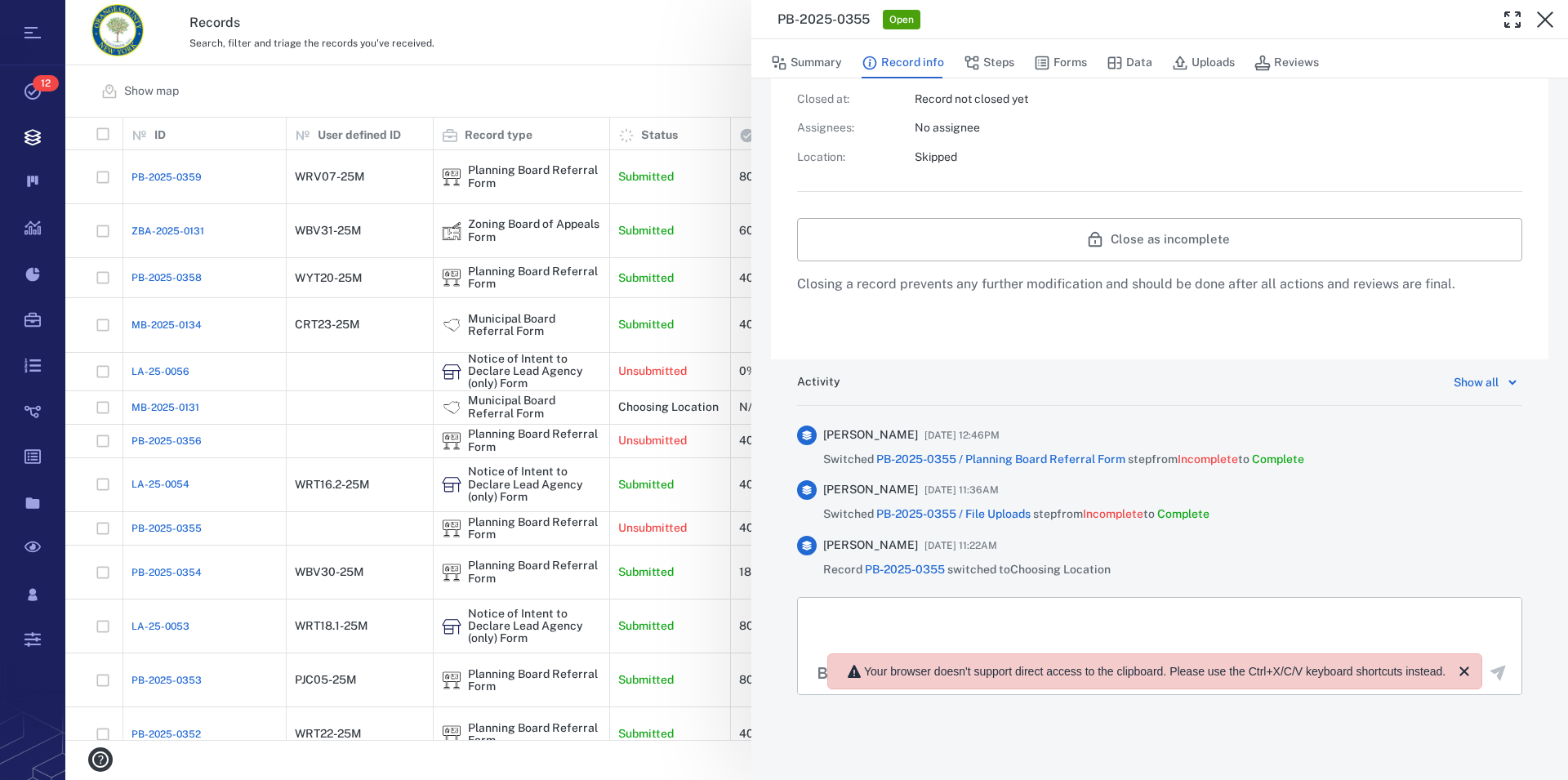
scroll to position [609, 1487]
click at [1542, 16] on icon "button" at bounding box center [1544, 19] width 19 height 19
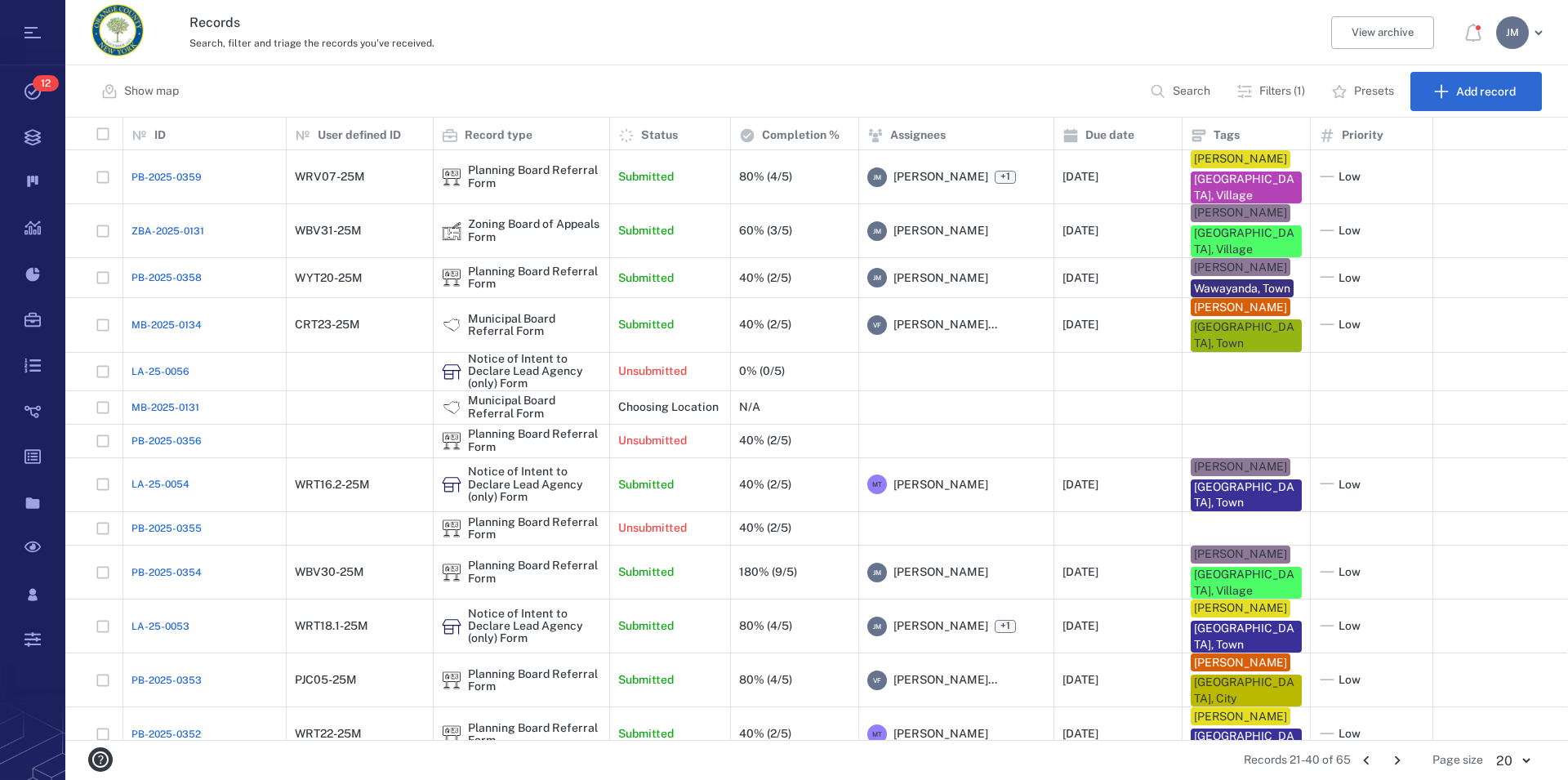
click at [1194, 87] on p "Search" at bounding box center [1190, 92] width 38 height 16
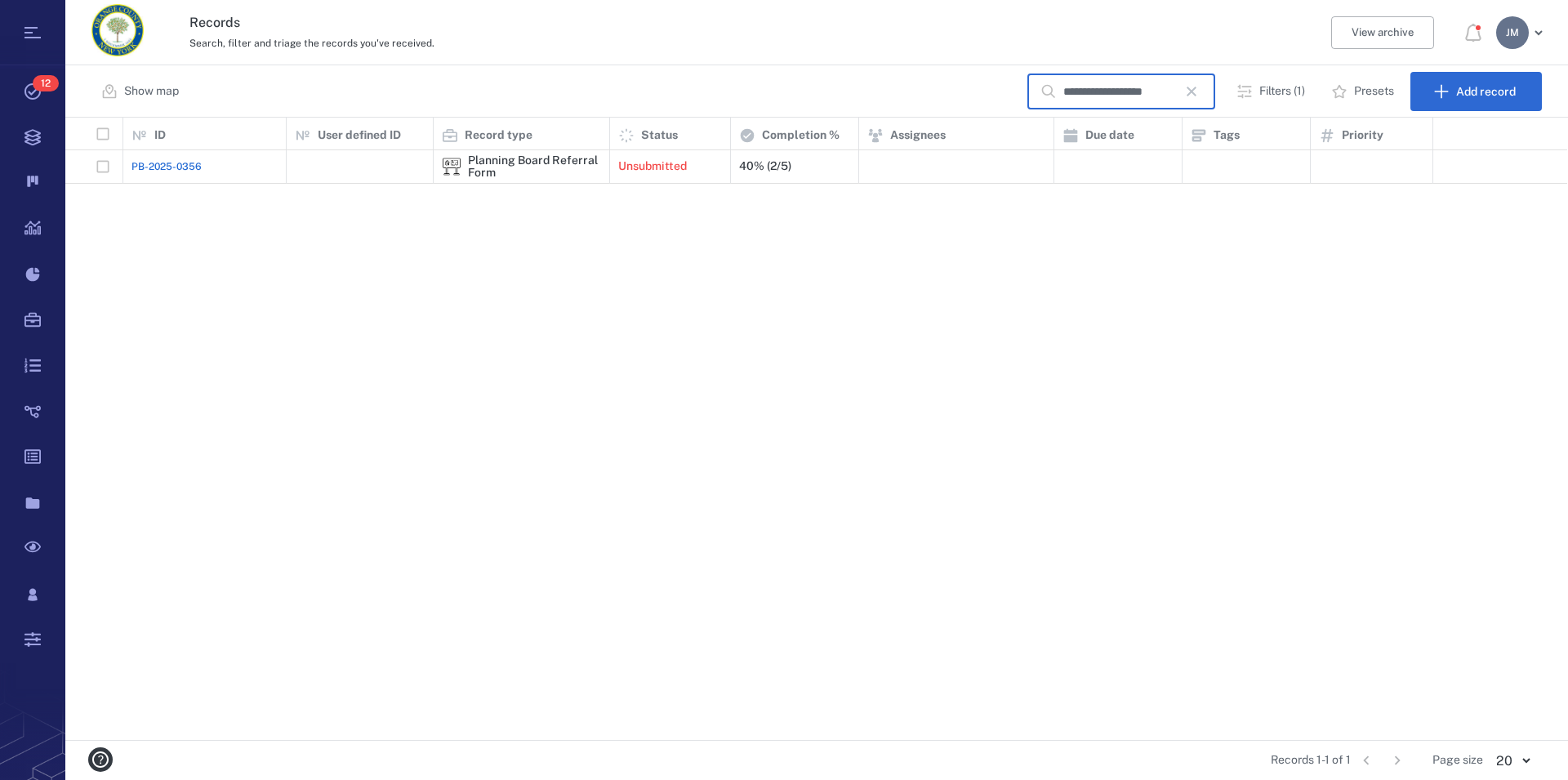
type input "**********"
click at [1196, 92] on icon "button" at bounding box center [1191, 91] width 10 height 10
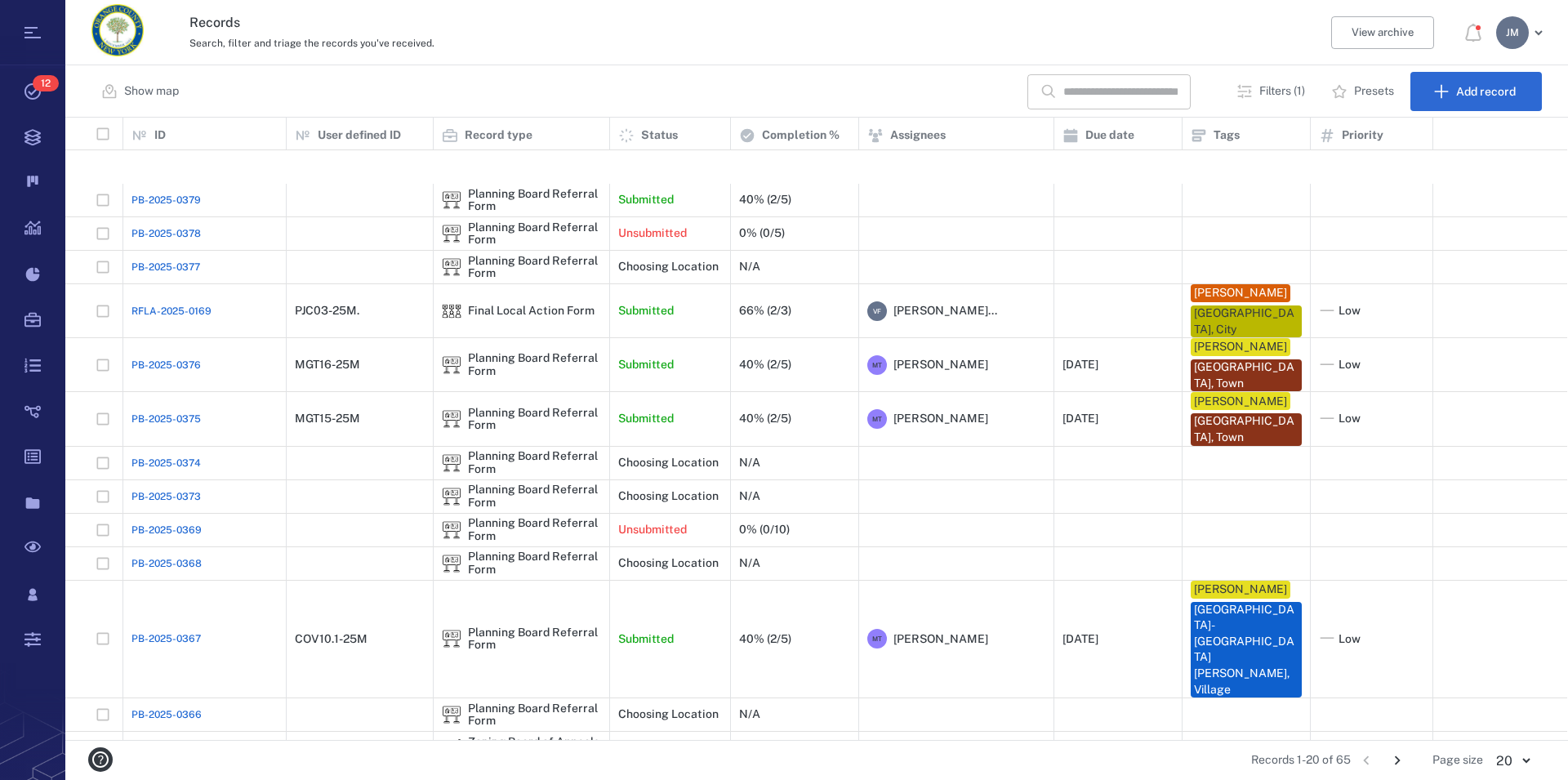
scroll to position [217, 0]
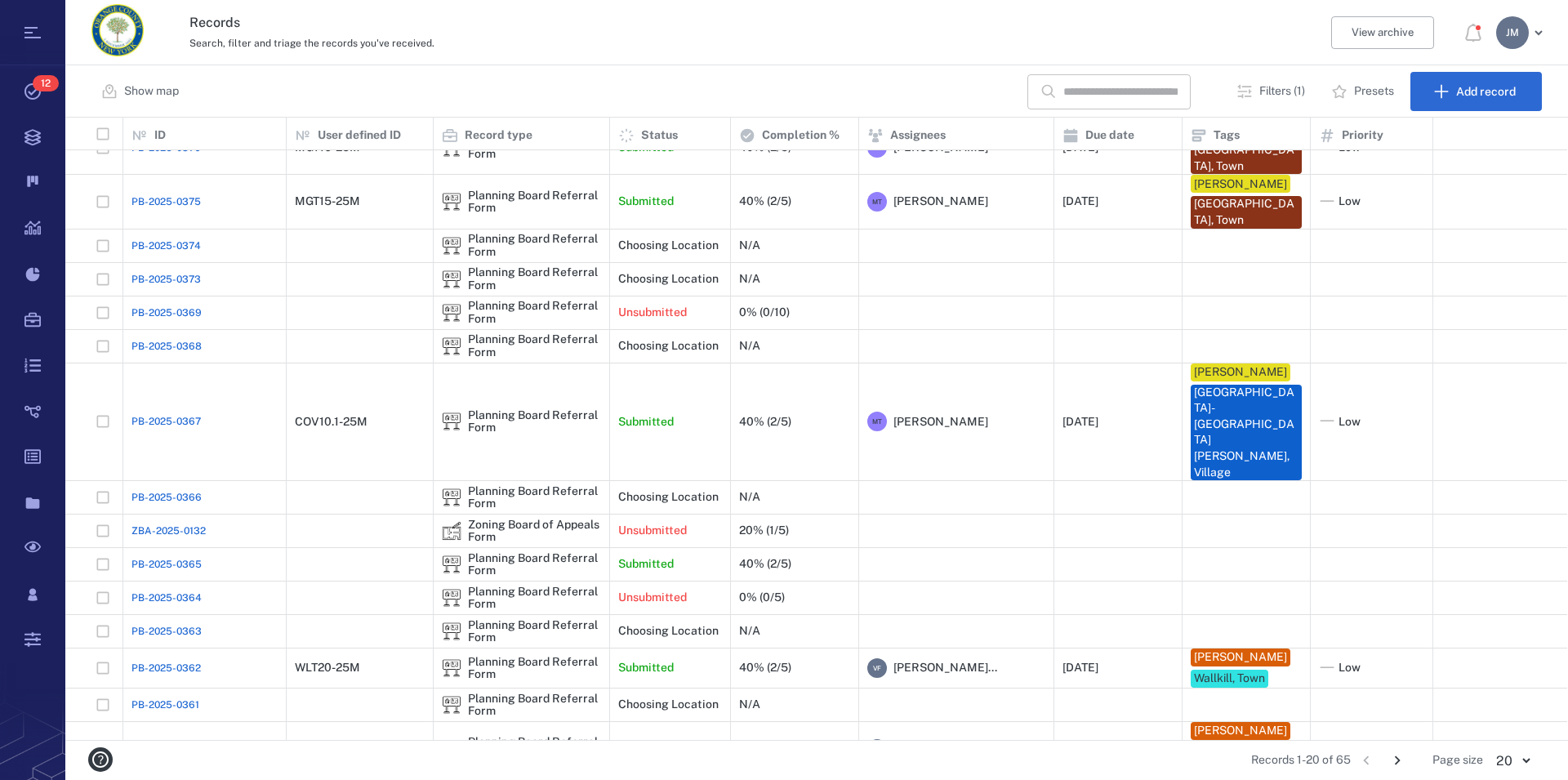
click at [1397, 762] on icon "Go to next page" at bounding box center [1398, 761] width 18 height 18
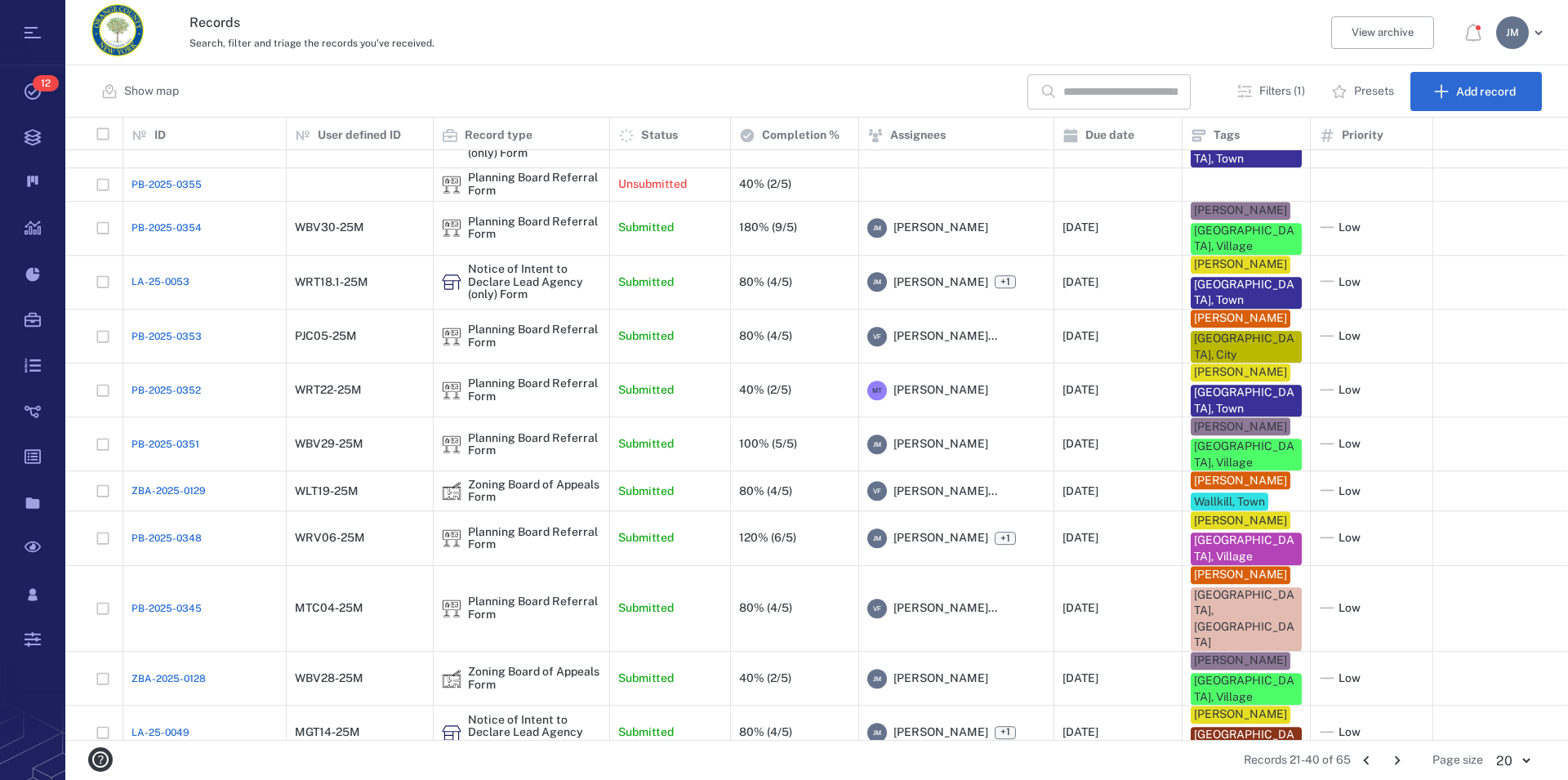
scroll to position [0, 0]
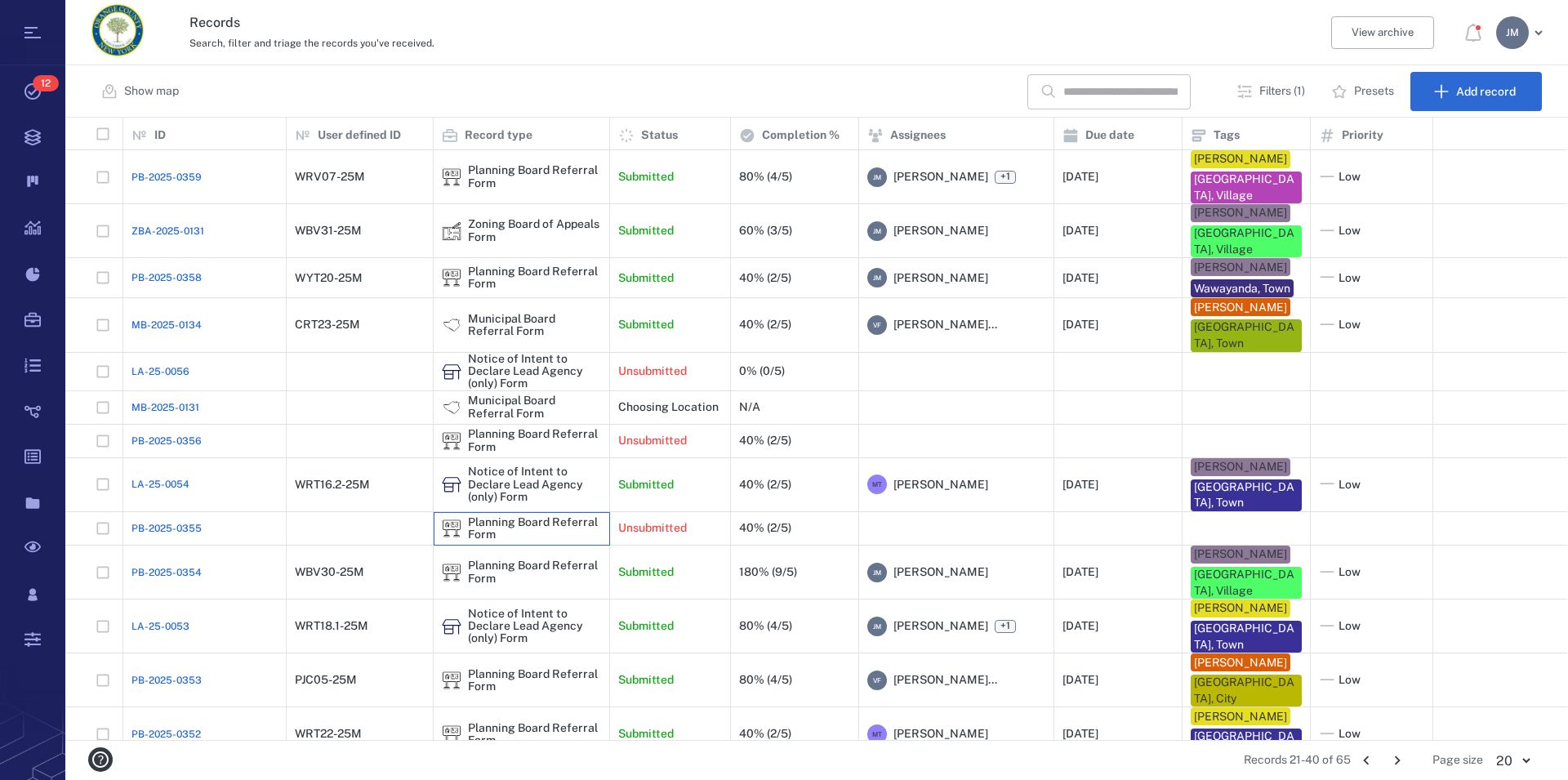
click at [561, 516] on div "Planning Board Referral Form" at bounding box center [534, 529] width 133 height 26
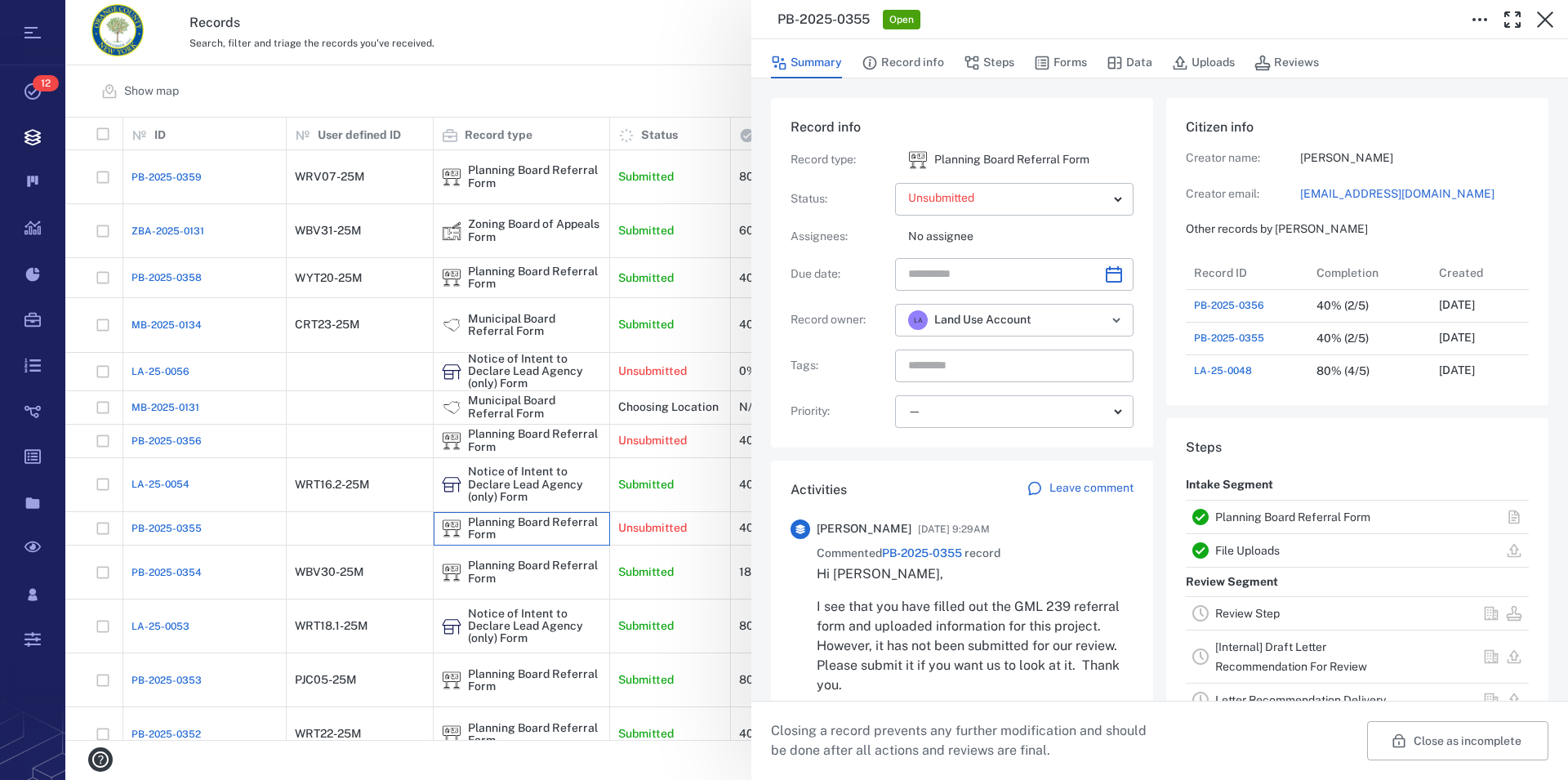
scroll to position [850, 309]
click at [1279, 513] on link "Planning Board Referral Form" at bounding box center [1292, 517] width 155 height 13
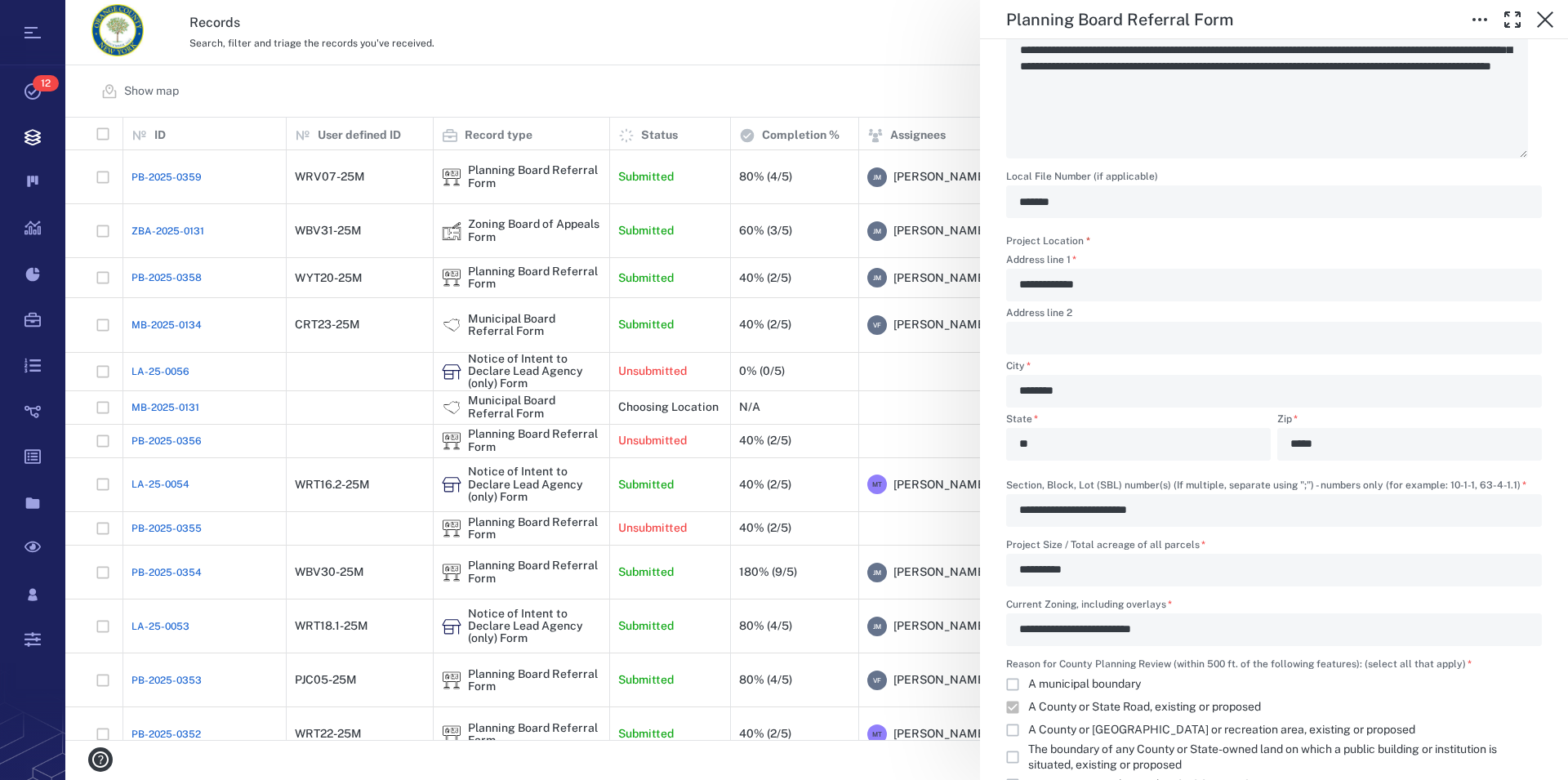
scroll to position [372, 0]
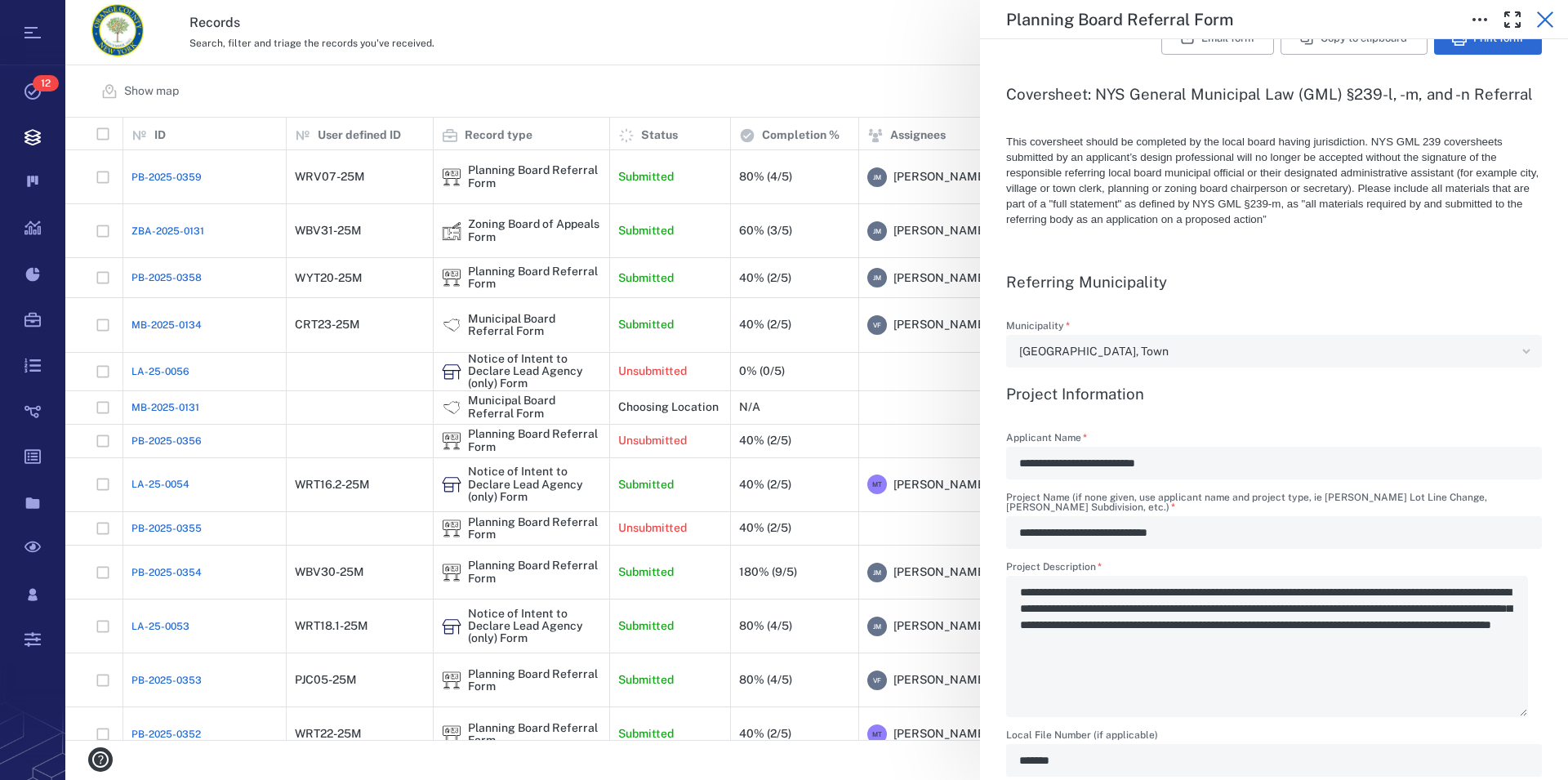
click at [1547, 23] on icon "button" at bounding box center [1545, 19] width 16 height 16
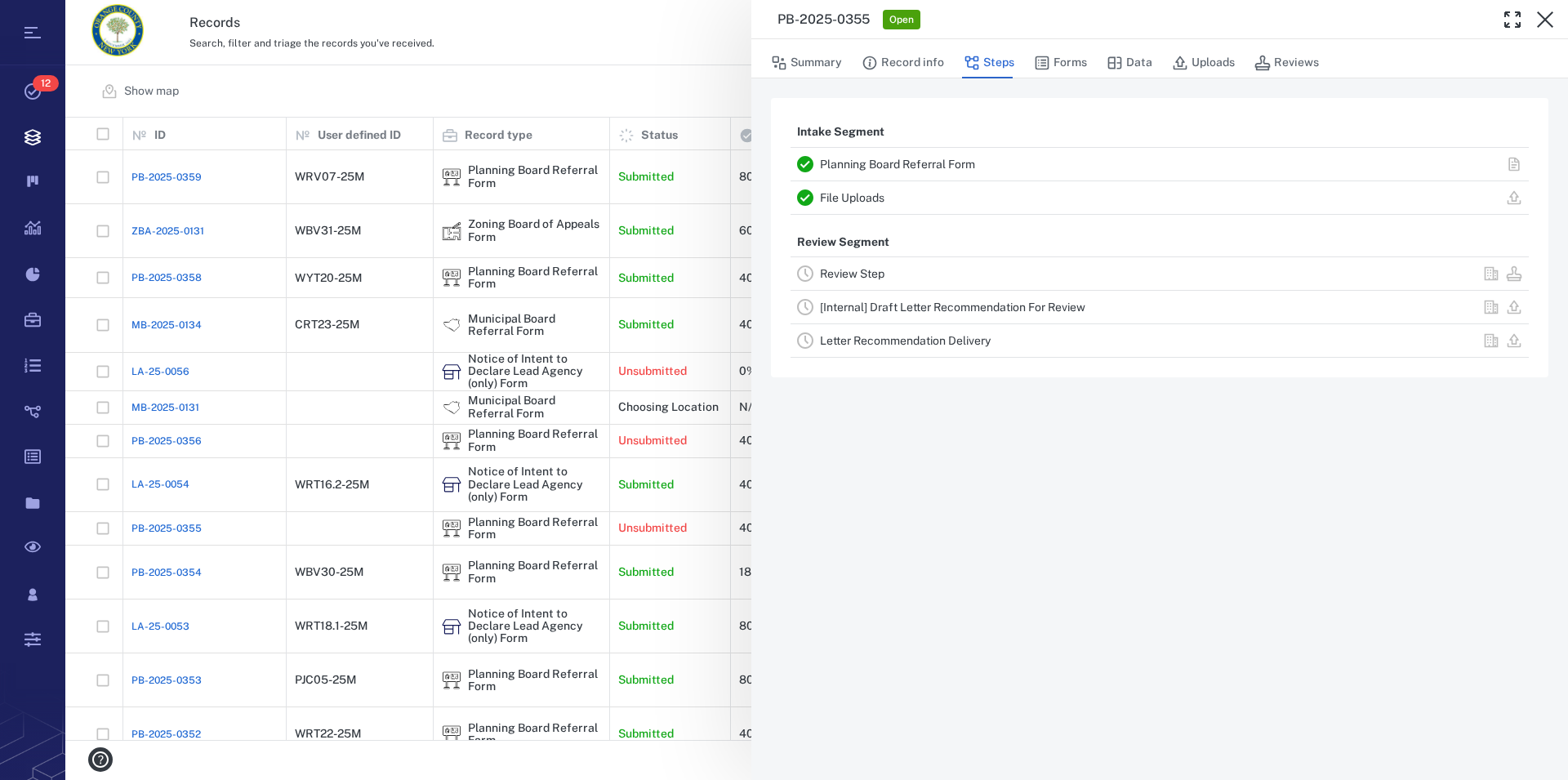
click at [1547, 23] on icon "button" at bounding box center [1545, 19] width 16 height 16
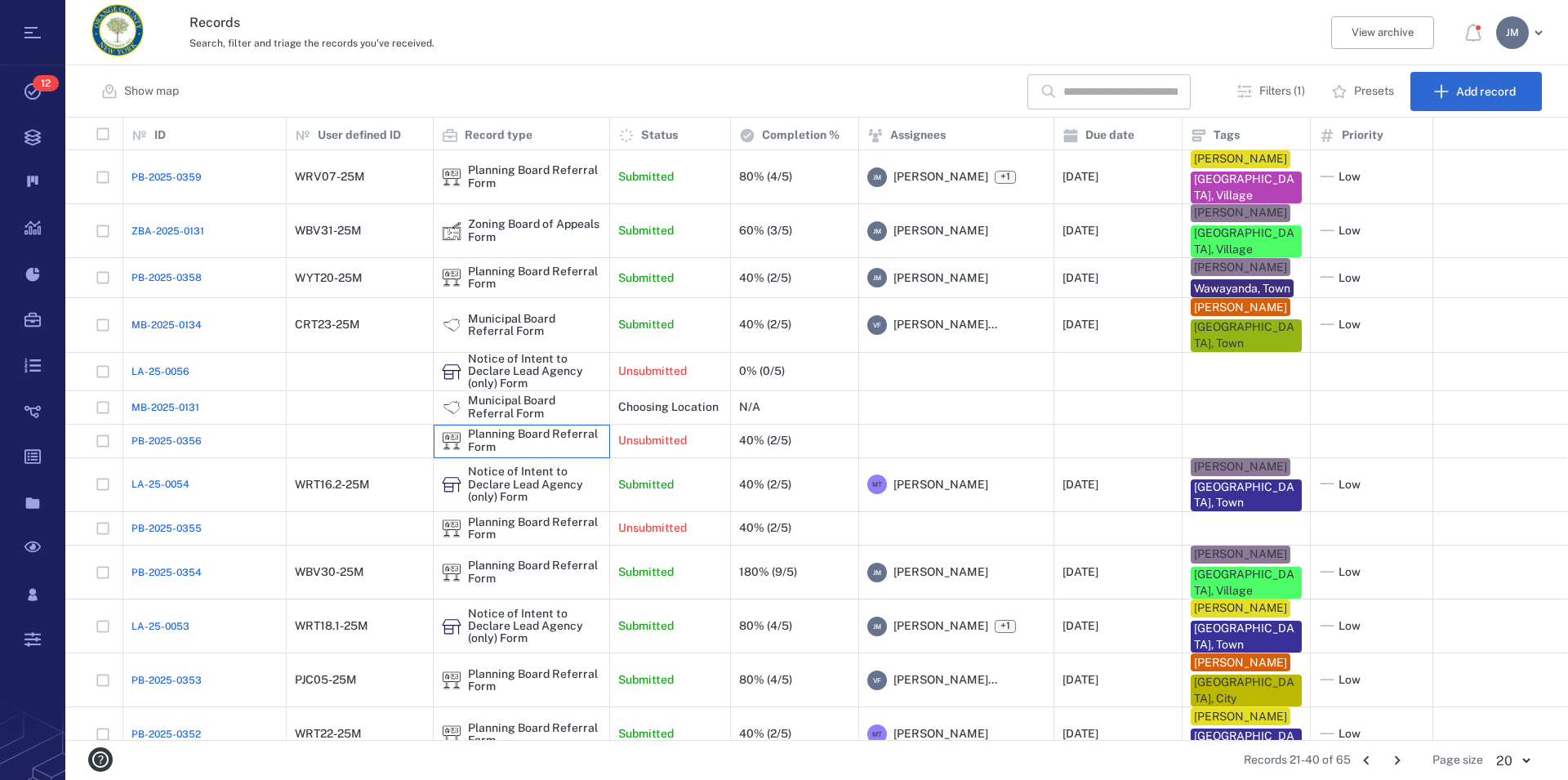
click at [519, 428] on div "Planning Board Referral Form" at bounding box center [534, 441] width 133 height 26
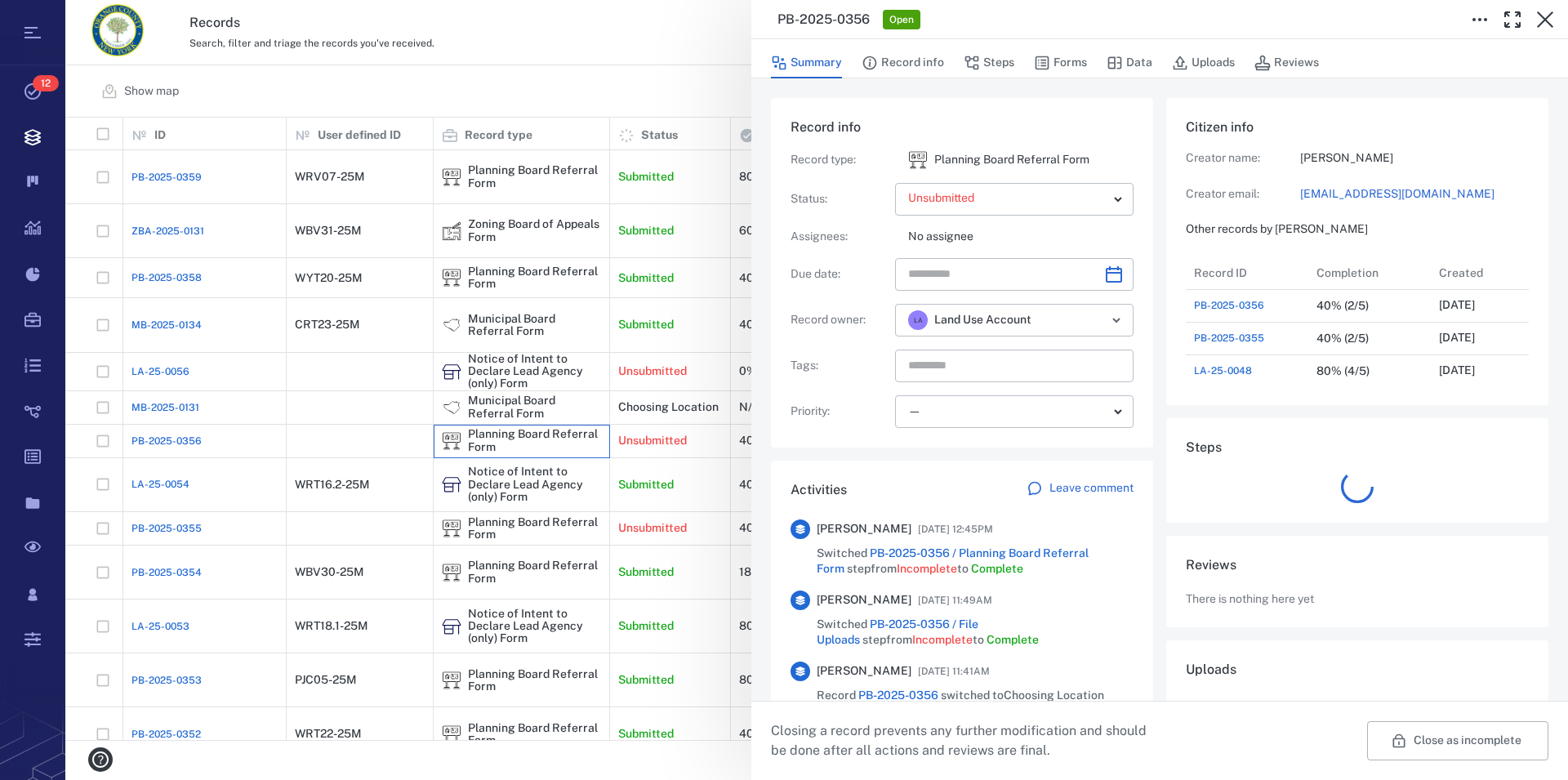
scroll to position [850, 309]
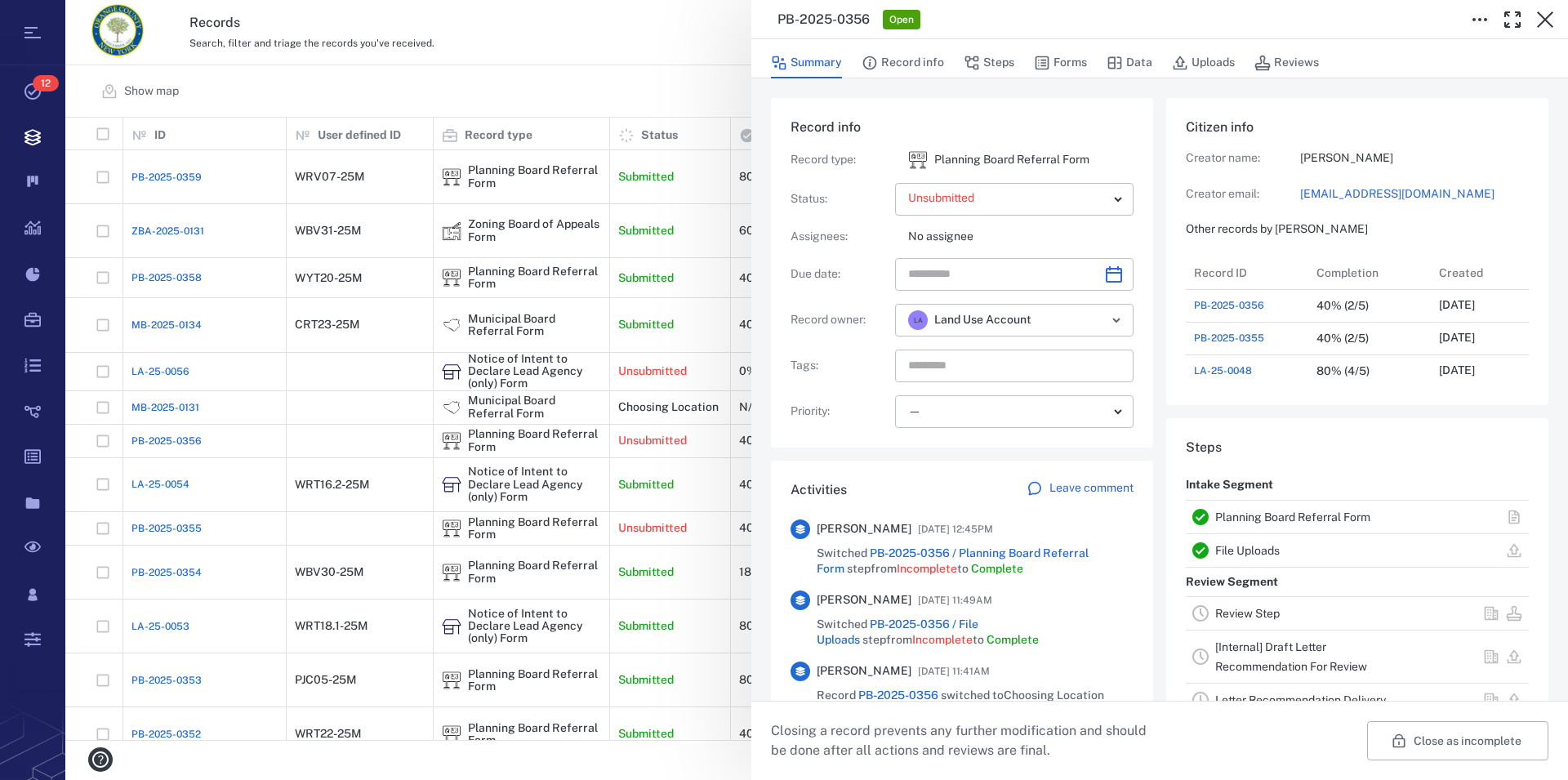
click at [1269, 518] on link "Planning Board Referral Form" at bounding box center [1292, 517] width 155 height 13
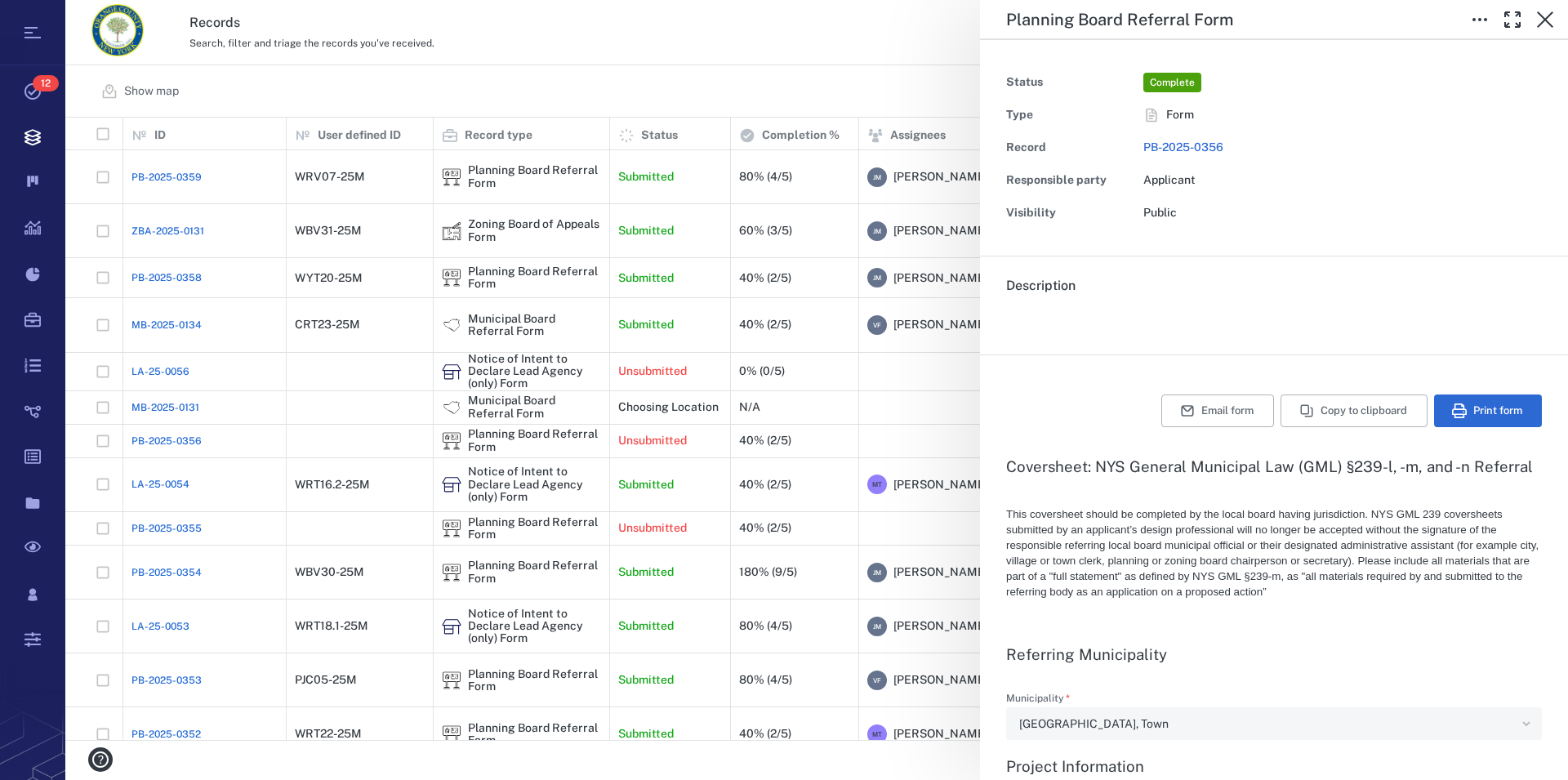
type textarea "*"
click at [1546, 11] on icon "button" at bounding box center [1544, 19] width 19 height 19
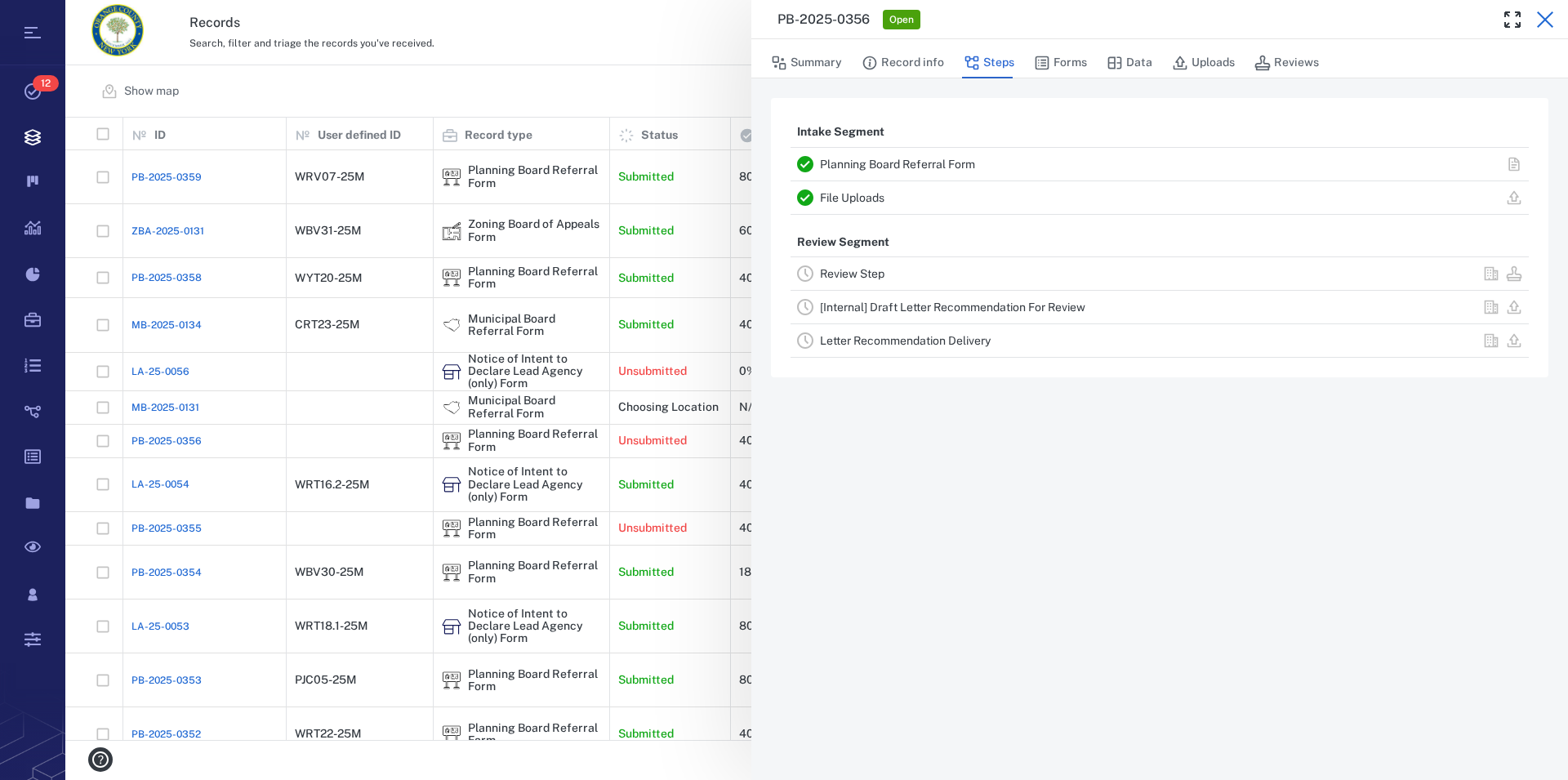
click at [1552, 20] on icon "button" at bounding box center [1544, 19] width 19 height 19
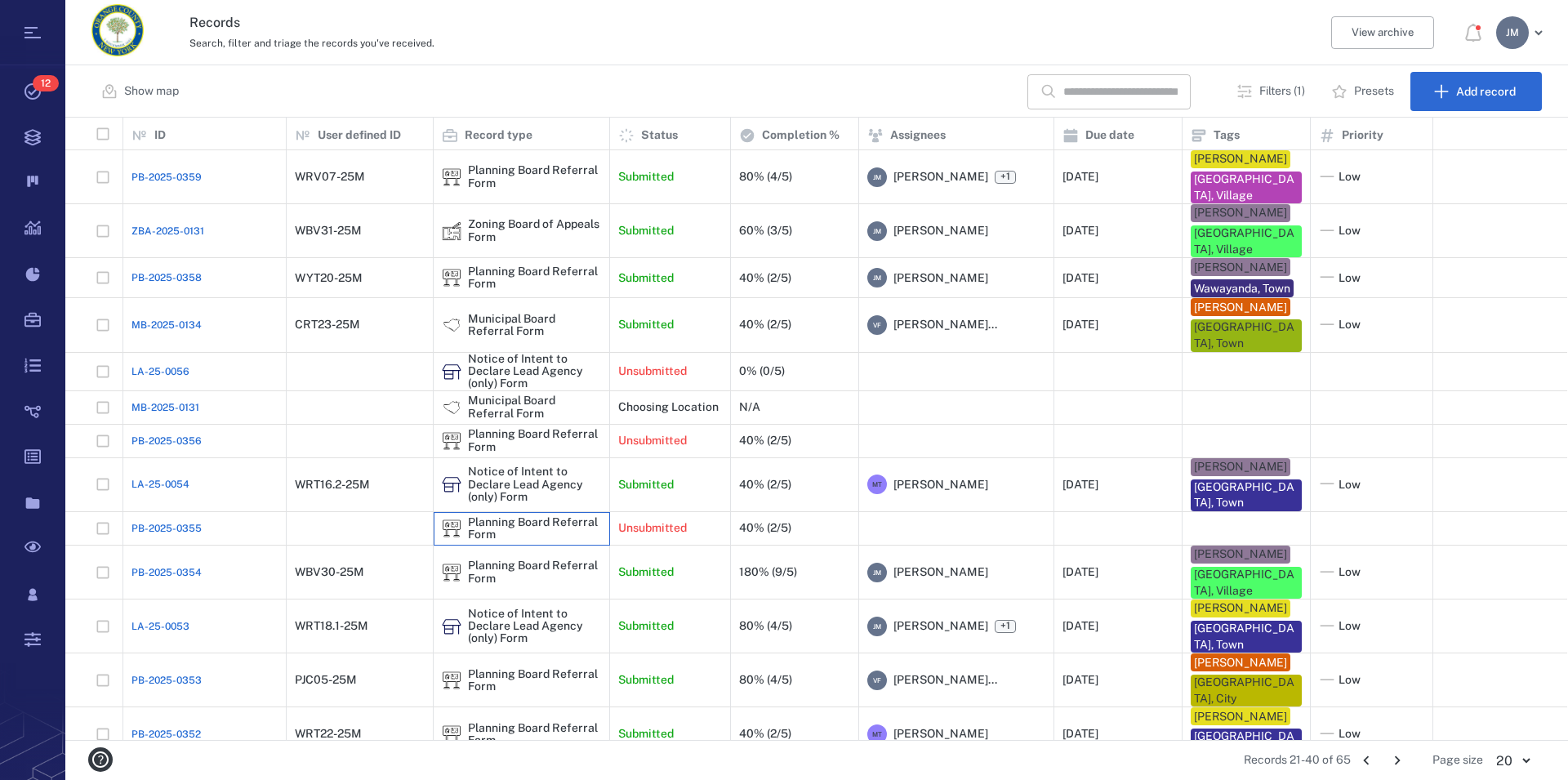
click at [537, 516] on div "Planning Board Referral Form" at bounding box center [534, 529] width 133 height 26
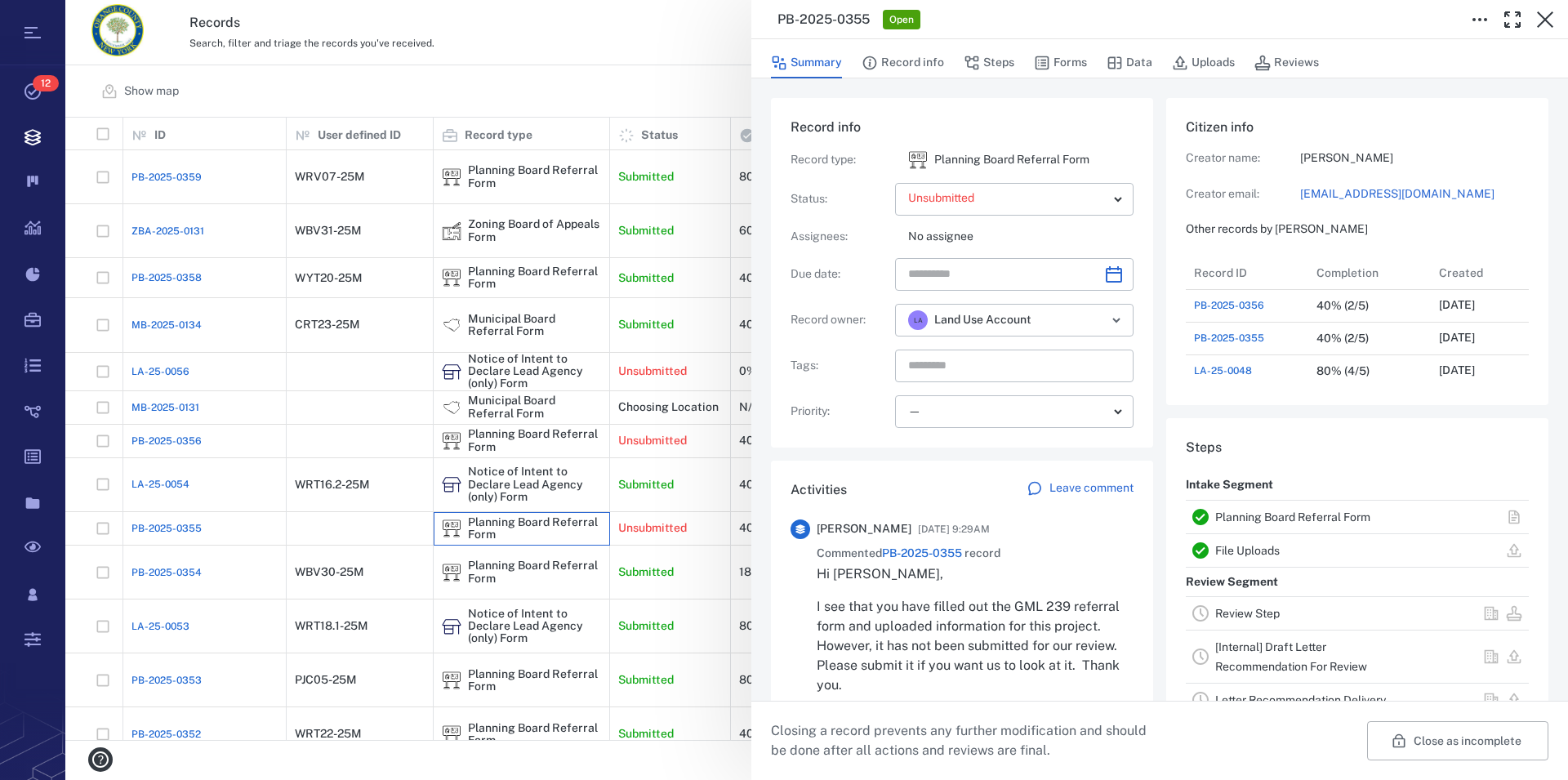
scroll to position [15, 16]
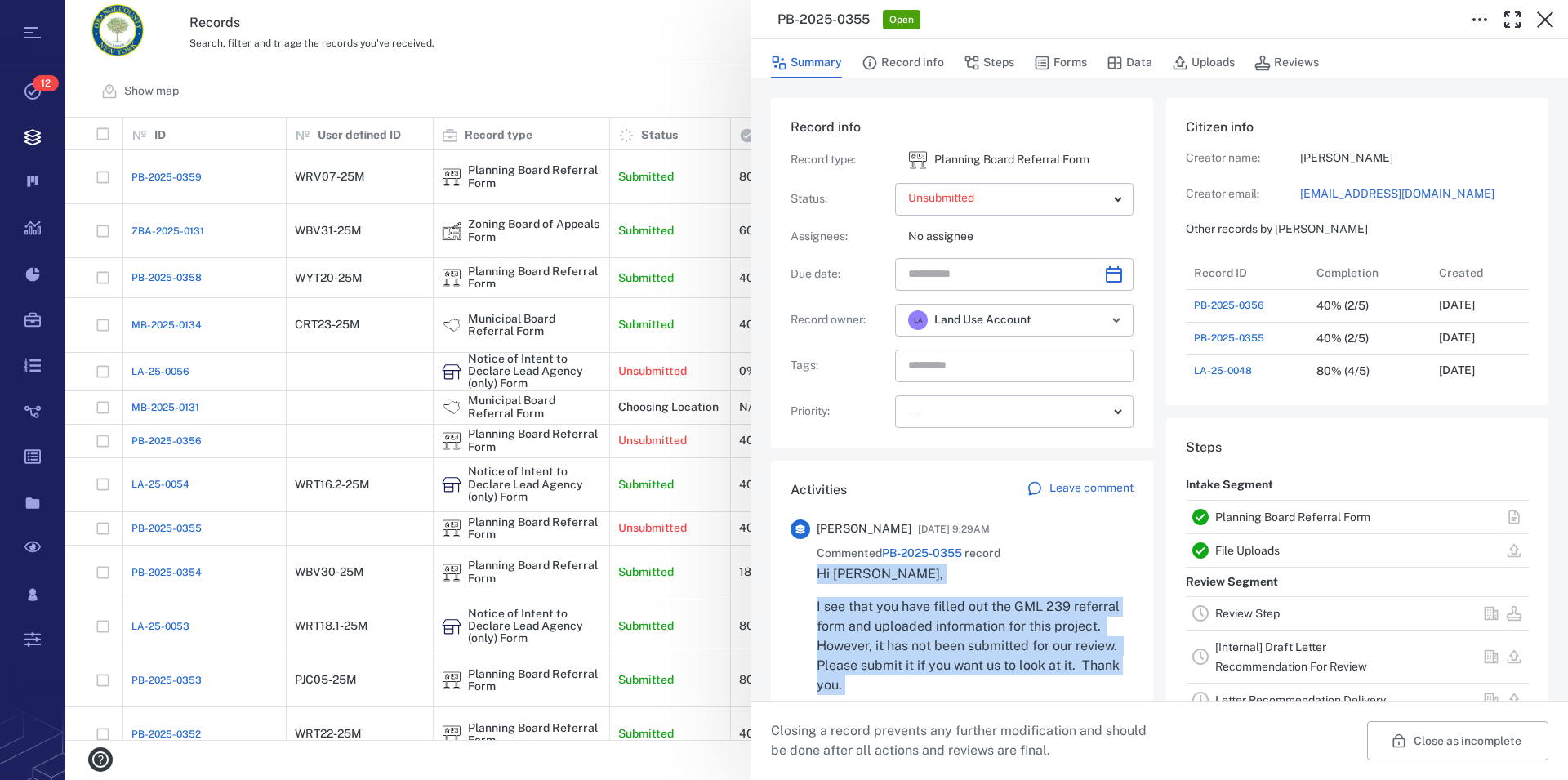
drag, startPoint x: 820, startPoint y: 574, endPoint x: 931, endPoint y: 717, distance: 181.0
click at [931, 717] on div "Hi Kari, I see that you have filled out the GML 239 referral form and uploaded …" at bounding box center [975, 663] width 317 height 196
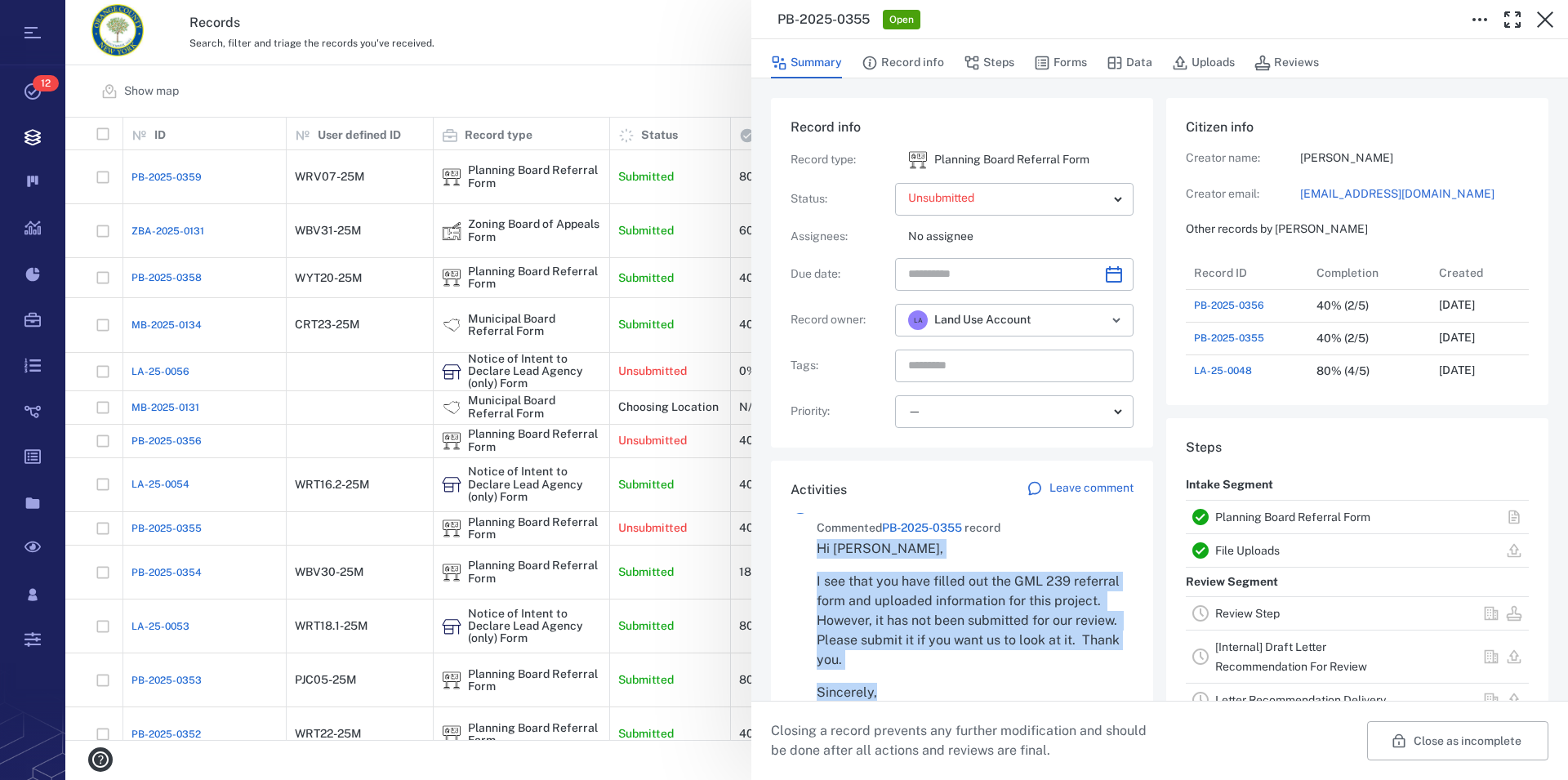
scroll to position [0, 0]
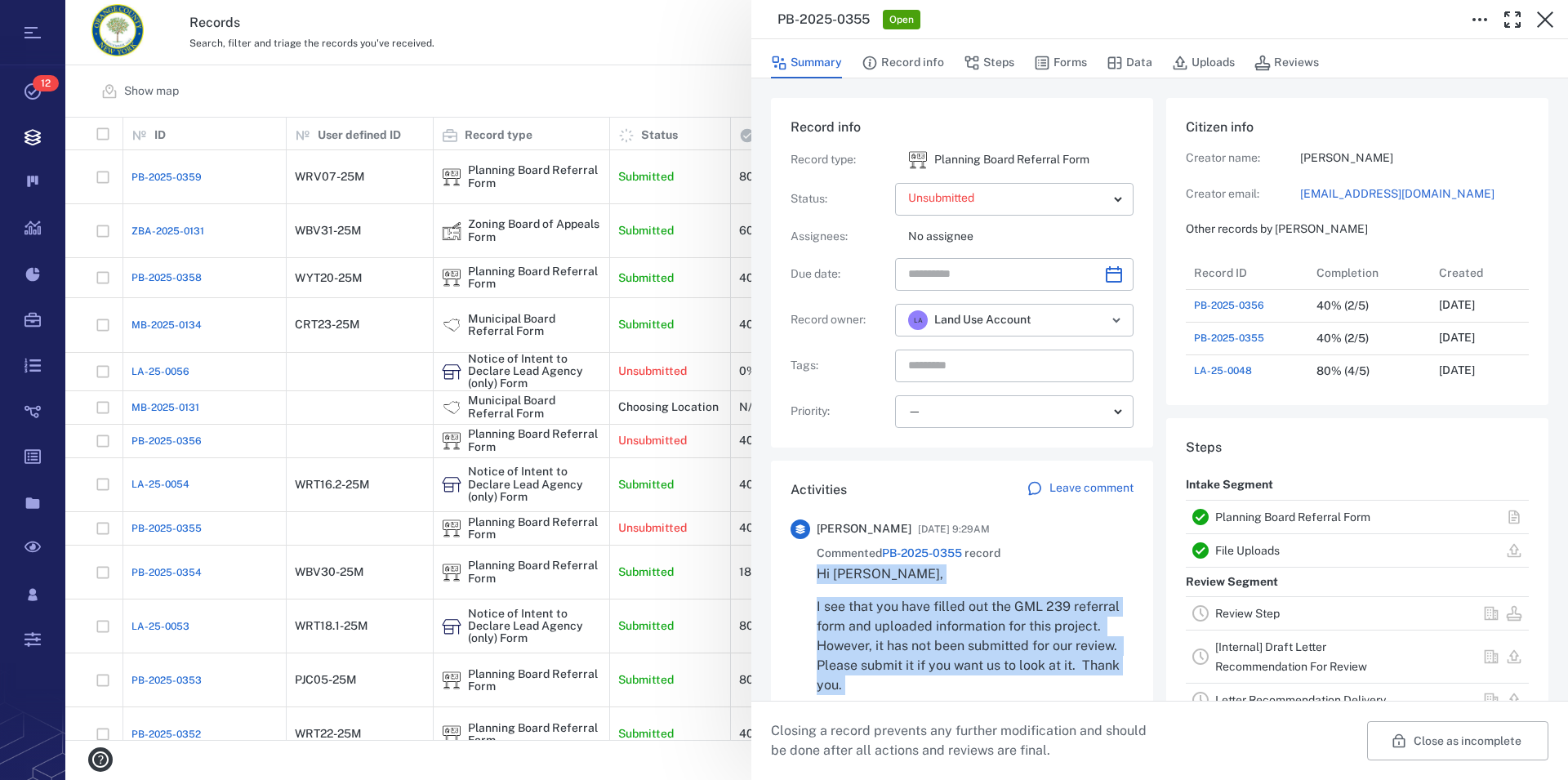
click at [824, 579] on p "Hi Kari," at bounding box center [975, 574] width 317 height 19
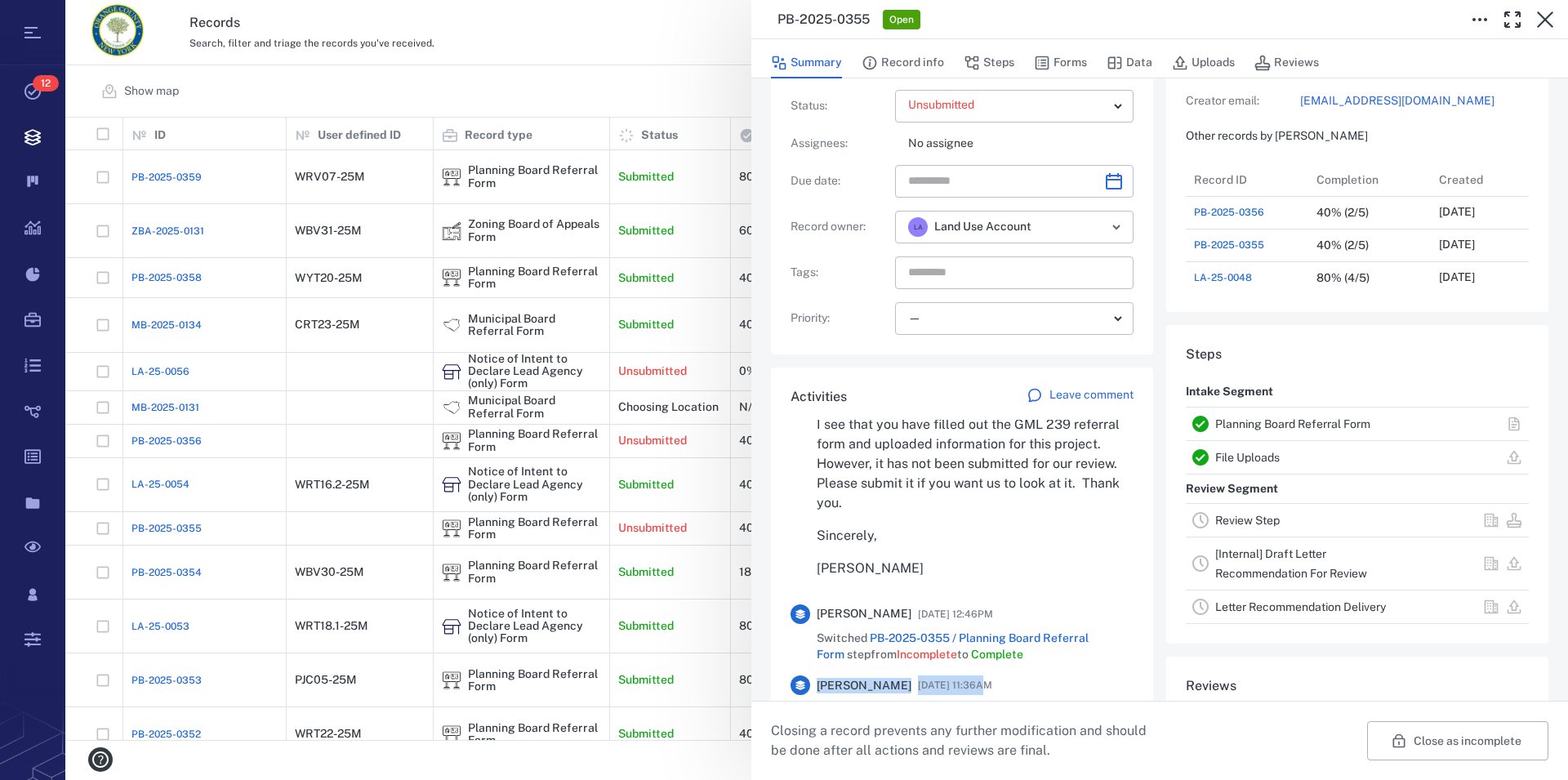
scroll to position [93, 0]
drag, startPoint x: 817, startPoint y: 576, endPoint x: 943, endPoint y: 563, distance: 126.7
click at [943, 563] on div "Hi Kari, I see that you have filled out the GML 239 referral form and uploaded …" at bounding box center [975, 477] width 317 height 196
copy div "Hi Kari, I see that you have filled out the GML 239 referral form and uploaded …"
click at [1551, 24] on icon "button" at bounding box center [1544, 19] width 19 height 19
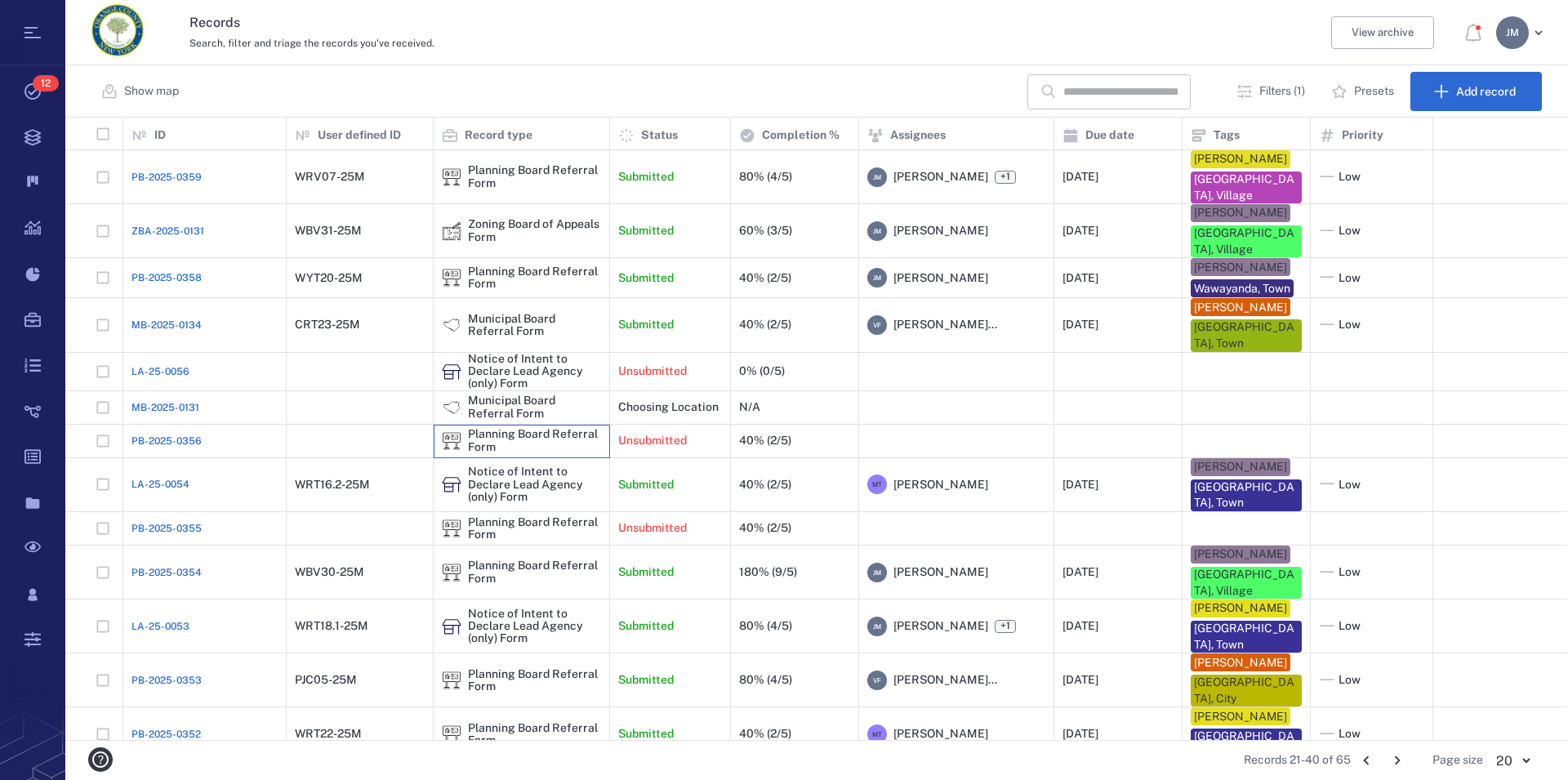
click at [532, 428] on div "Planning Board Referral Form" at bounding box center [534, 441] width 133 height 26
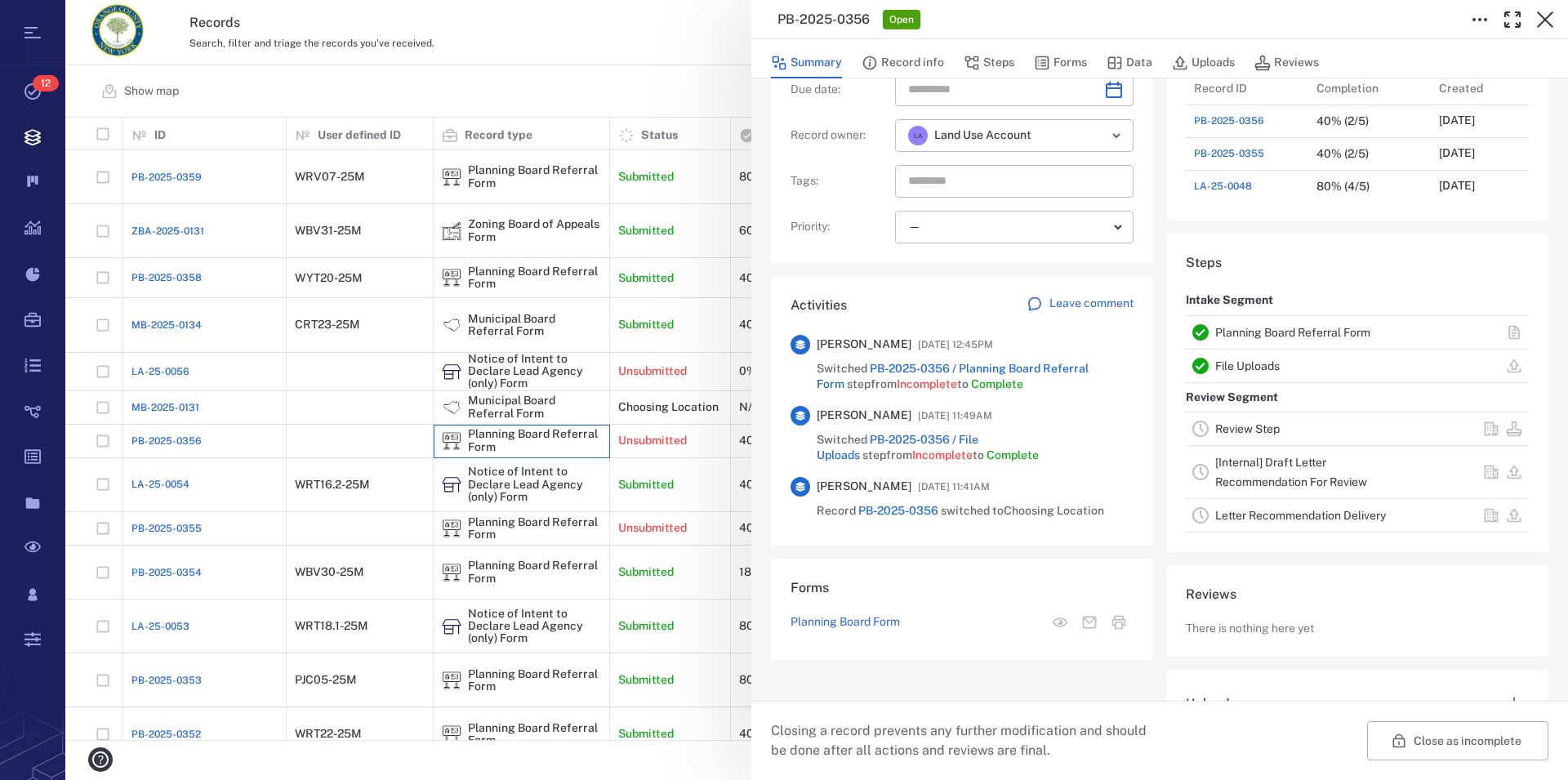
scroll to position [93, 0]
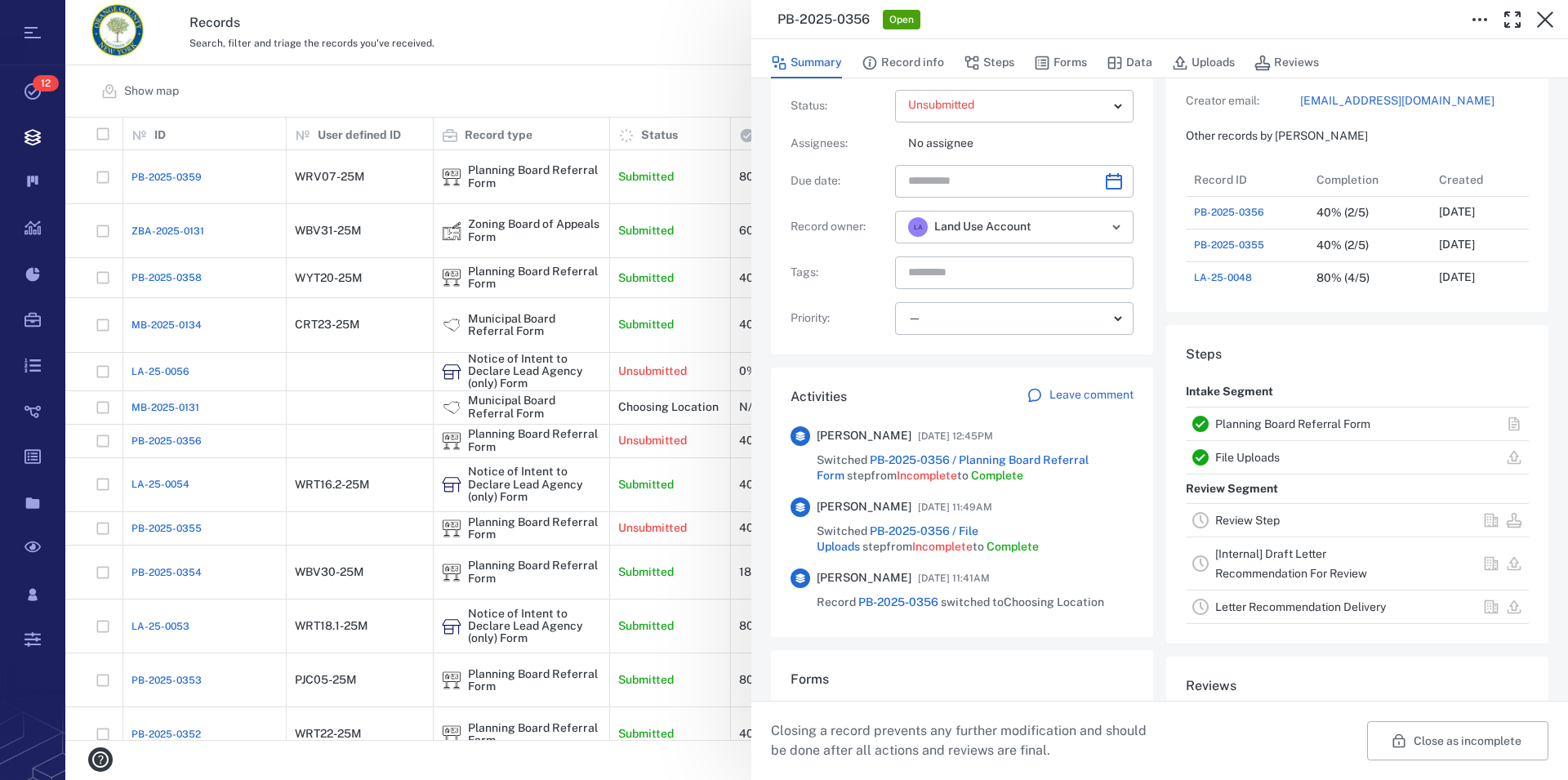
click at [1246, 423] on link "Planning Board Referral Form" at bounding box center [1292, 423] width 155 height 13
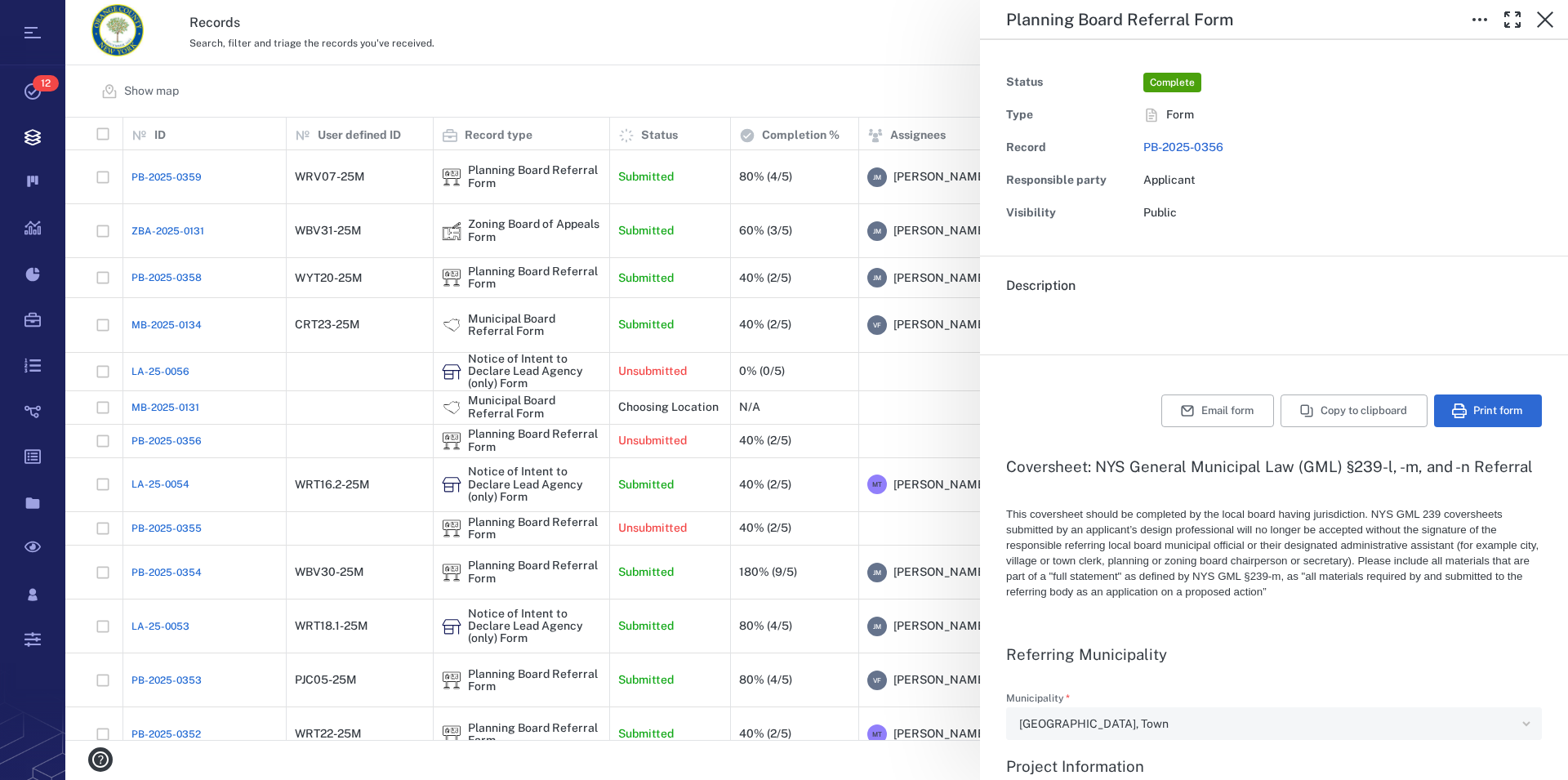
type textarea "*"
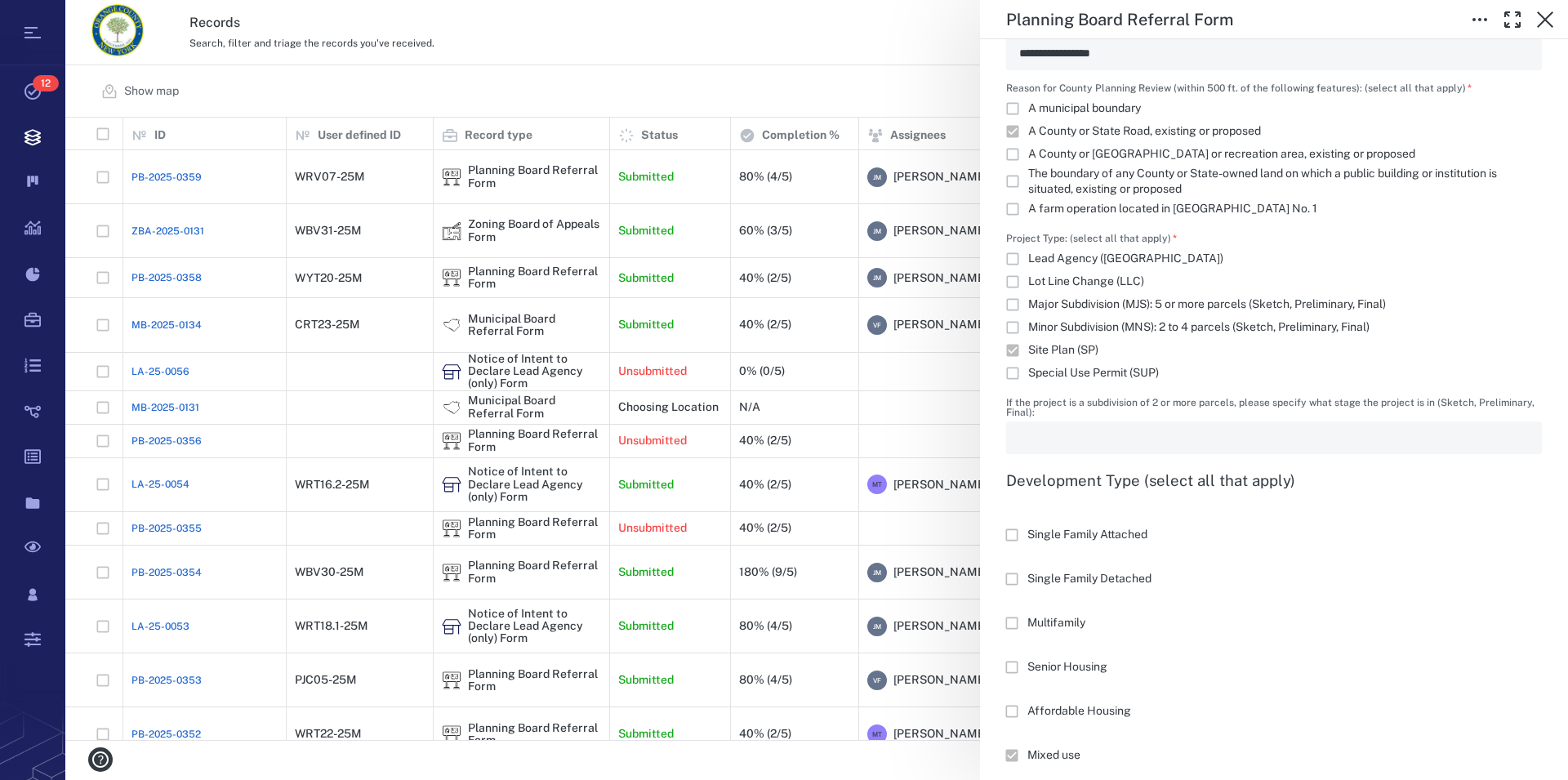
scroll to position [838, 0]
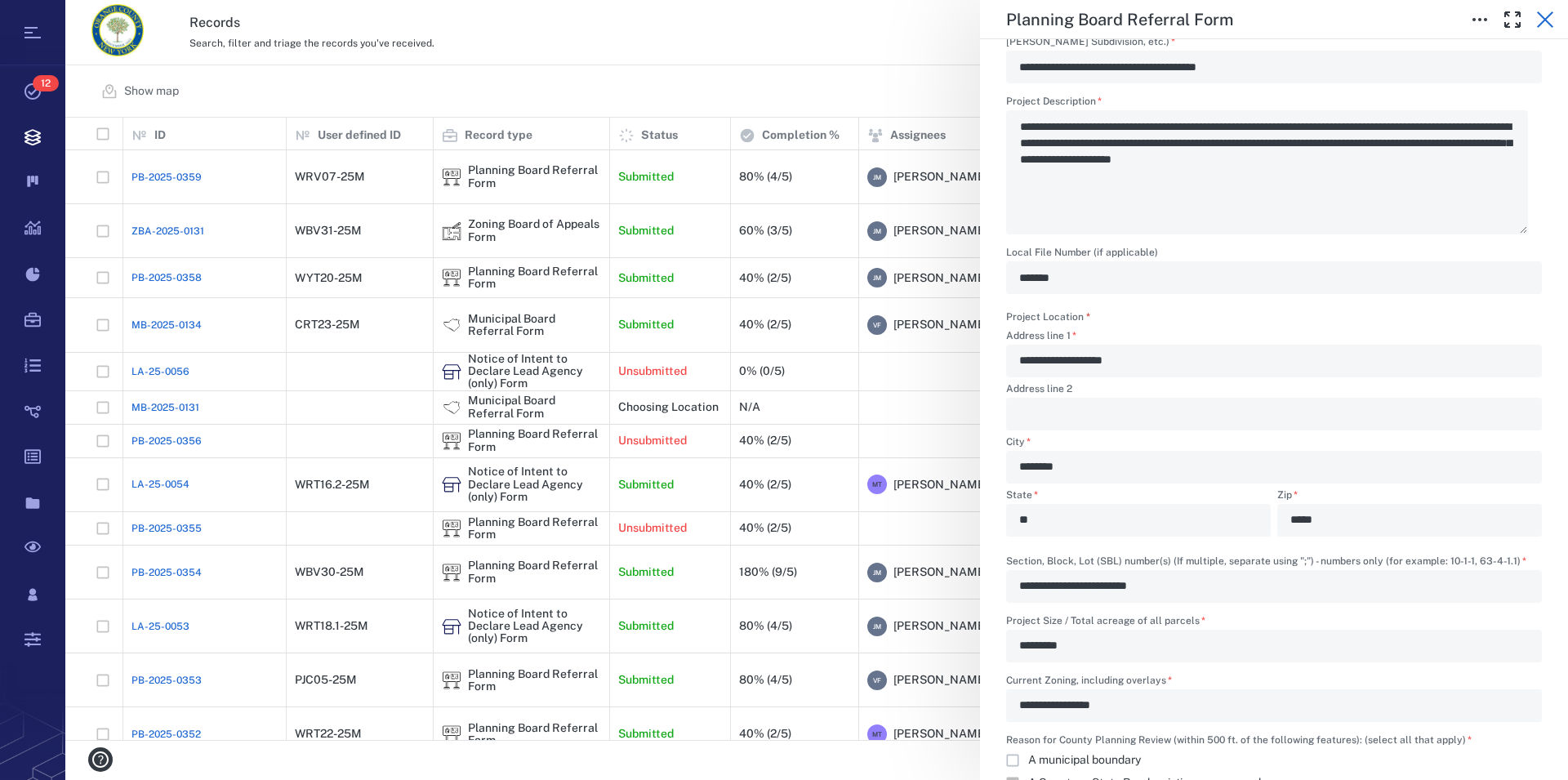
click at [1543, 17] on icon "button" at bounding box center [1545, 19] width 16 height 16
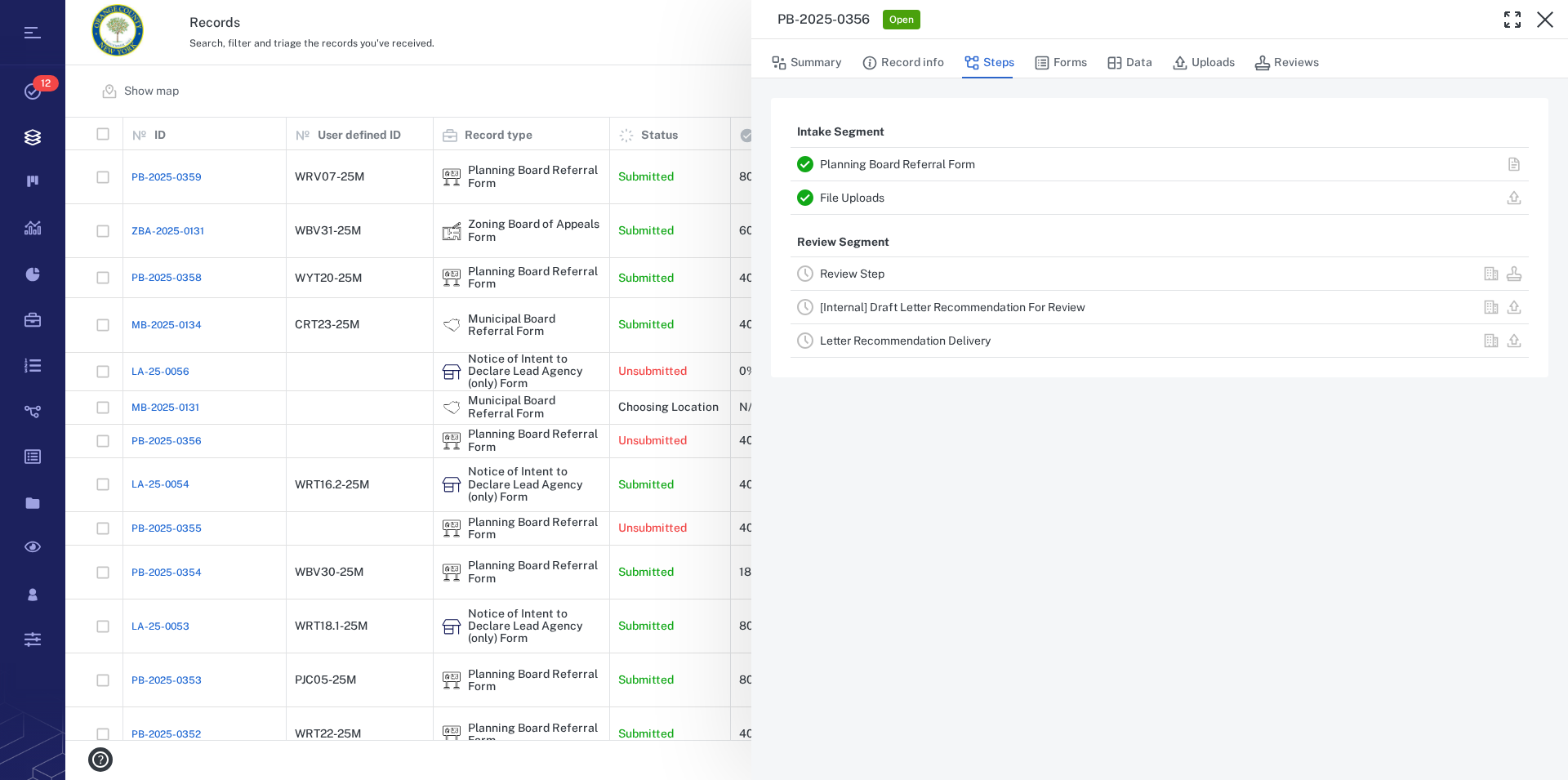
click at [849, 203] on link "File Uploads" at bounding box center [852, 197] width 64 height 13
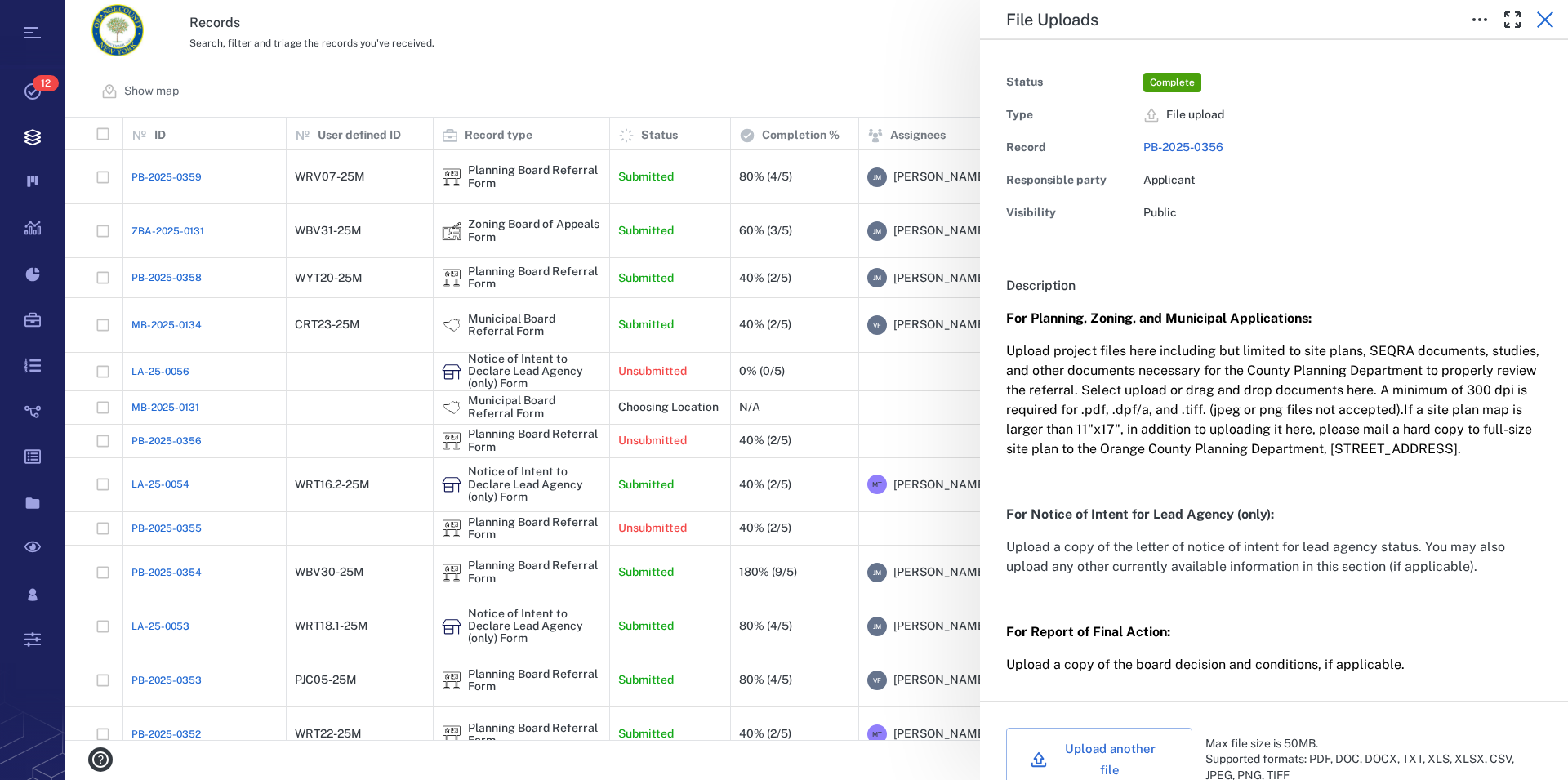
click at [1543, 16] on icon "button" at bounding box center [1544, 19] width 19 height 19
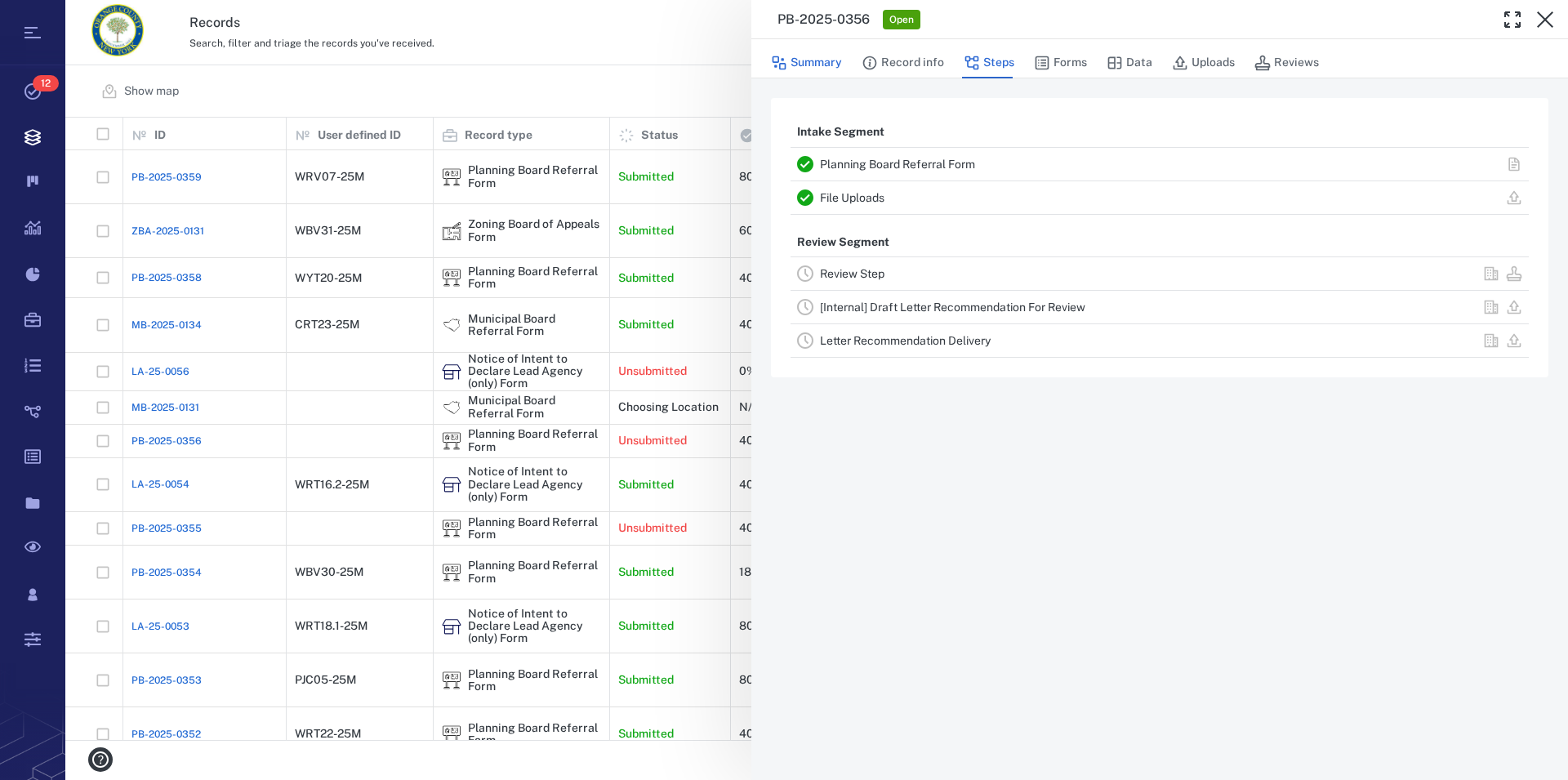
click at [824, 66] on button "Summary" at bounding box center [806, 63] width 71 height 31
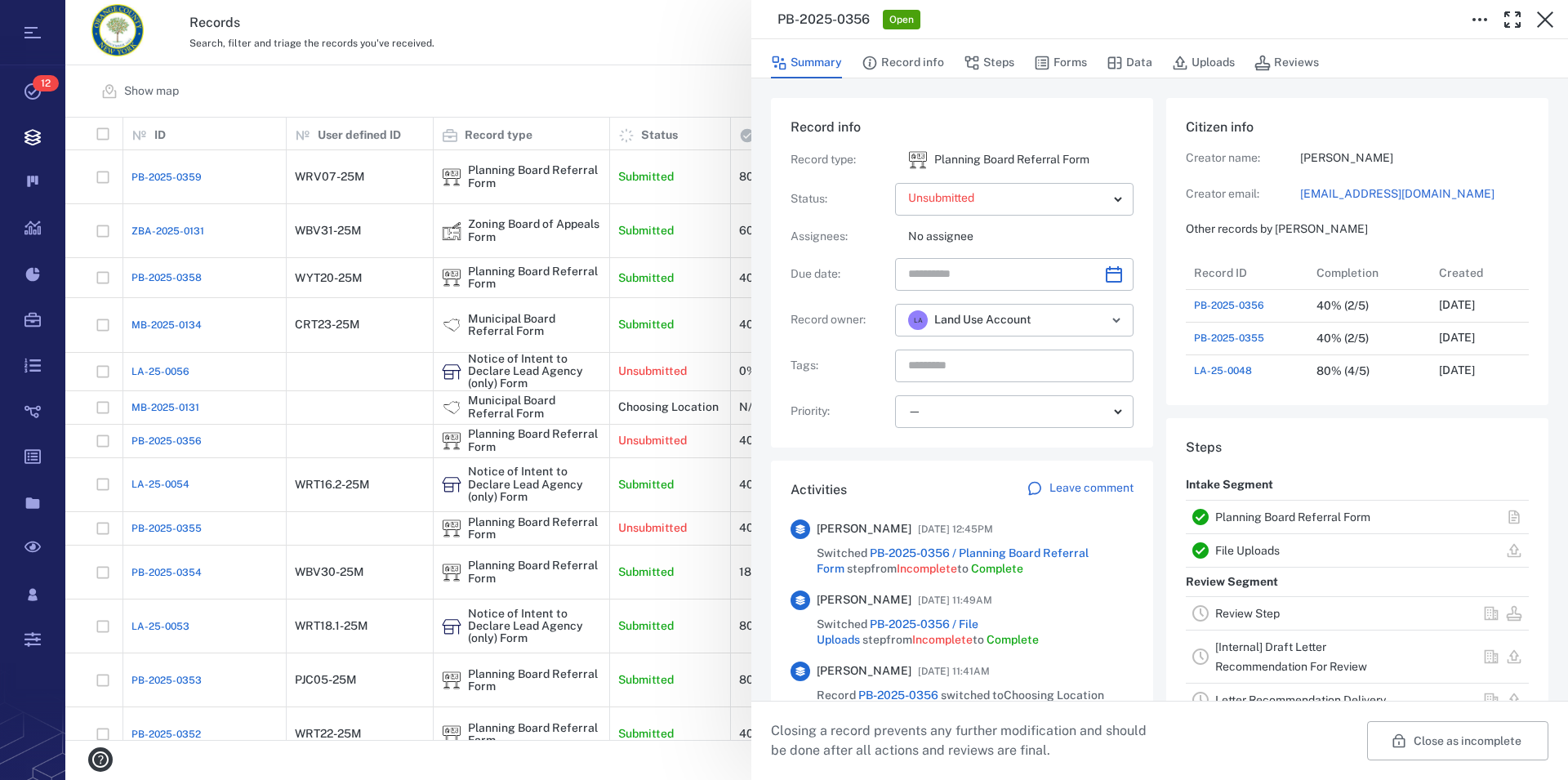
scroll to position [15, 16]
click at [1101, 483] on p "Leave comment" at bounding box center [1091, 489] width 84 height 16
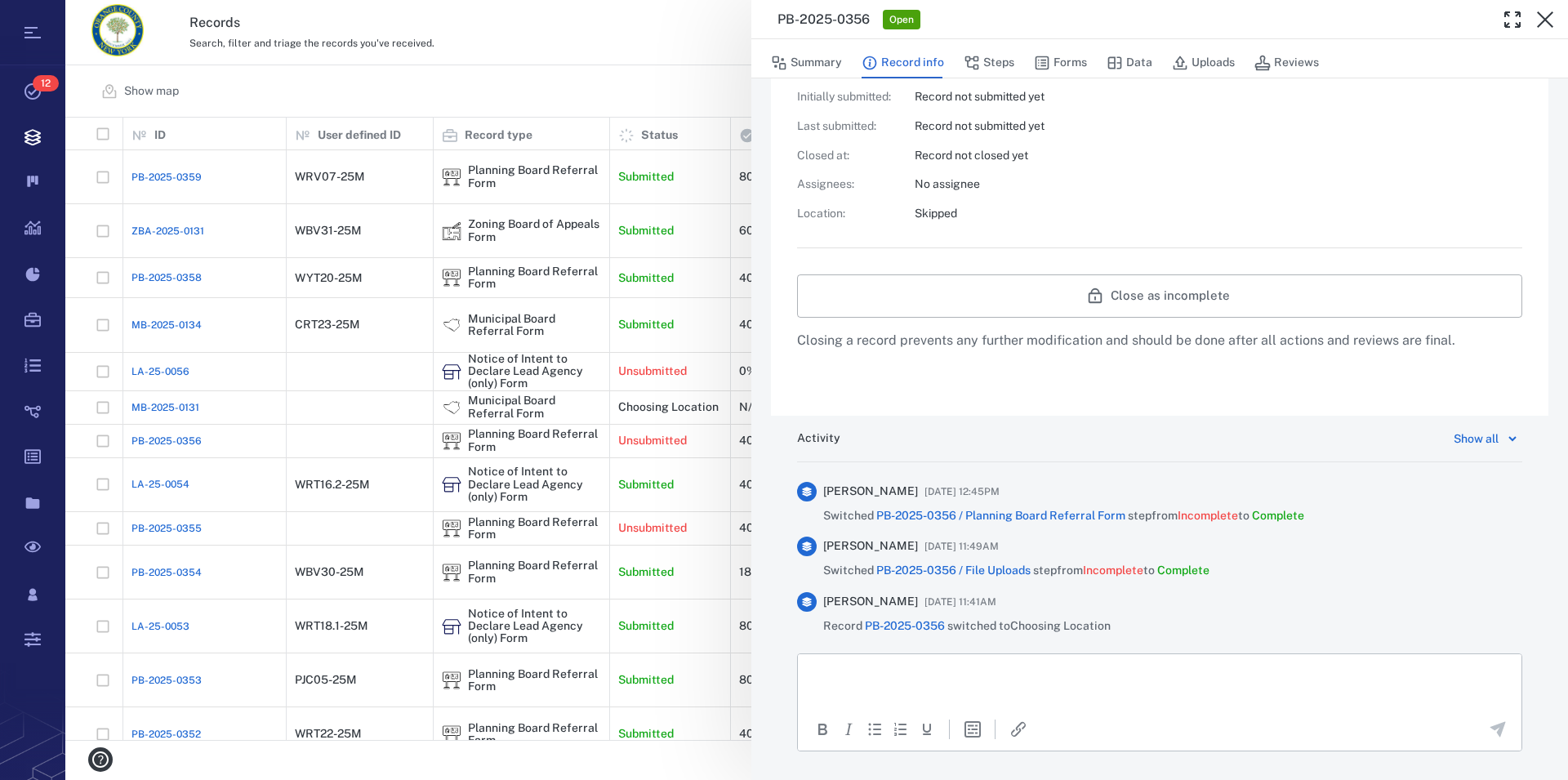
click at [925, 683] on html at bounding box center [1158, 675] width 723 height 41
click at [987, 662] on div "Paste" at bounding box center [976, 665] width 29 height 19
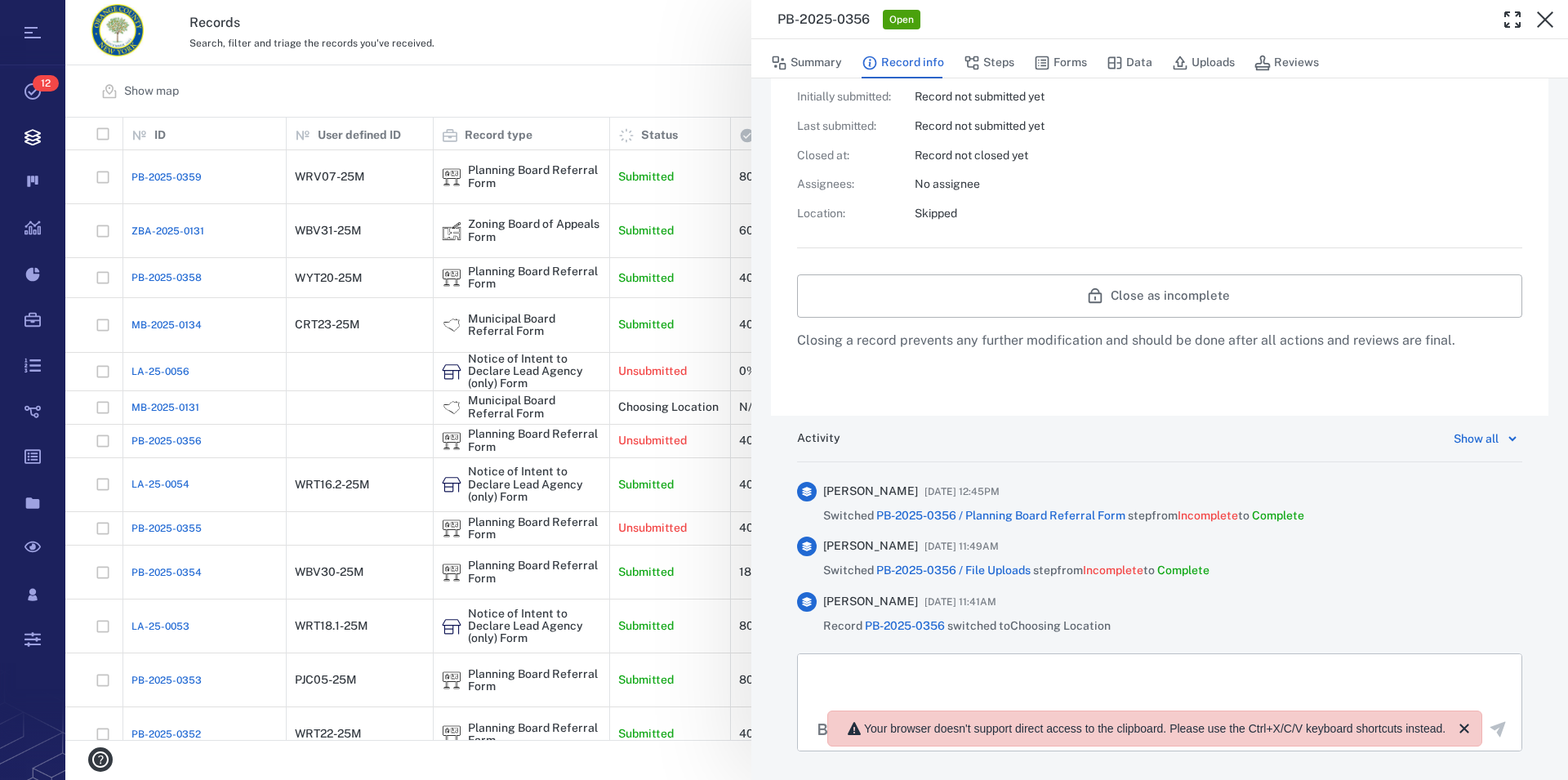
click at [842, 677] on p "Rich Text Area. Press ALT-0 for help." at bounding box center [1159, 675] width 696 height 15
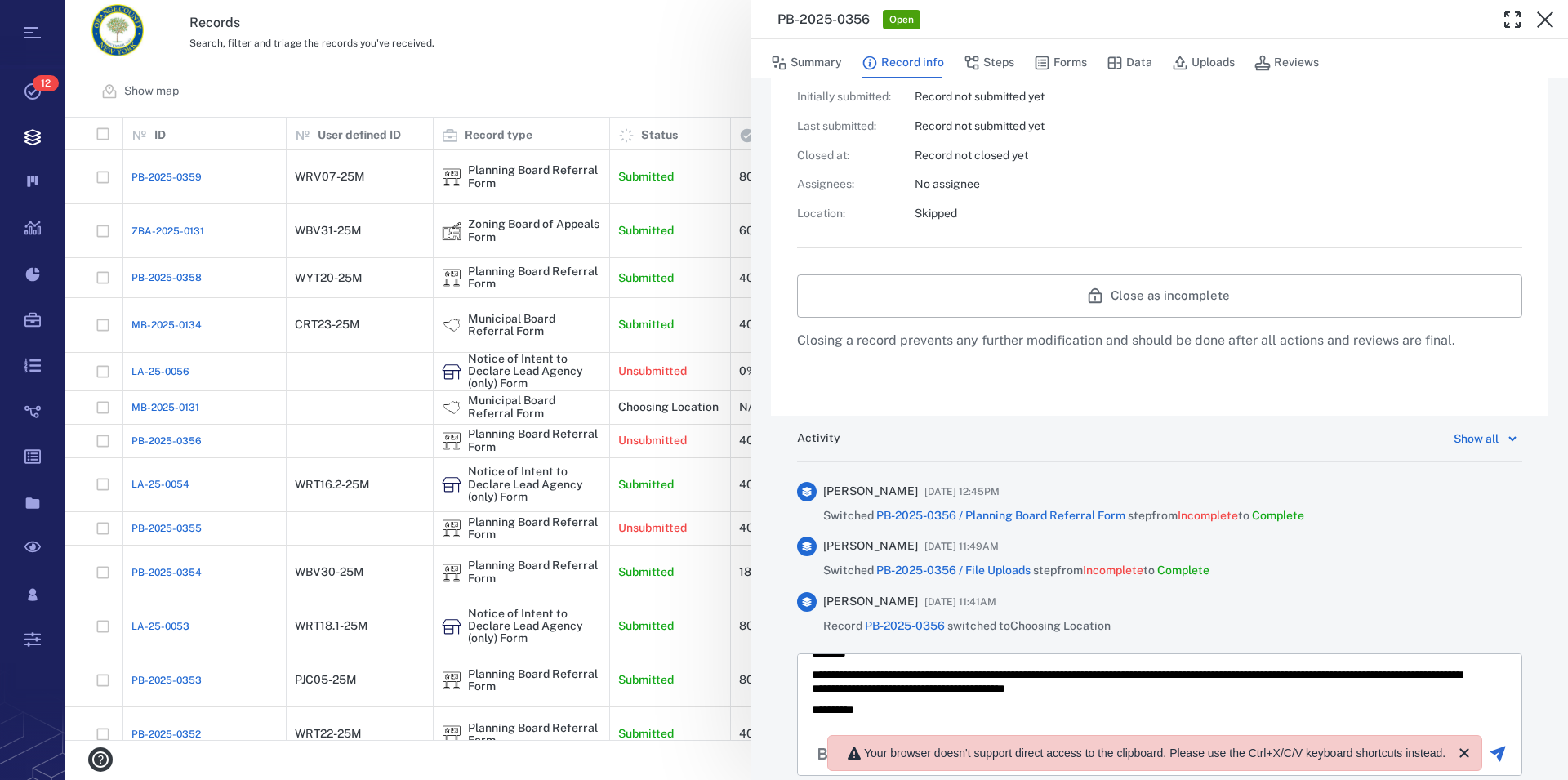
scroll to position [41, 0]
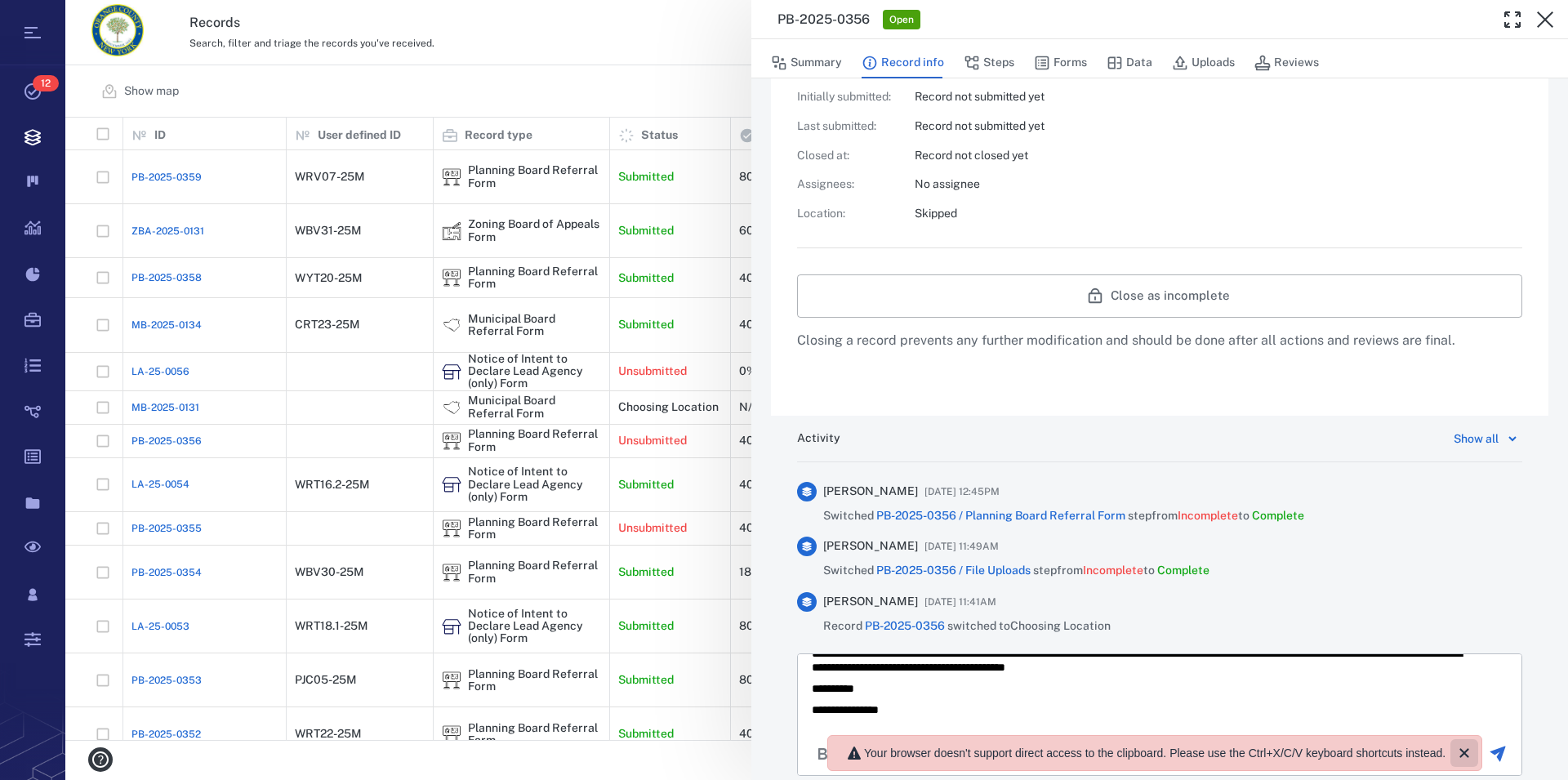
click at [1459, 758] on icon "Close" at bounding box center [1464, 753] width 19 height 19
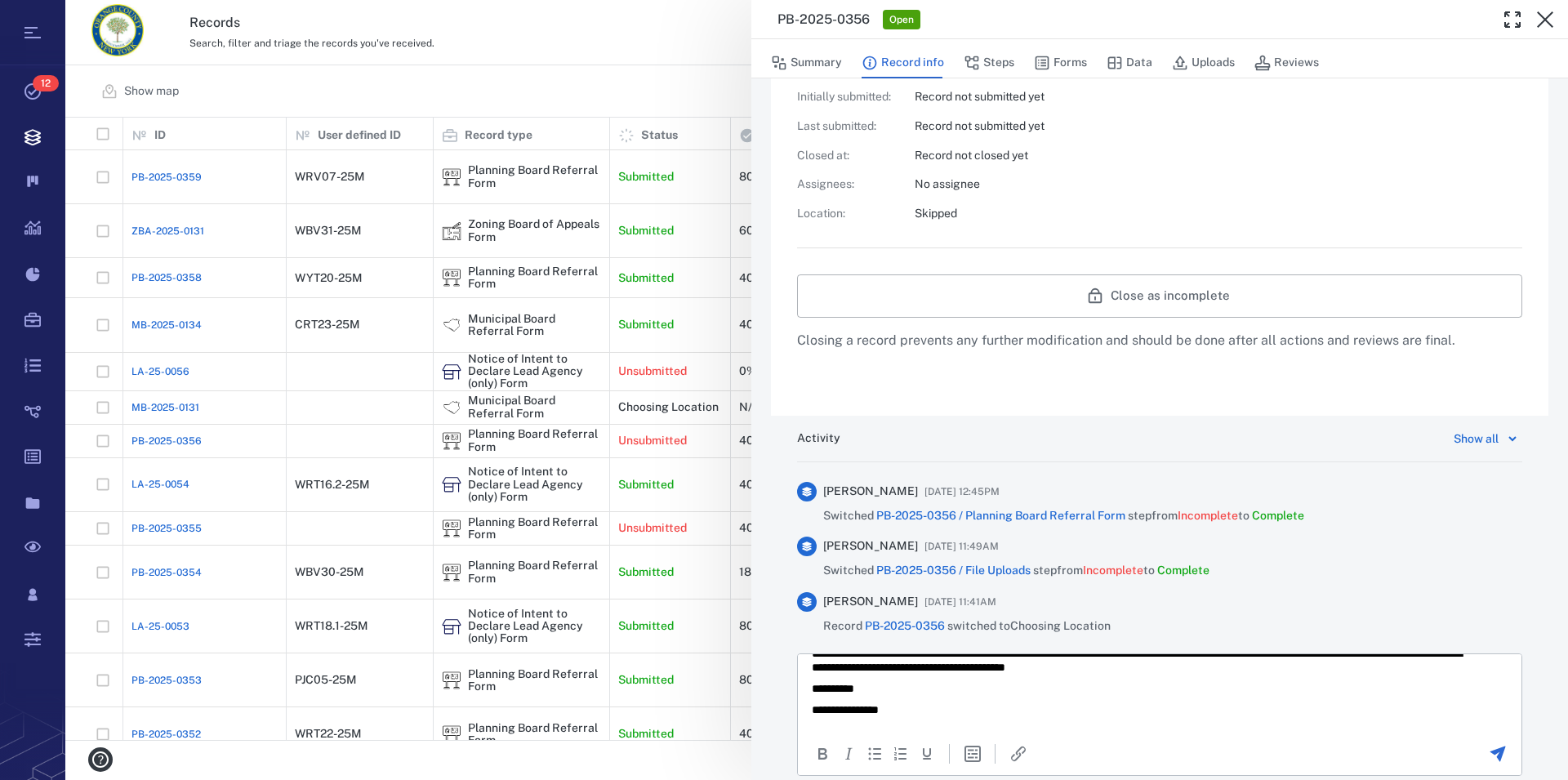
click at [1490, 754] on icon "Send the comment" at bounding box center [1497, 753] width 16 height 16
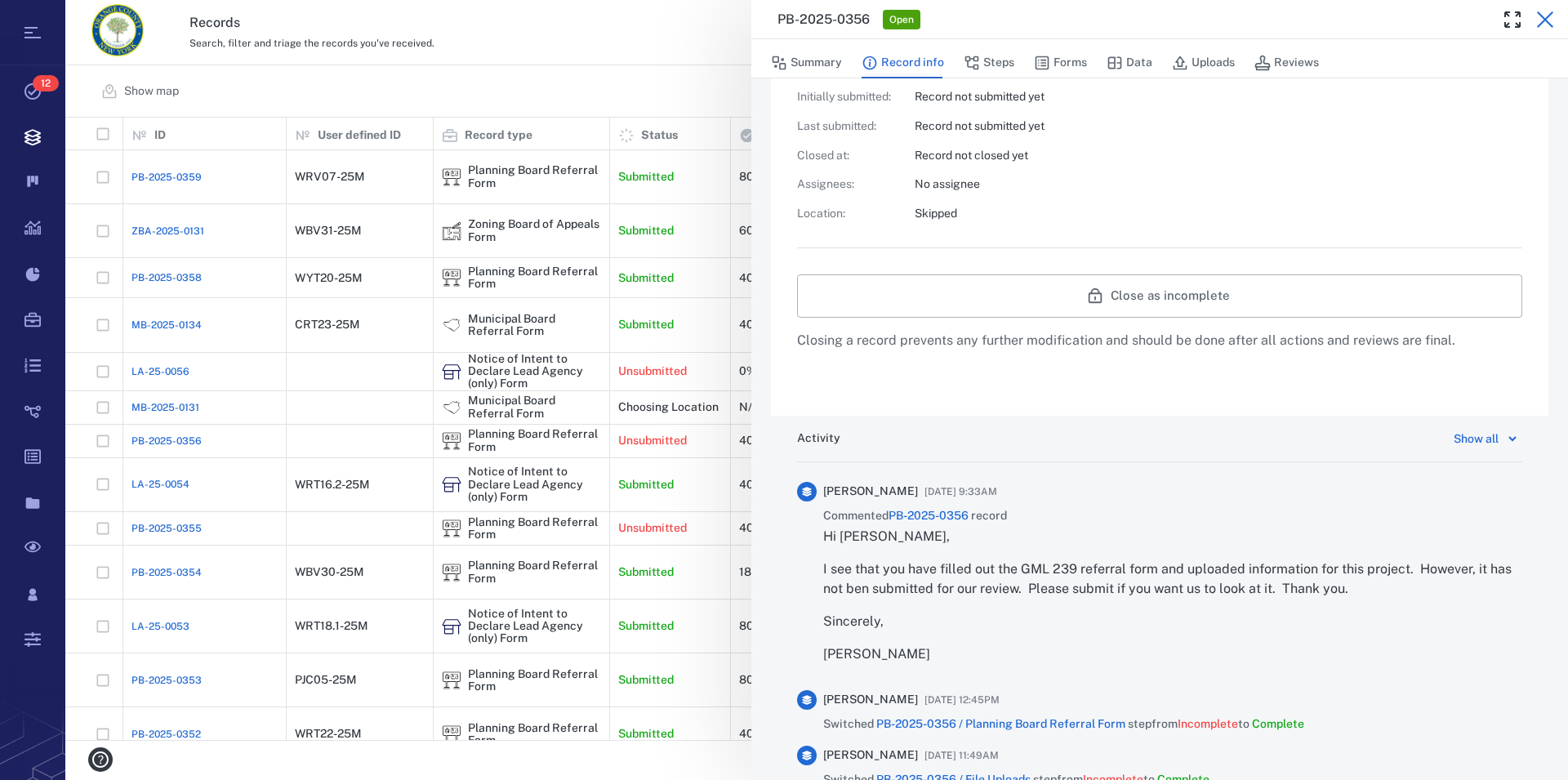
click at [1546, 17] on icon "button" at bounding box center [1544, 19] width 19 height 19
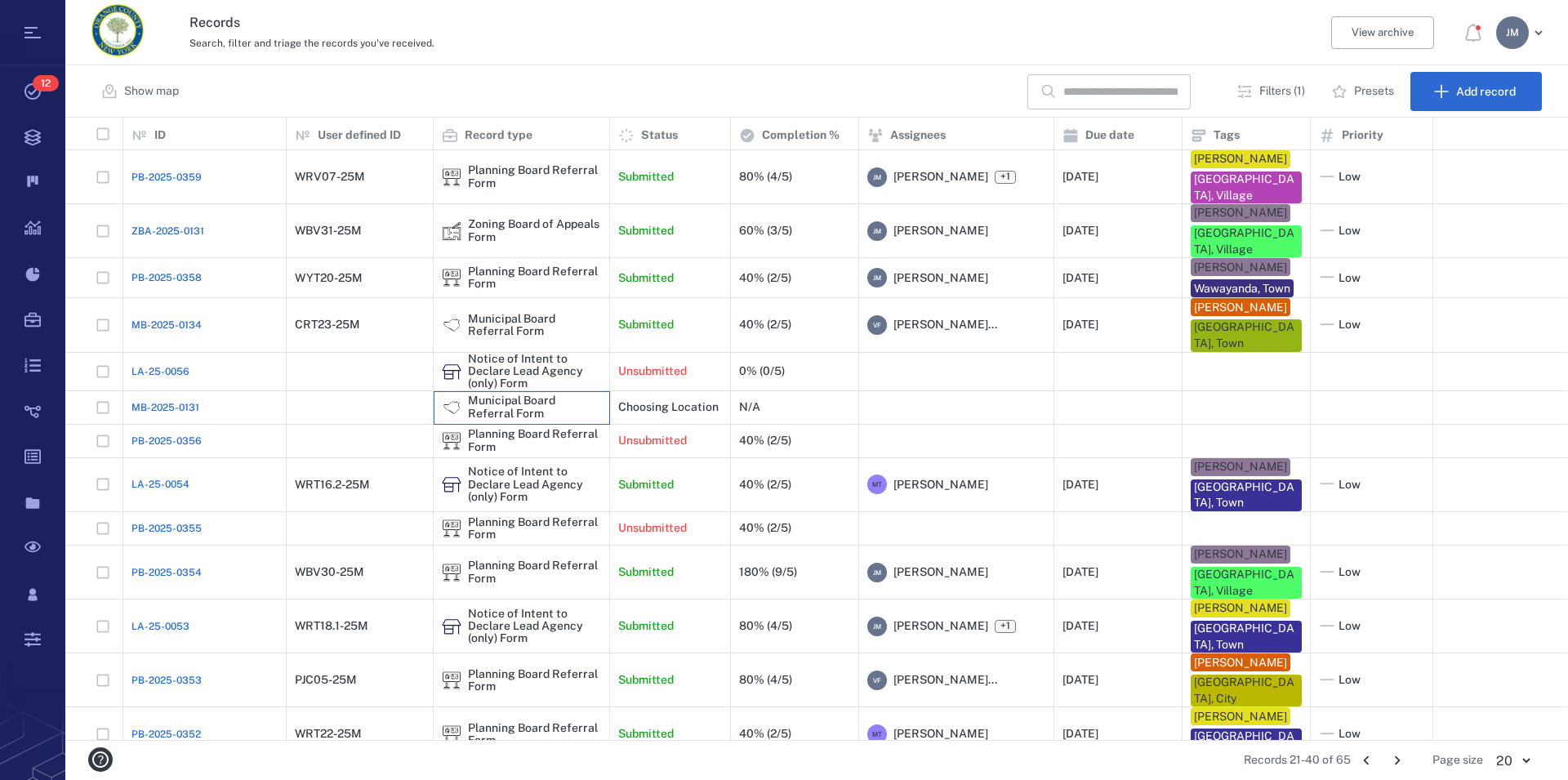
click at [505, 394] on div "Municipal Board Referral Form" at bounding box center [534, 407] width 133 height 26
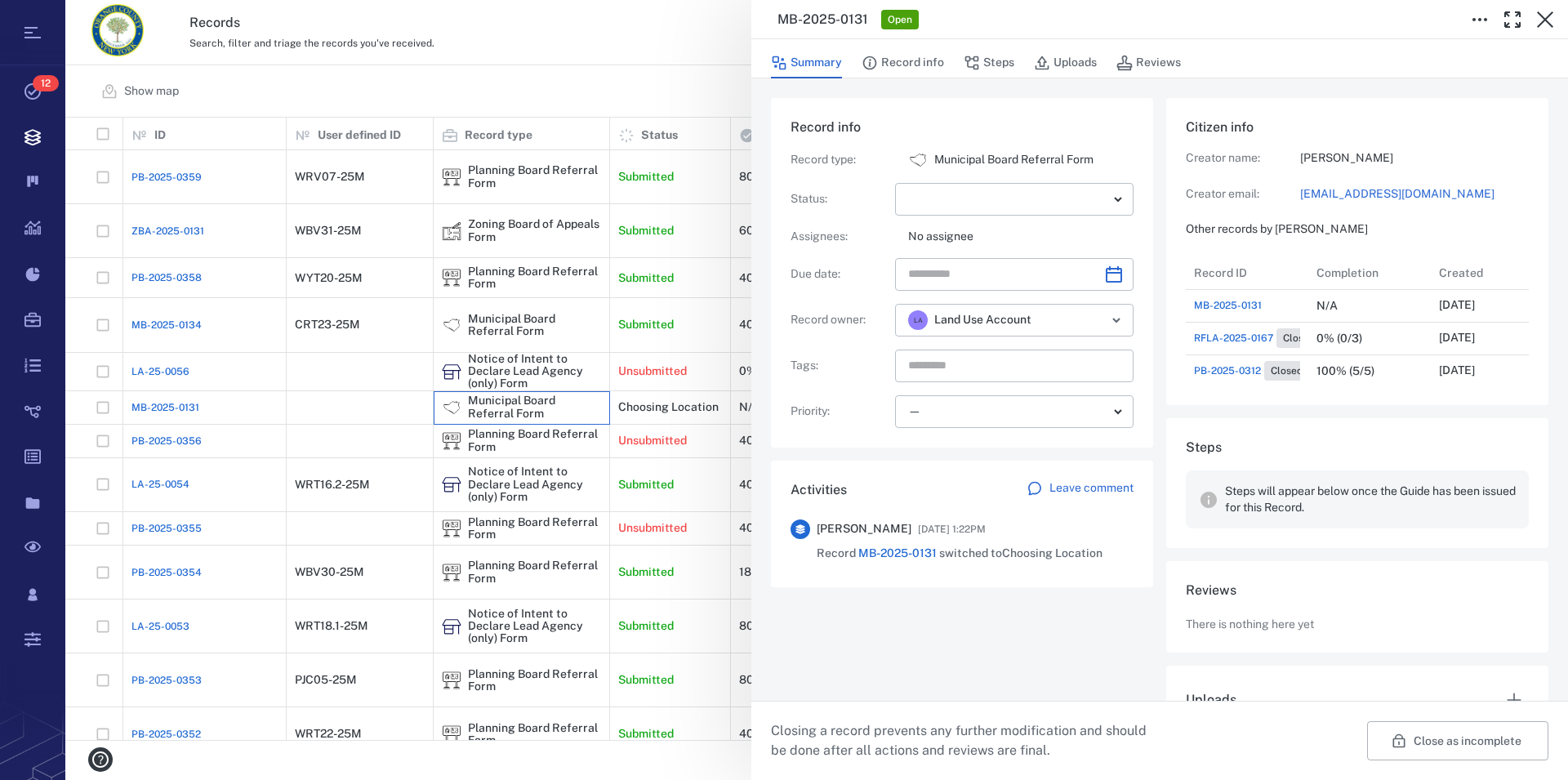
scroll to position [71, 0]
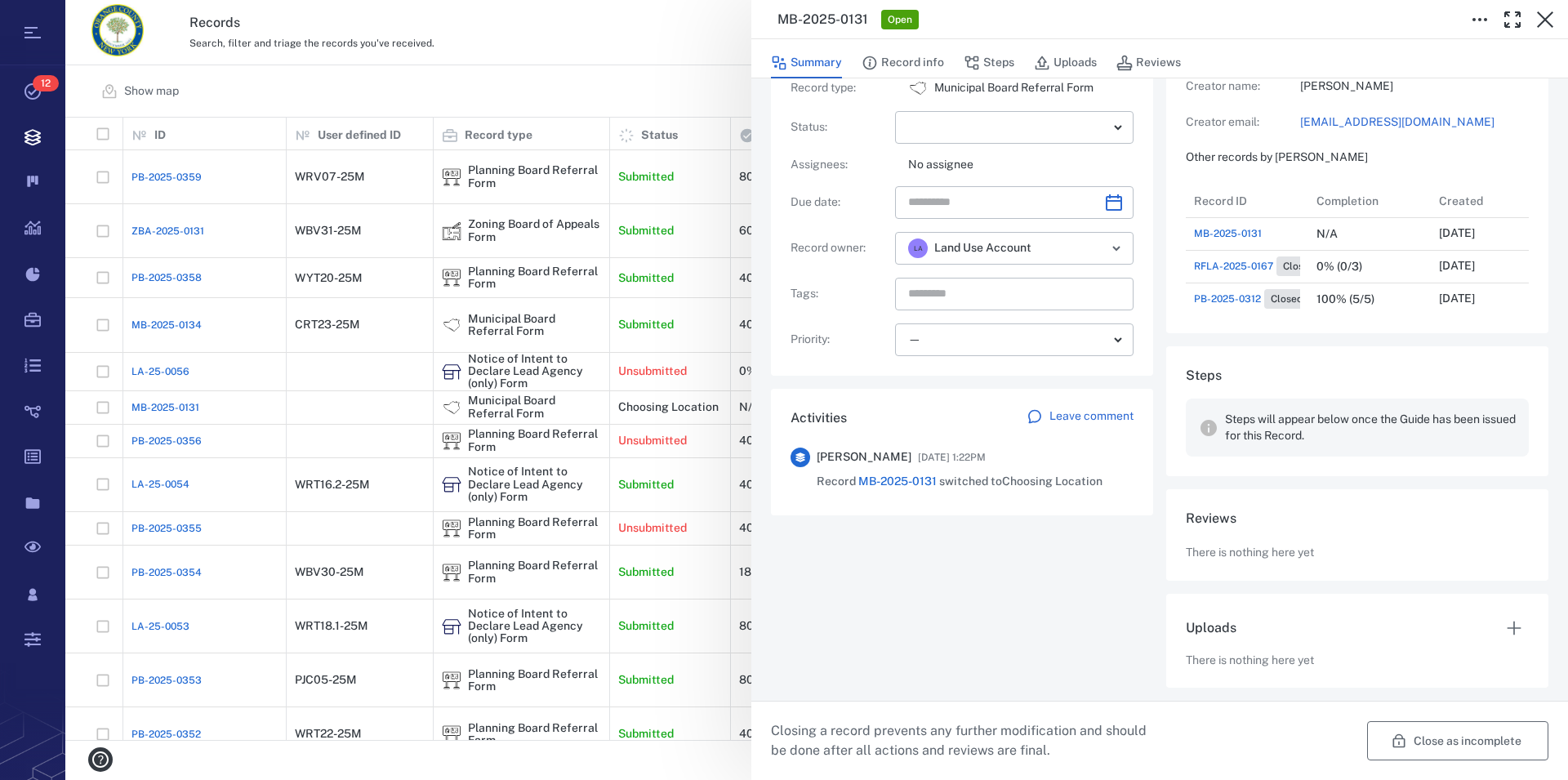
click at [1447, 740] on button "Close as incomplete" at bounding box center [1457, 741] width 181 height 39
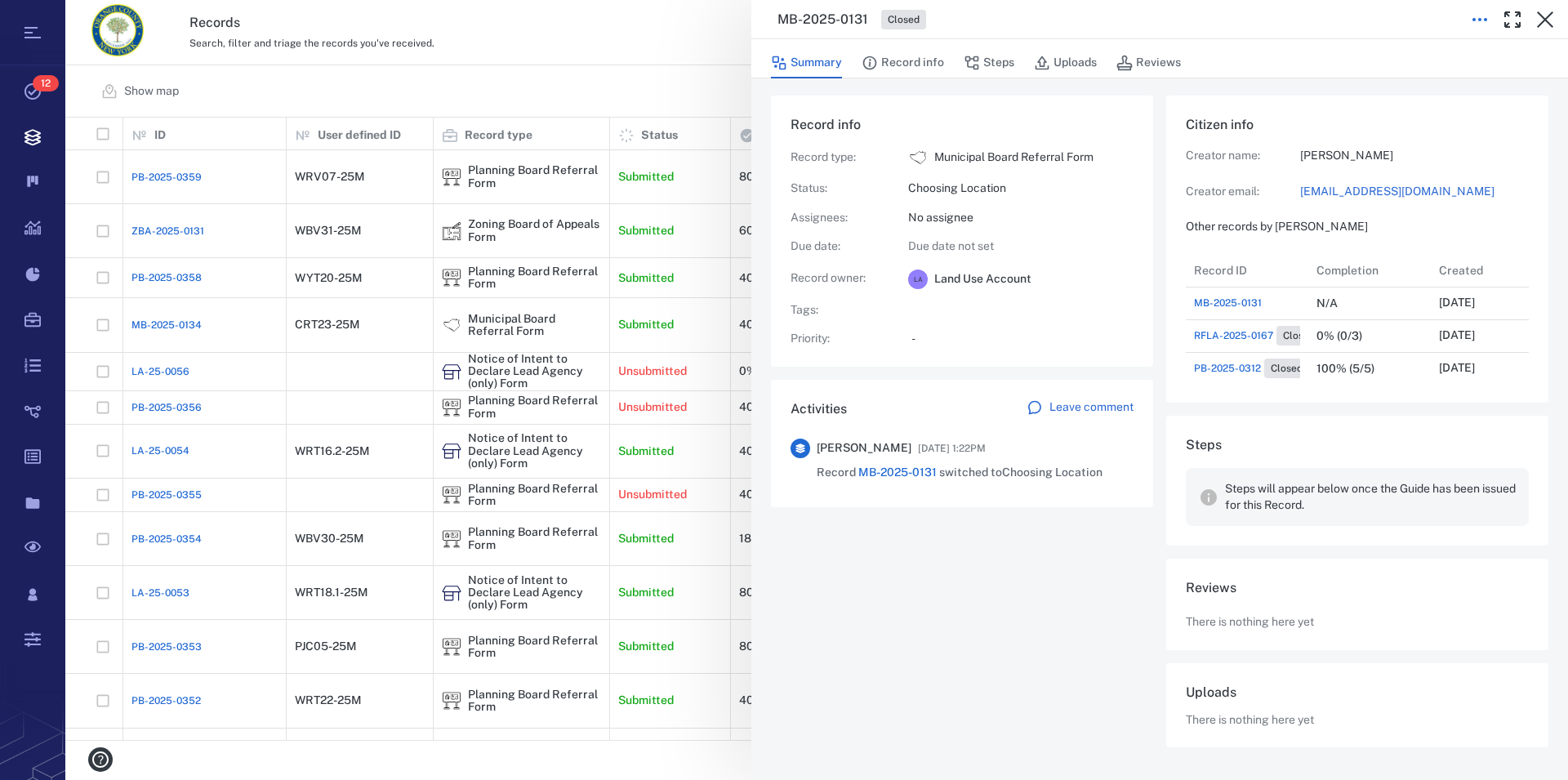
scroll to position [4, 0]
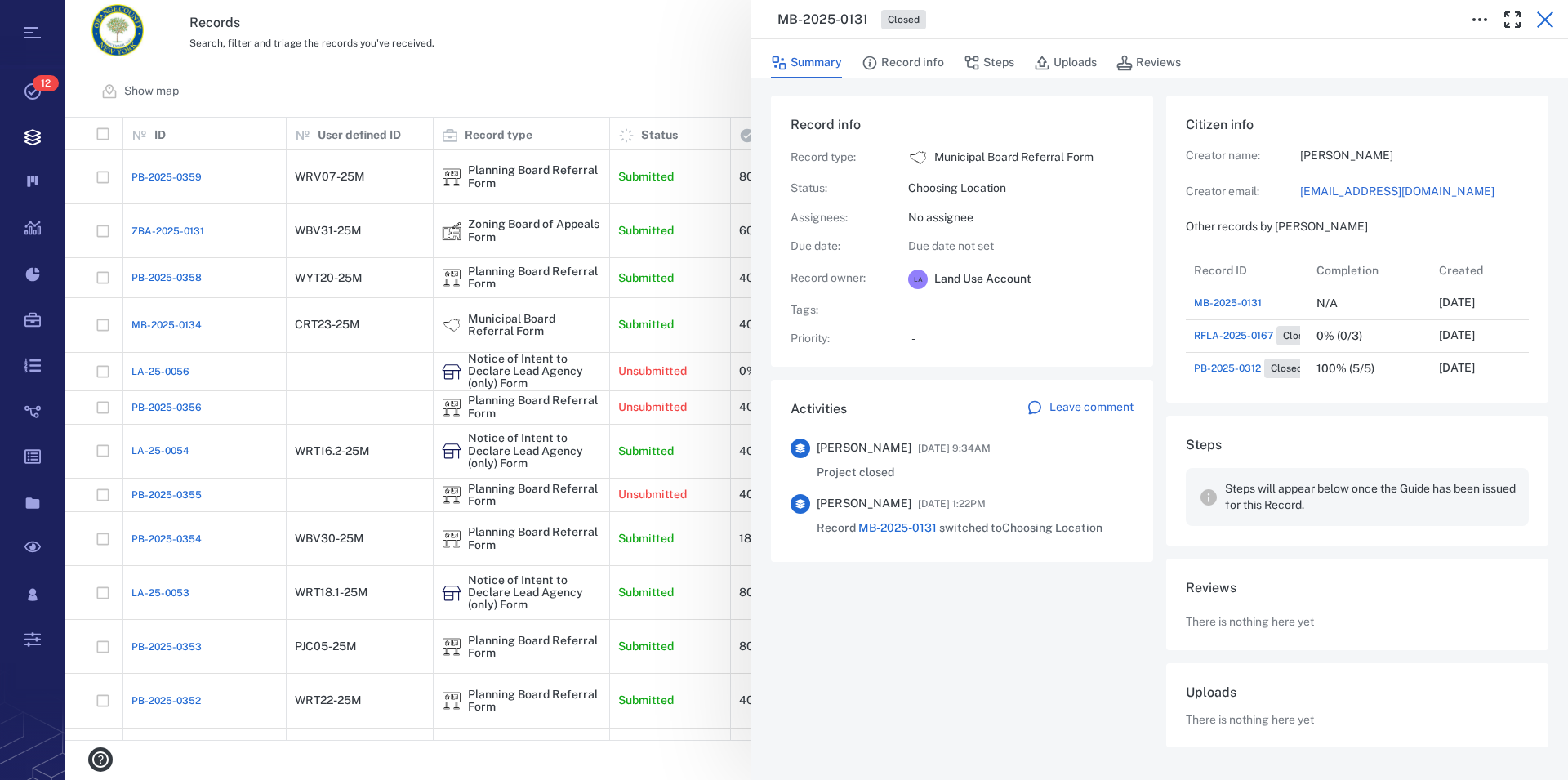
click at [1539, 18] on icon "button" at bounding box center [1544, 19] width 19 height 19
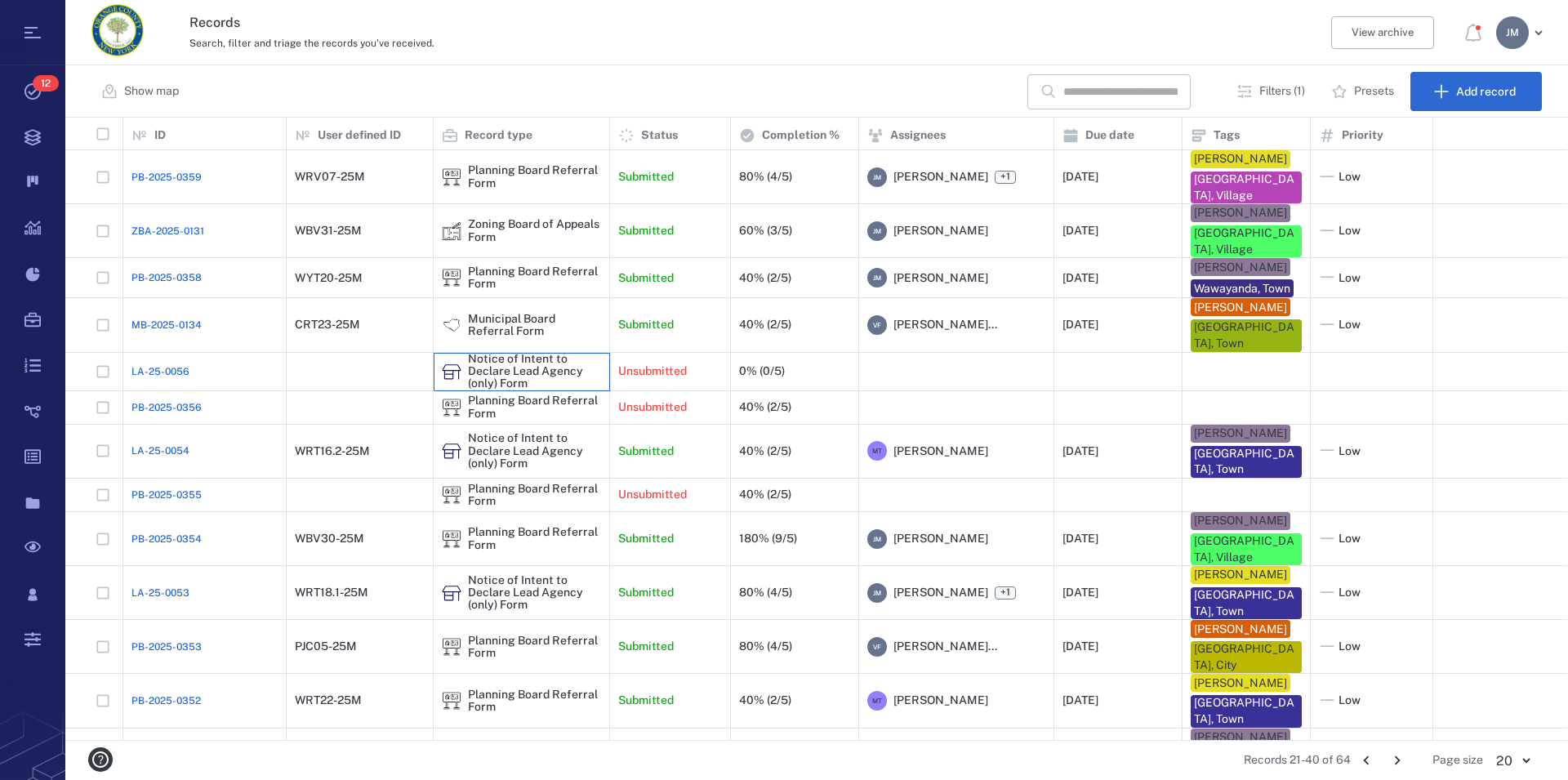
click at [502, 356] on div "Notice of Intent to Declare Lead Agency (only) Form" at bounding box center [534, 371] width 133 height 38
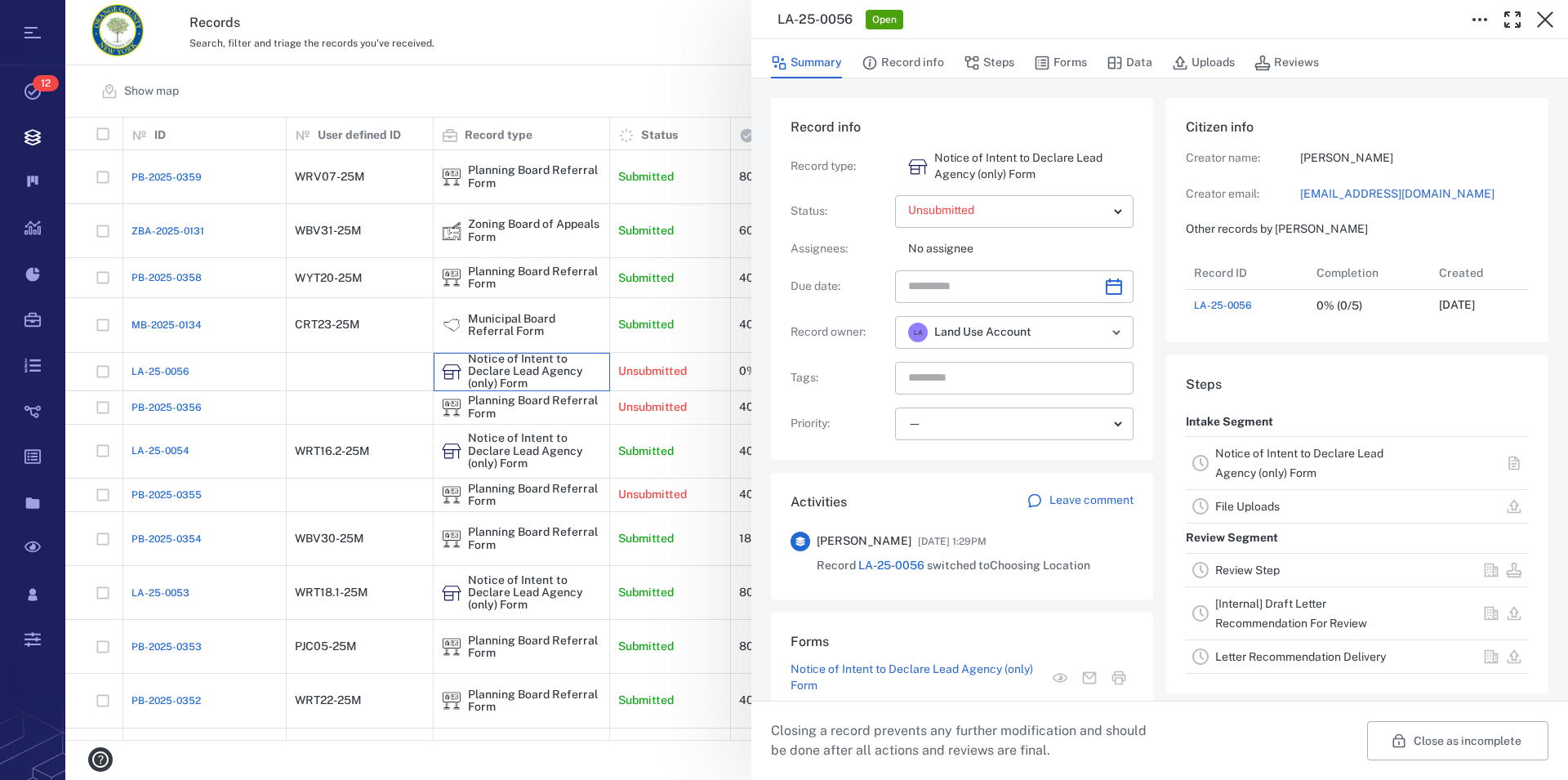
scroll to position [15, 16]
click at [1251, 460] on div "Notice of Intent to Declare Lead Agency (only) Form" at bounding box center [1316, 463] width 202 height 39
click at [1251, 471] on link "Notice of Intent to Declare Lead Agency (only) Form" at bounding box center [1299, 463] width 169 height 33
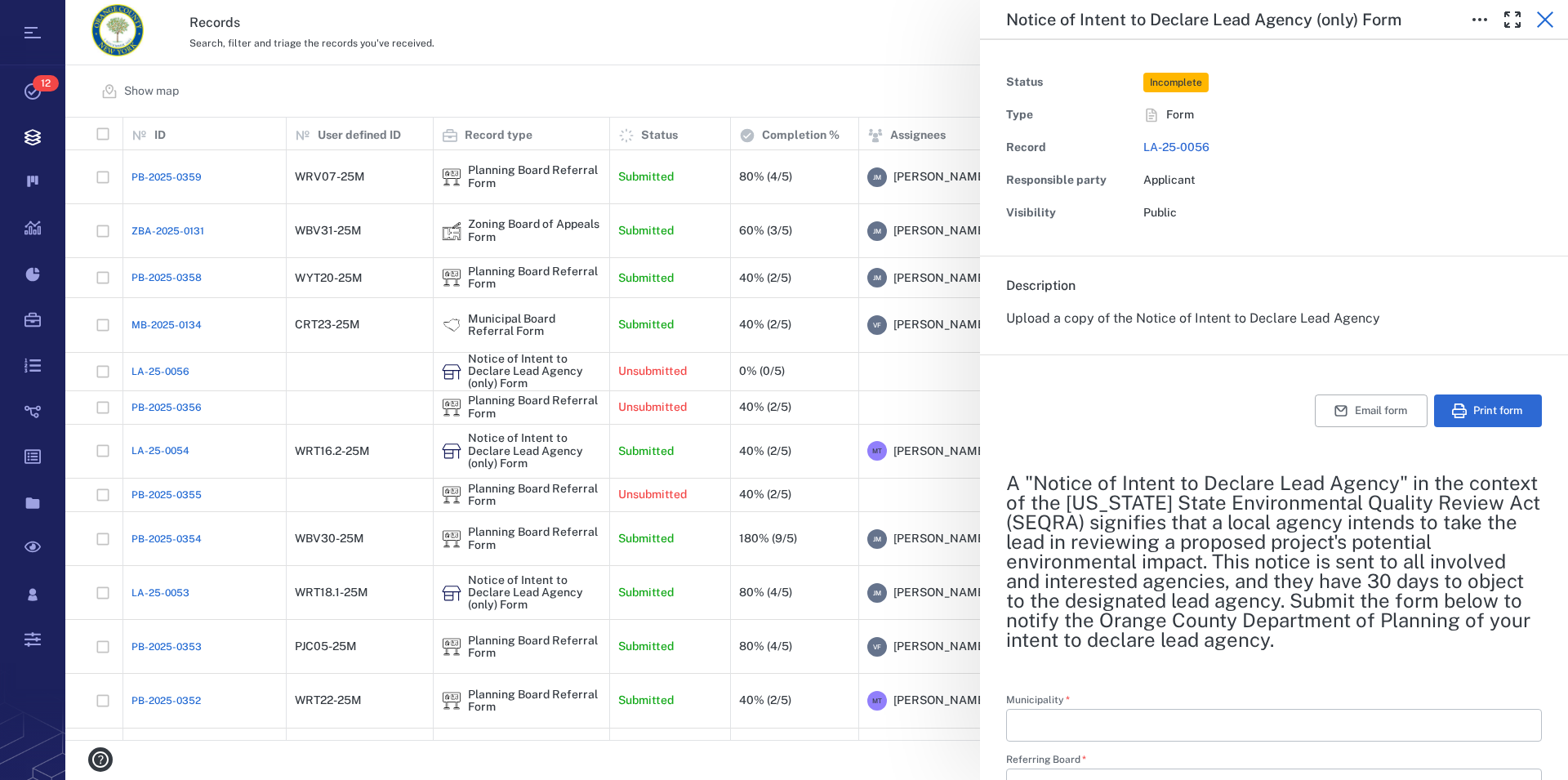
click at [1551, 22] on icon "button" at bounding box center [1544, 19] width 19 height 19
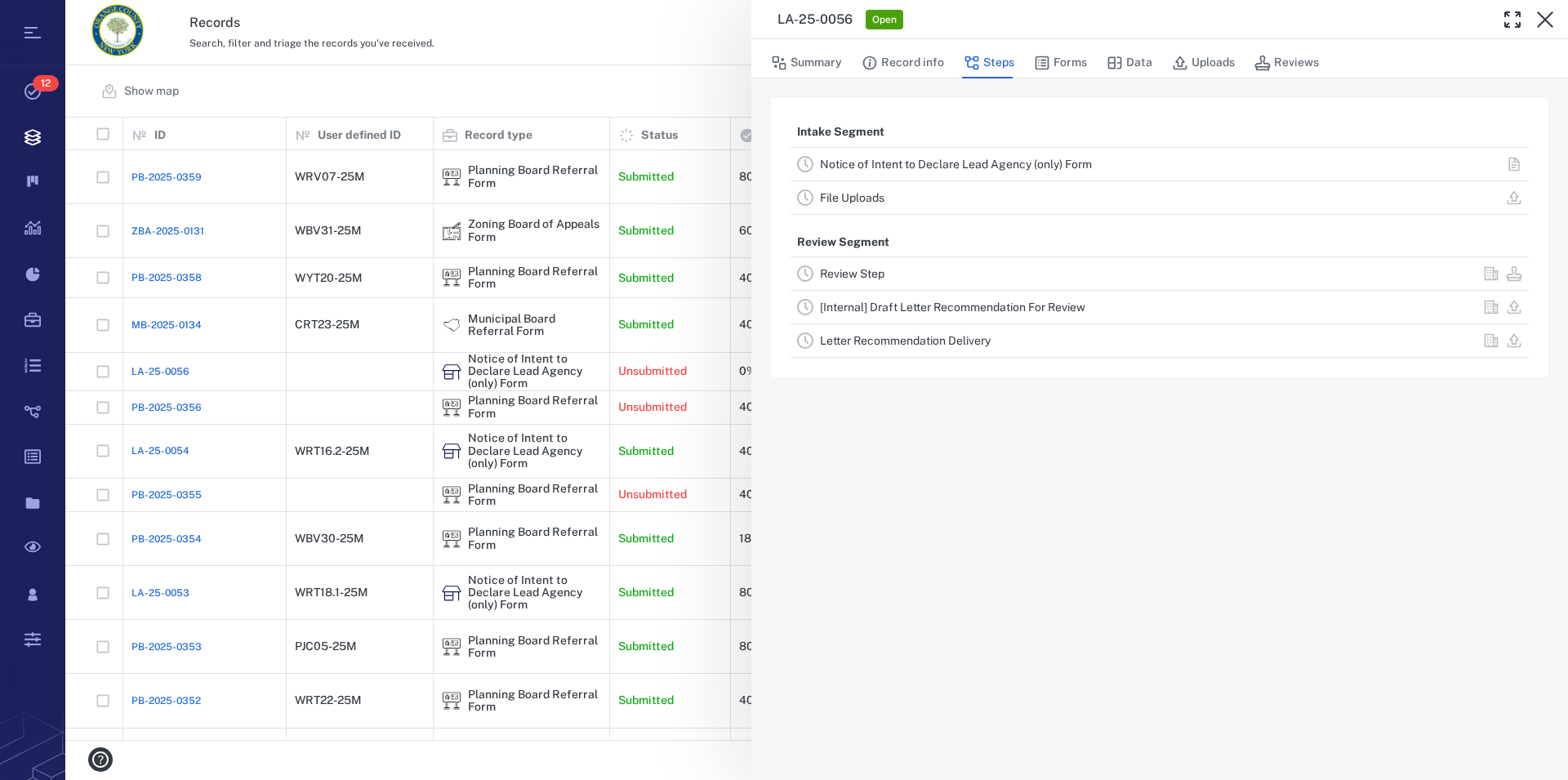
click at [841, 201] on link "File Uploads" at bounding box center [852, 197] width 64 height 13
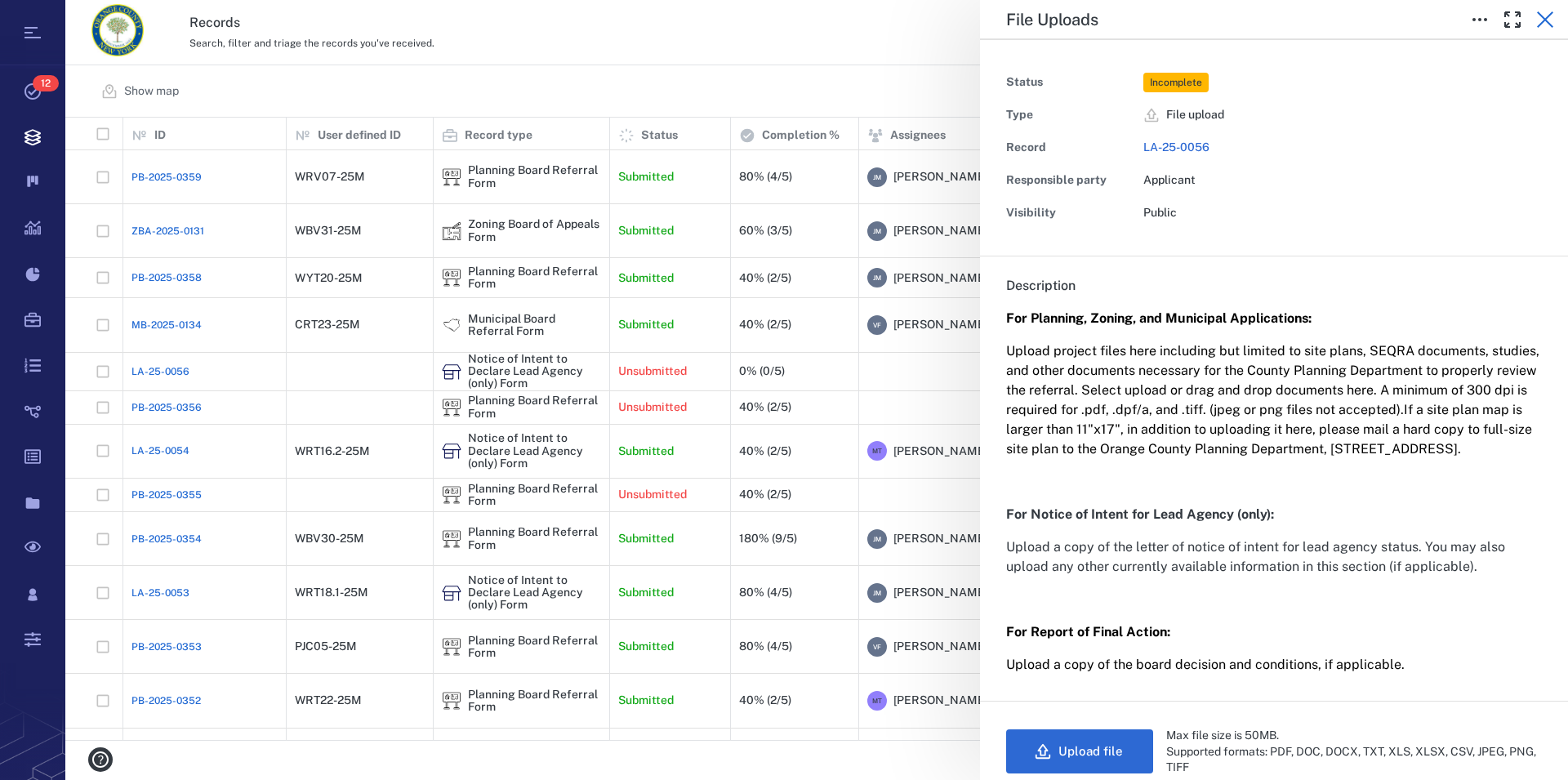
click at [1546, 16] on icon "button" at bounding box center [1544, 19] width 19 height 19
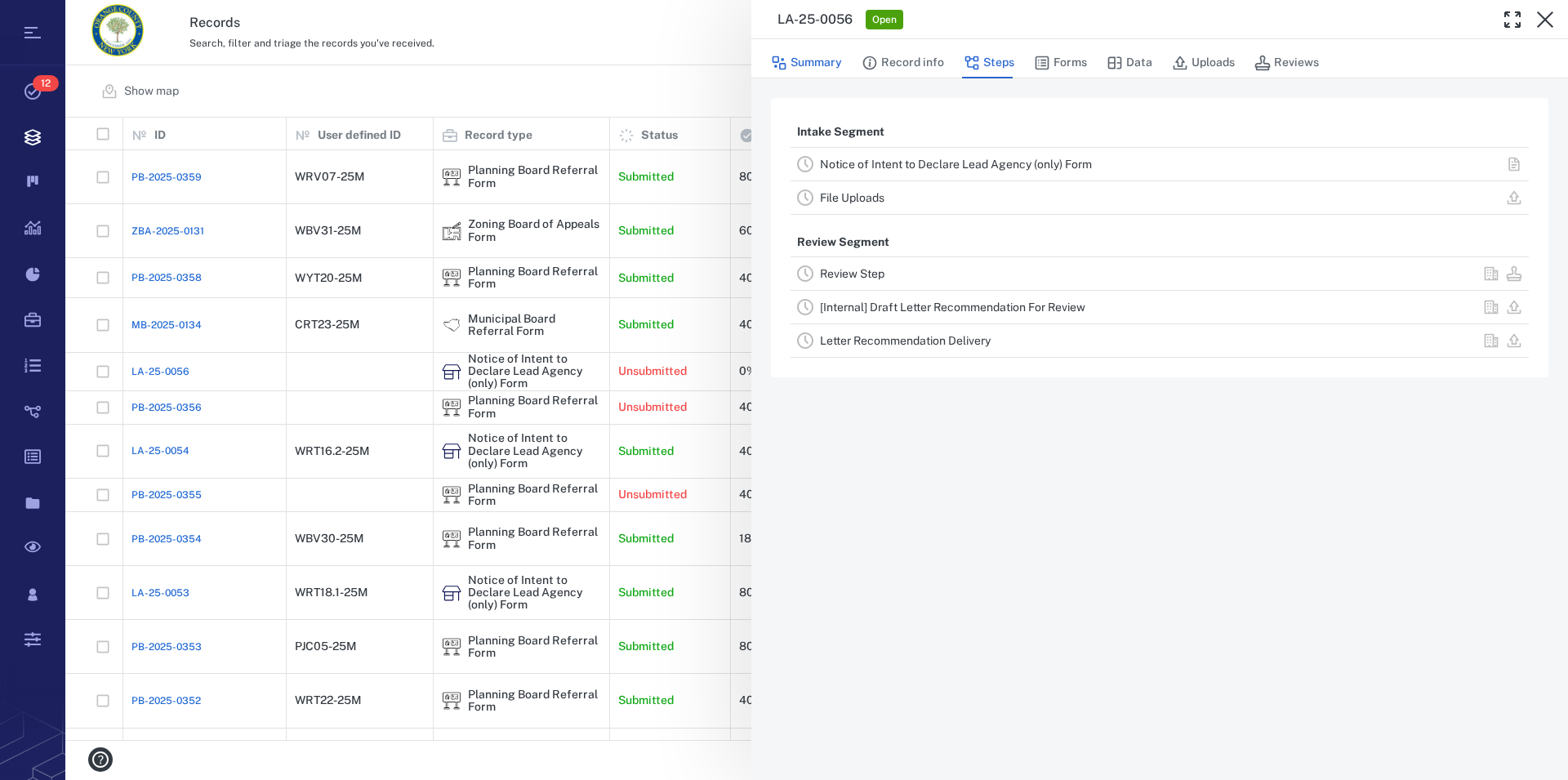
click at [818, 64] on button "Summary" at bounding box center [806, 63] width 71 height 31
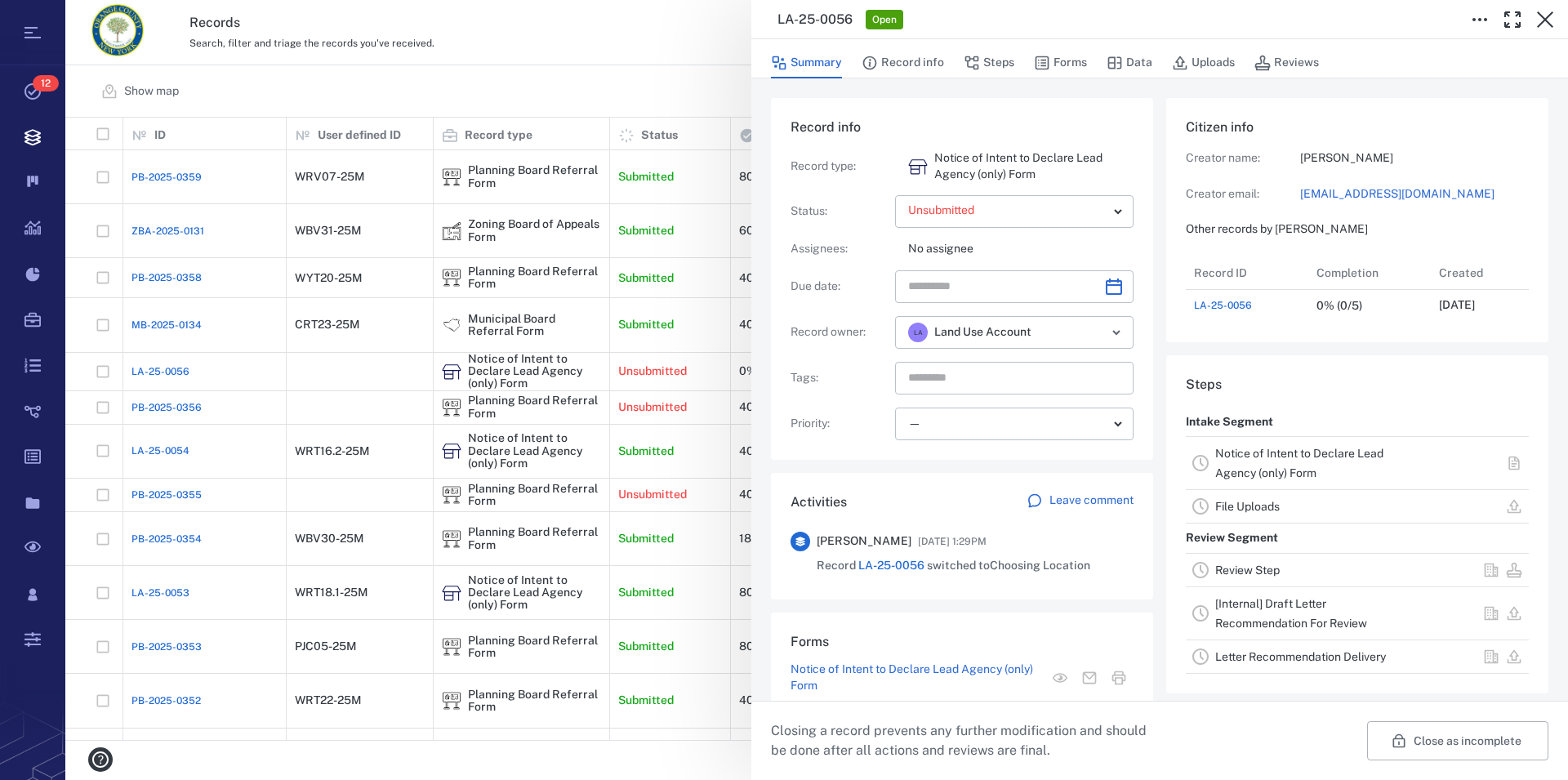
scroll to position [65, 323]
click at [1440, 741] on button "Close as incomplete" at bounding box center [1457, 741] width 181 height 39
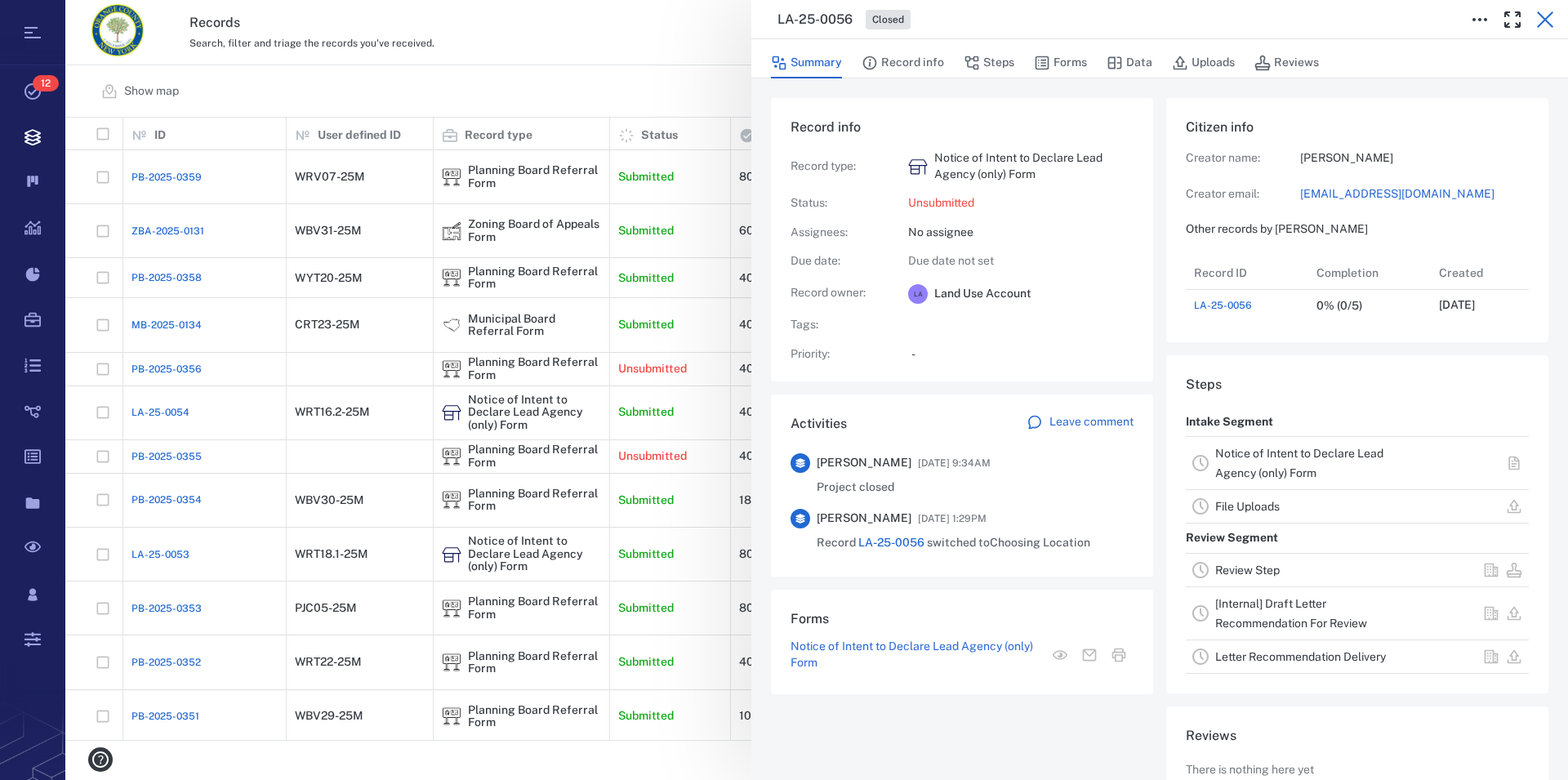
click at [1543, 18] on icon "button" at bounding box center [1545, 19] width 16 height 16
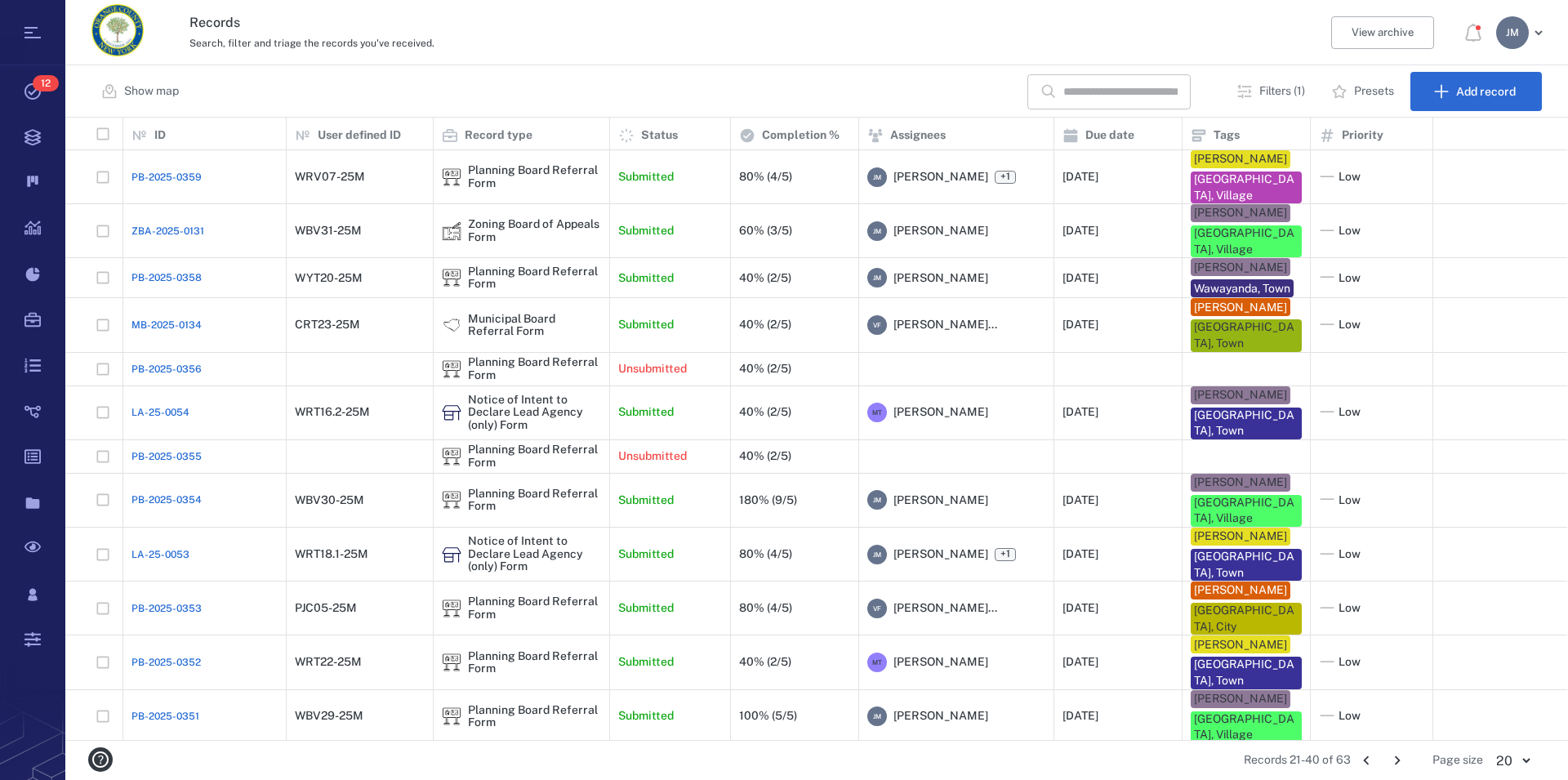
click at [1372, 760] on icon "Go to previous page" at bounding box center [1366, 761] width 18 height 18
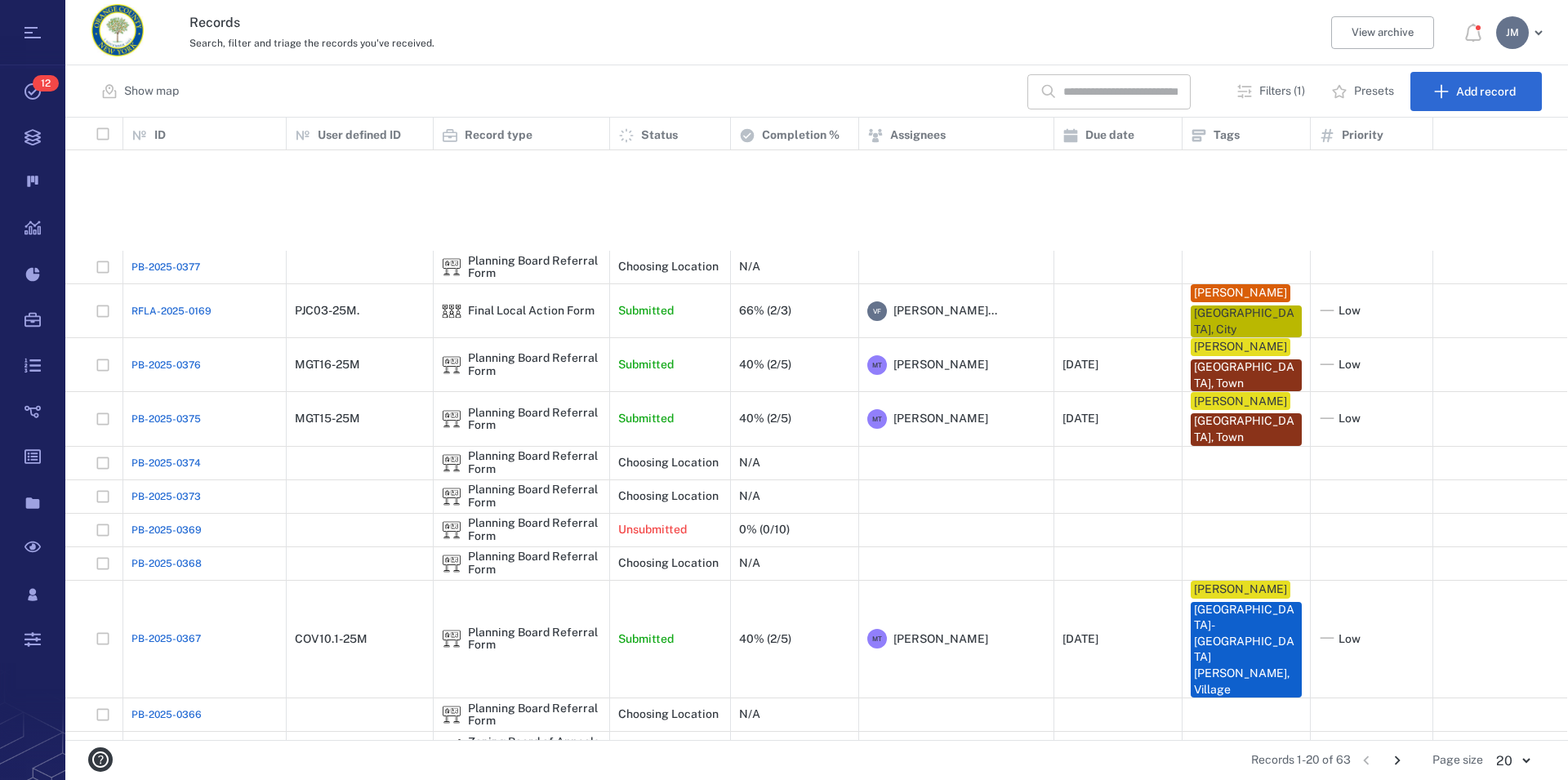
scroll to position [217, 0]
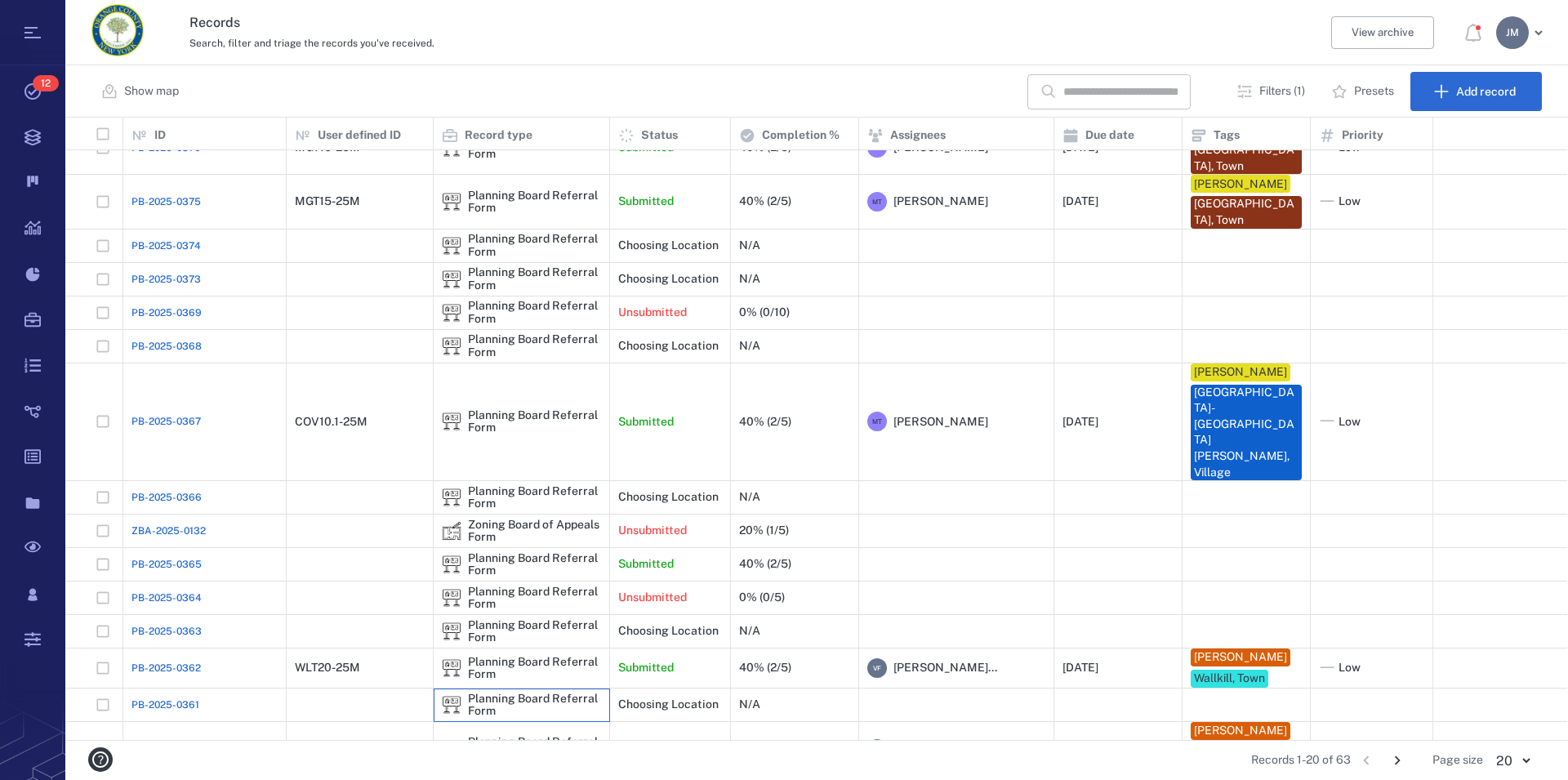
click at [524, 693] on div "Planning Board Referral Form" at bounding box center [534, 706] width 133 height 26
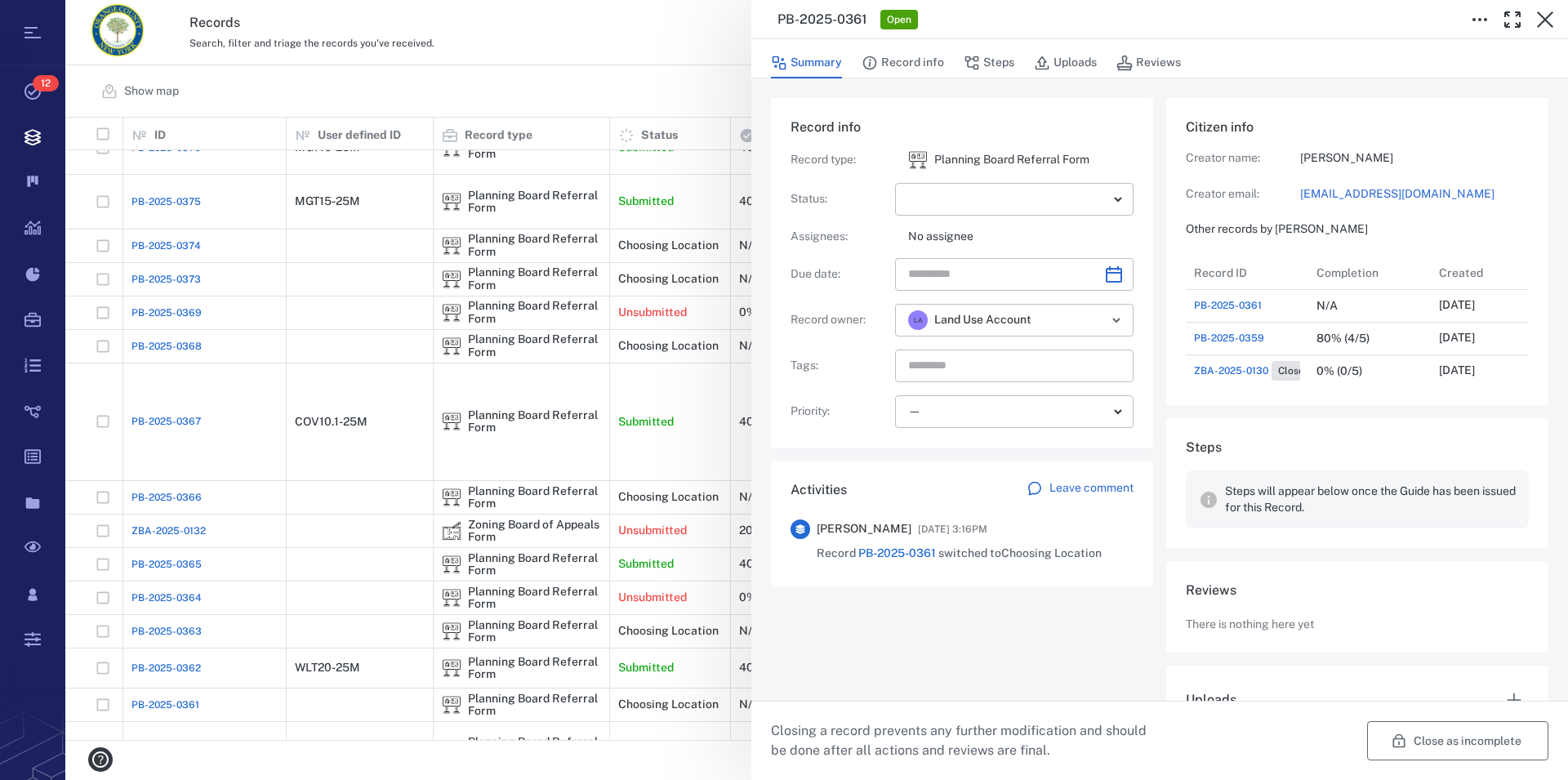
click at [1450, 738] on button "Close as incomplete" at bounding box center [1457, 741] width 181 height 39
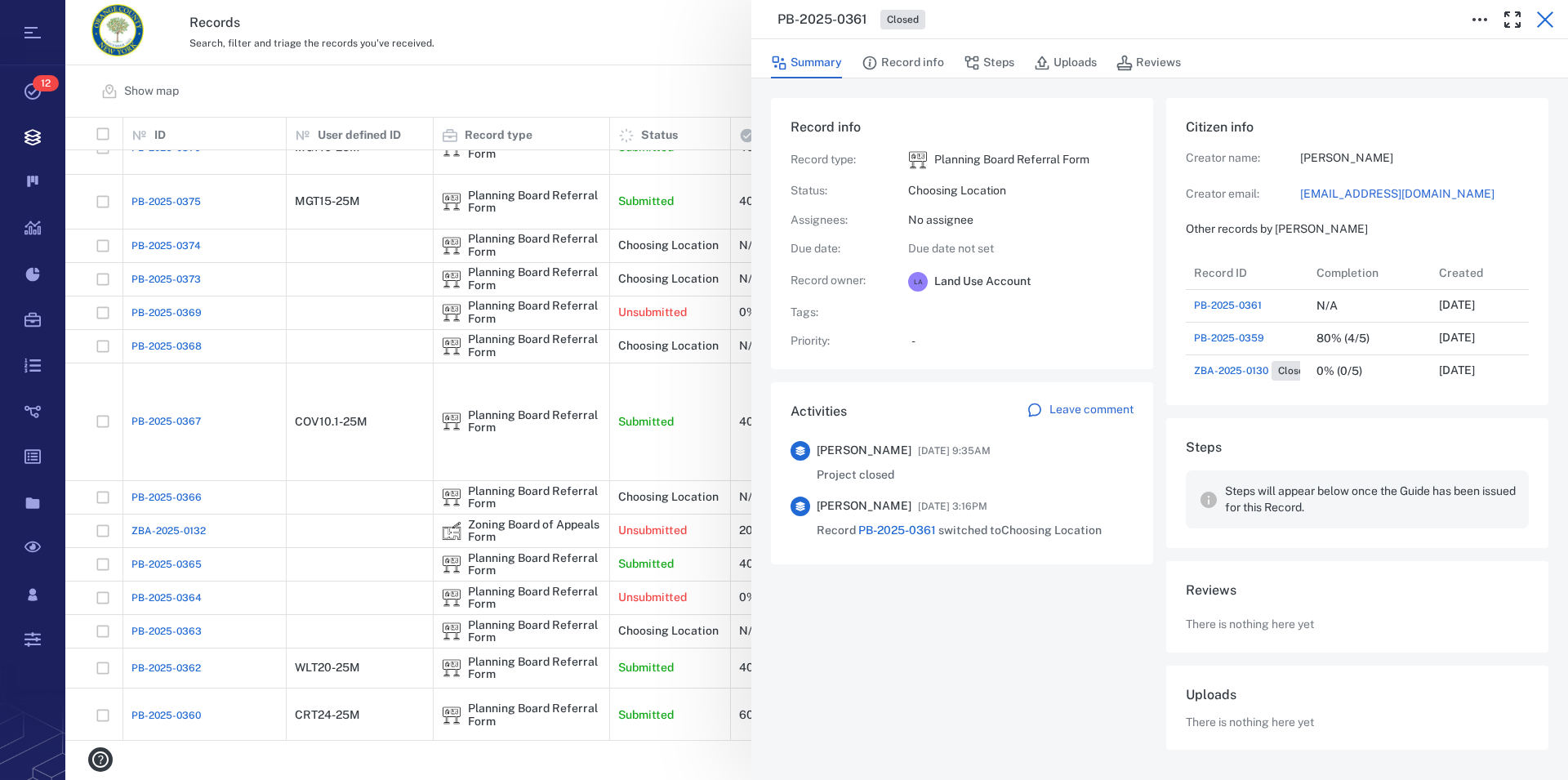
click at [1541, 23] on icon "button" at bounding box center [1545, 19] width 16 height 16
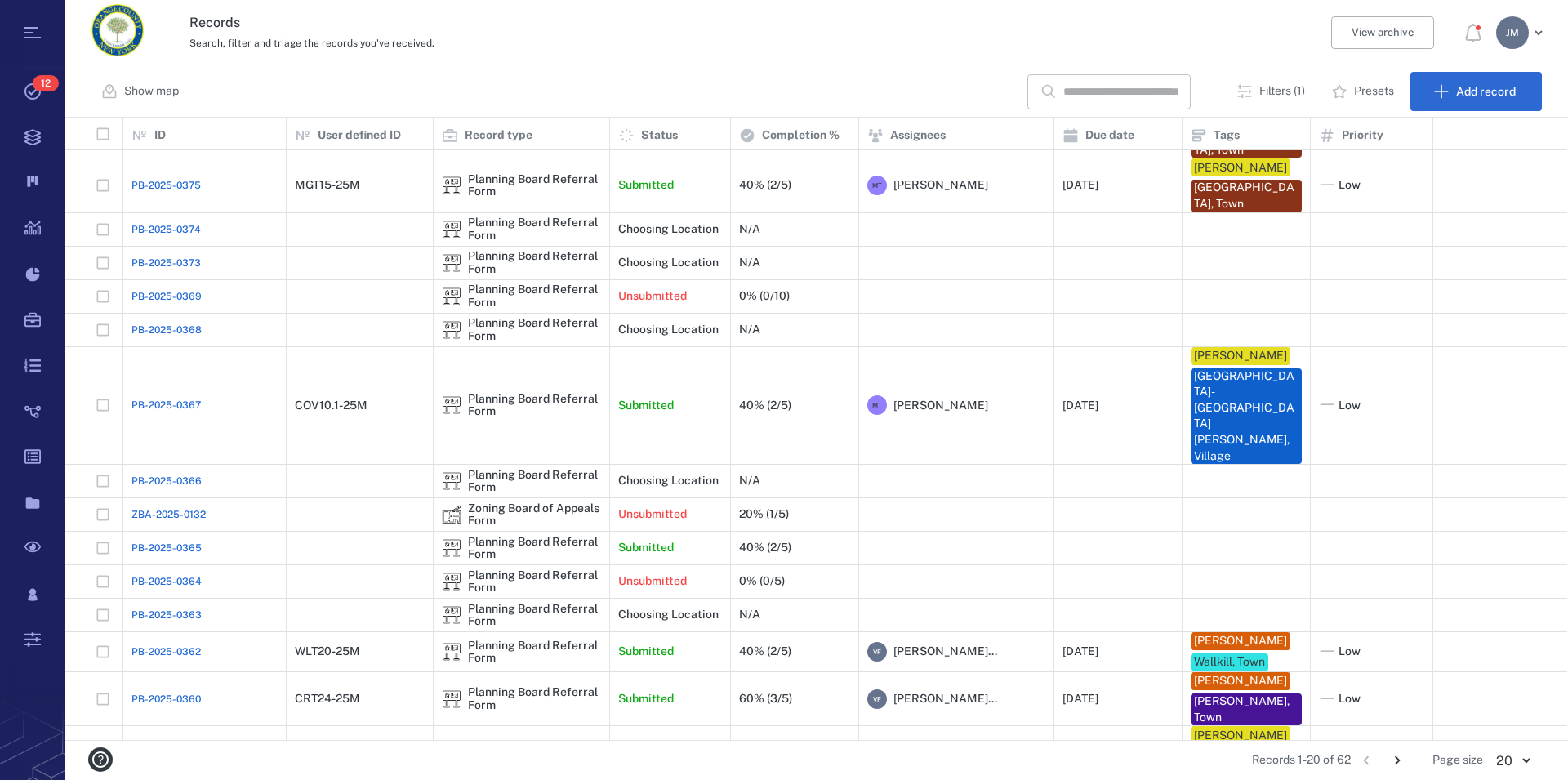
scroll to position [238, 0]
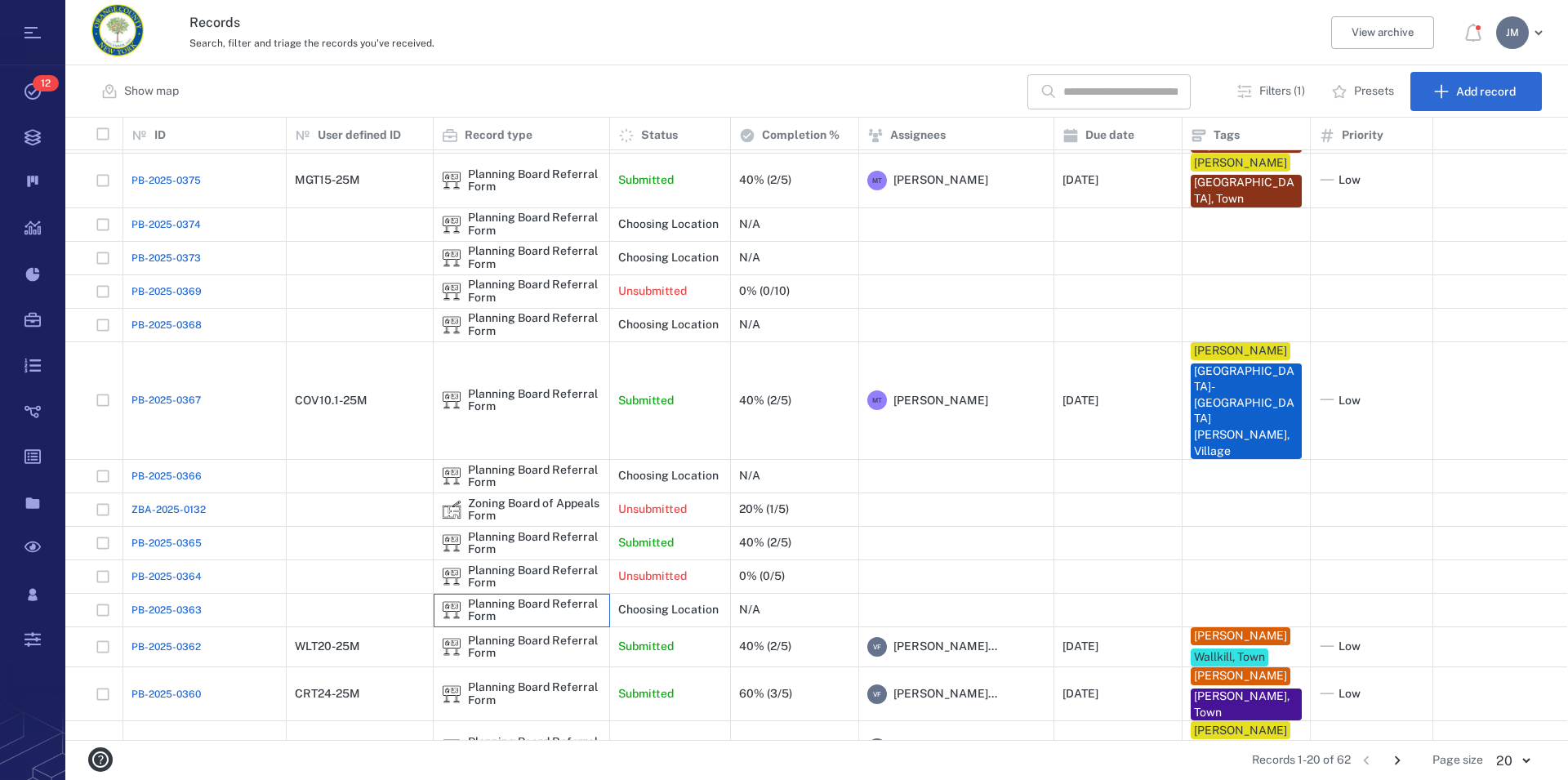
click at [511, 598] on div "Planning Board Referral Form" at bounding box center [534, 610] width 133 height 26
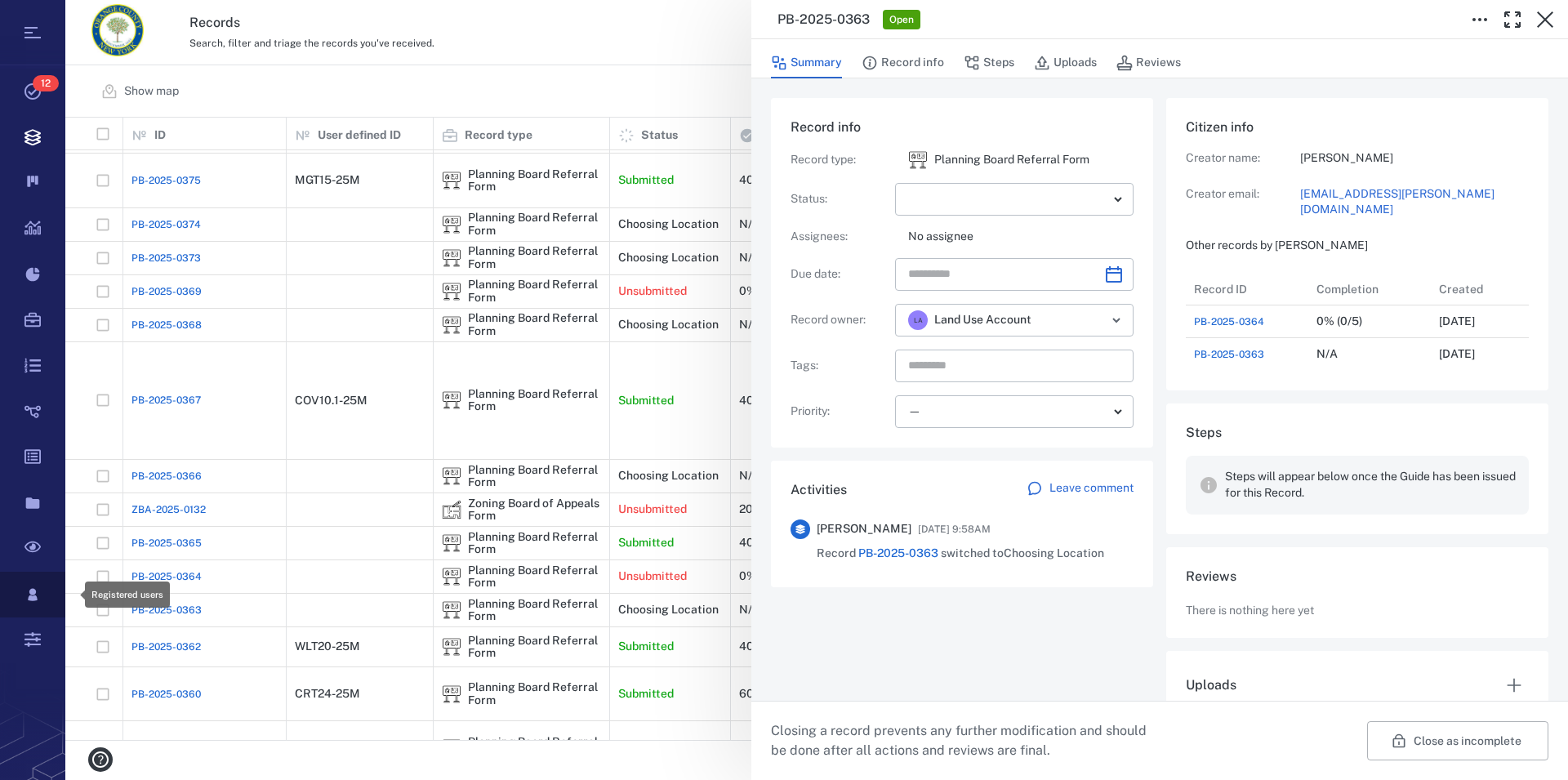
click at [37, 591] on icon at bounding box center [32, 595] width 65 height 46
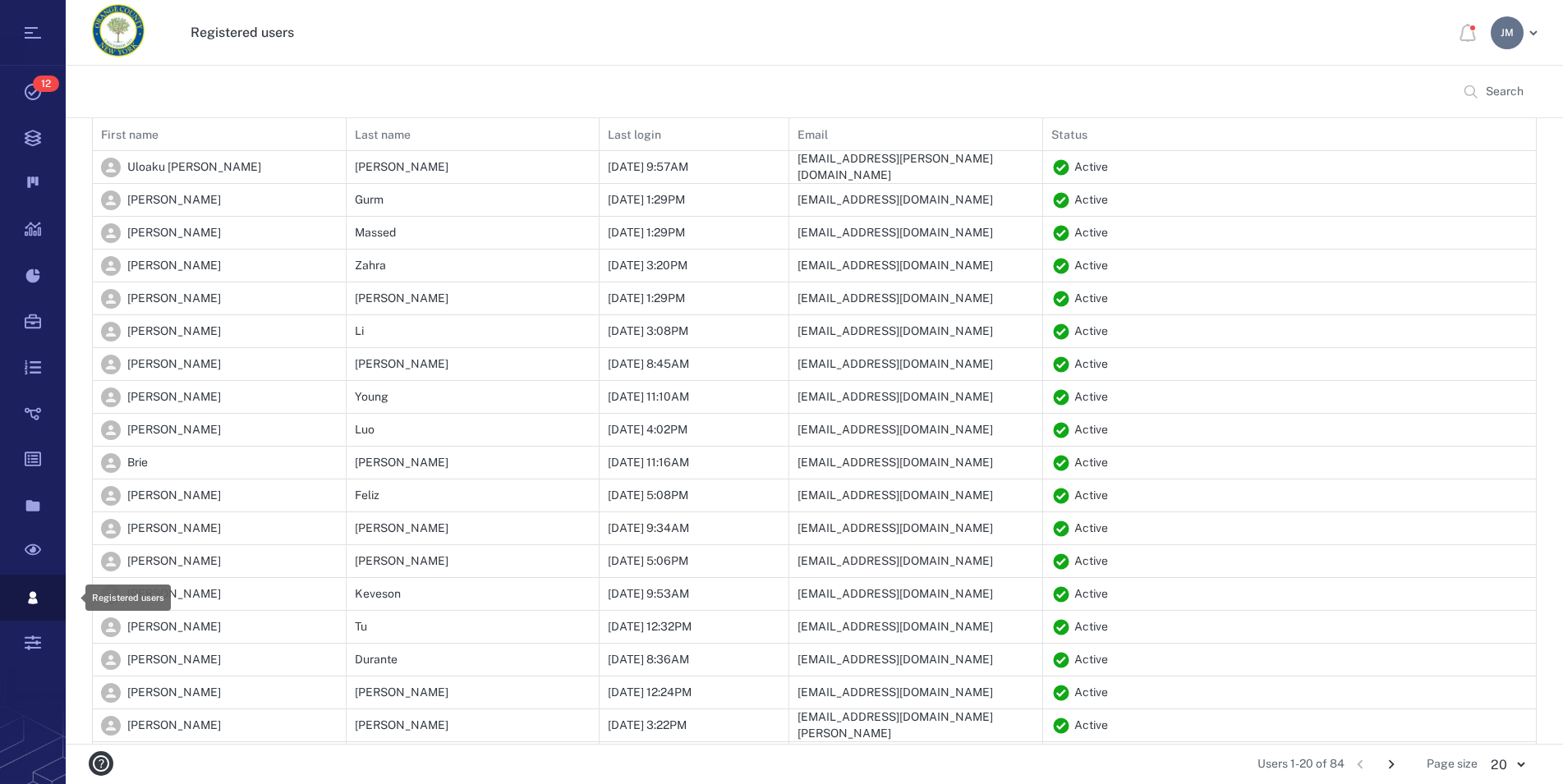
scroll to position [675, 1428]
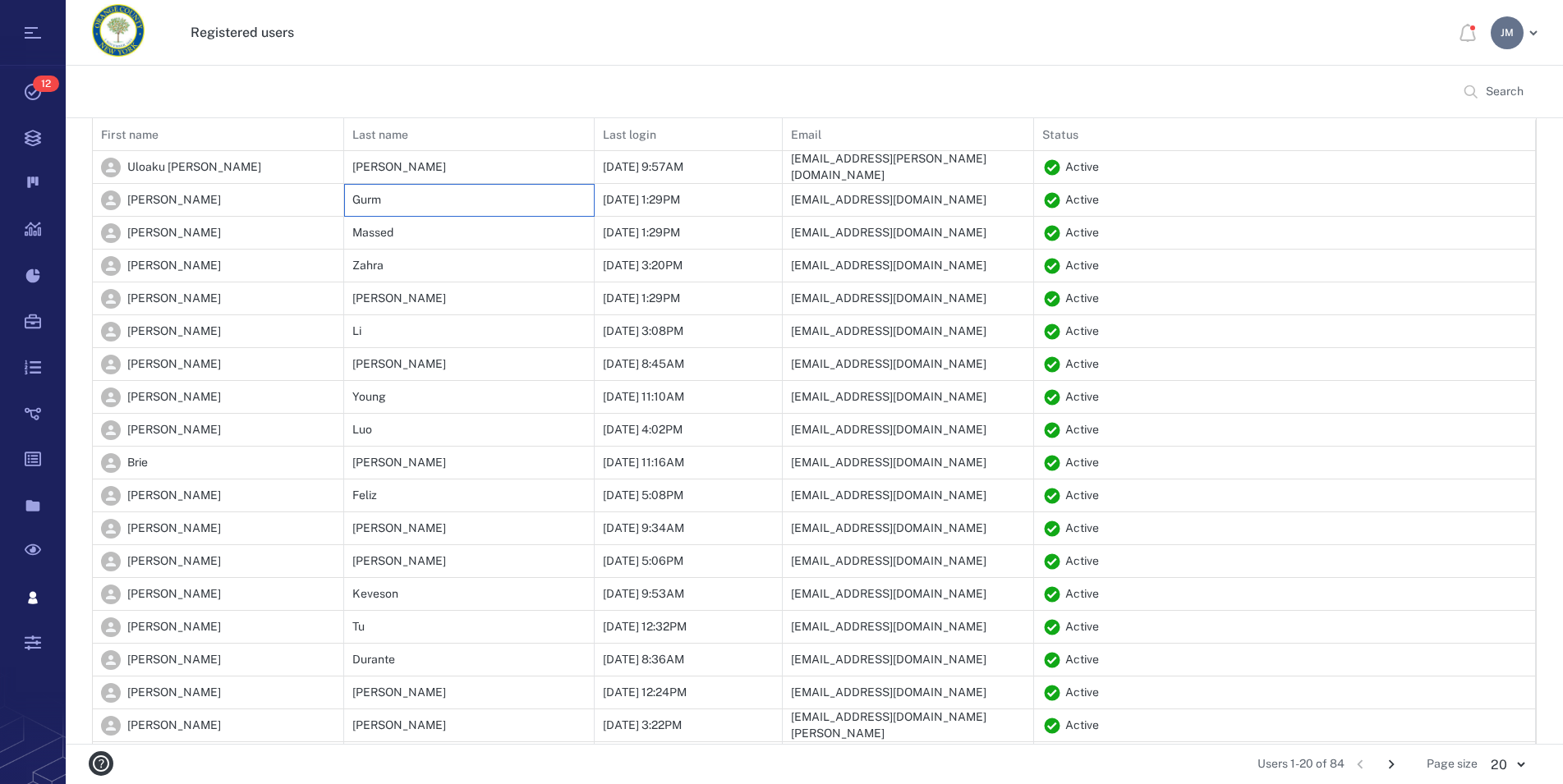
click at [387, 201] on div "Gurm" at bounding box center [469, 201] width 234 height 33
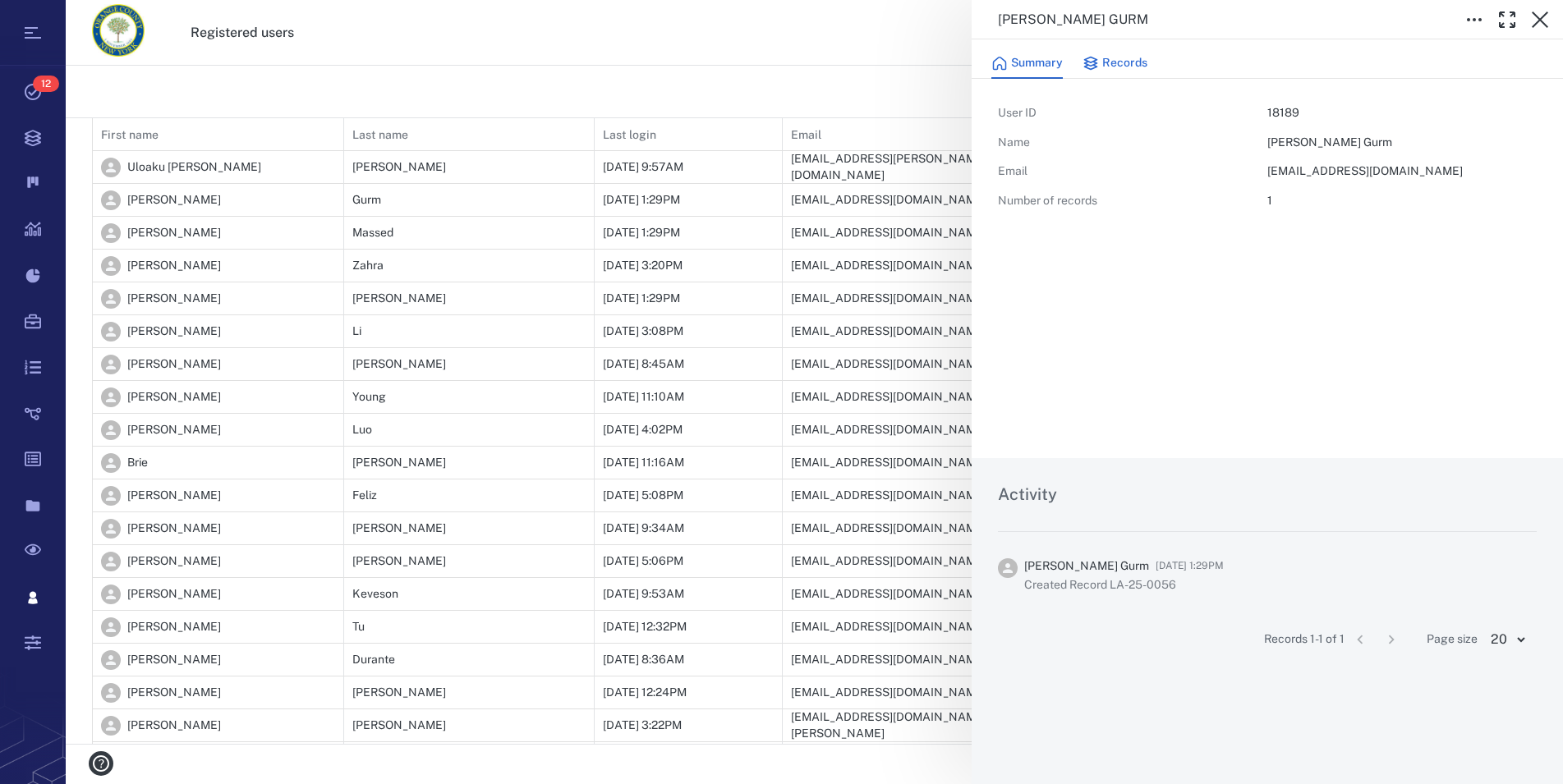
click at [1122, 60] on button "Records" at bounding box center [1114, 64] width 65 height 31
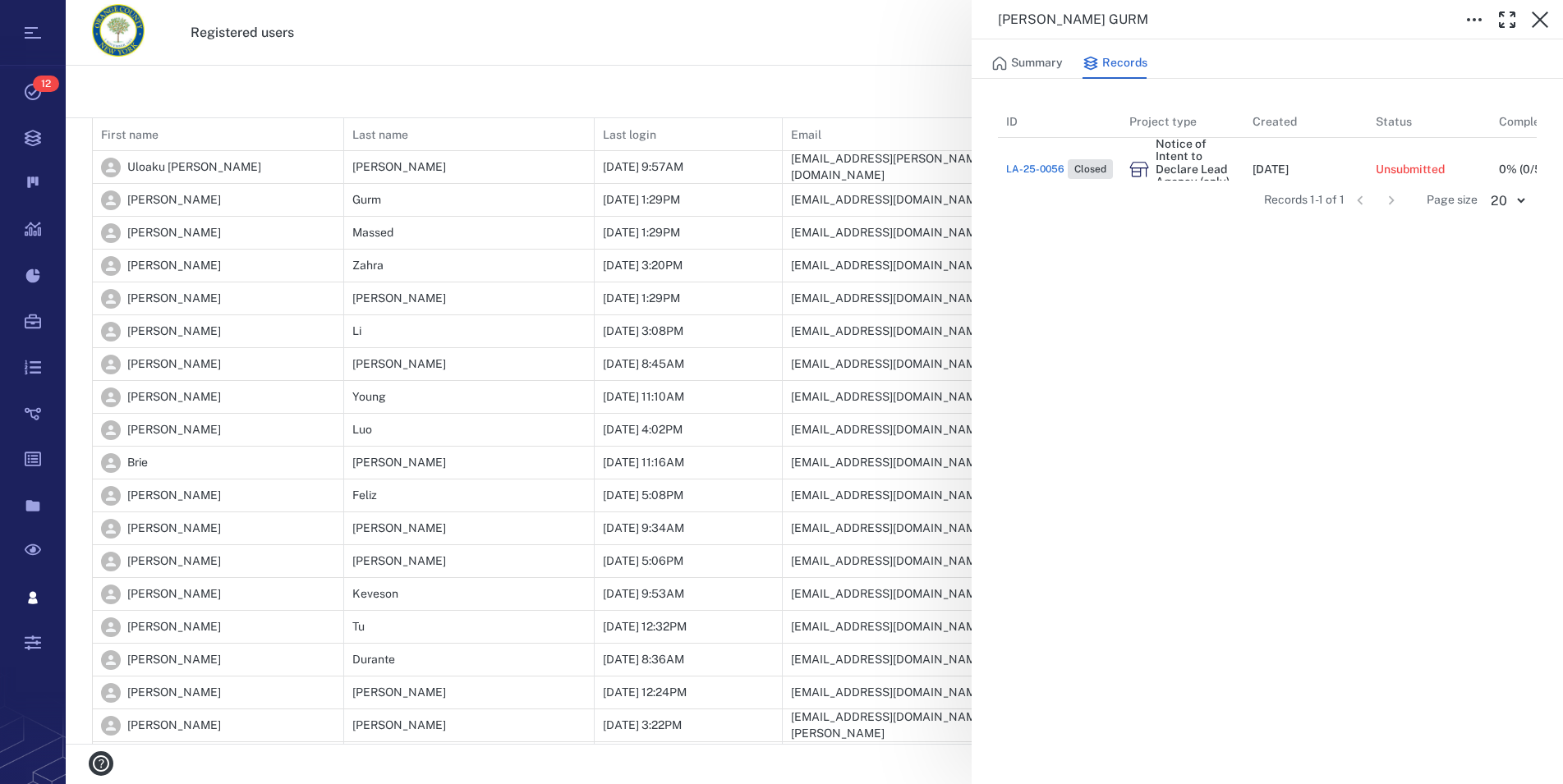
scroll to position [97, 524]
click at [1046, 65] on button "Summary" at bounding box center [1027, 64] width 72 height 31
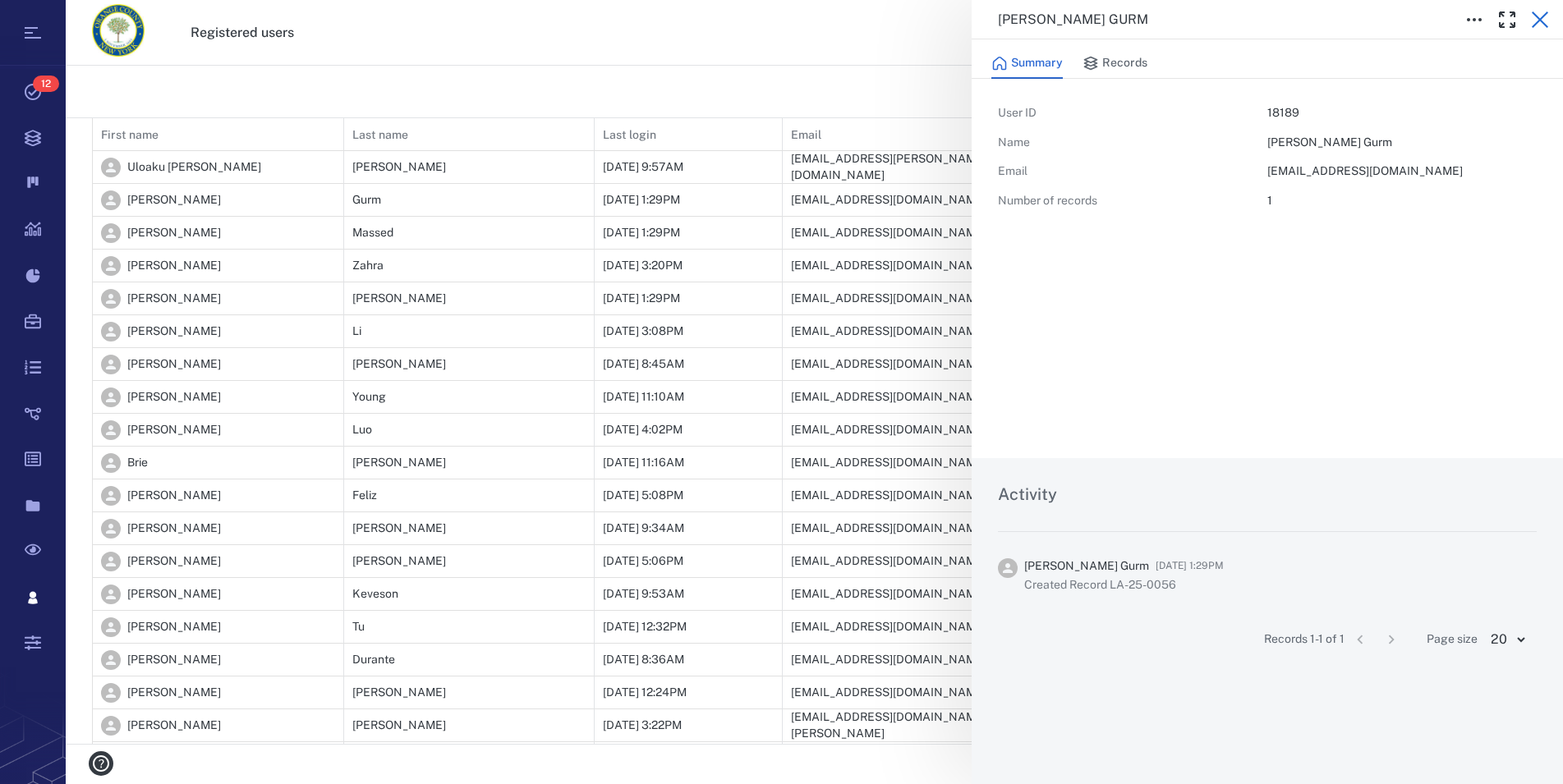
click at [1538, 18] on icon "button" at bounding box center [1540, 19] width 17 height 17
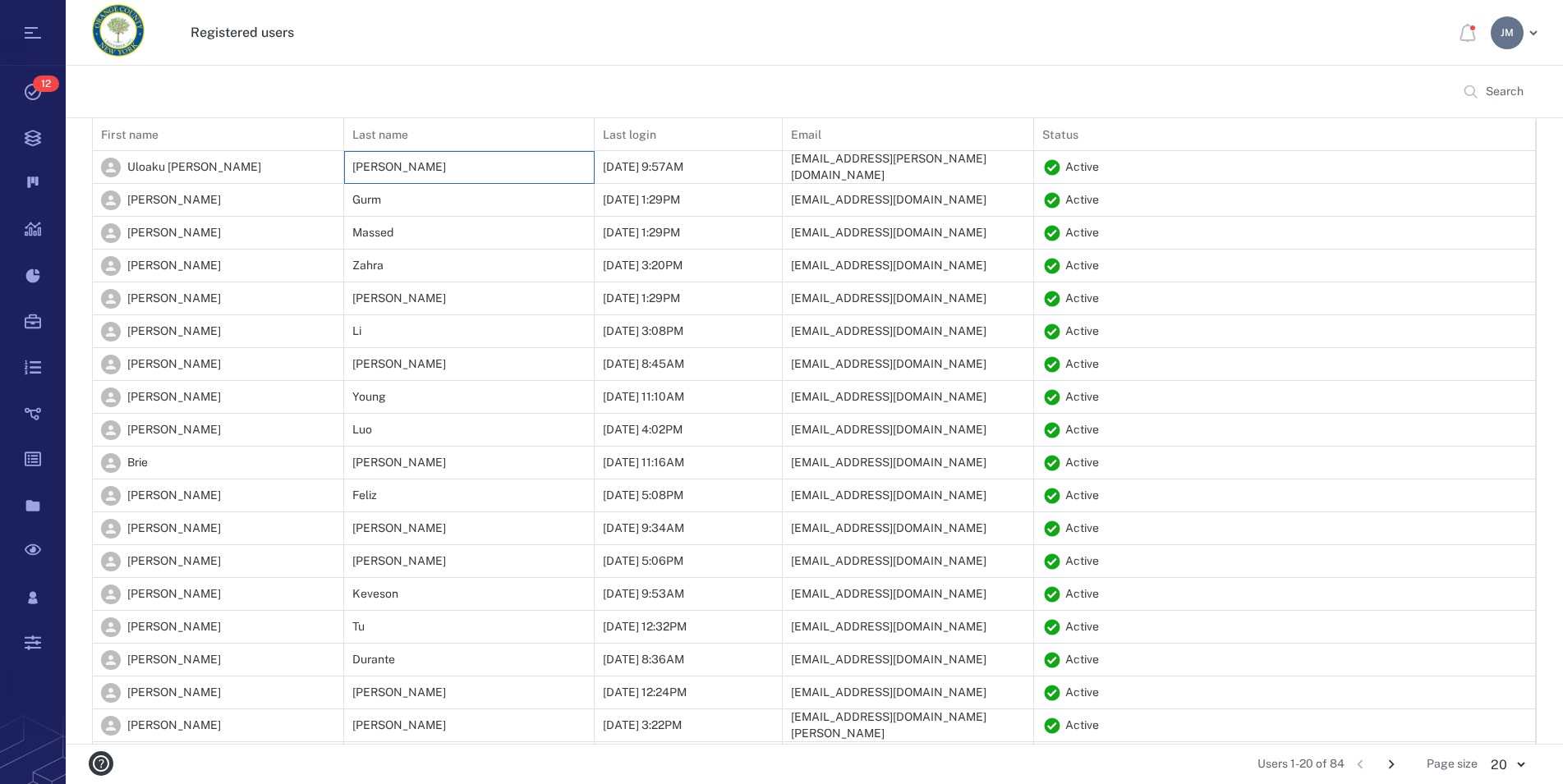
click at [392, 163] on div "Nwachukwu" at bounding box center [399, 168] width 94 height 17
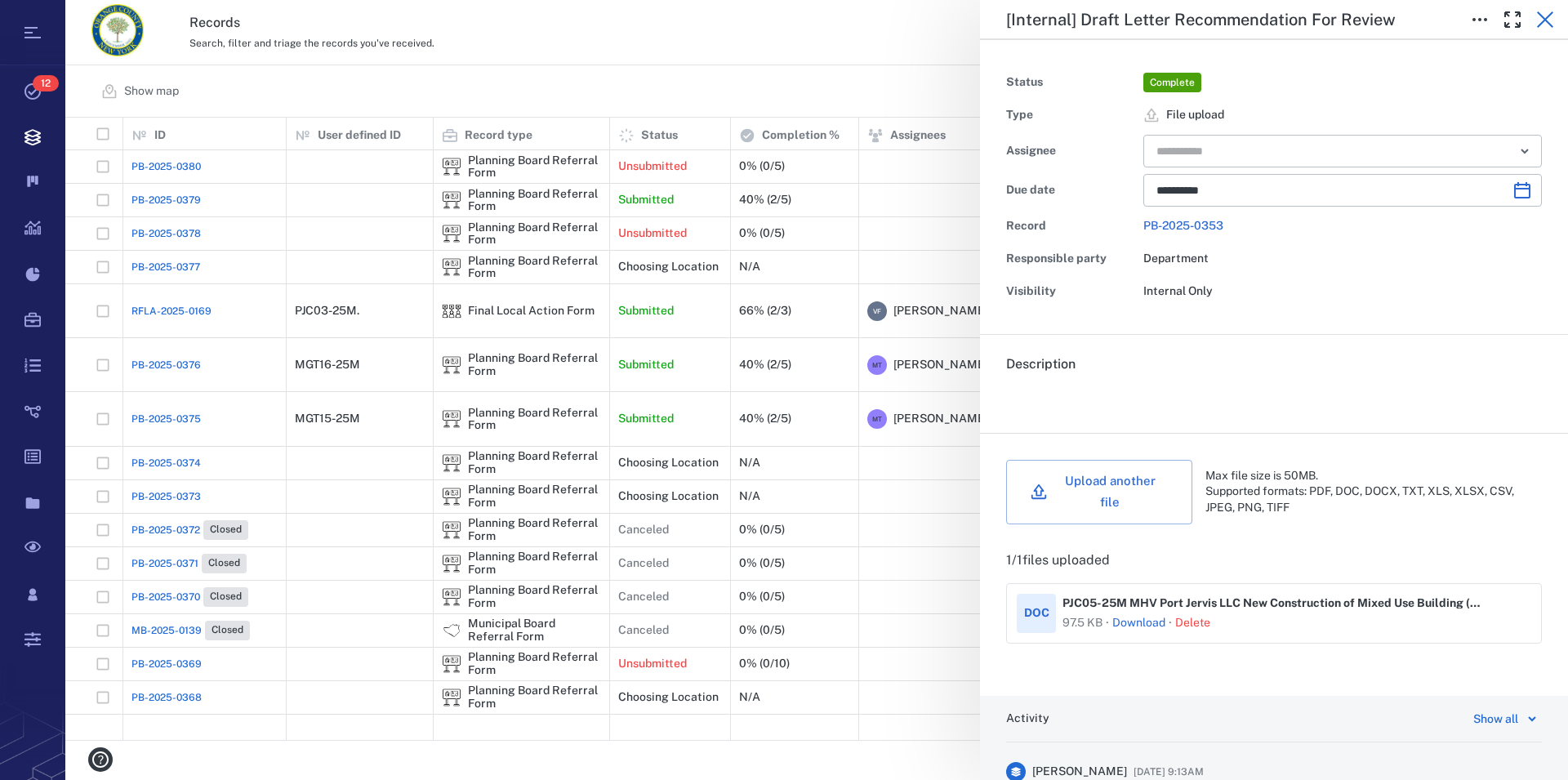
click at [1541, 17] on icon "button" at bounding box center [1544, 19] width 19 height 19
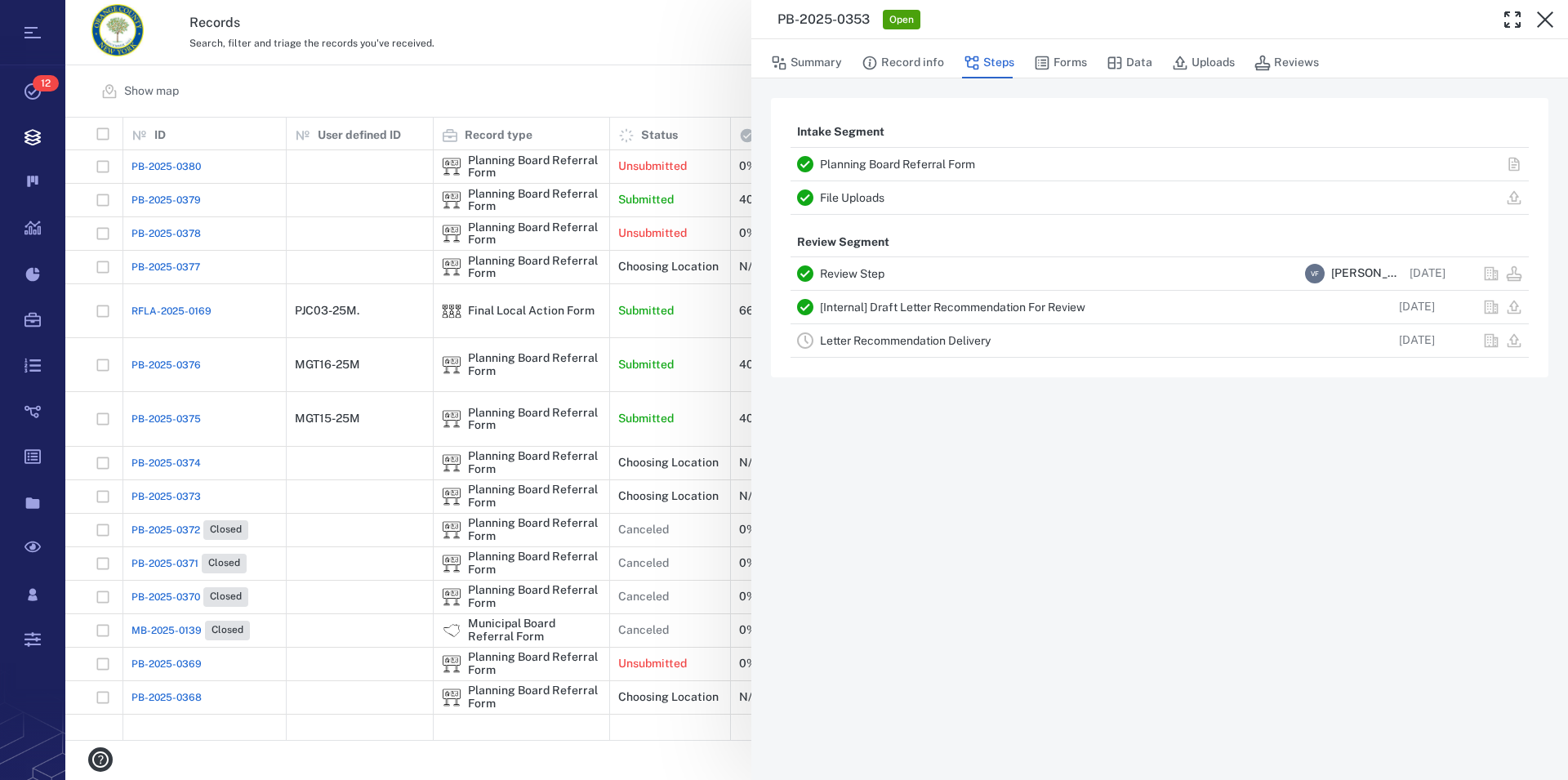
click at [1541, 17] on icon "button" at bounding box center [1544, 19] width 19 height 19
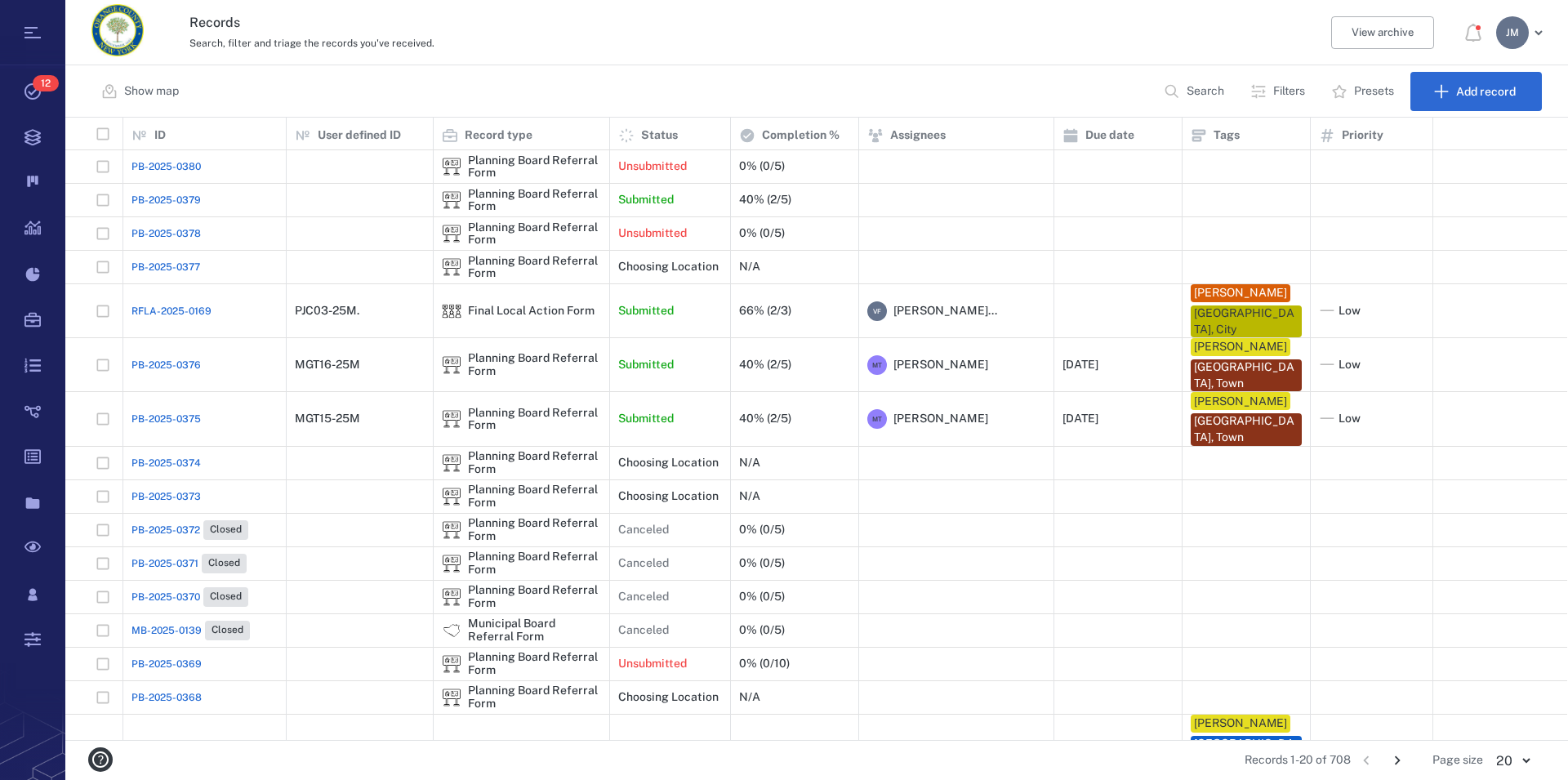
click at [1293, 93] on p "Filters" at bounding box center [1288, 92] width 32 height 16
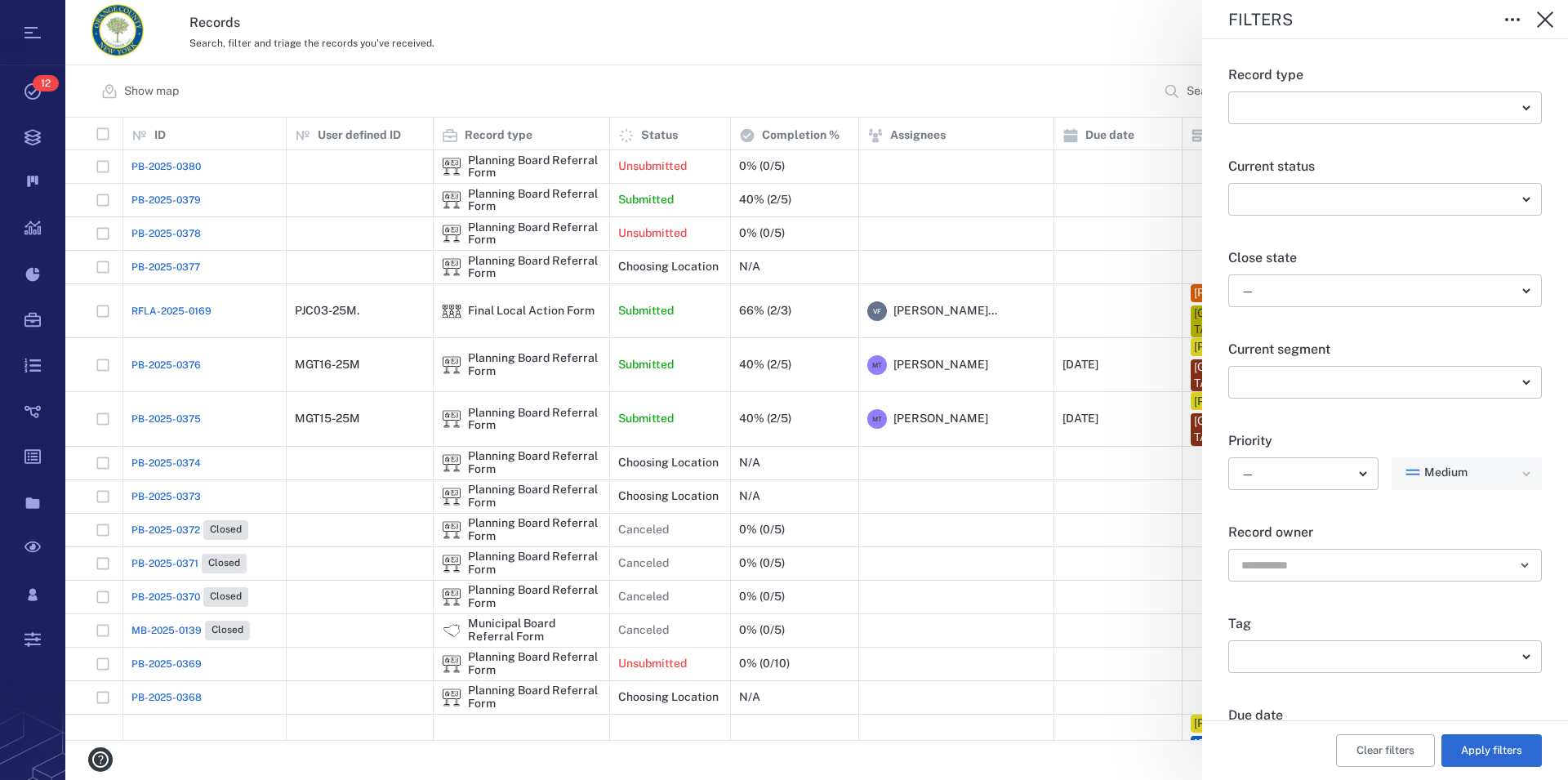
click at [1252, 291] on body "Tasks 12 Records Boards Dashboard Reports Record types Guide steps Rules Form b…" at bounding box center [784, 390] width 1568 height 780
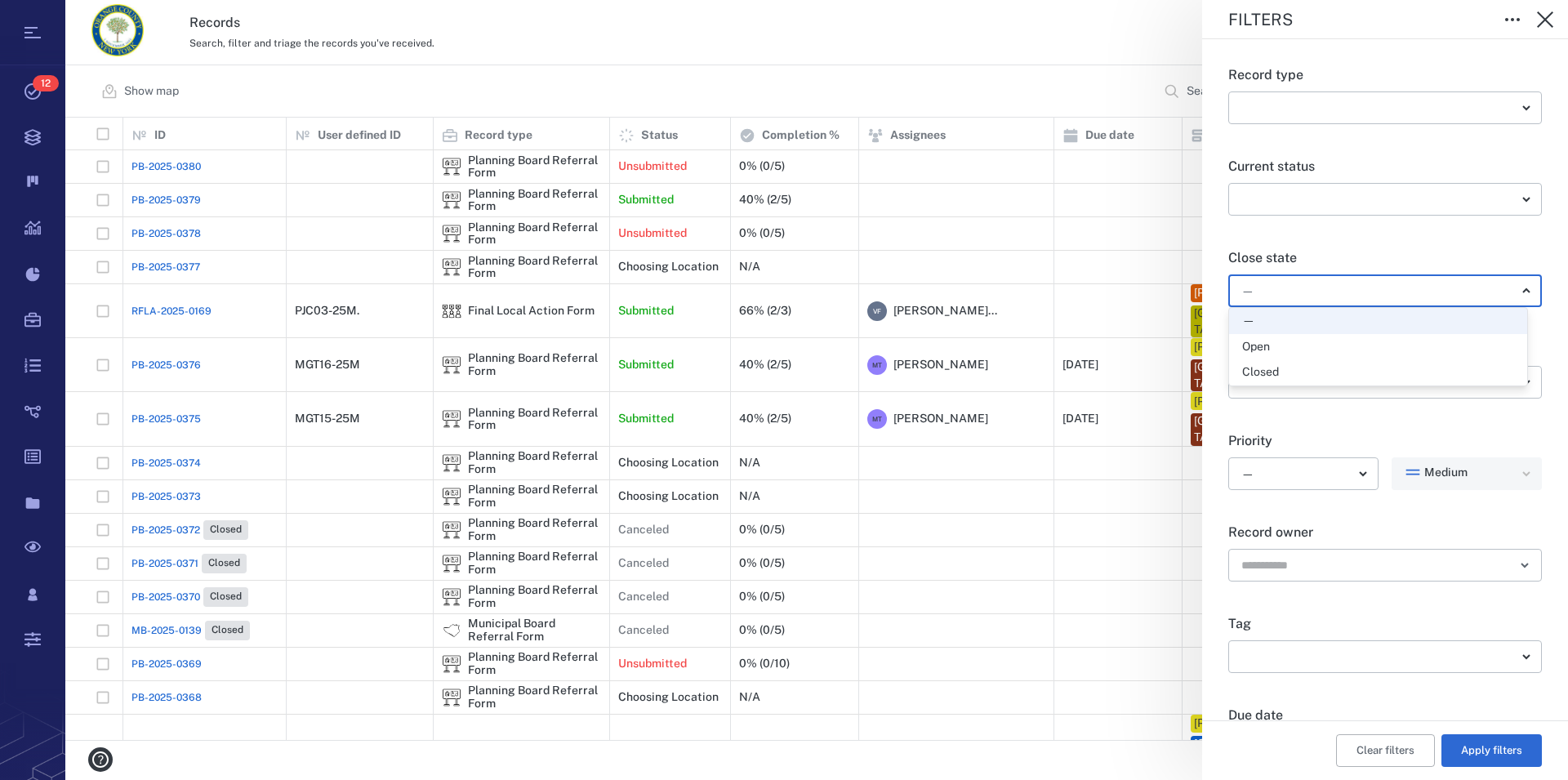
click at [1255, 344] on div "Open" at bounding box center [1255, 347] width 27 height 16
type input "*****"
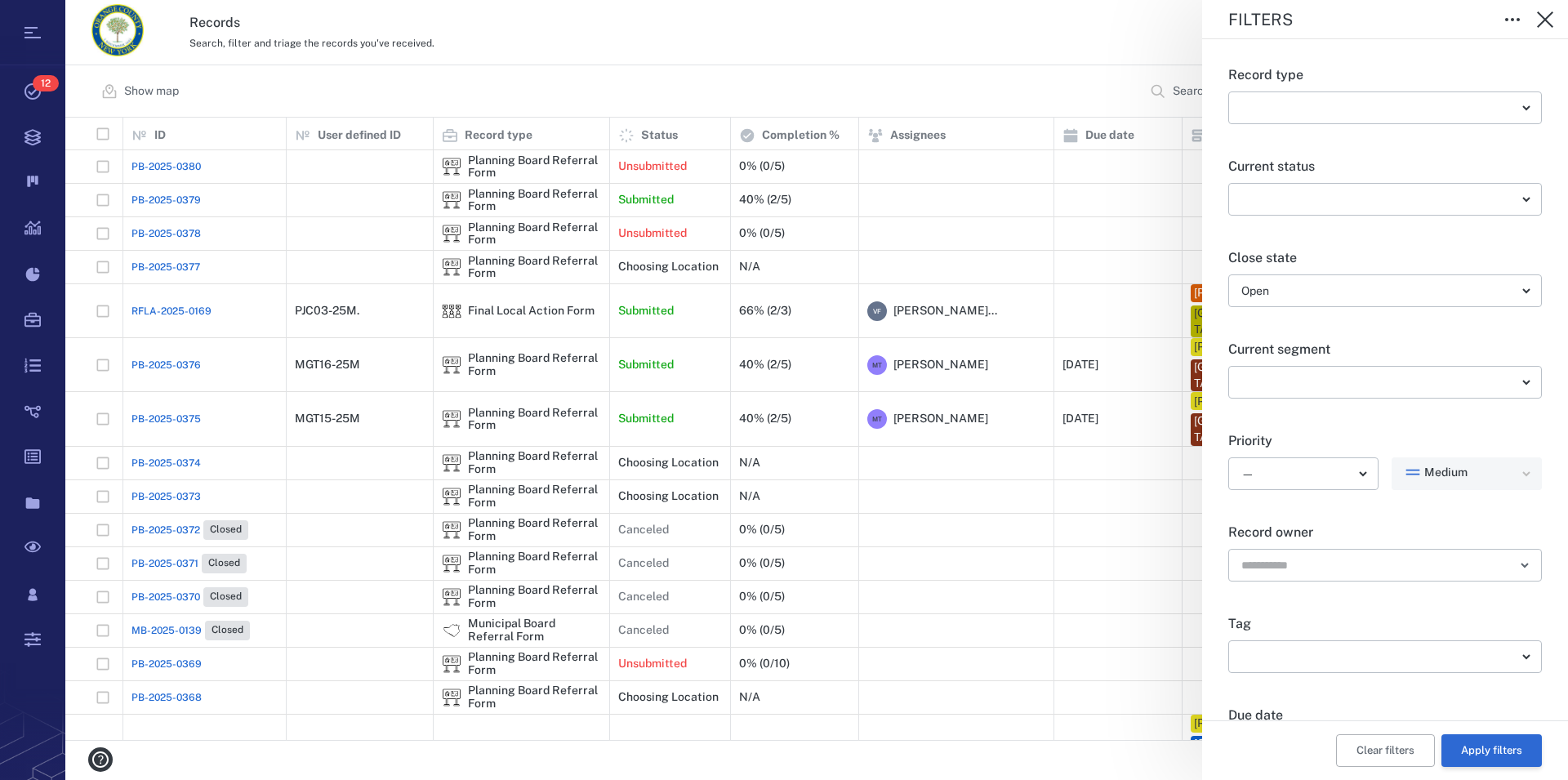
click at [1478, 752] on button "Apply filters" at bounding box center [1492, 751] width 101 height 33
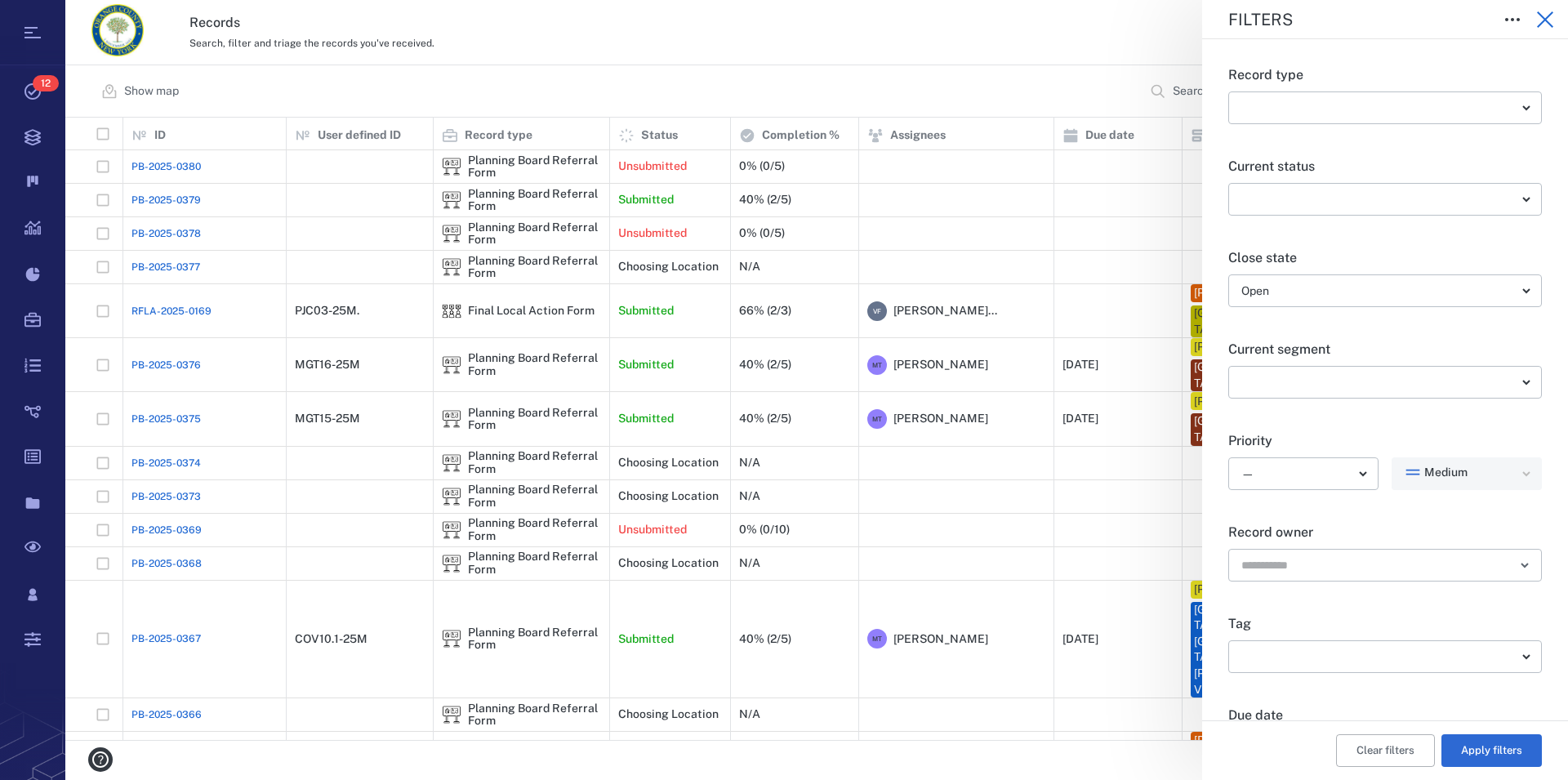
click at [1549, 21] on icon "button" at bounding box center [1544, 19] width 19 height 19
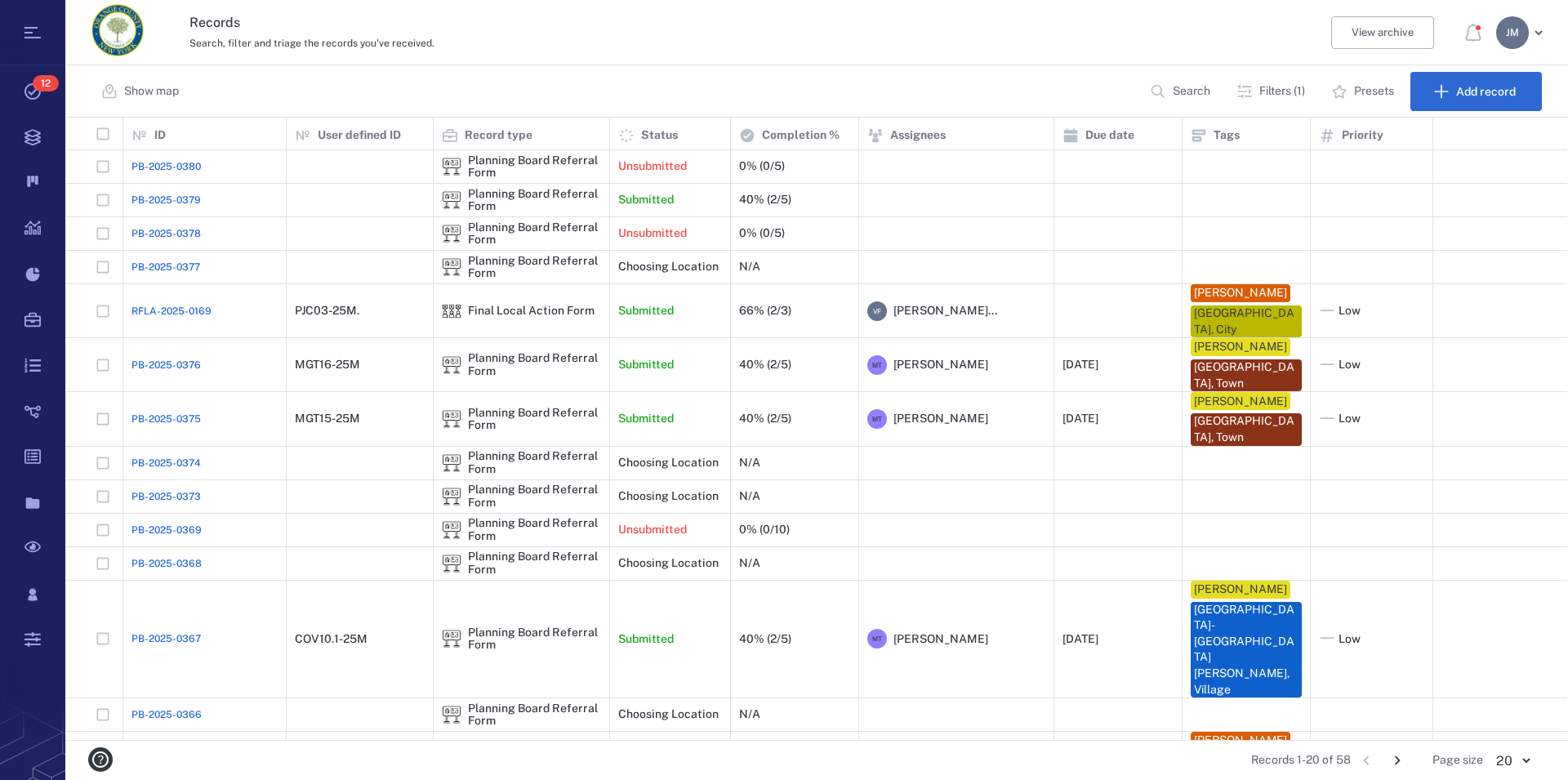
click at [1278, 86] on p "Filters (1)" at bounding box center [1282, 92] width 46 height 16
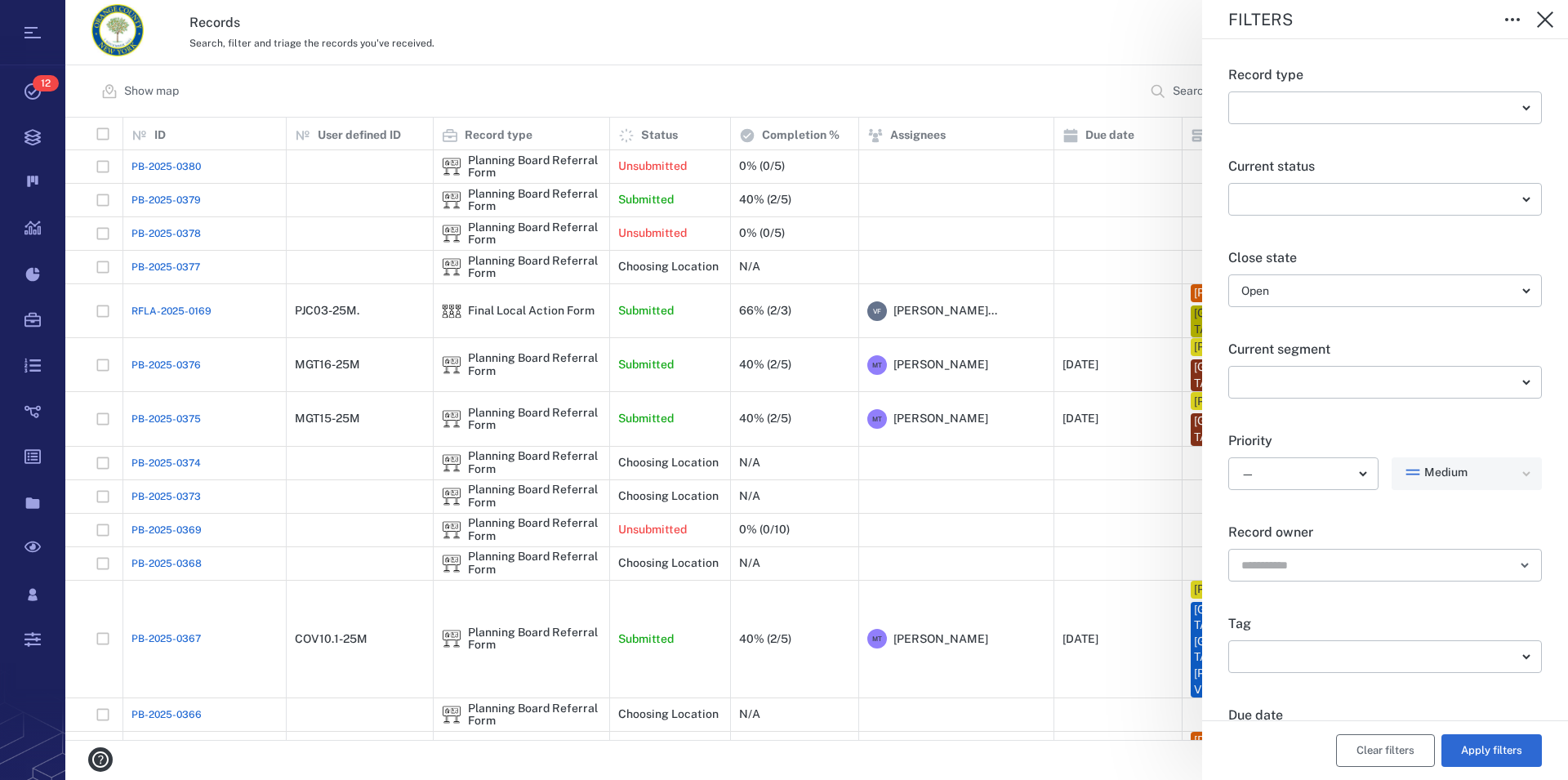
click at [1355, 756] on button "Clear filters" at bounding box center [1386, 751] width 99 height 33
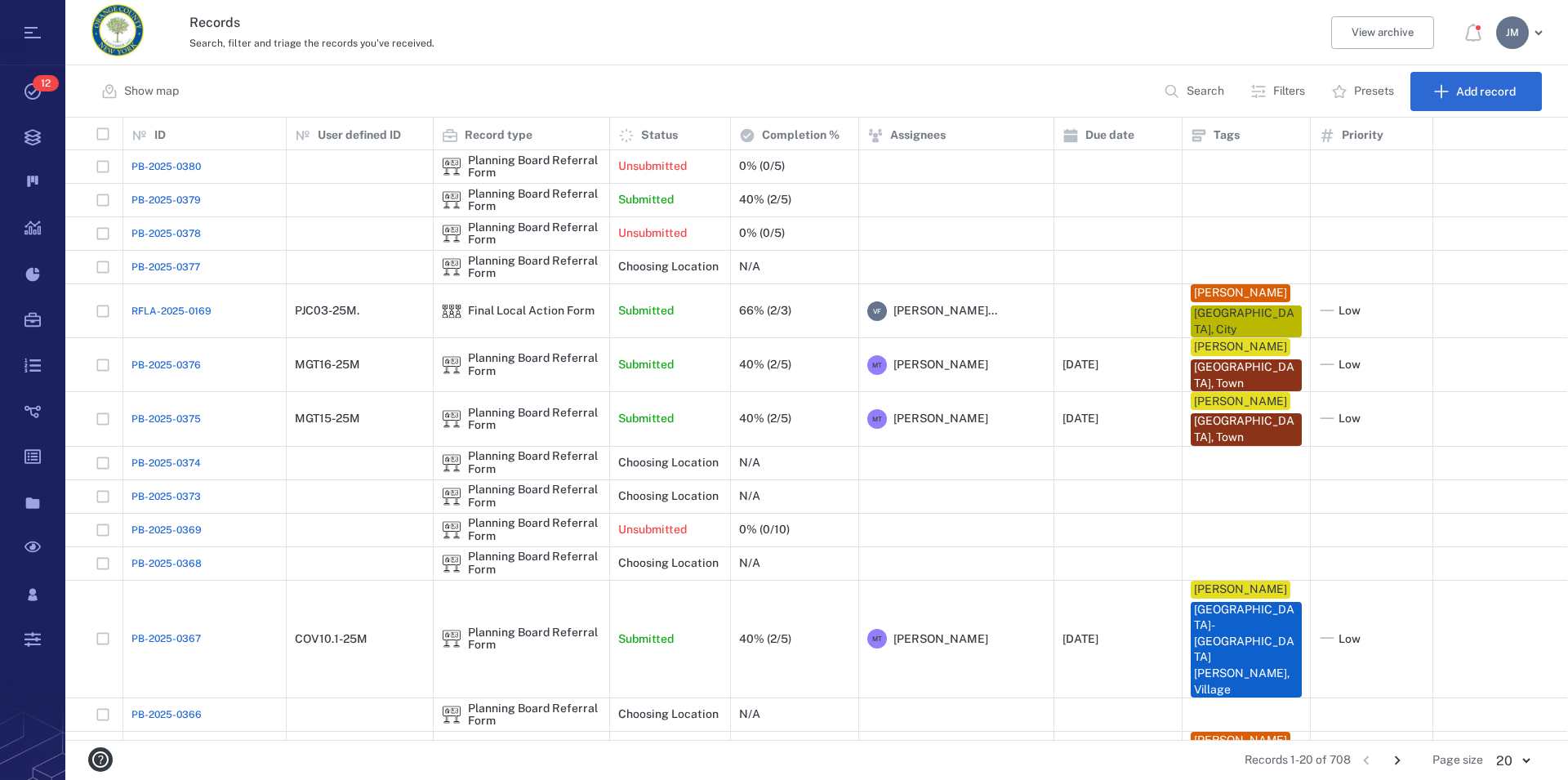
click at [1192, 87] on div "Filters Record type ​ ​ Current status ​ ​ Close state — ​ Current segment ​ ​ …" at bounding box center [816, 390] width 1502 height 780
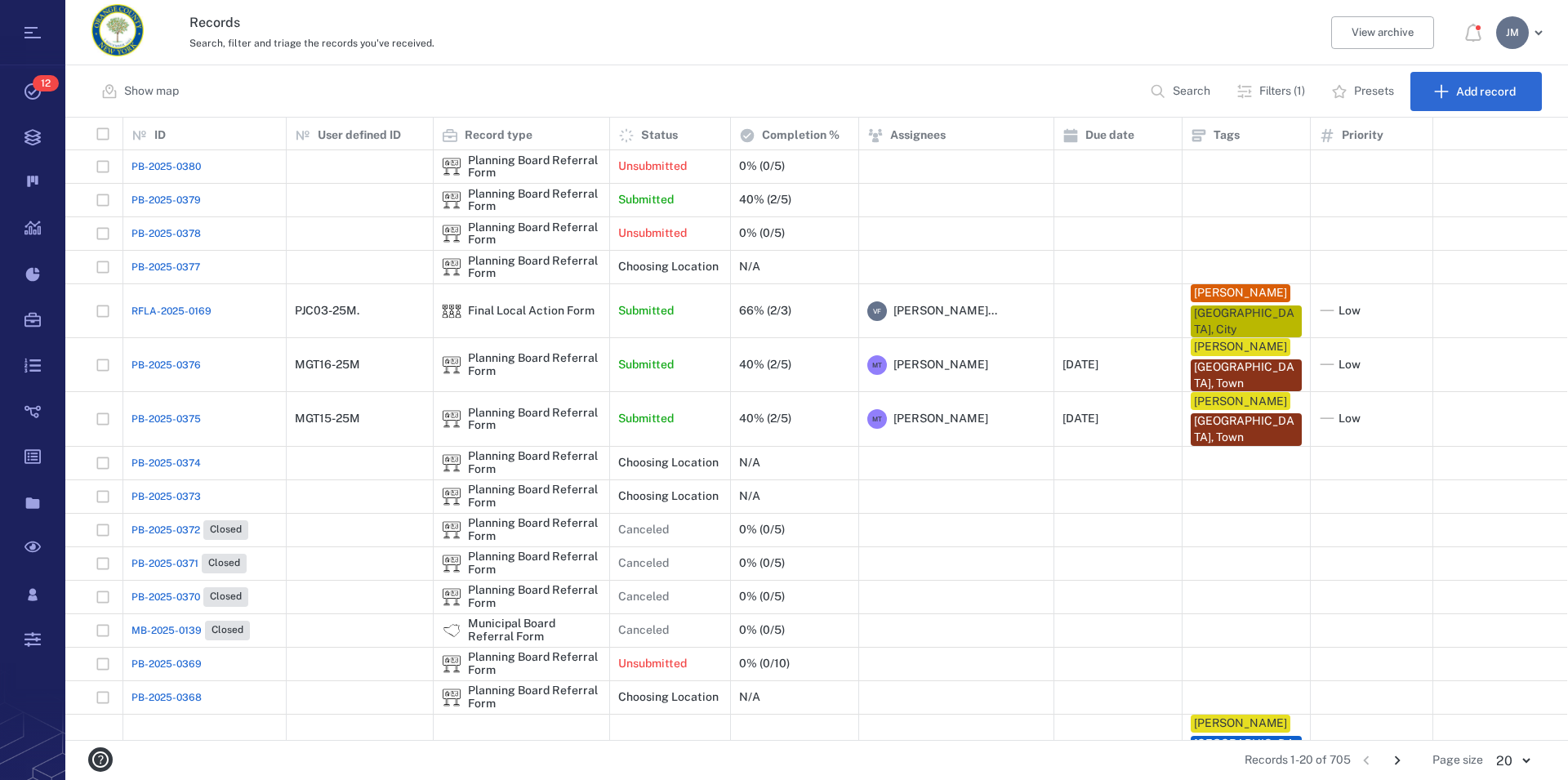
type input "*****"
click at [1193, 92] on p "Search" at bounding box center [1190, 92] width 38 height 16
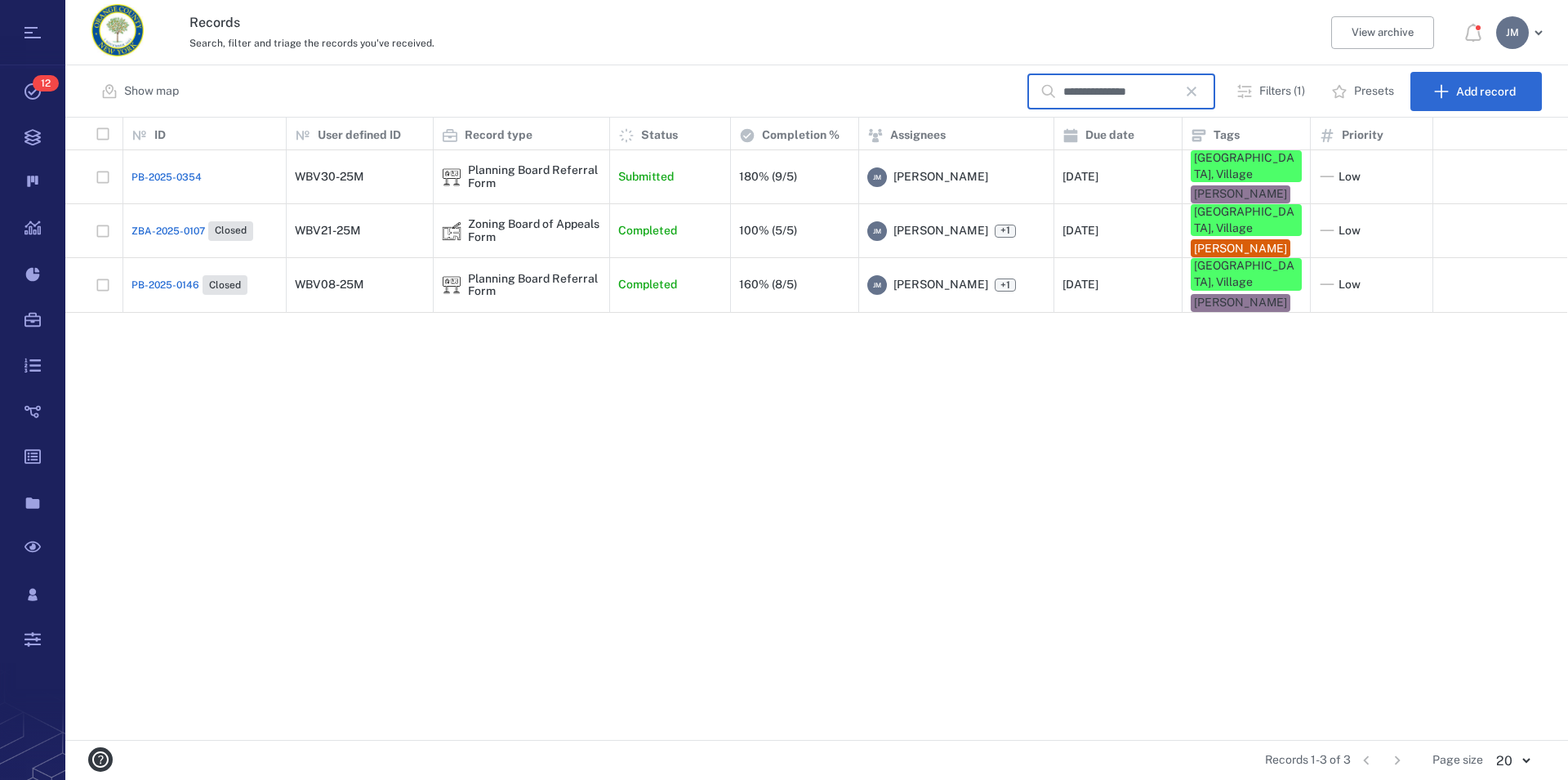
type input "**********"
click at [507, 273] on div "Planning Board Referral Form" at bounding box center [534, 286] width 133 height 26
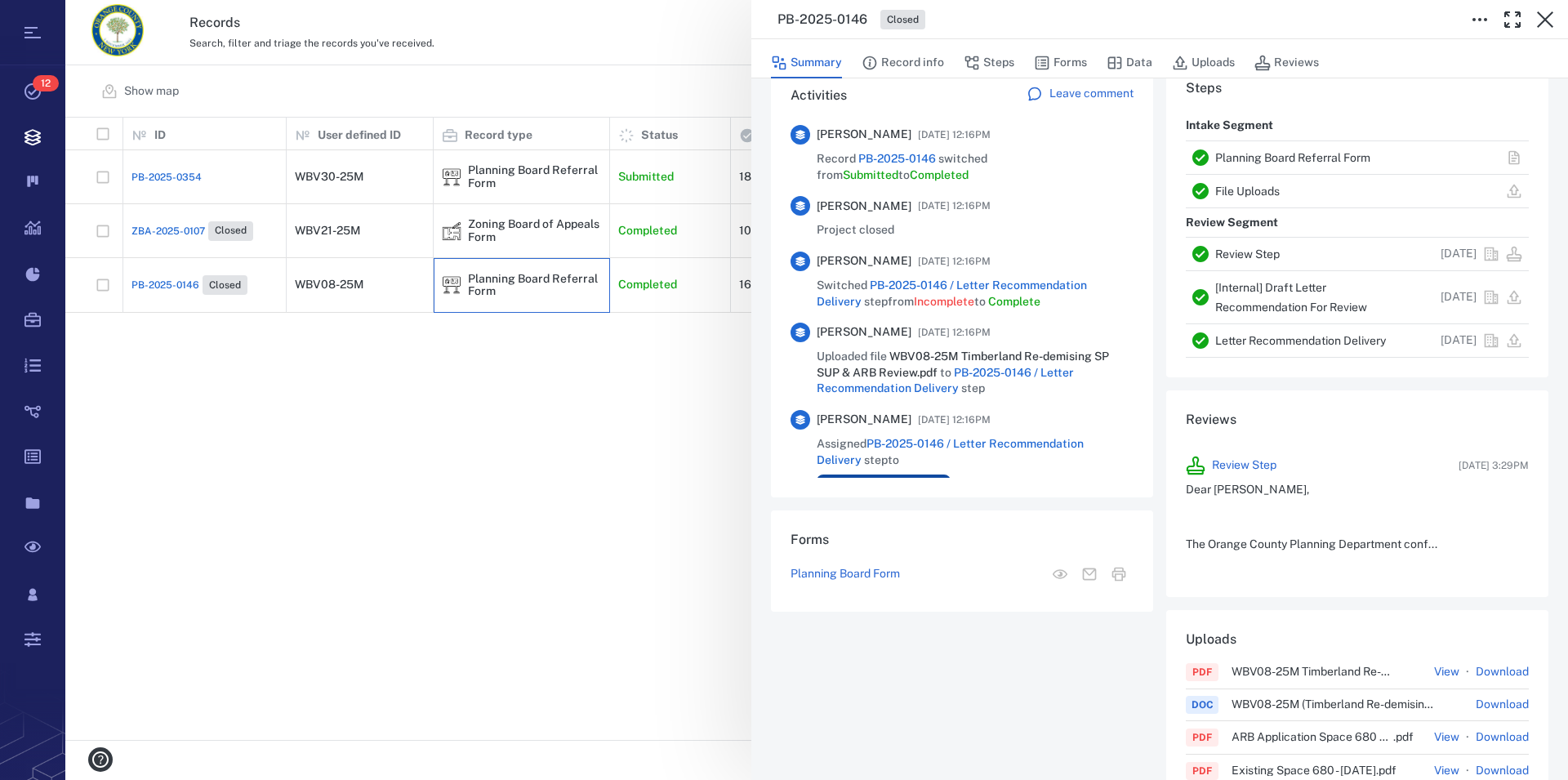
scroll to position [372, 0]
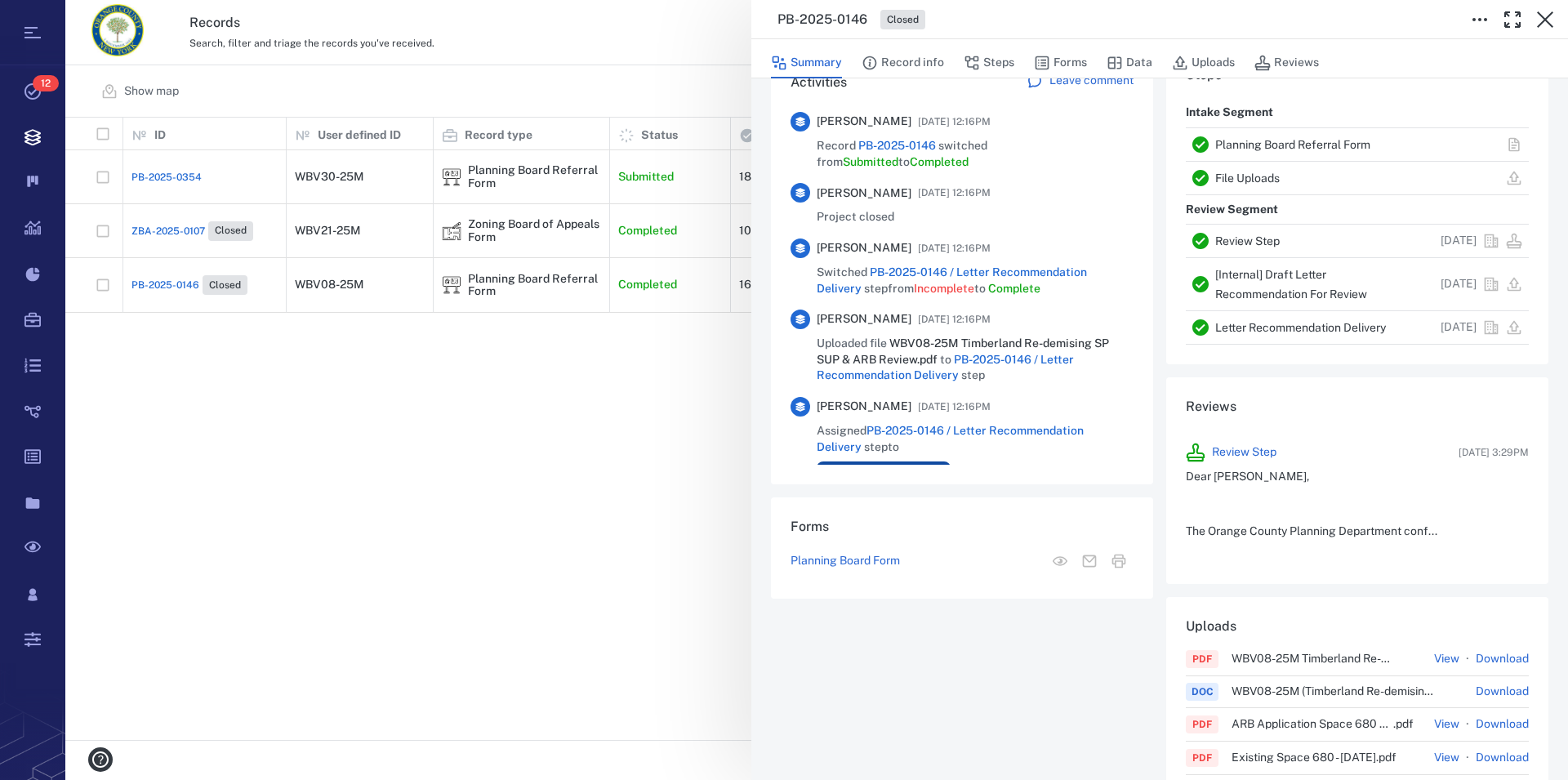
click at [1284, 139] on link "Planning Board Referral Form" at bounding box center [1292, 145] width 155 height 13
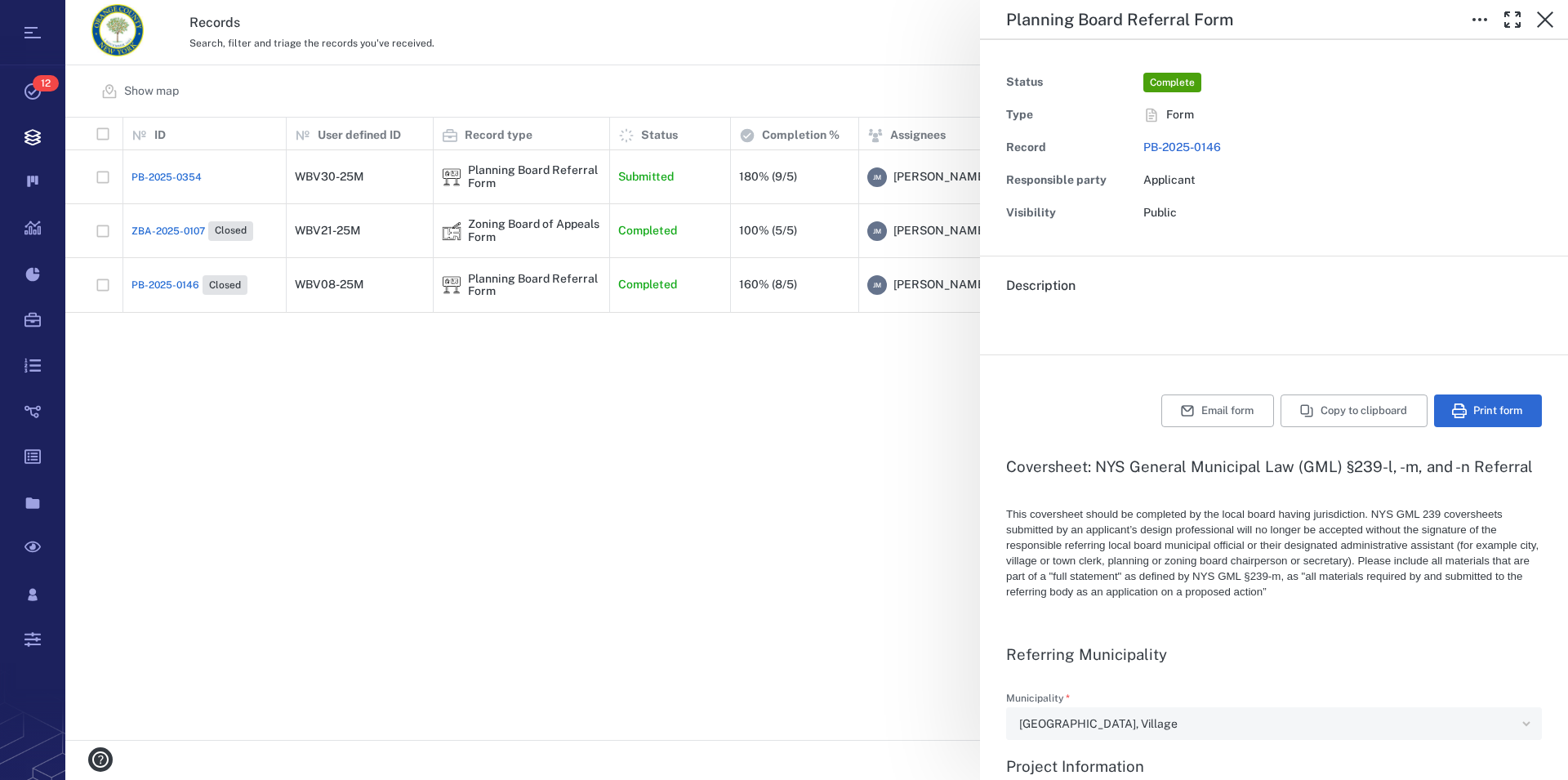
type textarea "*"
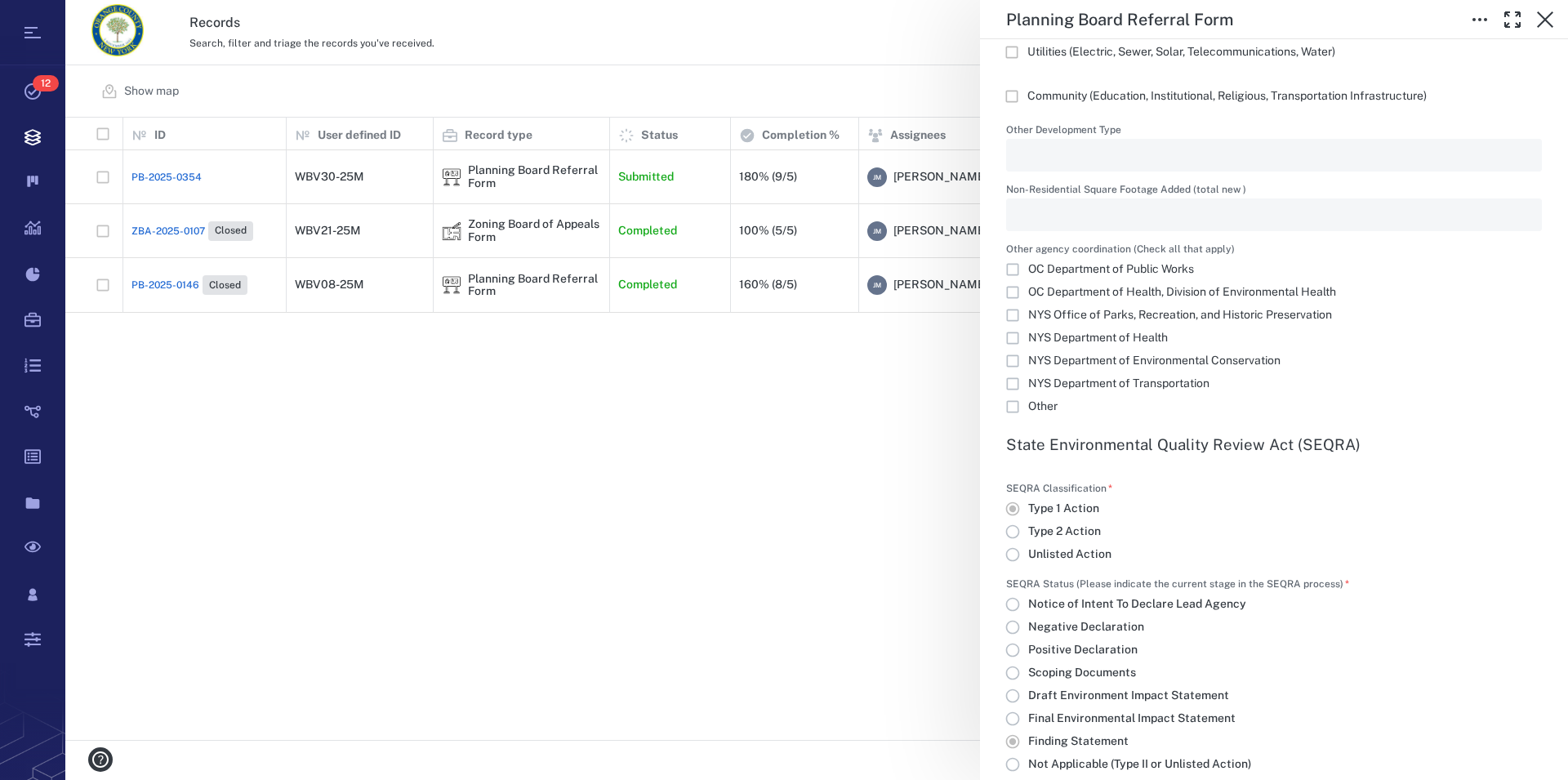
scroll to position [2421, 0]
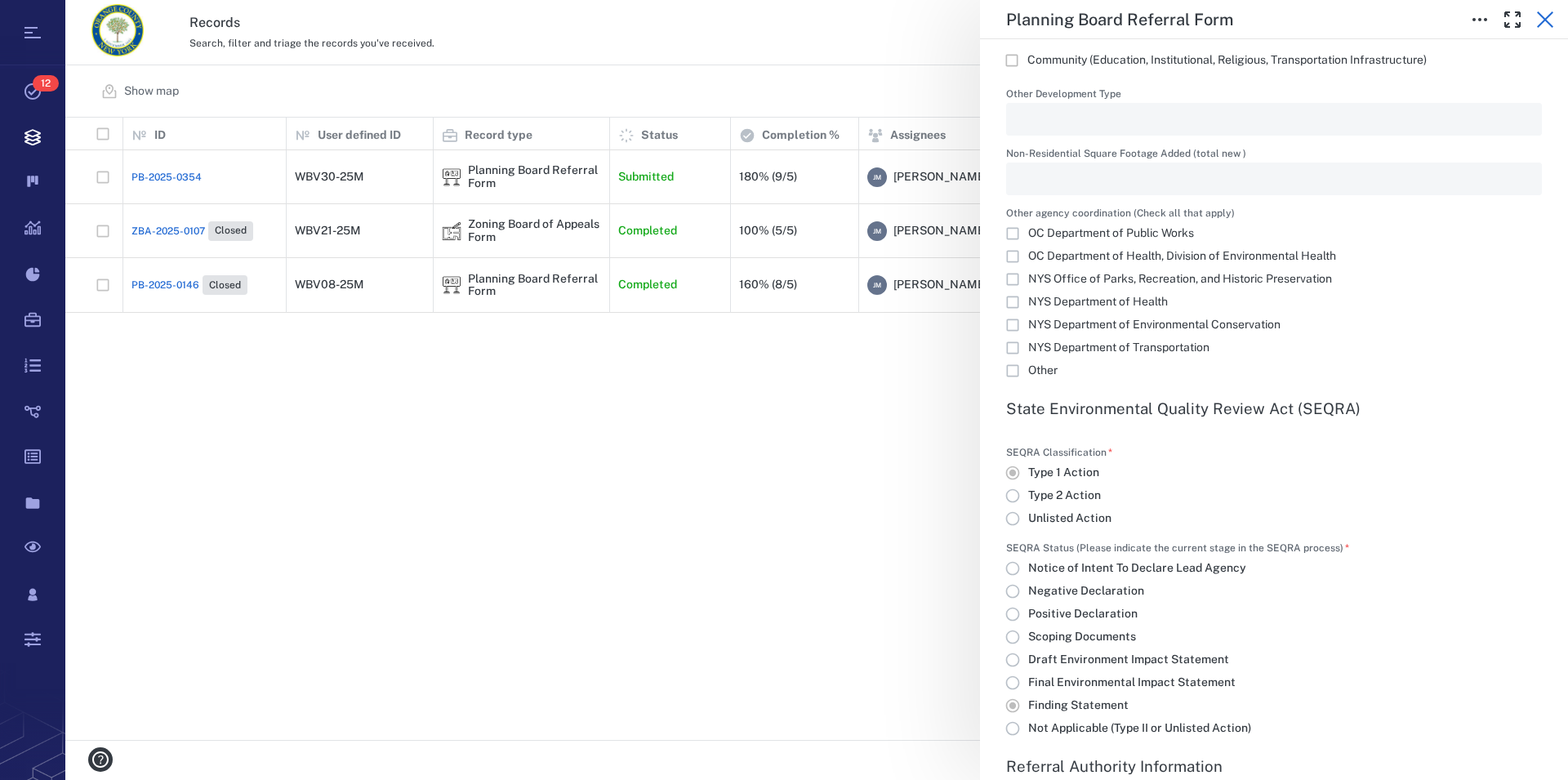
click at [1542, 22] on icon "button" at bounding box center [1545, 19] width 16 height 16
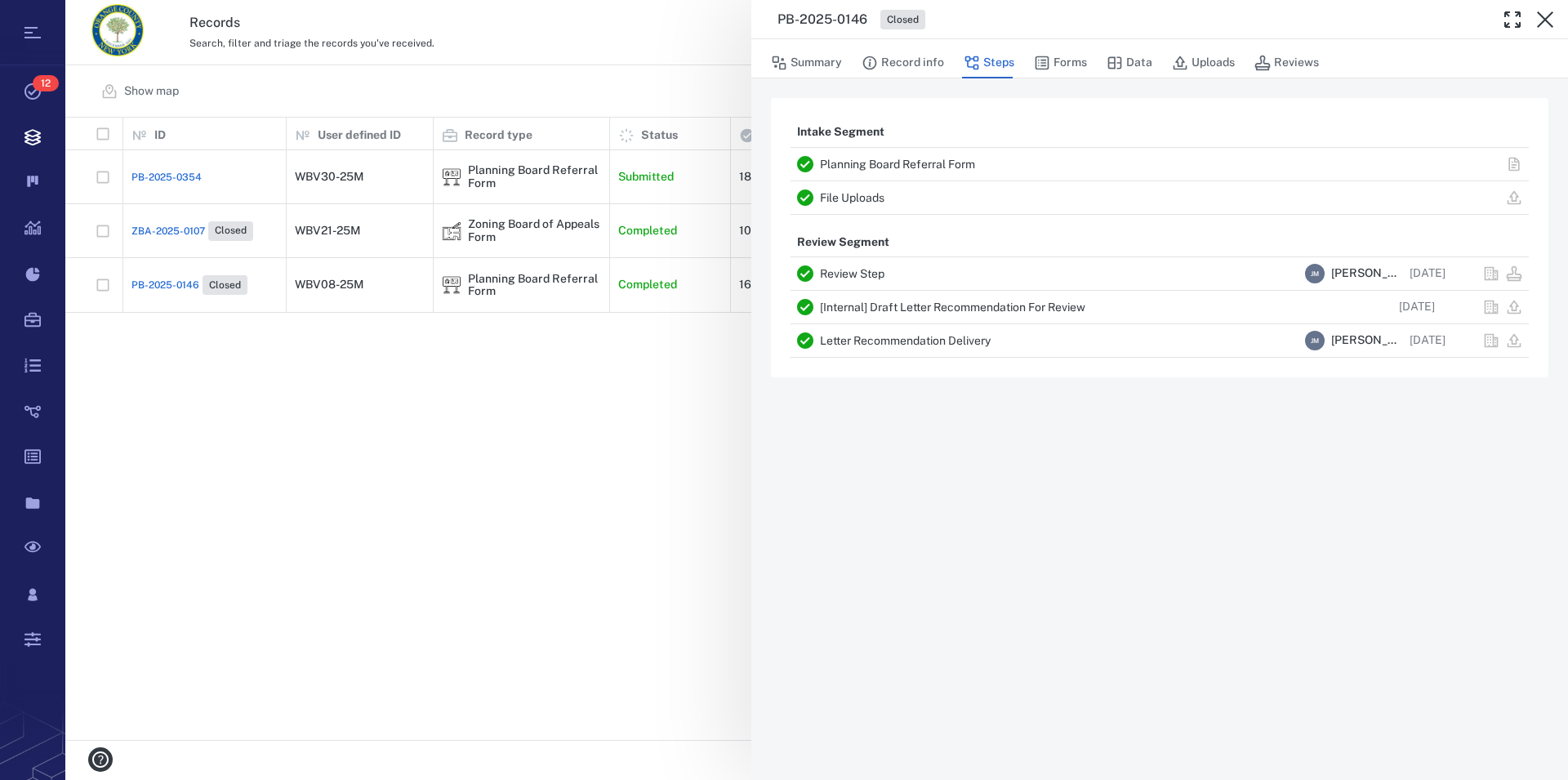
click at [1542, 22] on icon "button" at bounding box center [1545, 19] width 16 height 16
